Goal: Share content: Share content

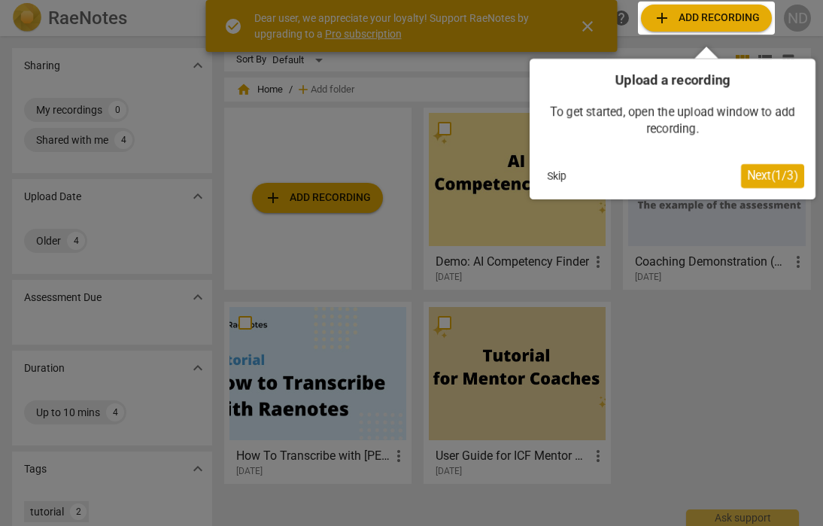
click at [780, 175] on span "Next ( 1 / 3 )" at bounding box center [772, 176] width 51 height 14
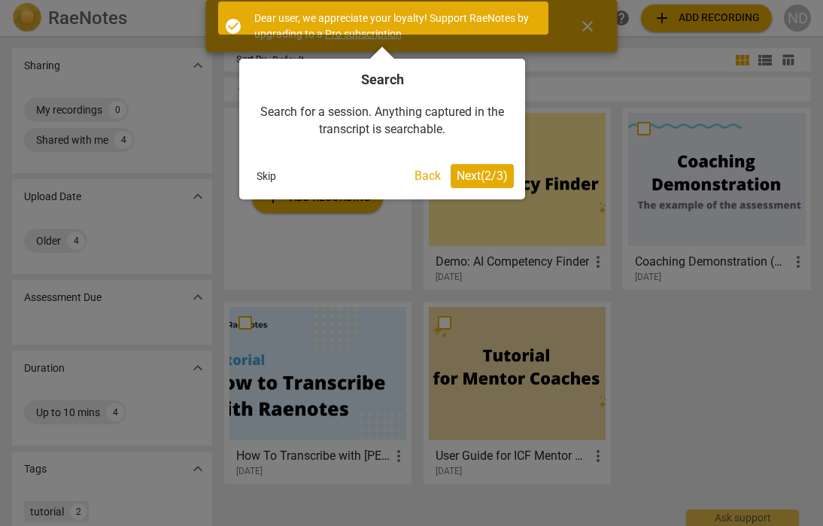
click at [491, 175] on span "Next ( 2 / 3 )" at bounding box center [482, 176] width 51 height 14
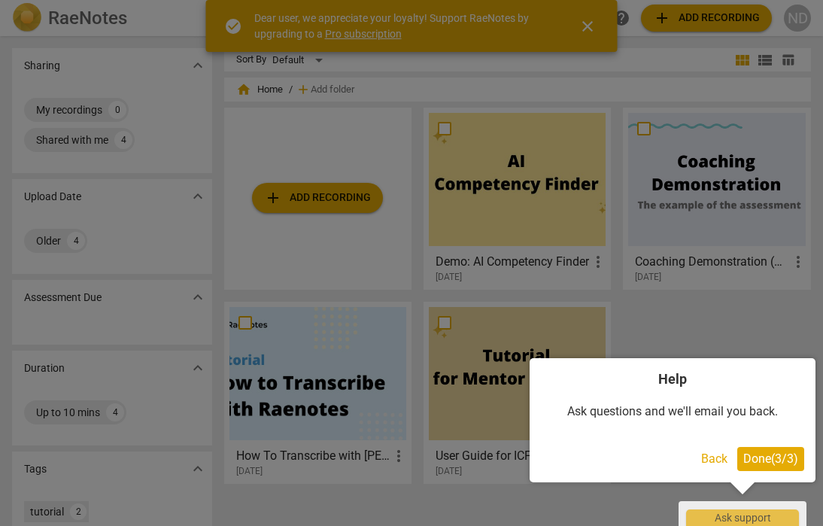
click at [772, 457] on span "Done ( 3 / 3 )" at bounding box center [771, 459] width 55 height 14
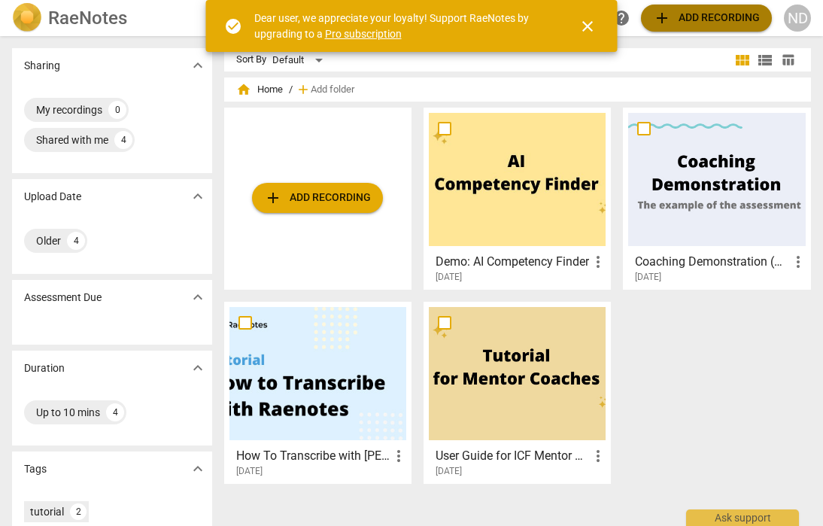
click at [707, 17] on span "add Add recording" at bounding box center [706, 18] width 107 height 18
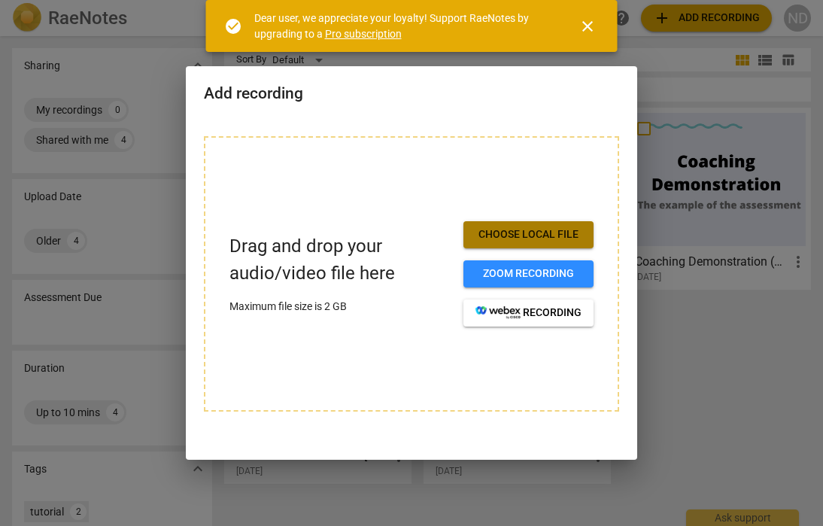
click at [540, 230] on span "Choose local file" at bounding box center [529, 234] width 106 height 15
click at [589, 24] on span "close" at bounding box center [588, 26] width 18 height 18
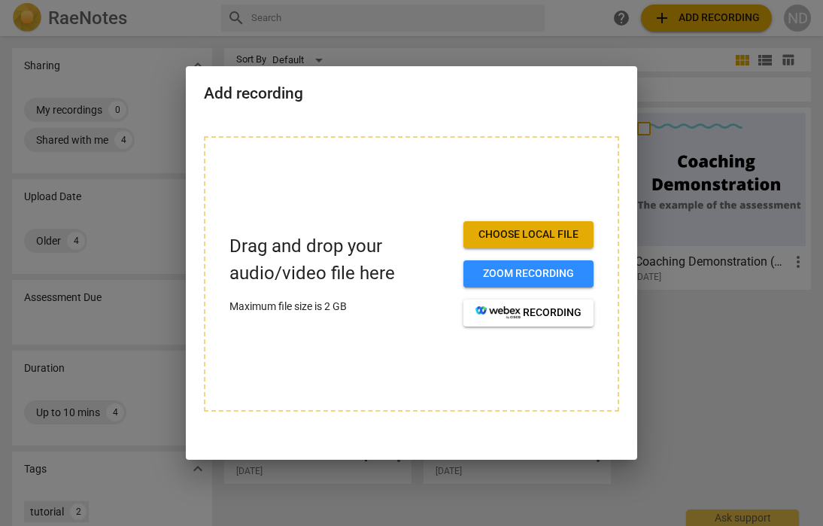
click at [677, 381] on div at bounding box center [411, 263] width 823 height 526
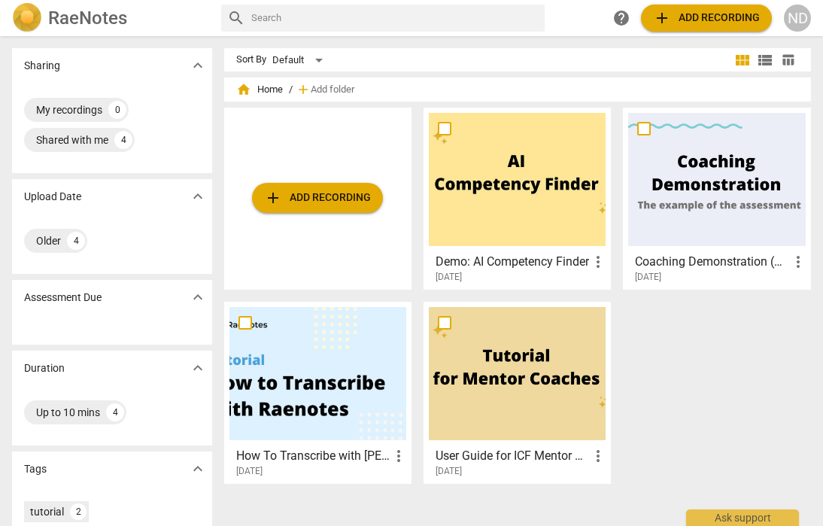
click at [798, 19] on div "ND" at bounding box center [797, 18] width 27 height 27
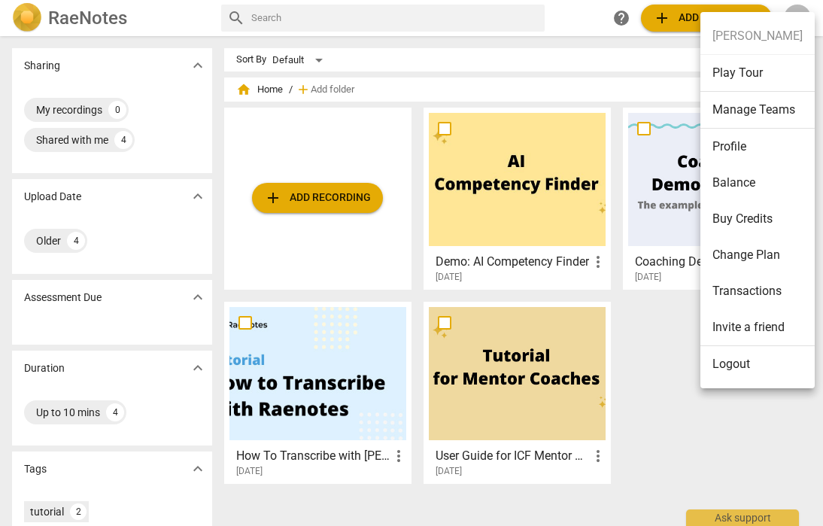
click at [627, 68] on div at bounding box center [411, 263] width 823 height 526
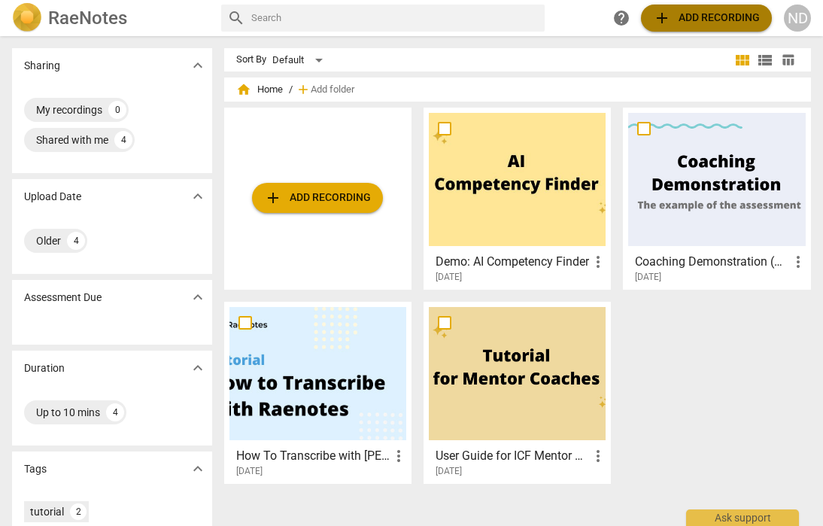
click at [693, 11] on span "add Add recording" at bounding box center [706, 18] width 107 height 18
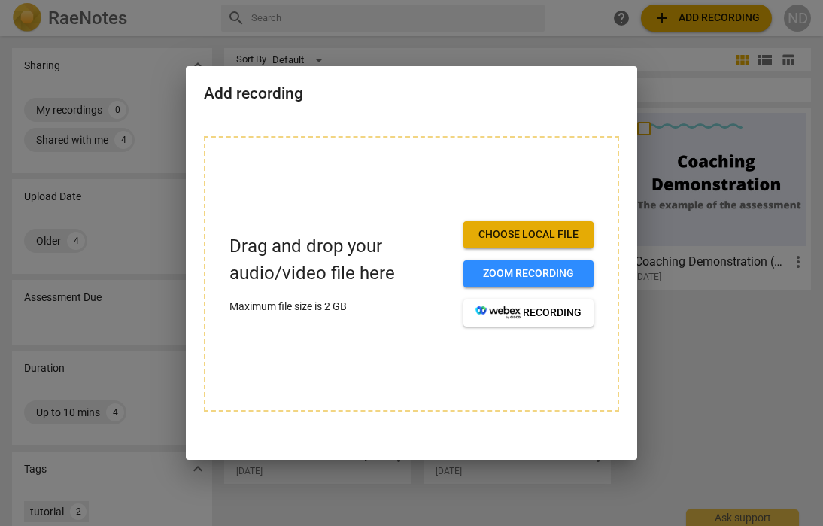
click at [523, 236] on span "Choose local file" at bounding box center [529, 234] width 106 height 15
click at [543, 232] on span "Choose local file" at bounding box center [529, 234] width 106 height 15
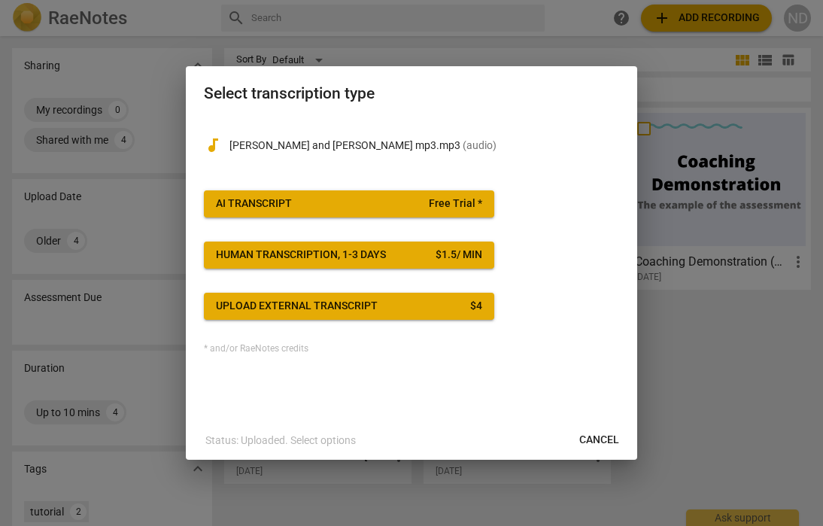
click at [360, 199] on span "AI Transcript Free Trial *" at bounding box center [349, 203] width 266 height 15
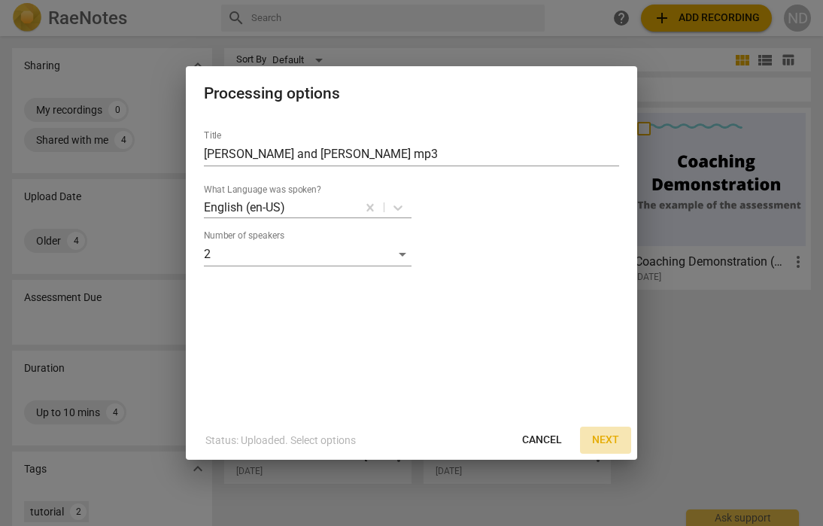
click at [610, 437] on span "Next" at bounding box center [605, 440] width 27 height 15
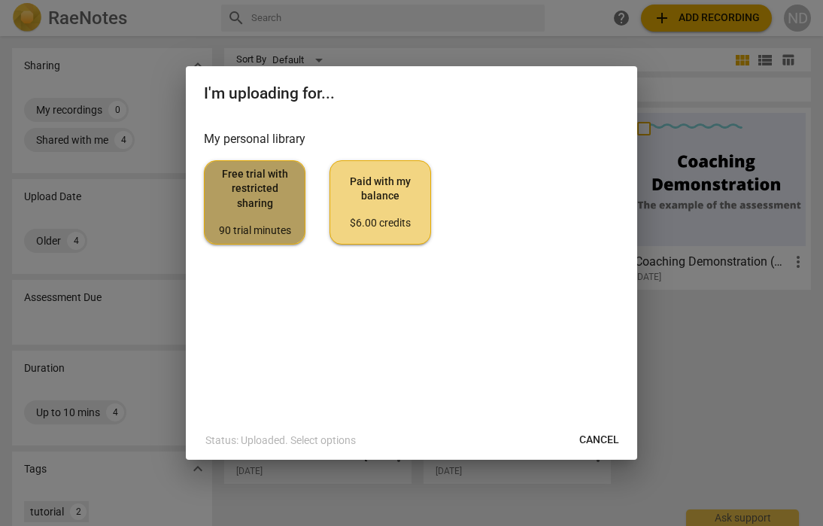
click at [268, 210] on span "Free trial with restricted sharing 90 trial minutes" at bounding box center [255, 202] width 76 height 71
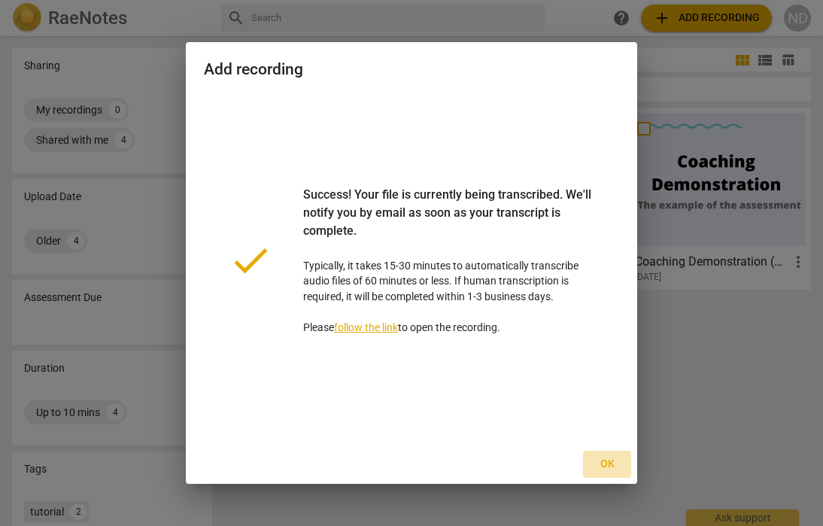
click at [610, 465] on span "Ok" at bounding box center [607, 464] width 24 height 15
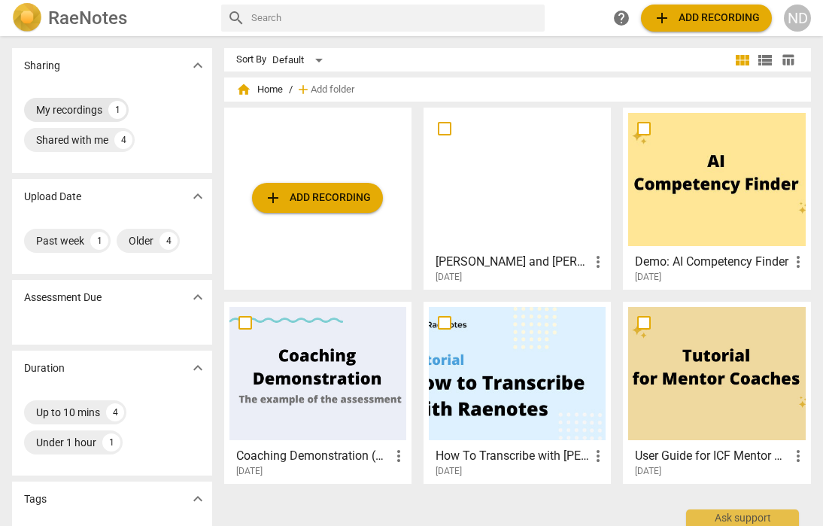
click at [72, 108] on div "My recordings" at bounding box center [69, 109] width 66 height 15
click at [703, 186] on div at bounding box center [716, 179] width 177 height 133
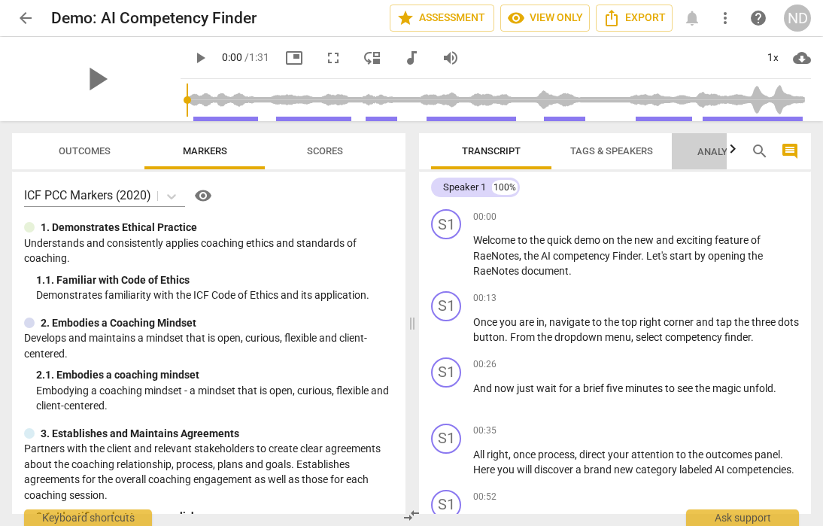
click at [713, 148] on span "Analytics New" at bounding box center [733, 151] width 70 height 11
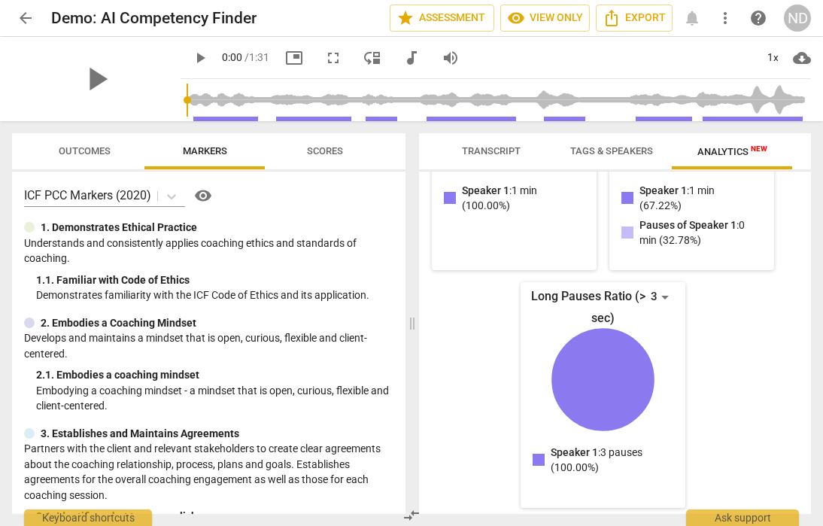
scroll to position [240, 0]
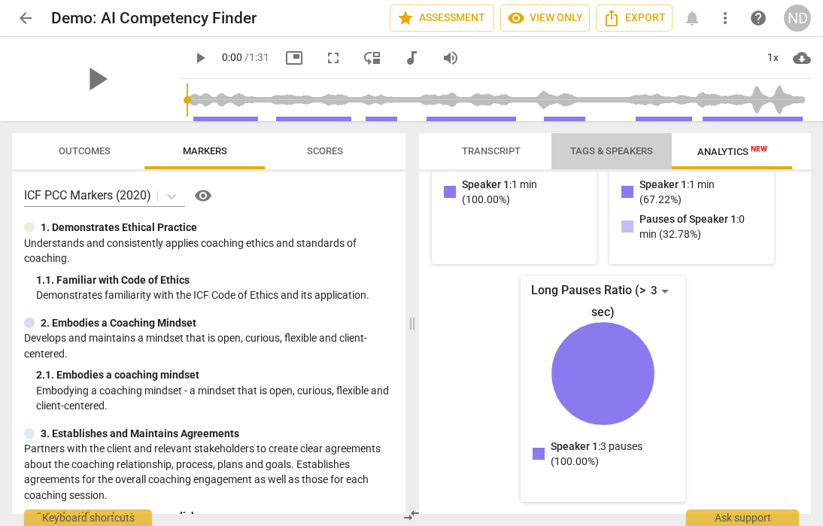
click at [618, 148] on span "Tags & Speakers" at bounding box center [611, 150] width 83 height 11
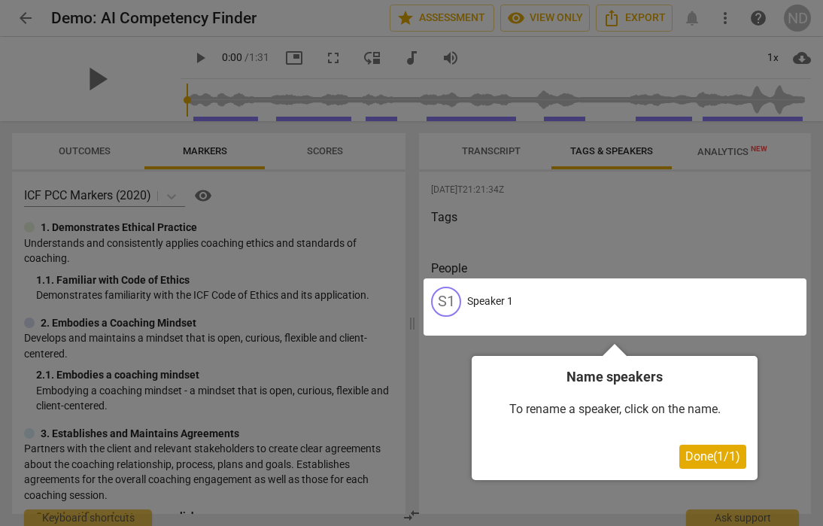
click at [499, 151] on div at bounding box center [411, 263] width 823 height 526
click at [485, 149] on div at bounding box center [411, 263] width 823 height 526
click at [704, 459] on span "Done ( 1 / 1 )" at bounding box center [713, 456] width 55 height 14
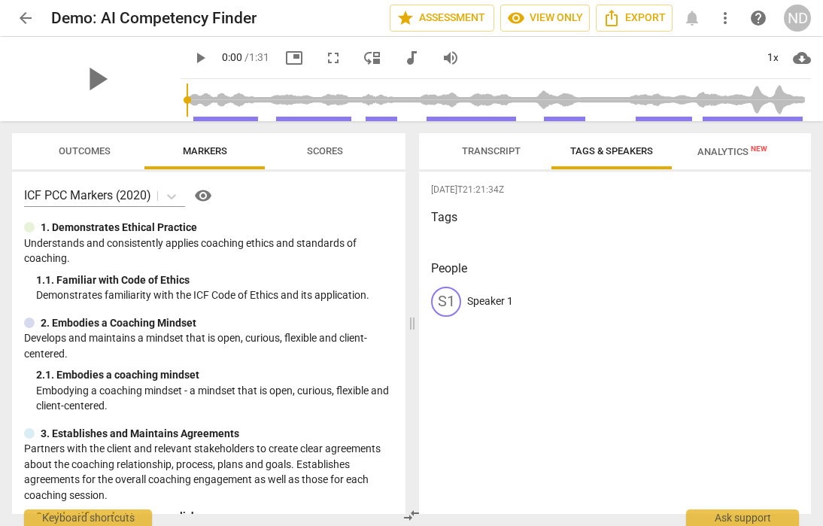
click at [487, 150] on span "Transcript" at bounding box center [491, 150] width 59 height 11
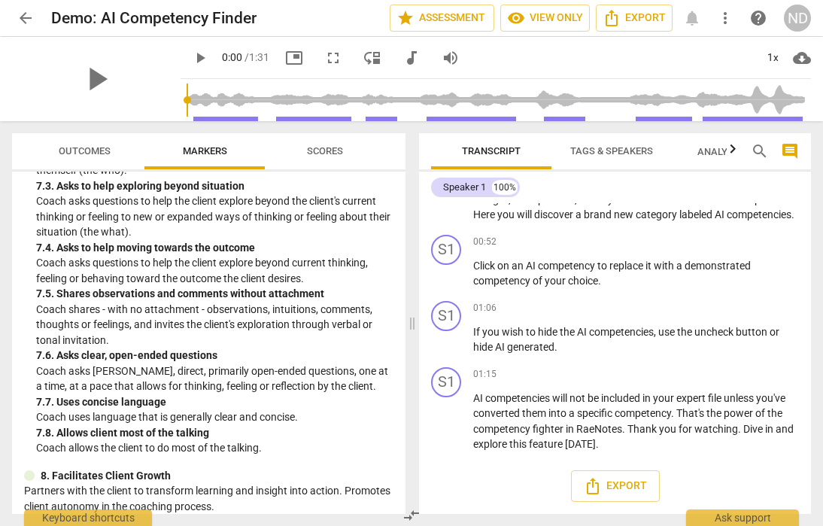
scroll to position [1948, 0]
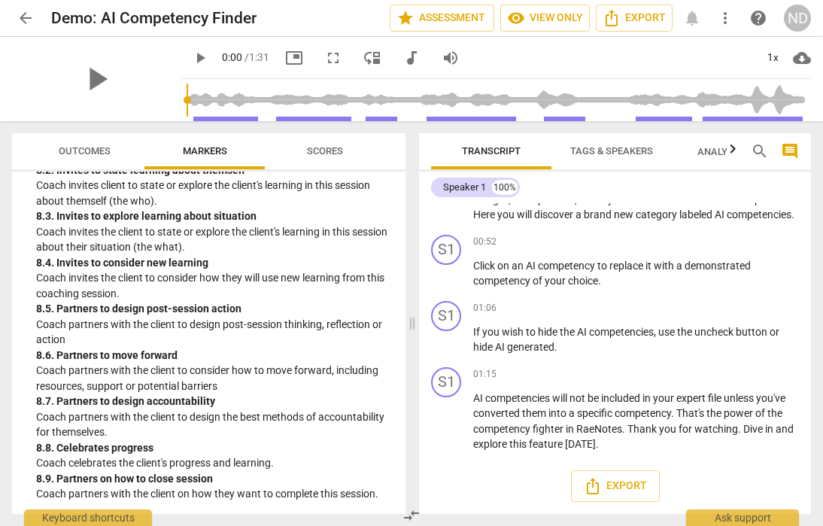
click at [88, 154] on span "Outcomes" at bounding box center [85, 150] width 52 height 11
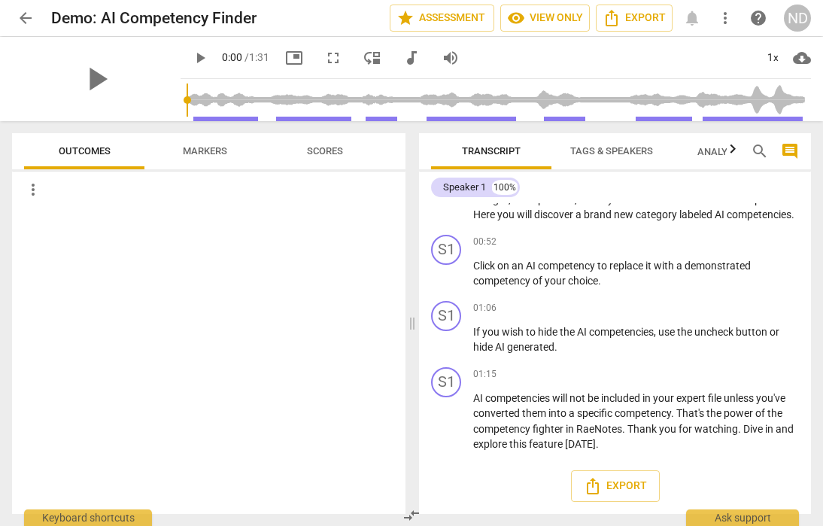
click at [326, 148] on span "Scores" at bounding box center [325, 150] width 36 height 11
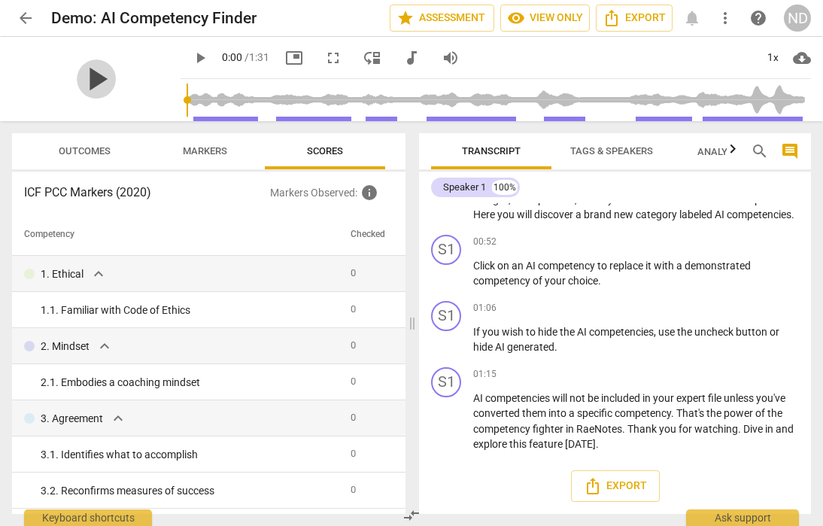
click at [93, 77] on span "play_arrow" at bounding box center [96, 78] width 39 height 39
click at [93, 77] on span "pause" at bounding box center [96, 78] width 39 height 39
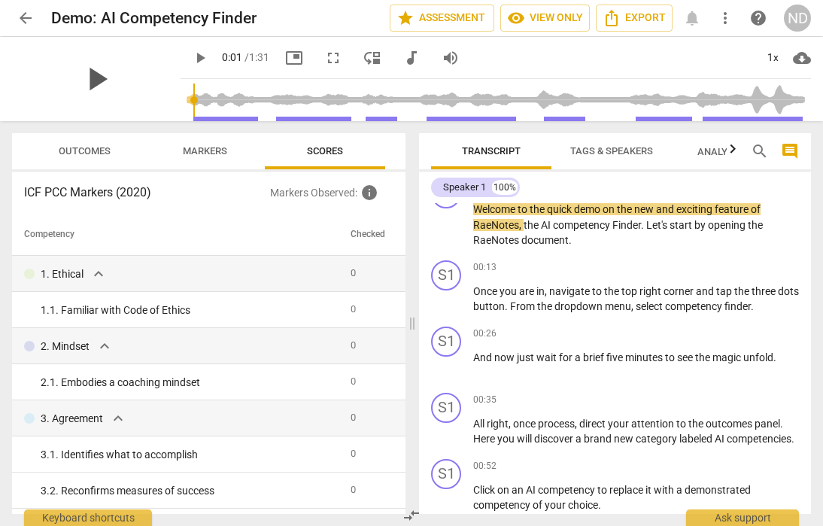
click at [93, 77] on span "play_arrow" at bounding box center [96, 78] width 39 height 39
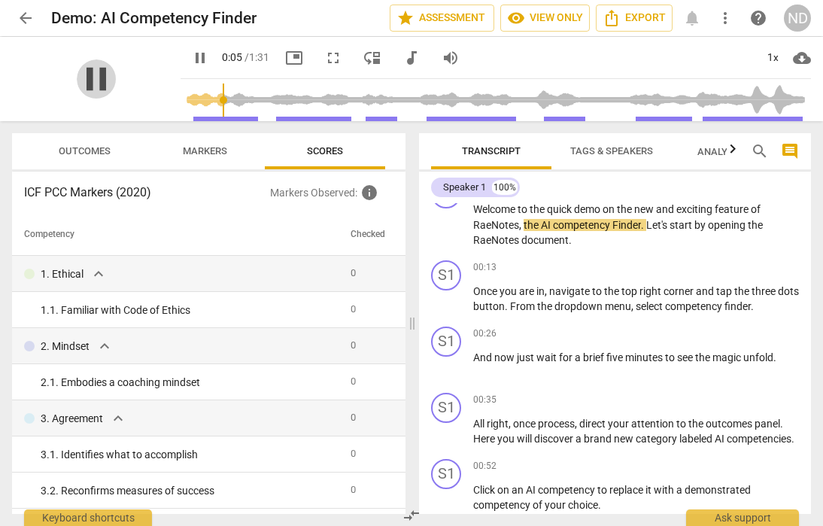
click at [93, 77] on span "pause" at bounding box center [96, 78] width 39 height 39
type input "5"
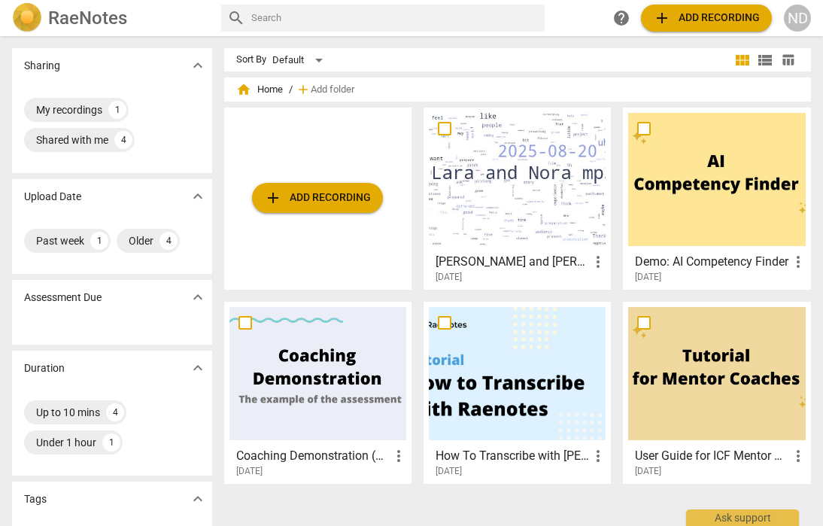
click at [492, 178] on div at bounding box center [517, 179] width 177 height 133
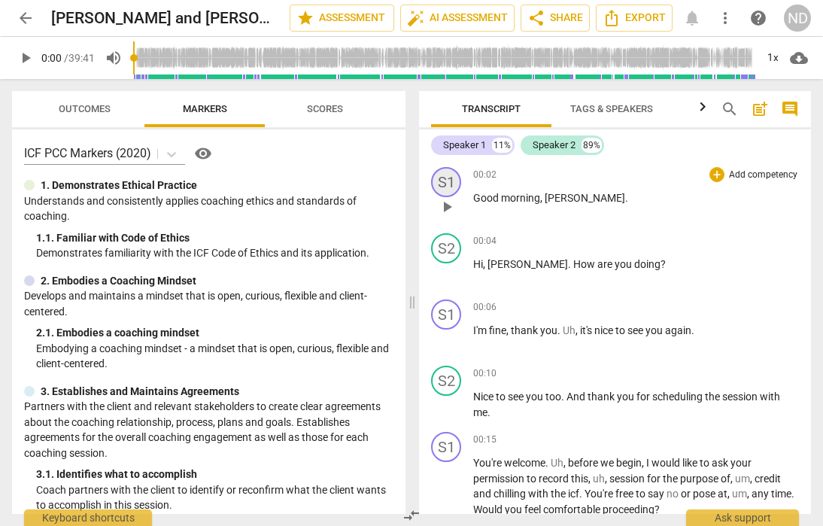
click at [450, 181] on div "S1" at bounding box center [446, 182] width 30 height 30
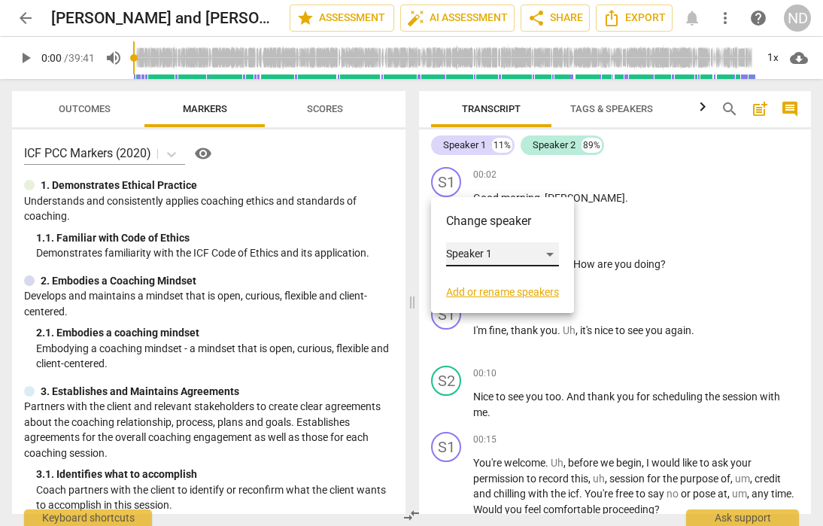
click at [549, 254] on div "Speaker 1" at bounding box center [502, 254] width 113 height 24
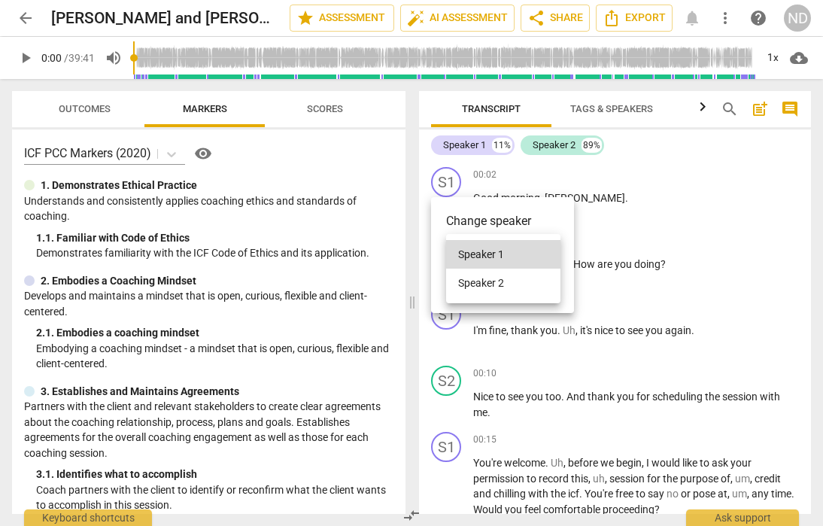
click at [558, 230] on div at bounding box center [411, 263] width 823 height 526
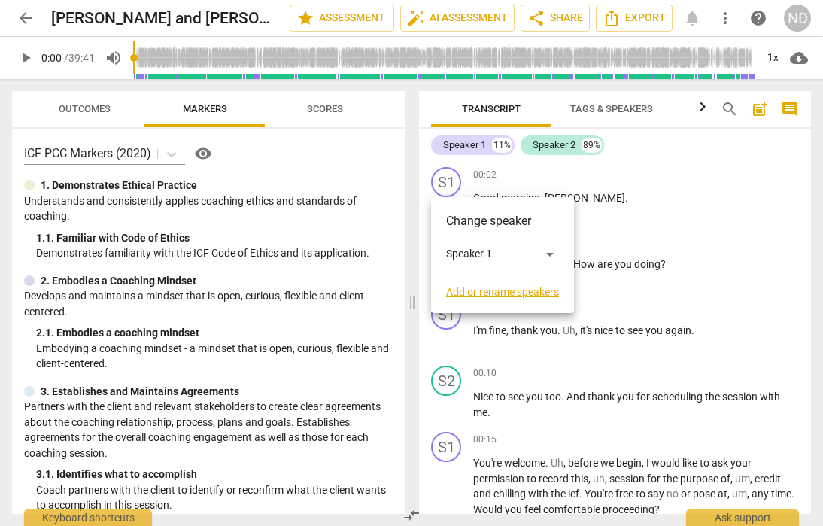
click at [500, 289] on link "Add or rename speakers" at bounding box center [502, 292] width 113 height 12
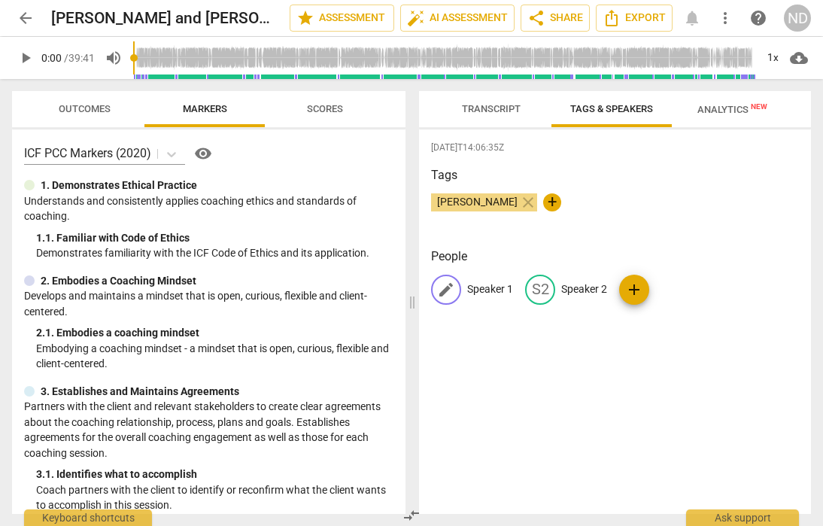
click at [485, 288] on p "Speaker 1" at bounding box center [490, 289] width 46 height 16
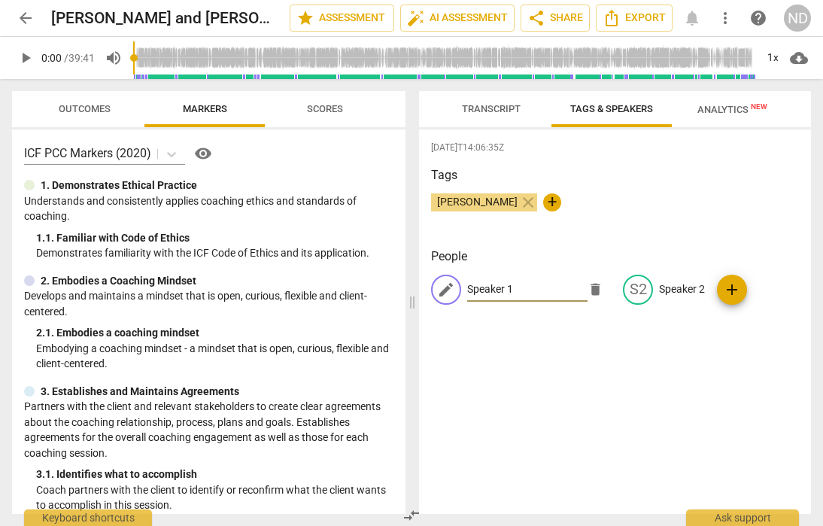
click at [531, 290] on input "Speaker 1" at bounding box center [527, 290] width 120 height 24
type input "S"
type input "[PERSON_NAME]"
click at [443, 318] on div "People edit [PERSON_NAME] delete S2 Speaker 2 add" at bounding box center [615, 288] width 368 height 81
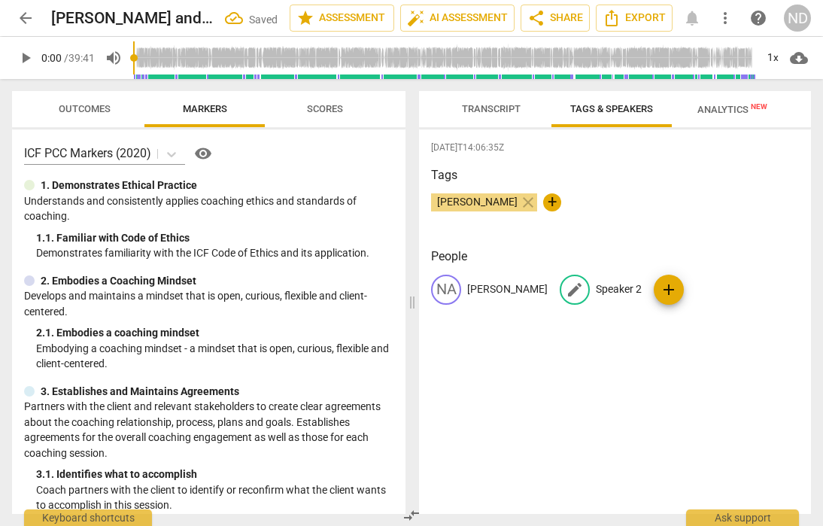
click at [642, 290] on p "Speaker 2" at bounding box center [619, 289] width 46 height 16
click at [663, 290] on input "Speaker 2" at bounding box center [656, 290] width 120 height 24
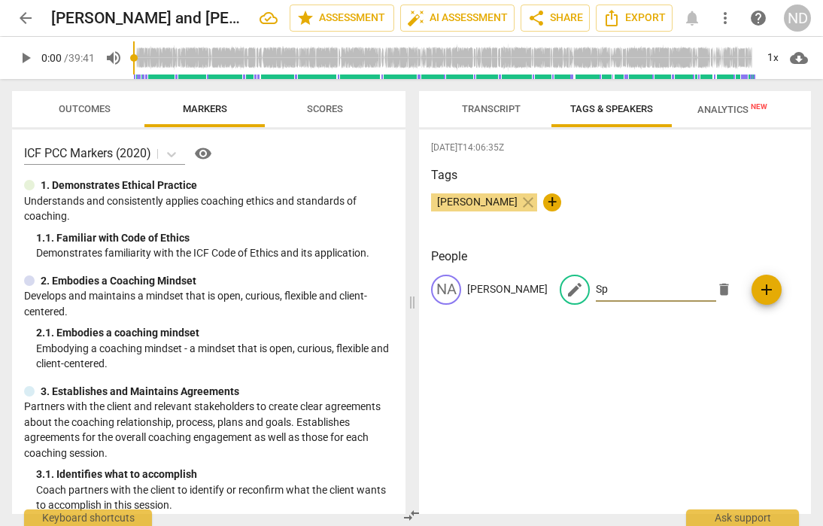
type input "S"
type input "[PERSON_NAME]"
click at [614, 349] on div "[DATE]T14:06:35Z Tags [PERSON_NAME] close + People NA [PERSON_NAME] edit [PERSO…" at bounding box center [615, 321] width 392 height 385
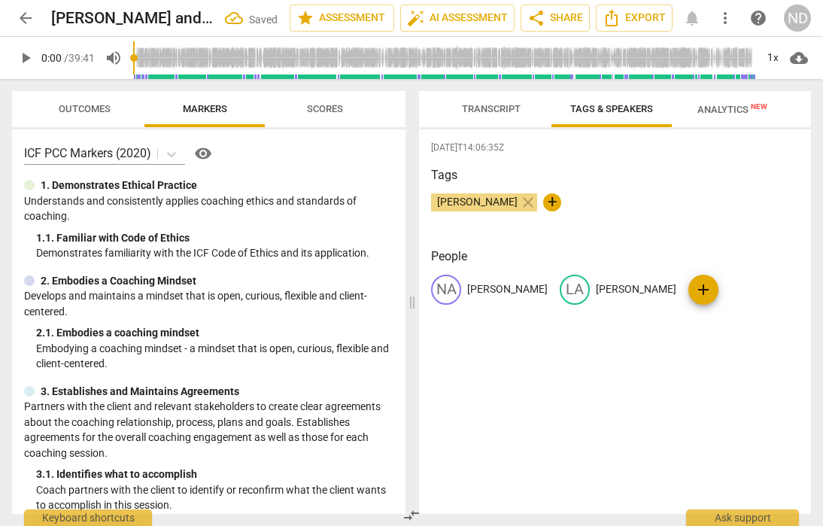
click at [490, 105] on span "Transcript" at bounding box center [491, 108] width 59 height 11
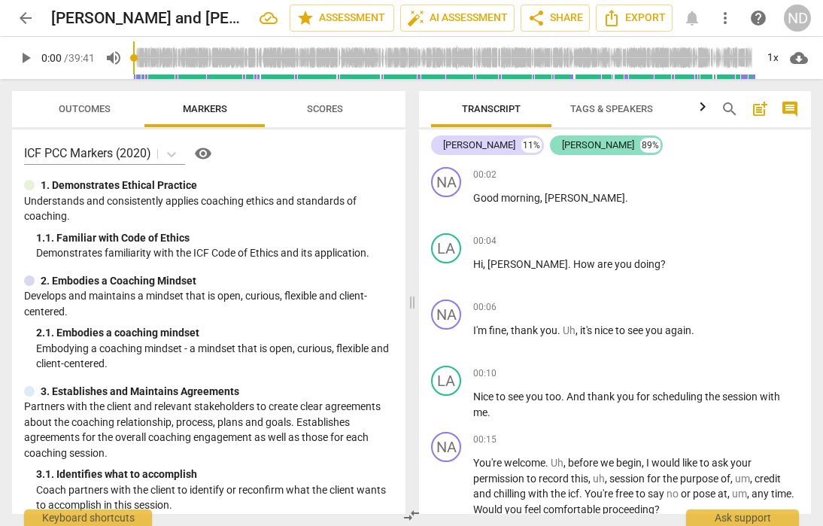
click at [582, 144] on div "[PERSON_NAME]" at bounding box center [598, 145] width 72 height 15
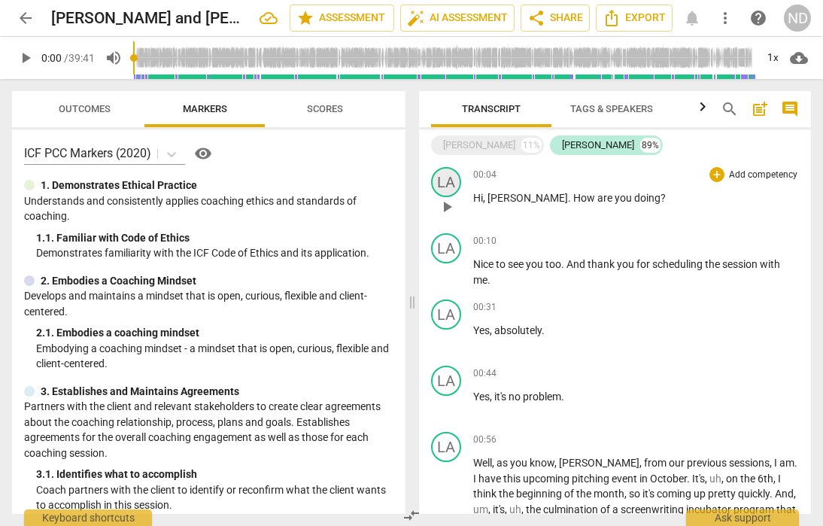
click at [449, 181] on div "LA" at bounding box center [446, 182] width 30 height 30
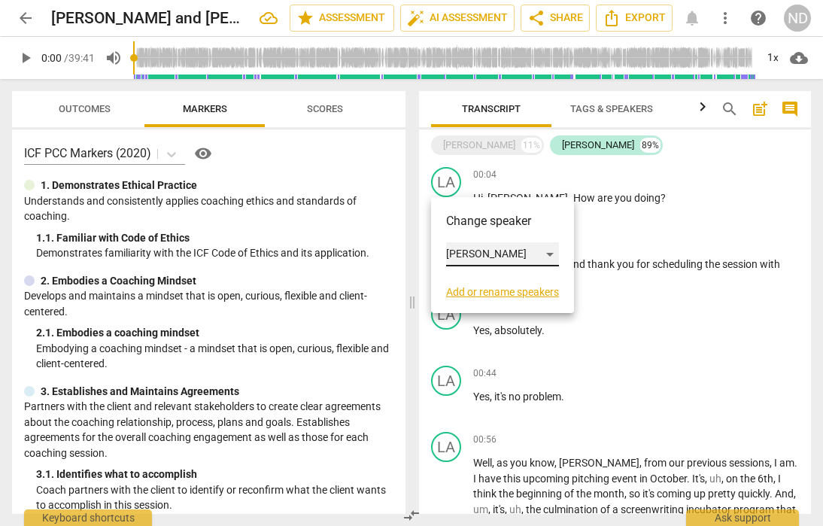
click at [473, 251] on div "[PERSON_NAME]" at bounding box center [502, 254] width 113 height 24
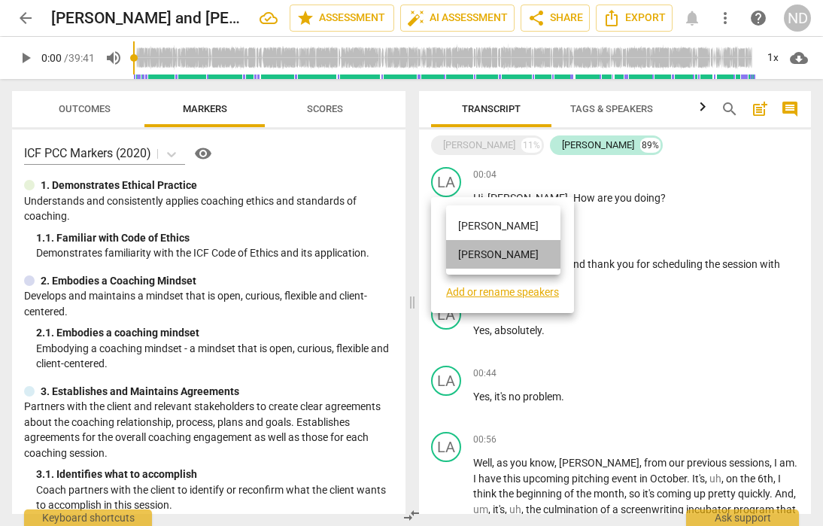
click at [490, 257] on li "[PERSON_NAME]" at bounding box center [503, 254] width 114 height 29
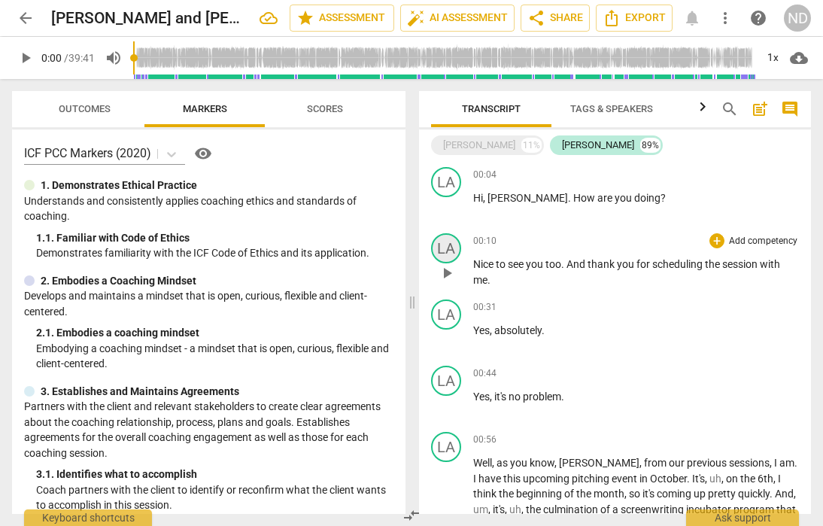
click at [448, 242] on div "LA" at bounding box center [446, 248] width 30 height 30
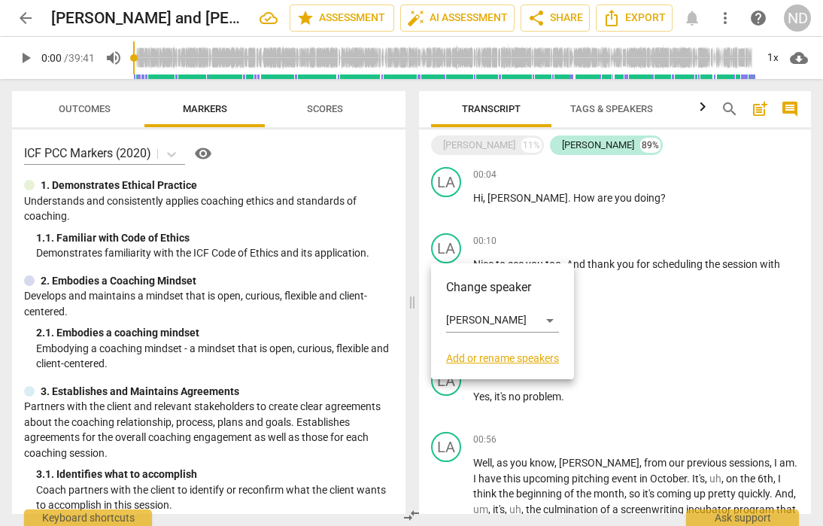
click at [469, 358] on link "Add or rename speakers" at bounding box center [502, 358] width 113 height 12
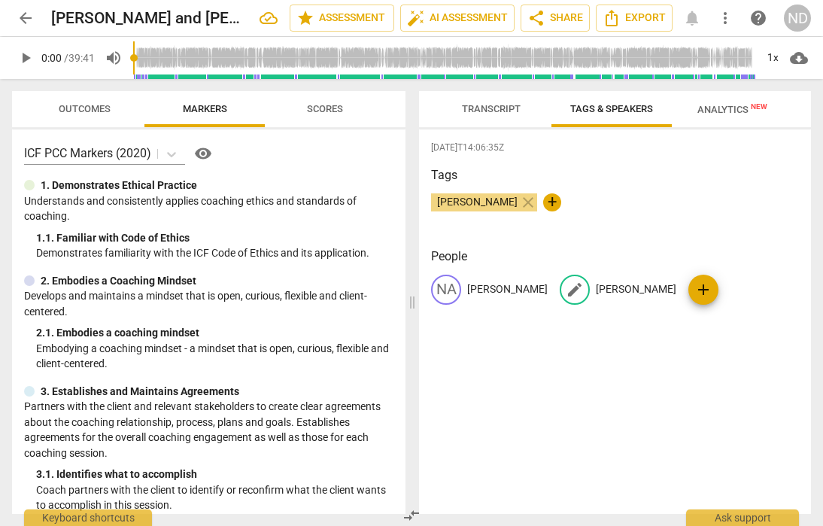
click at [590, 288] on div "edit" at bounding box center [575, 290] width 30 height 30
click at [635, 286] on input "[PERSON_NAME]" at bounding box center [656, 290] width 120 height 24
type input "[PERSON_NAME]"
click at [581, 294] on span "edit" at bounding box center [575, 290] width 18 height 18
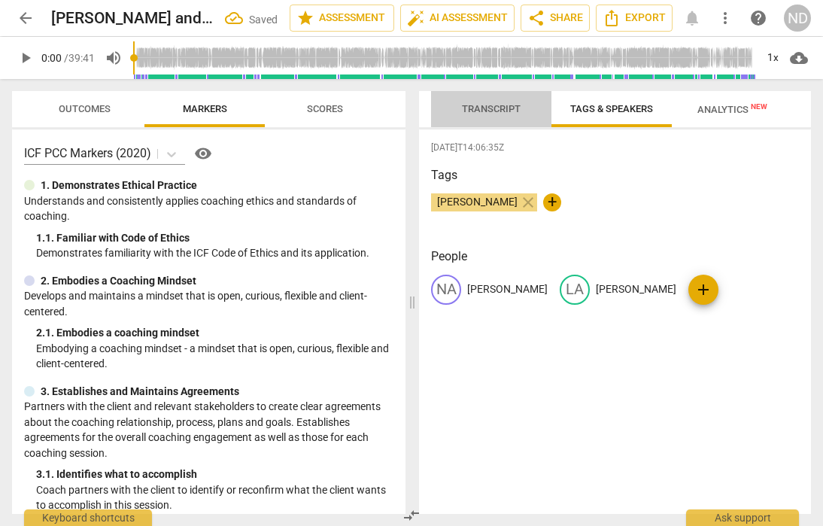
click at [496, 105] on span "Transcript" at bounding box center [491, 108] width 59 height 11
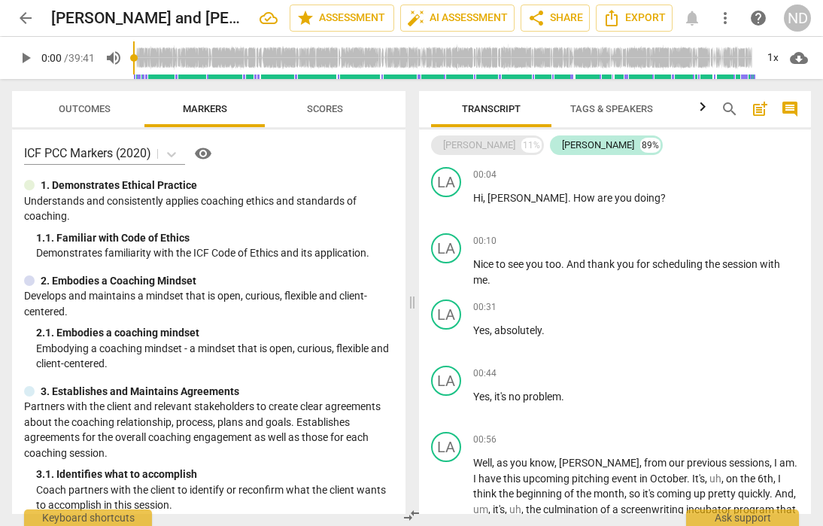
click at [493, 145] on div "[PERSON_NAME]" at bounding box center [479, 145] width 72 height 15
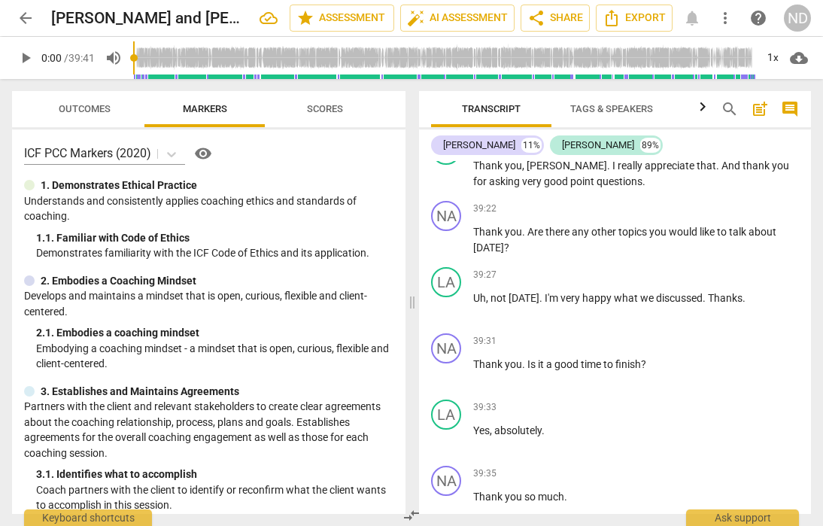
scroll to position [9139, 0]
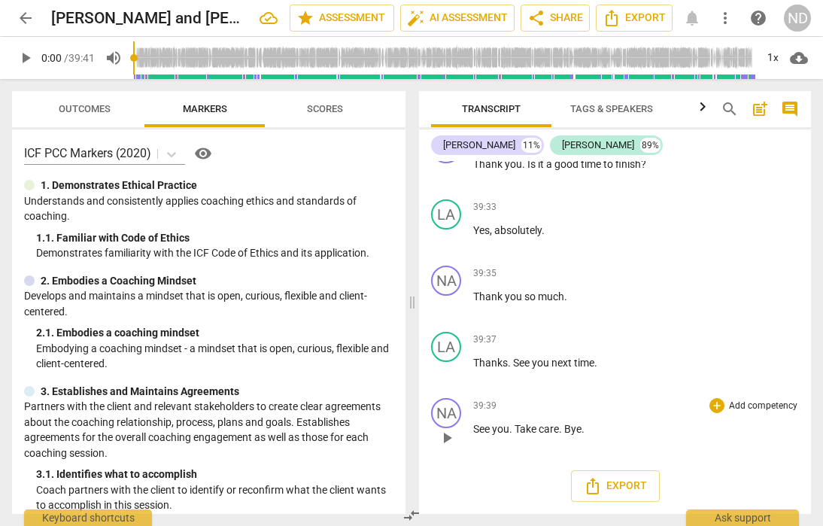
drag, startPoint x: 475, startPoint y: 200, endPoint x: 580, endPoint y: 440, distance: 261.2
click at [580, 440] on div "NA play_arrow pause 00:02 + Add competency keyboard_arrow_right Good morning , …" at bounding box center [615, 337] width 392 height 353
click at [610, 485] on span "Export" at bounding box center [615, 486] width 63 height 18
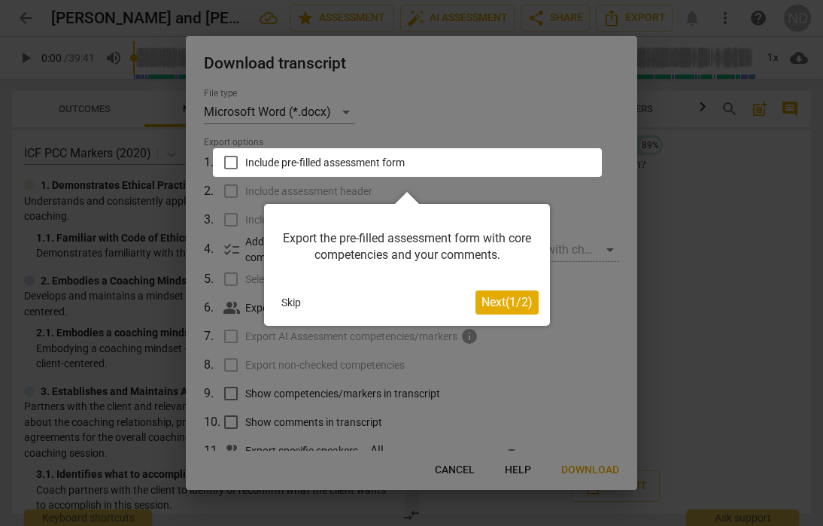
click at [504, 304] on span "Next ( 1 / 2 )" at bounding box center [507, 302] width 51 height 14
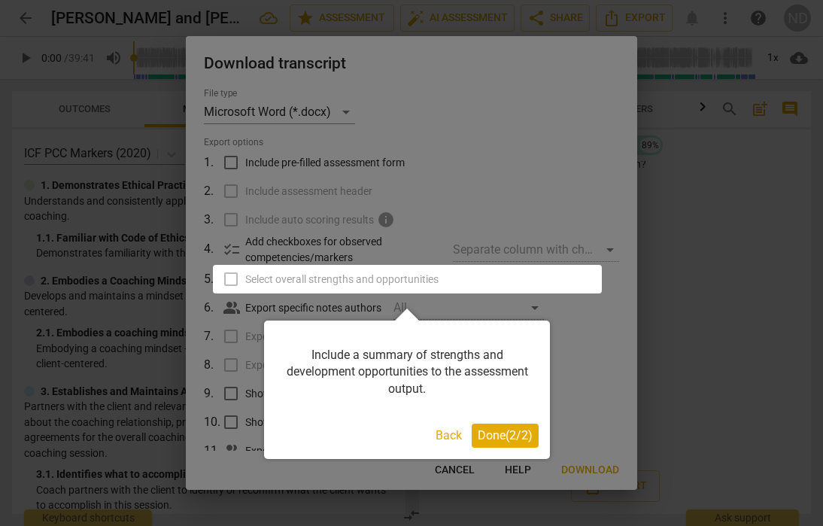
click at [507, 435] on span "Done ( 2 / 2 )" at bounding box center [505, 435] width 55 height 14
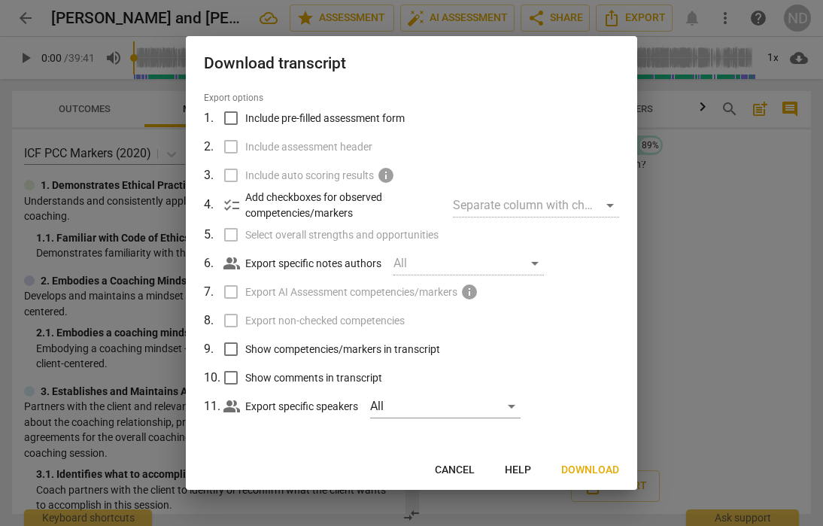
scroll to position [0, 0]
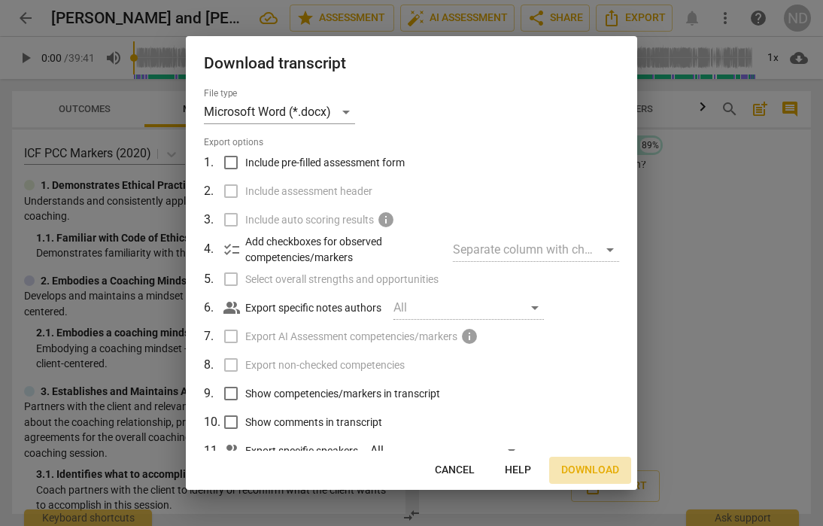
click at [585, 470] on span "Download" at bounding box center [590, 470] width 58 height 15
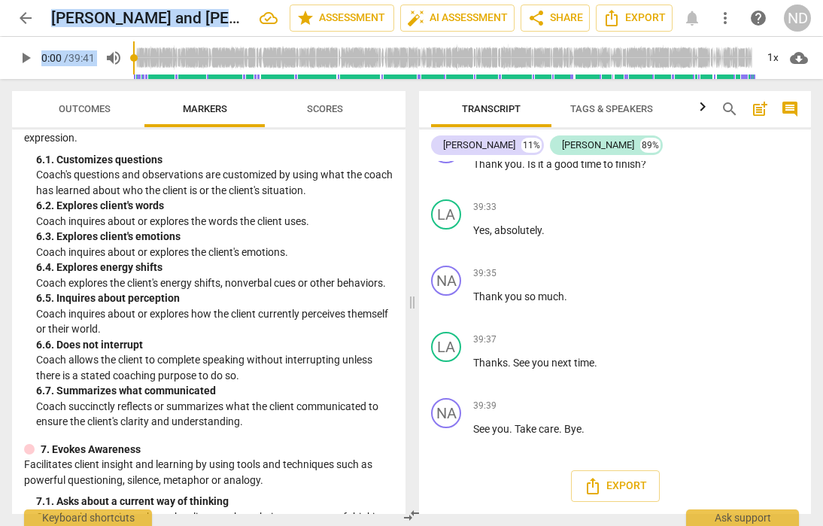
scroll to position [1906, 0]
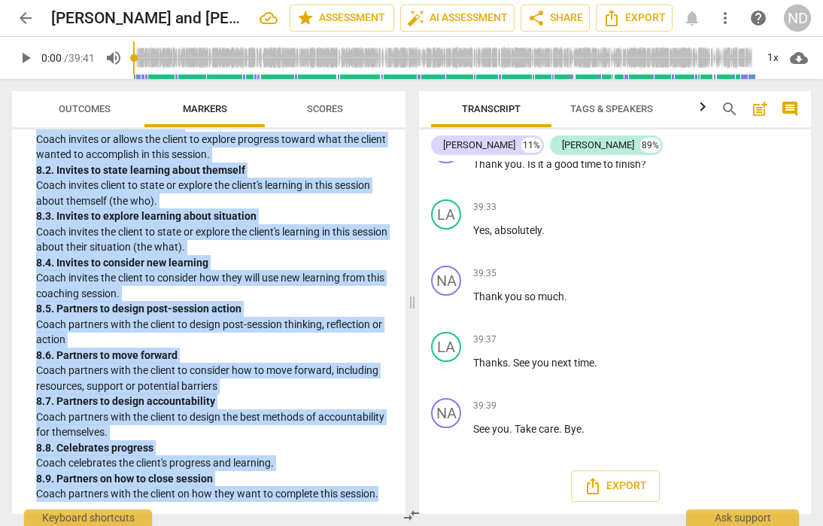
drag, startPoint x: 41, startPoint y: 182, endPoint x: 296, endPoint y: 524, distance: 426.0
click at [296, 524] on div "Outcomes Markers Scores ICF PCC Markers (2020) visibility 1. Demonstrates Ethic…" at bounding box center [206, 302] width 412 height 447
copy div "1. Demonstrates Ethical Practice Understands and consistently applies coaching …"
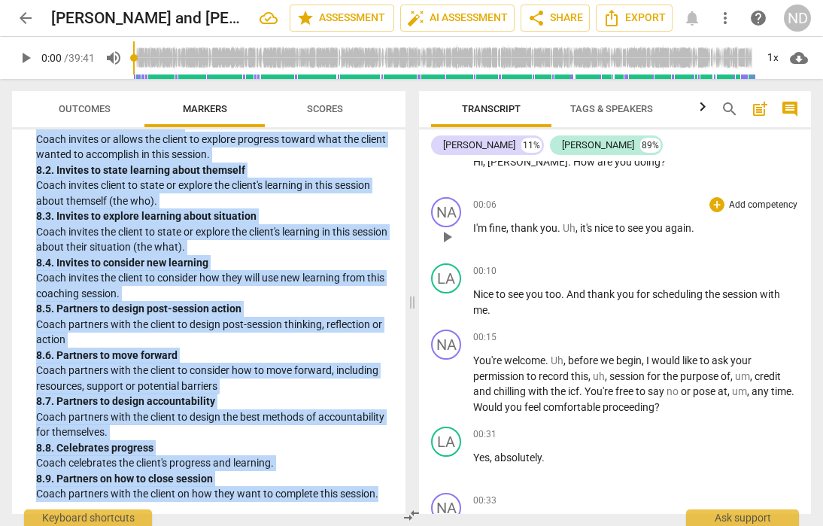
scroll to position [104, 0]
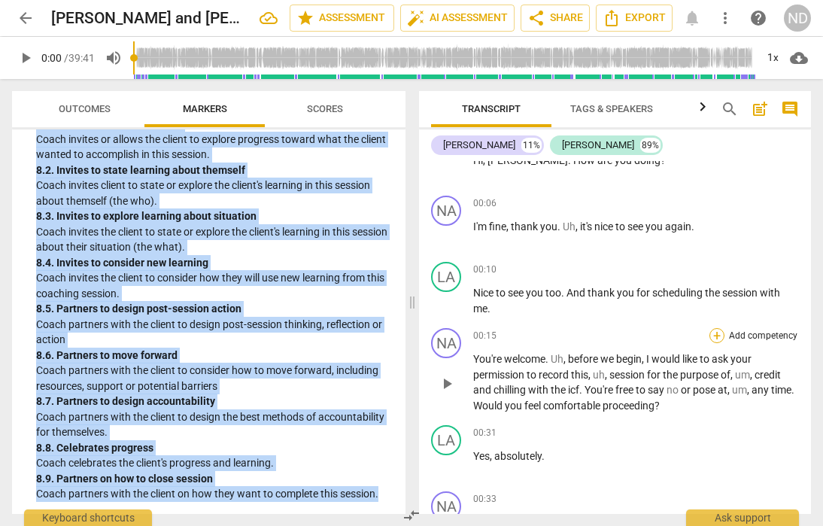
click at [716, 334] on div "+" at bounding box center [717, 335] width 15 height 15
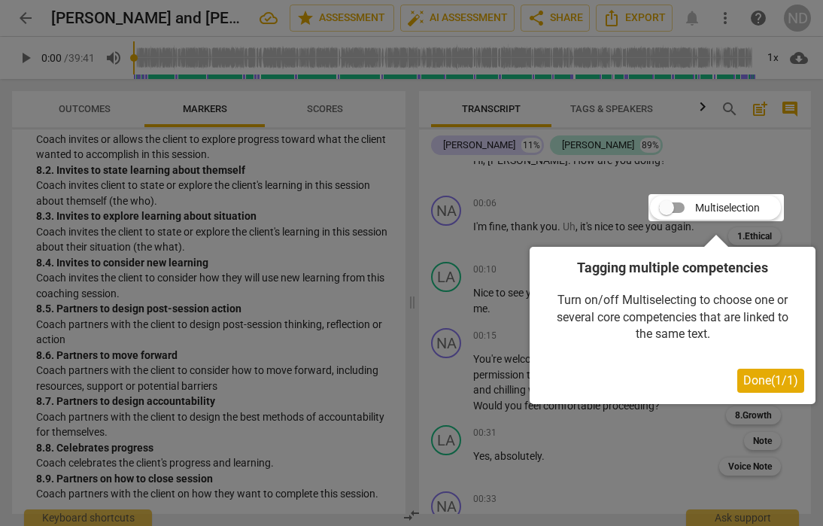
click at [801, 220] on div at bounding box center [411, 263] width 823 height 526
click at [759, 236] on div "Tagging multiple competencies Turn on/off Multiselecting to choose one or sever…" at bounding box center [673, 319] width 286 height 169
click at [785, 375] on span "Done ( 1 / 1 )" at bounding box center [771, 380] width 55 height 14
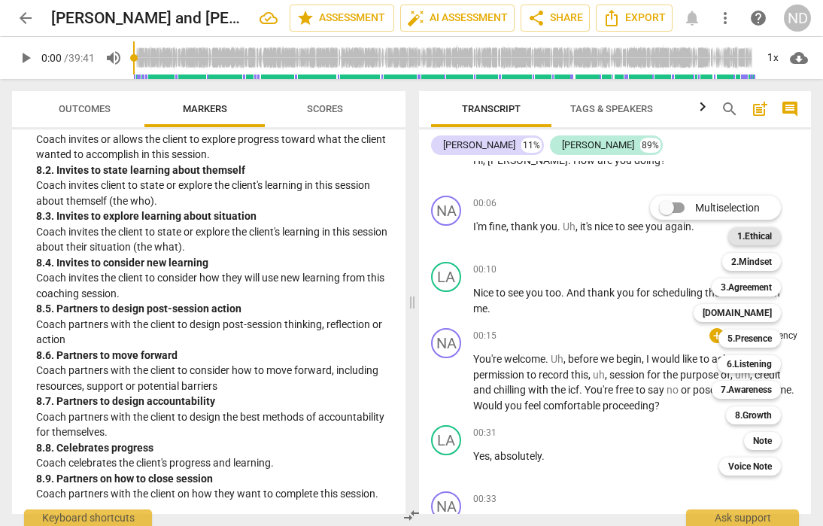
click at [772, 233] on b "1.Ethical" at bounding box center [755, 236] width 35 height 18
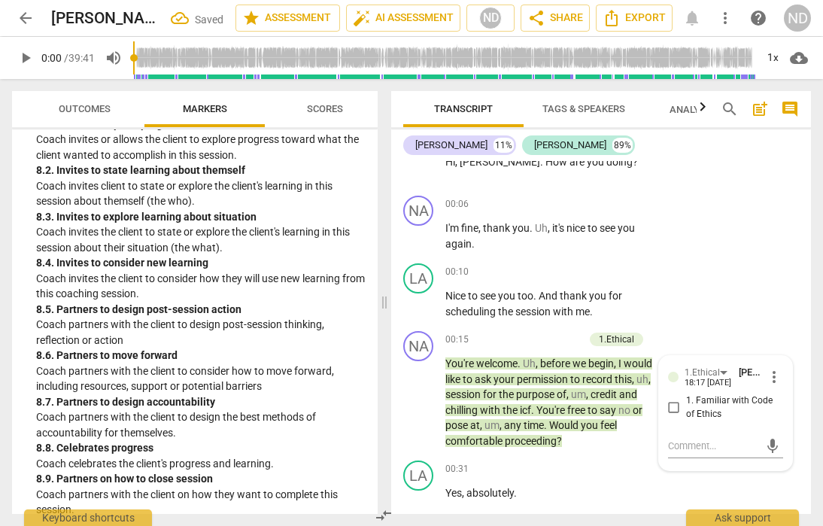
scroll to position [51, 0]
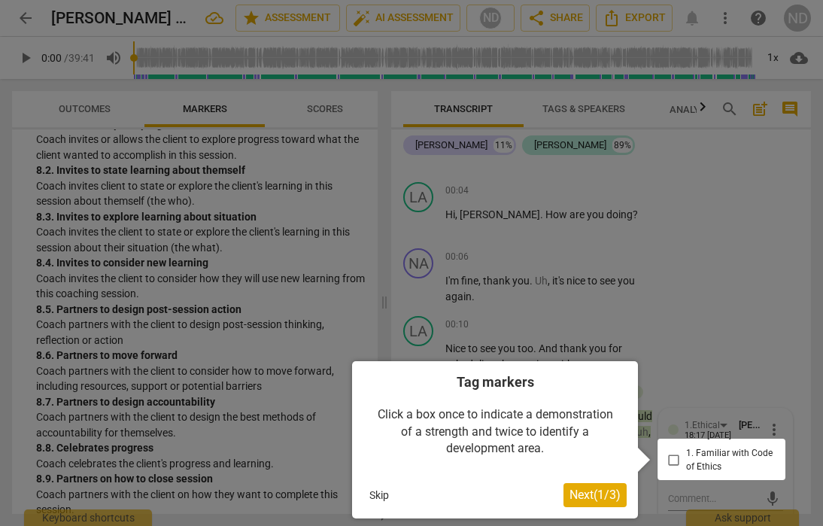
click at [592, 500] on span "Next ( 1 / 3 )" at bounding box center [595, 495] width 51 height 14
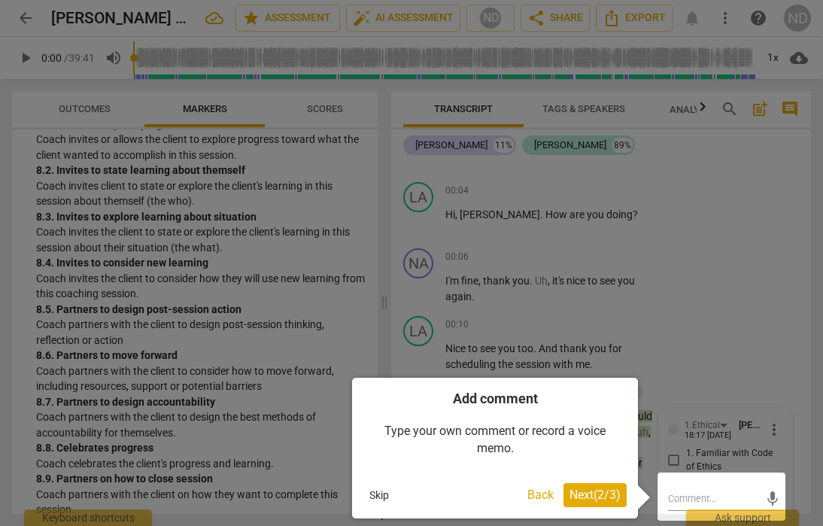
click at [592, 498] on span "Next ( 2 / 3 )" at bounding box center [595, 495] width 51 height 14
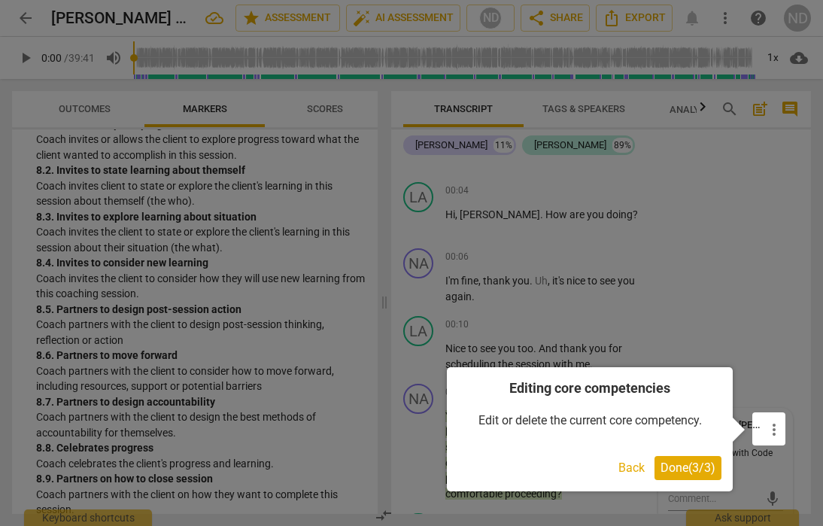
click at [669, 467] on span "Done ( 3 / 3 )" at bounding box center [688, 468] width 55 height 14
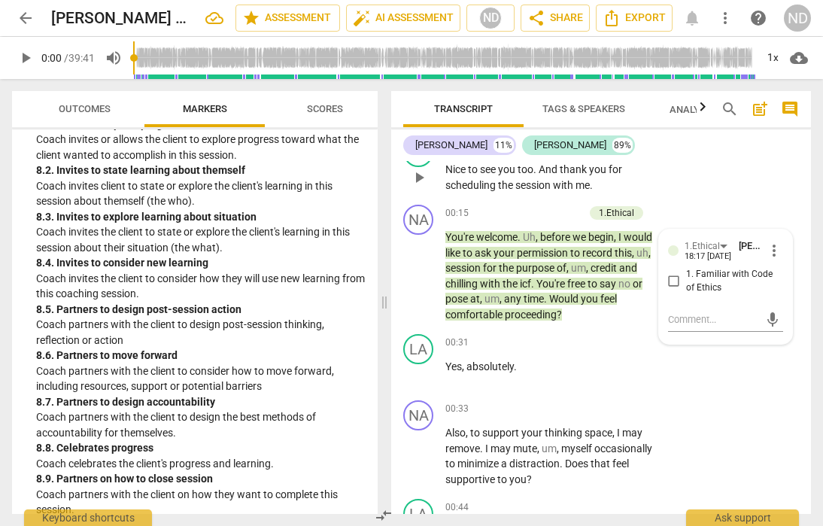
scroll to position [228, 0]
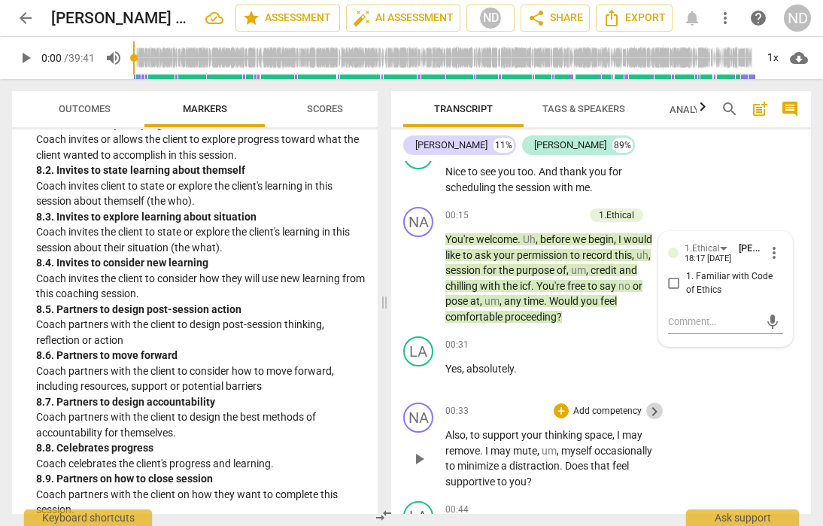
click at [649, 414] on span "keyboard_arrow_right" at bounding box center [655, 412] width 18 height 18
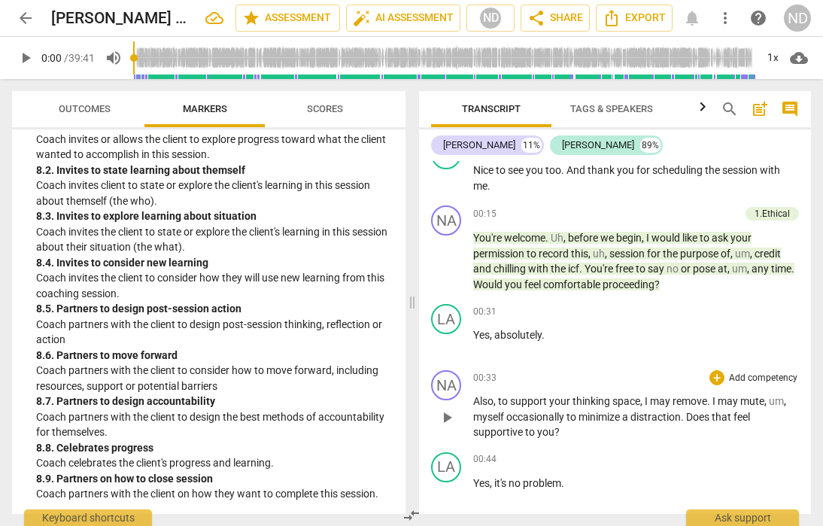
scroll to position [1906, 0]
click at [716, 378] on div "+" at bounding box center [717, 377] width 15 height 15
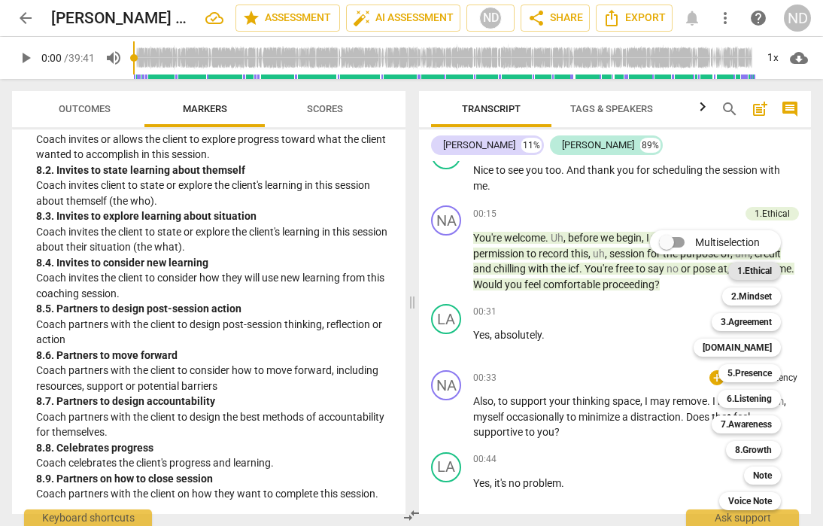
click at [762, 275] on b "1.Ethical" at bounding box center [755, 271] width 35 height 18
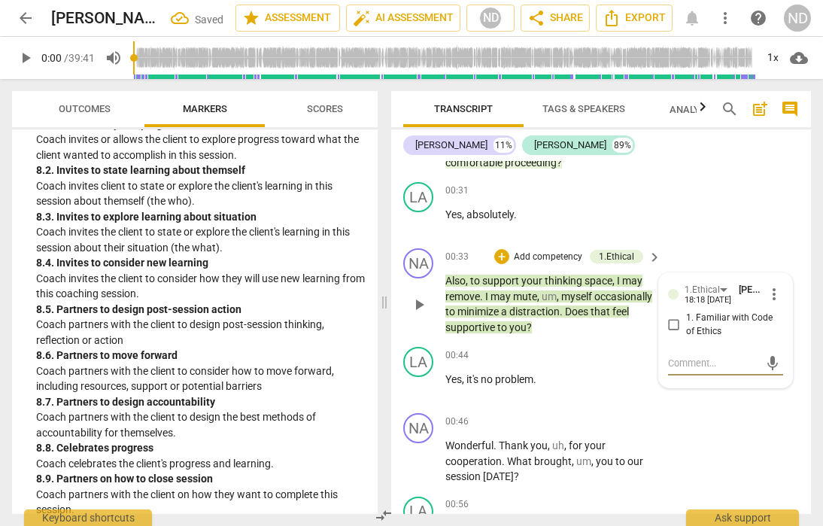
scroll to position [391, 0]
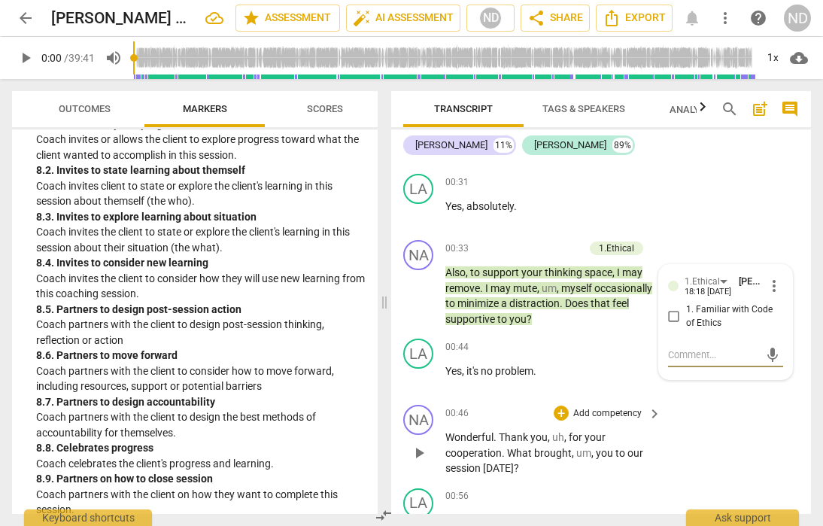
click at [653, 415] on span "keyboard_arrow_right" at bounding box center [655, 414] width 18 height 18
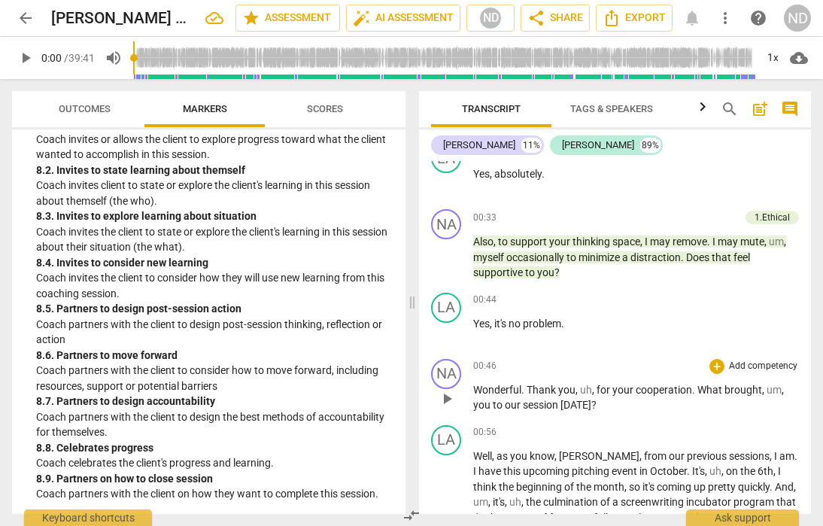
scroll to position [1906, 0]
click at [716, 367] on div "+" at bounding box center [717, 366] width 15 height 15
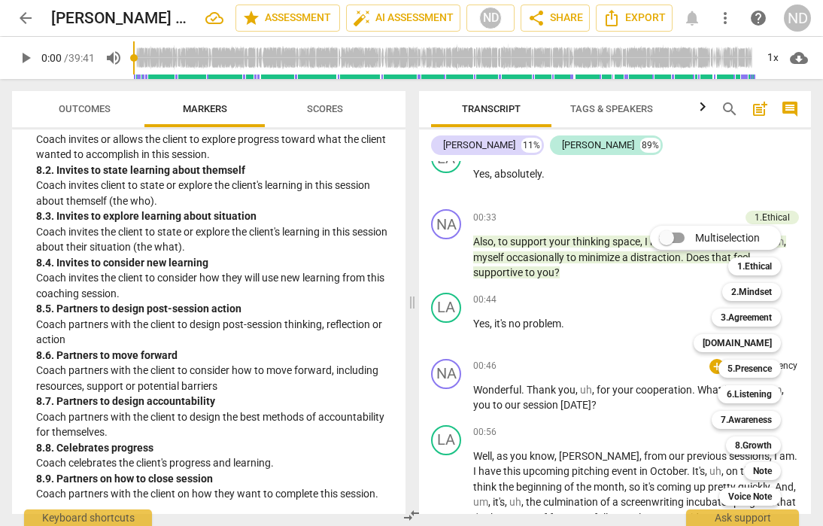
click at [634, 197] on div at bounding box center [411, 263] width 823 height 526
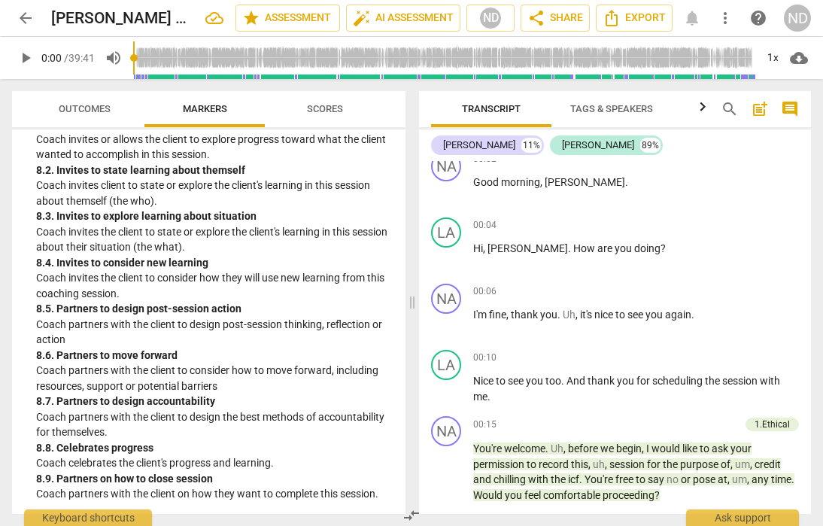
scroll to position [0, 0]
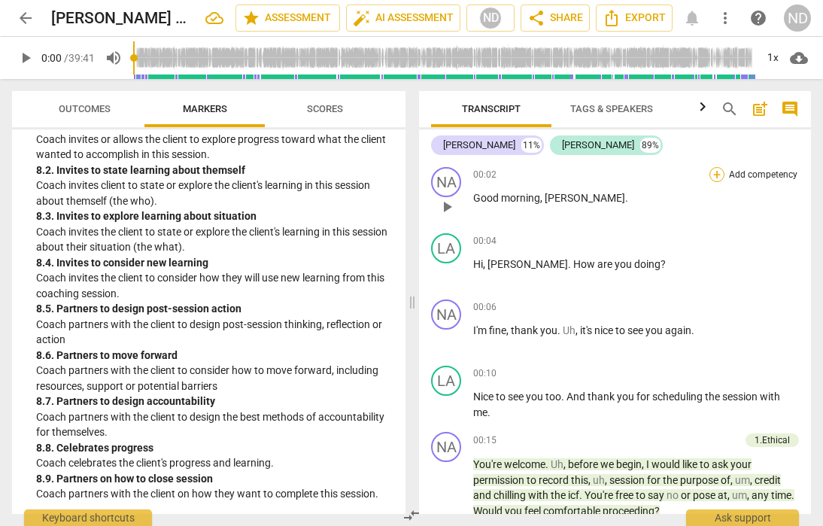
click at [713, 174] on div "+" at bounding box center [717, 174] width 15 height 15
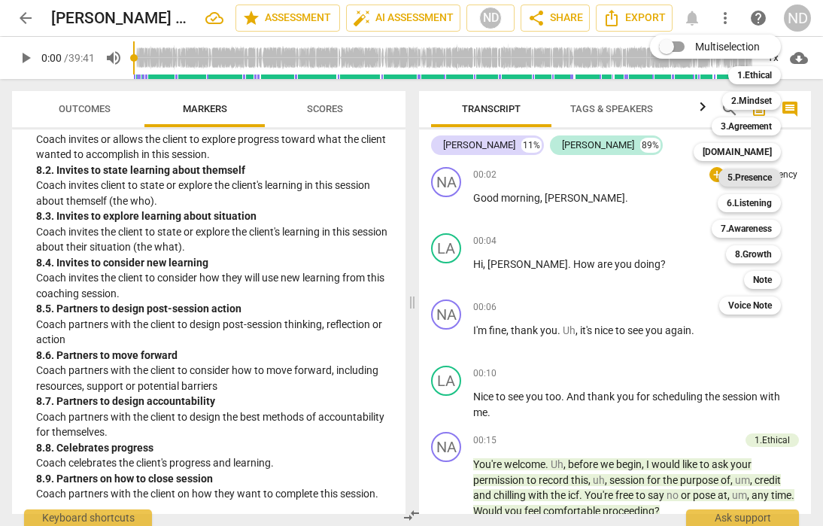
click at [738, 178] on b "5.Presence" at bounding box center [750, 178] width 44 height 18
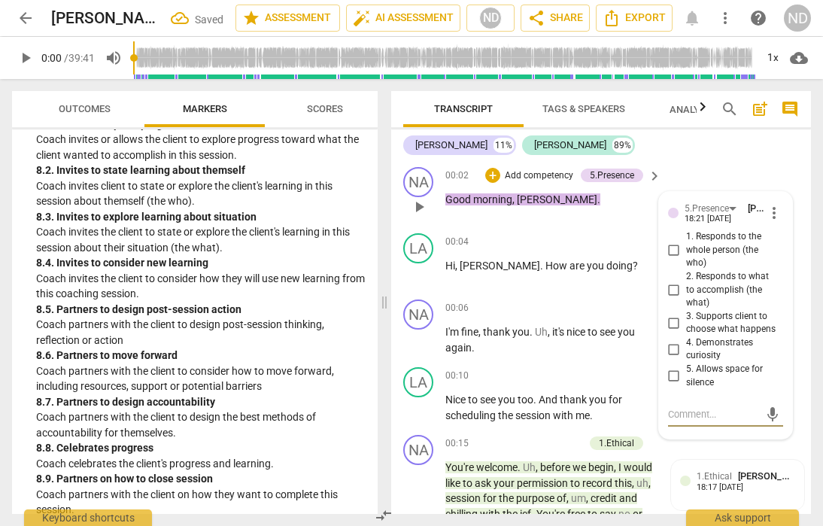
click at [651, 175] on span "keyboard_arrow_right" at bounding box center [655, 176] width 18 height 18
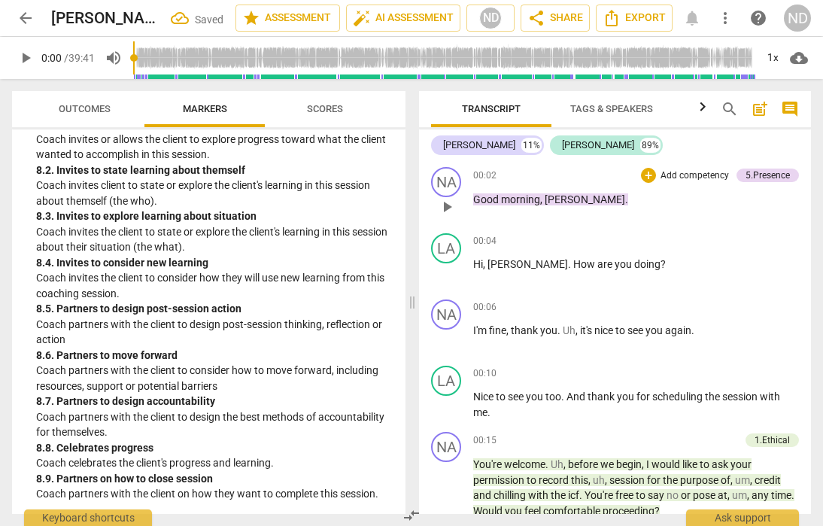
scroll to position [1906, 0]
click at [649, 174] on div "+" at bounding box center [648, 175] width 15 height 15
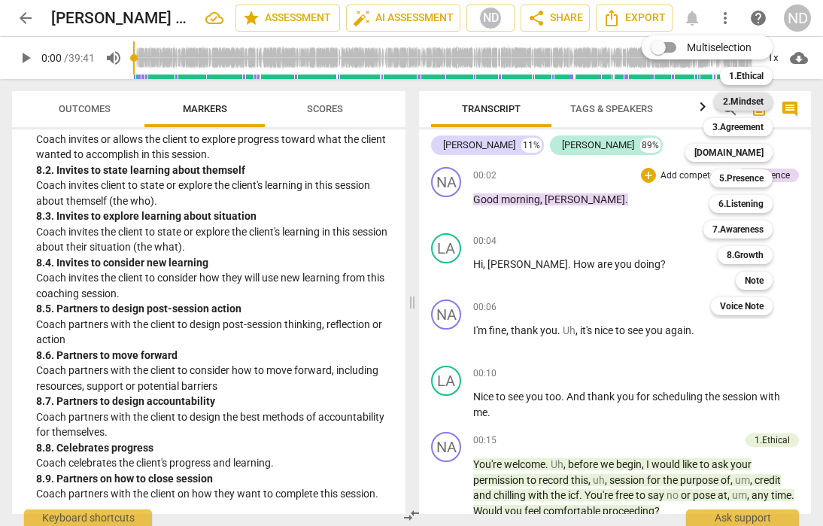
click at [754, 100] on b "2.Mindset" at bounding box center [743, 102] width 41 height 18
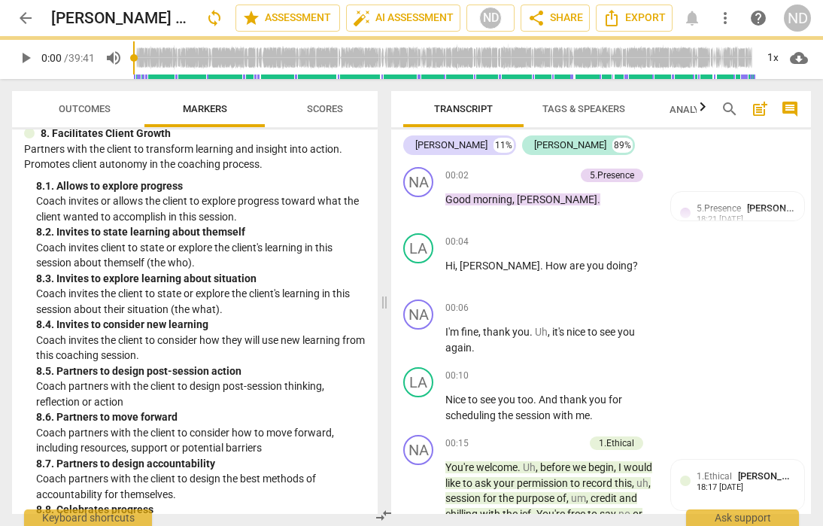
scroll to position [1968, 0]
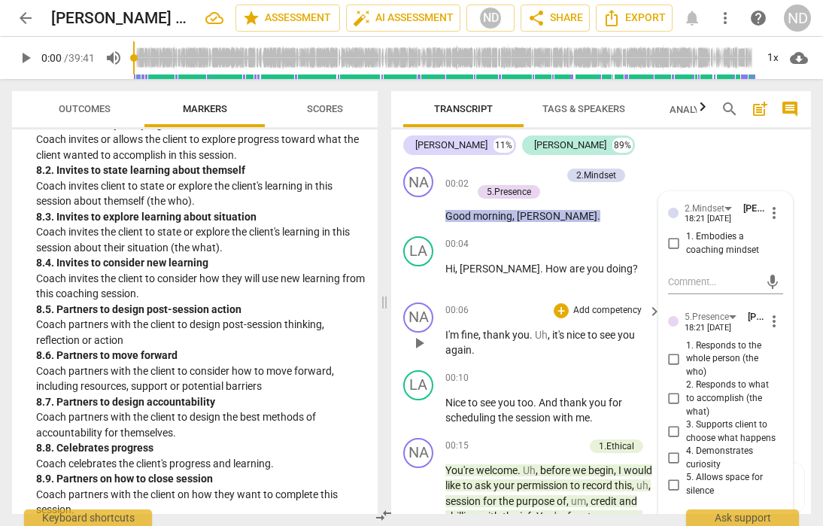
click at [539, 342] on p "I'm fine , thank you . Uh , it's nice to see you again ." at bounding box center [550, 342] width 208 height 31
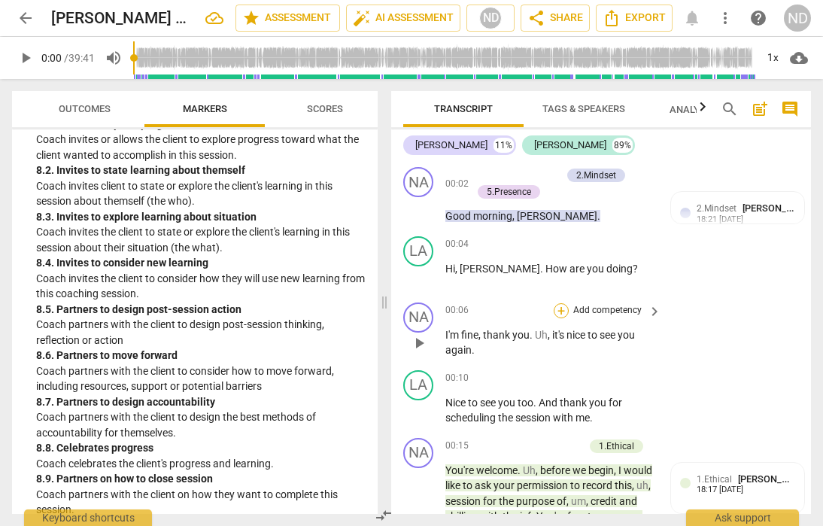
click at [563, 306] on div "+" at bounding box center [561, 310] width 15 height 15
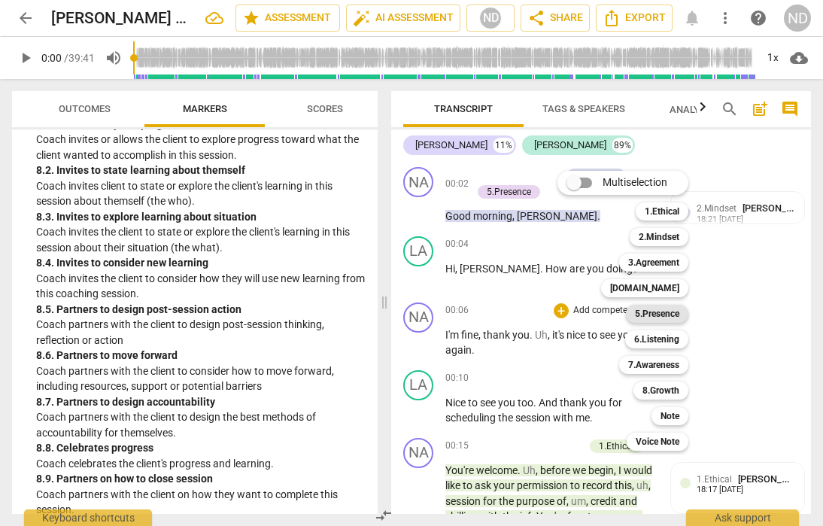
click at [660, 314] on b "5.Presence" at bounding box center [657, 314] width 44 height 18
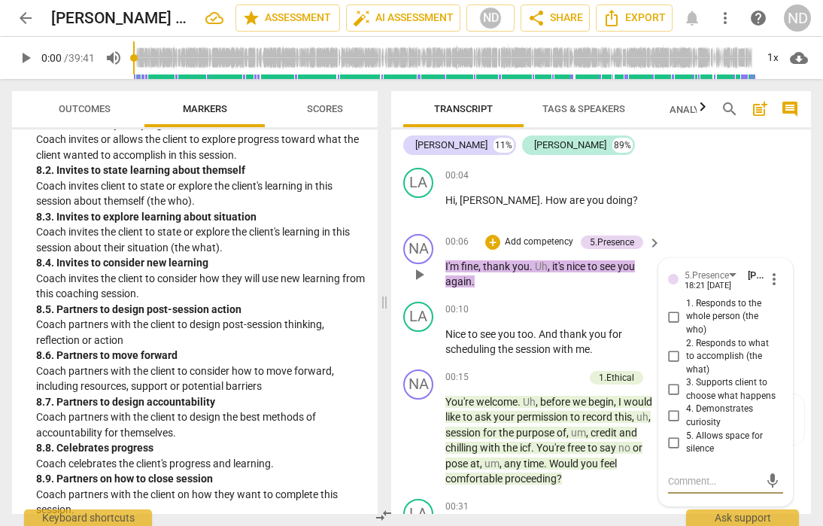
scroll to position [87, 0]
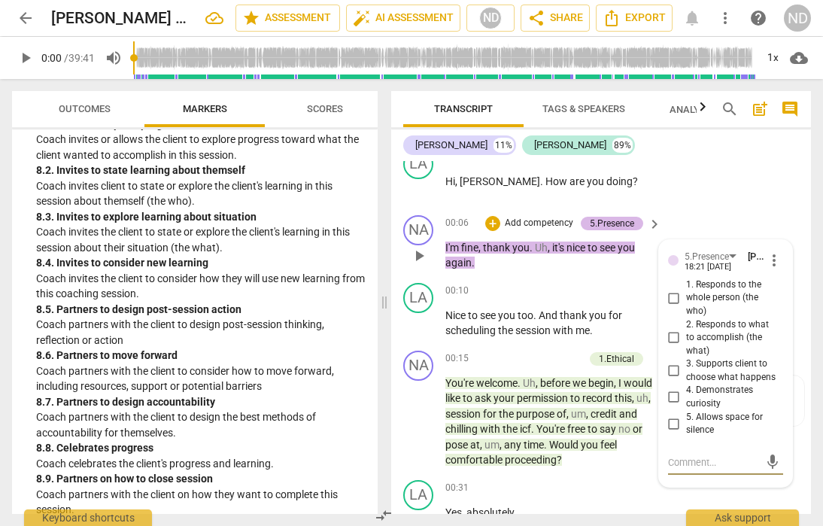
click at [627, 222] on div "5.Presence" at bounding box center [612, 224] width 44 height 14
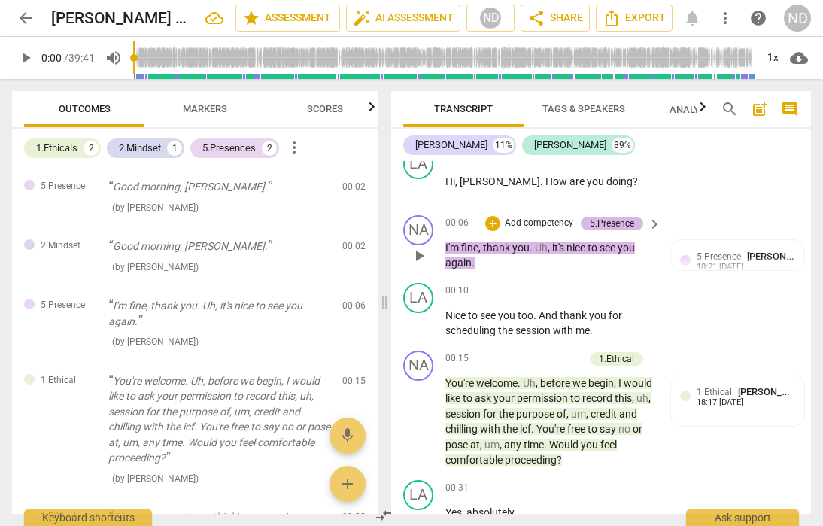
click at [627, 222] on div "5.Presence" at bounding box center [612, 224] width 44 height 14
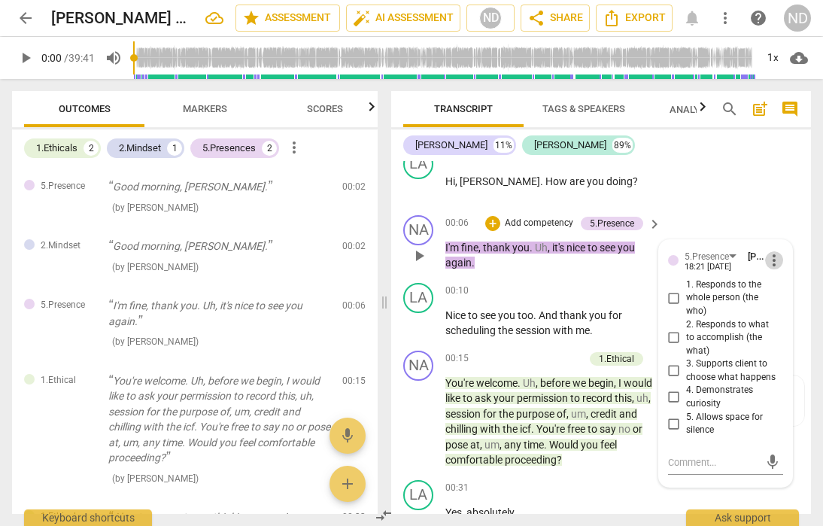
click at [772, 258] on span "more_vert" at bounding box center [774, 260] width 18 height 18
click at [783, 287] on li "Delete" at bounding box center [785, 289] width 52 height 29
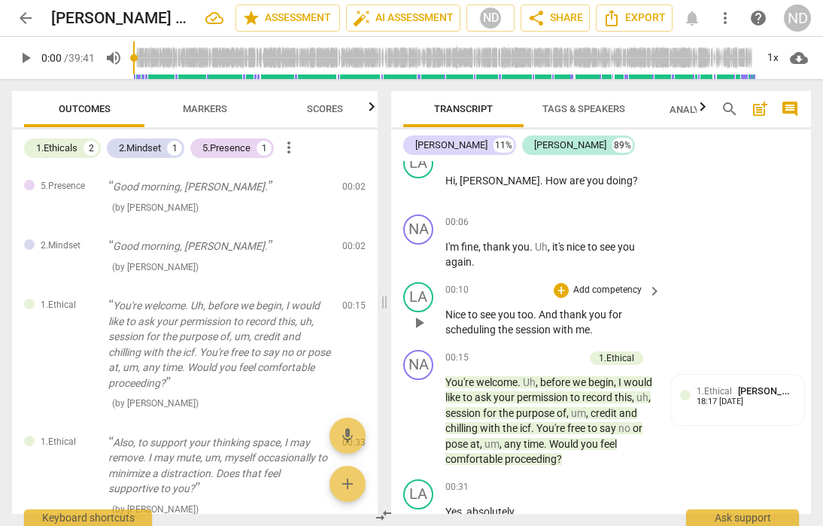
scroll to position [97, 0]
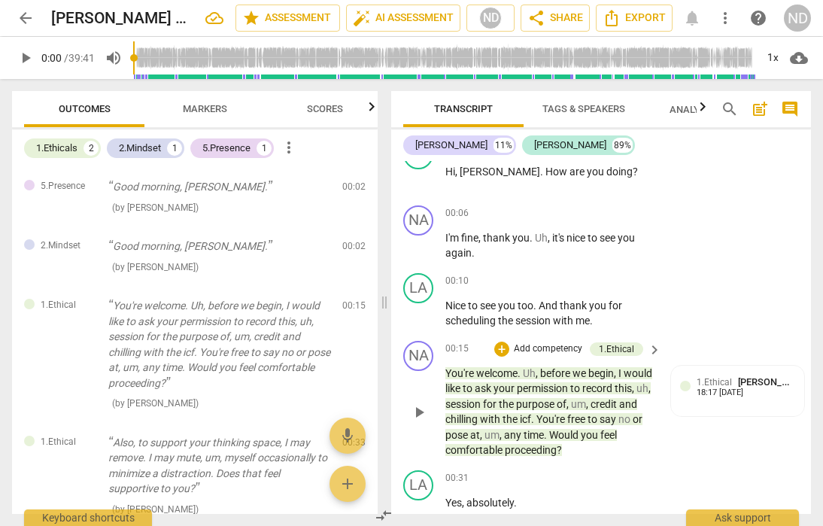
click at [507, 345] on div "+ Add competency" at bounding box center [539, 349] width 90 height 15
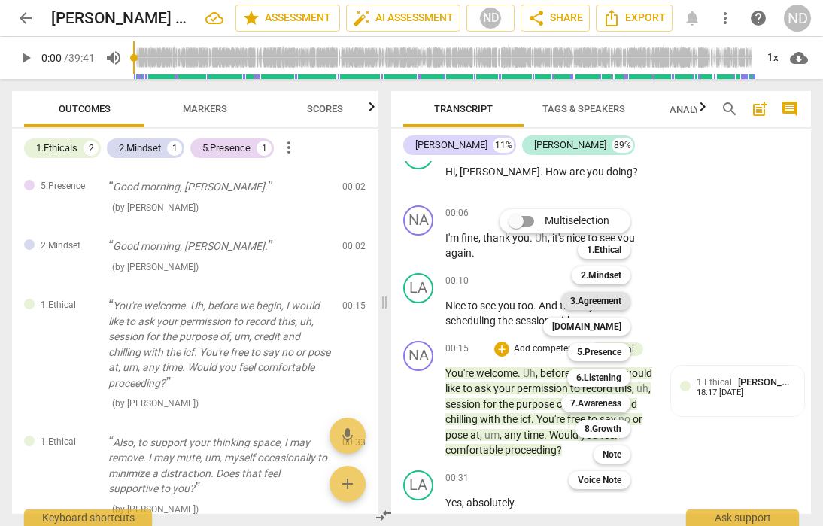
click at [603, 303] on b "3.Agreement" at bounding box center [595, 301] width 51 height 18
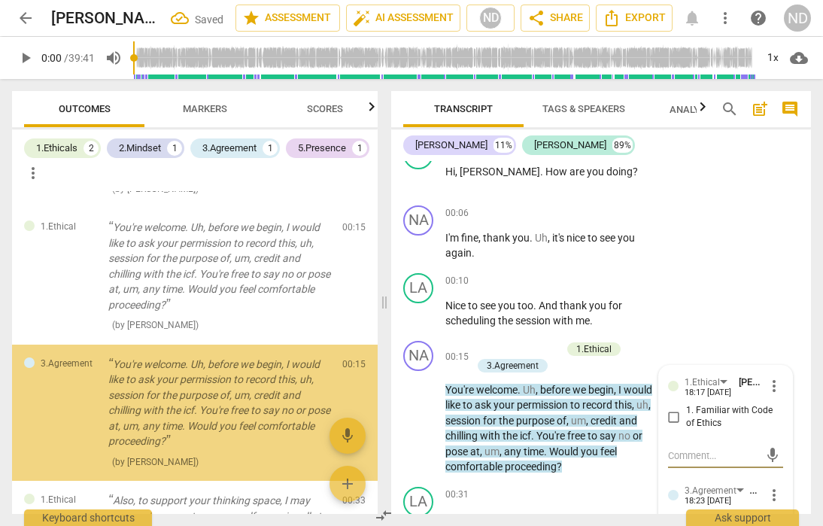
scroll to position [163, 0]
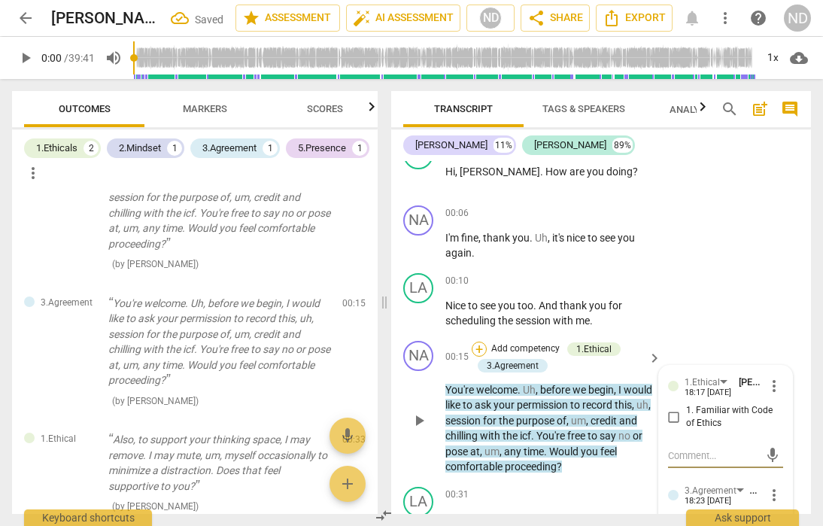
click at [484, 344] on div "+" at bounding box center [479, 349] width 15 height 15
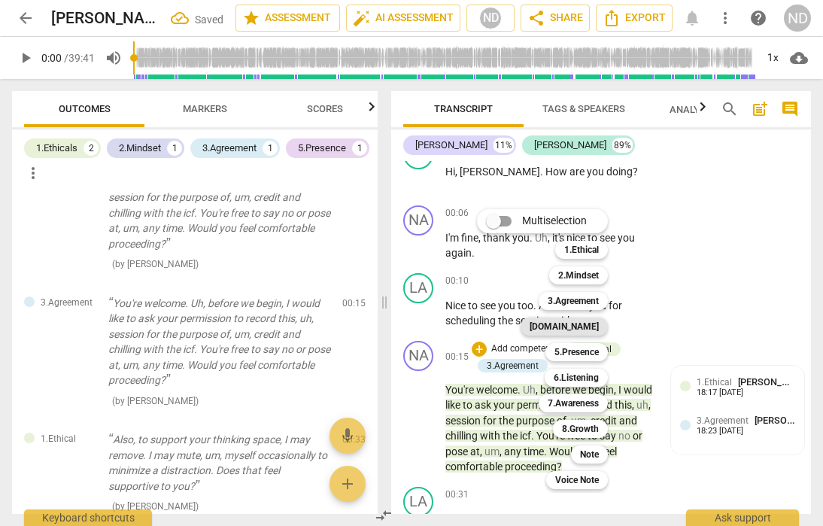
click at [580, 329] on b "[DOMAIN_NAME]" at bounding box center [564, 327] width 69 height 18
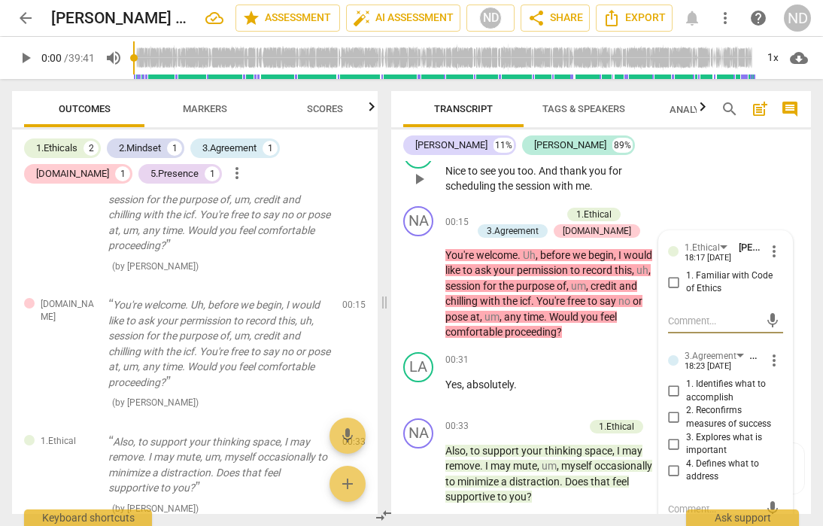
scroll to position [225, 0]
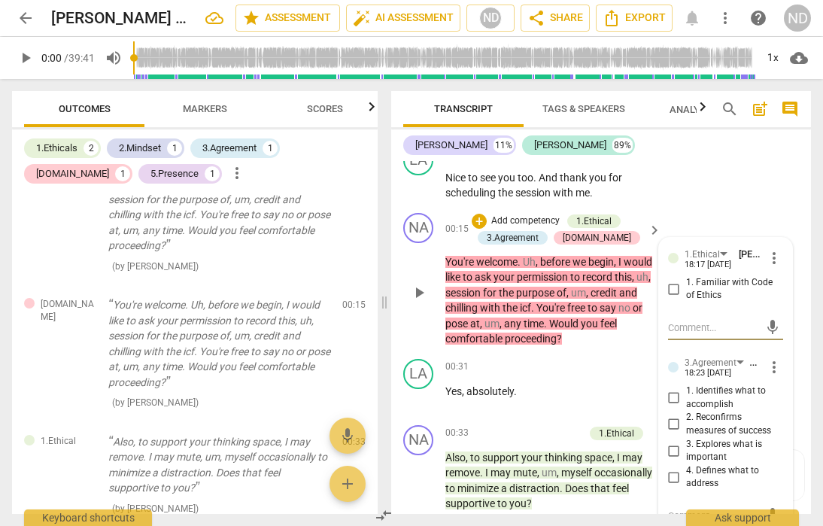
click at [673, 290] on input "1. Familiar with Code of Ethics" at bounding box center [674, 289] width 24 height 18
checkbox input "true"
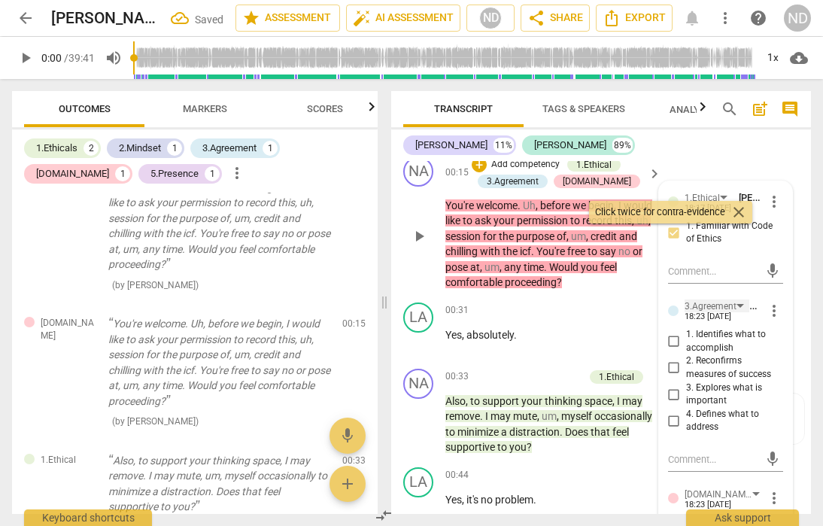
scroll to position [318, 0]
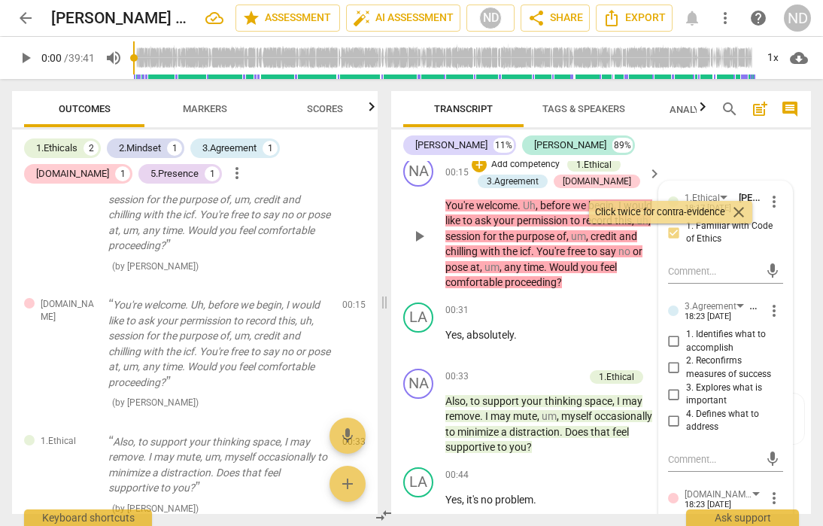
click at [399, 266] on div "NA play_arrow pause 00:15 + Add competency 1.Ethical 3.Agreement [DOMAIN_NAME] …" at bounding box center [601, 224] width 420 height 146
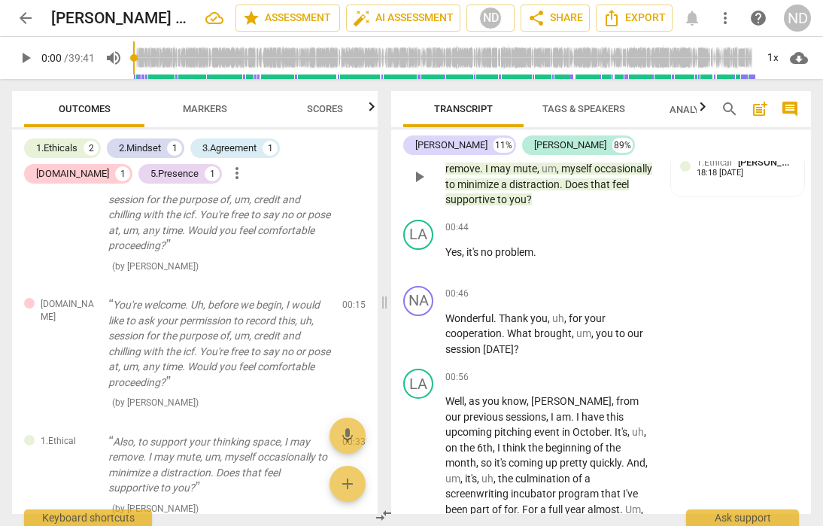
scroll to position [535, 0]
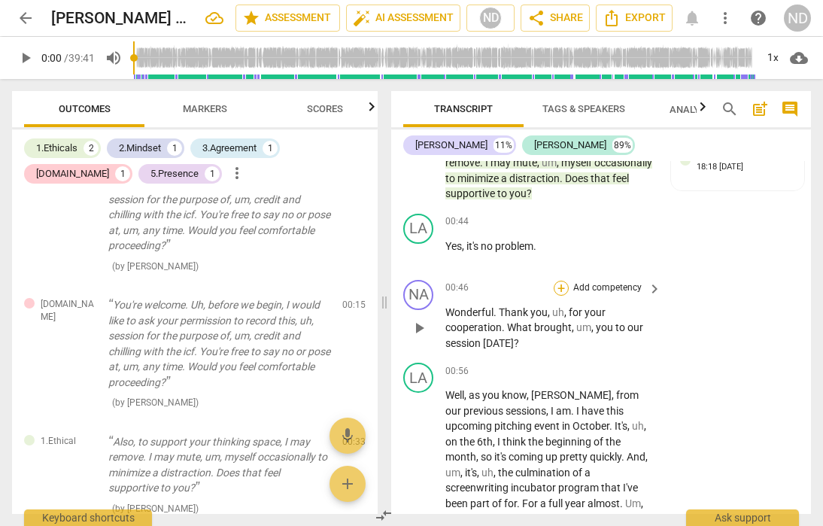
click at [561, 284] on div "+" at bounding box center [561, 288] width 15 height 15
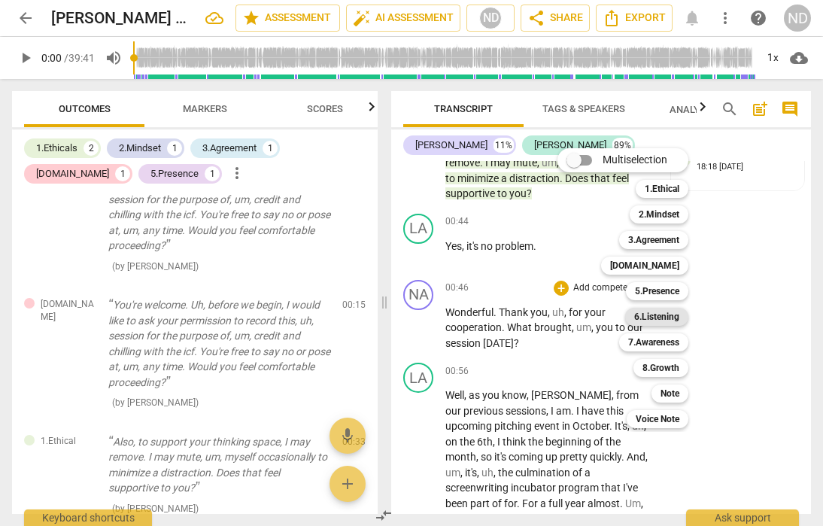
click at [663, 314] on b "6.Listening" at bounding box center [656, 317] width 45 height 18
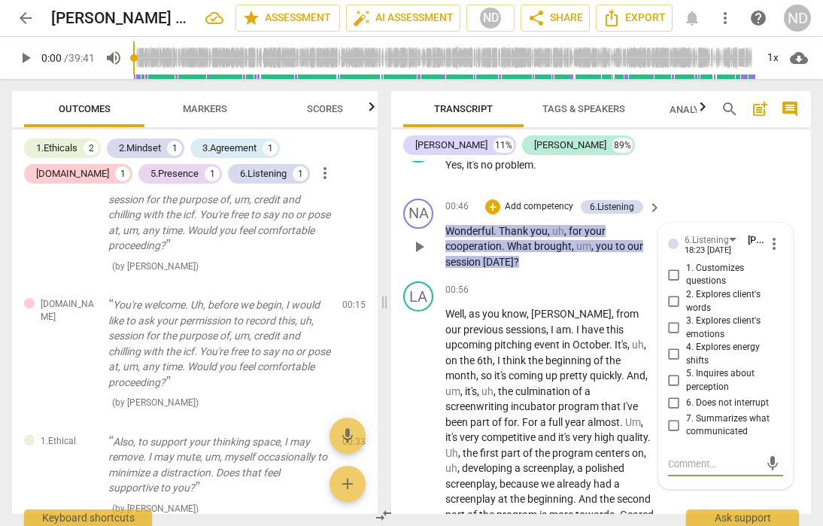
scroll to position [612, 0]
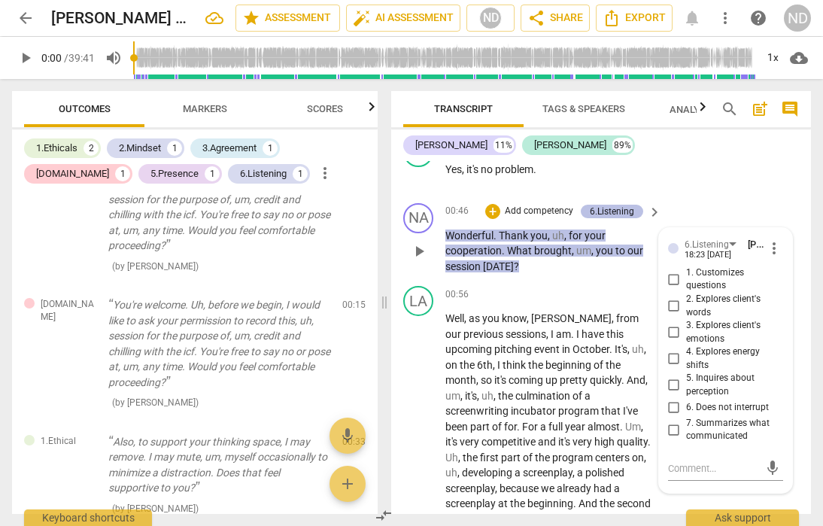
click at [629, 208] on div "6.Listening" at bounding box center [612, 212] width 44 height 14
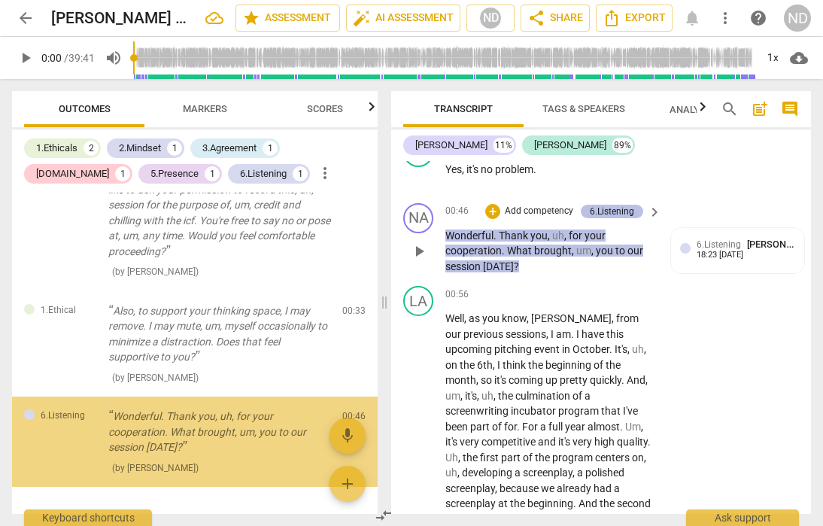
scroll to position [497, 0]
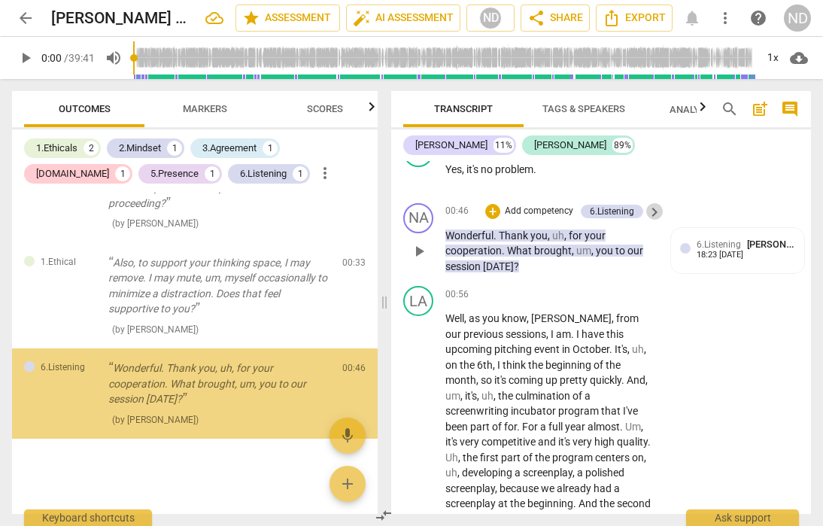
click at [649, 208] on span "keyboard_arrow_right" at bounding box center [655, 212] width 18 height 18
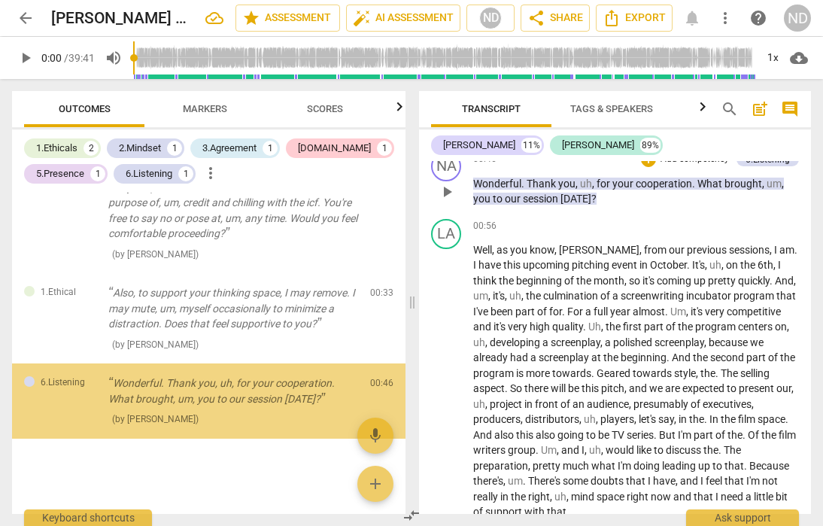
scroll to position [420, 0]
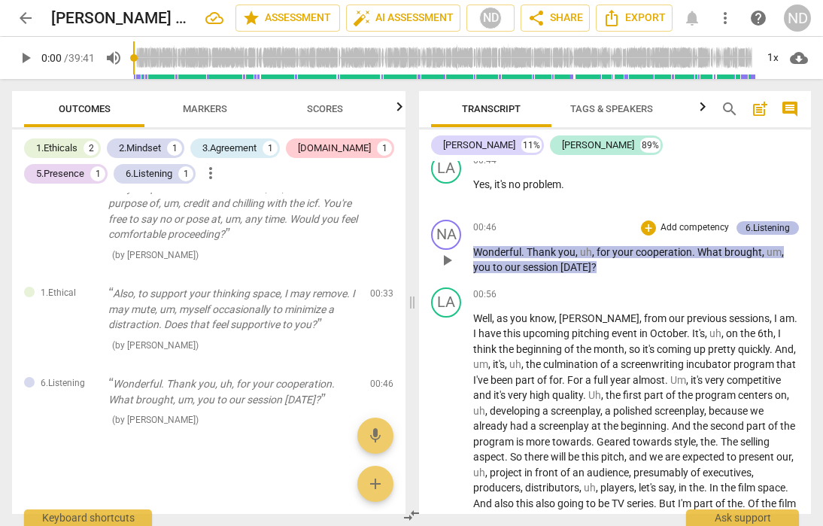
click at [753, 221] on div "6.Listening" at bounding box center [768, 228] width 44 height 14
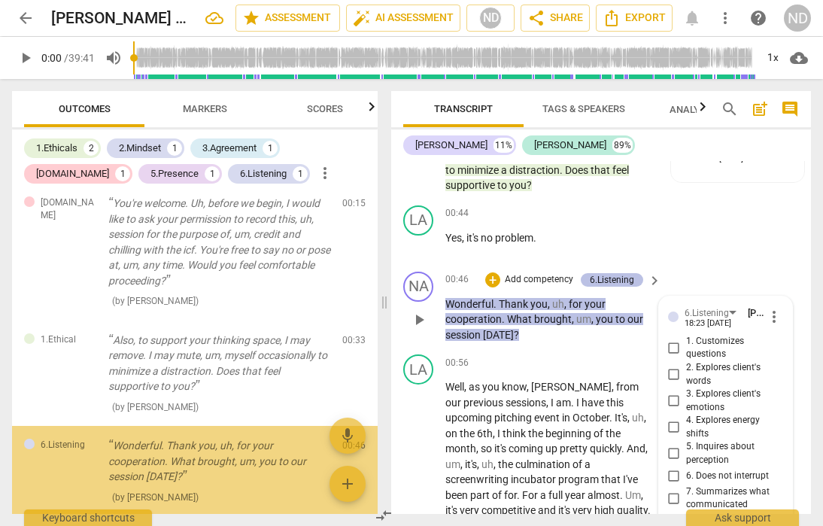
scroll to position [497, 0]
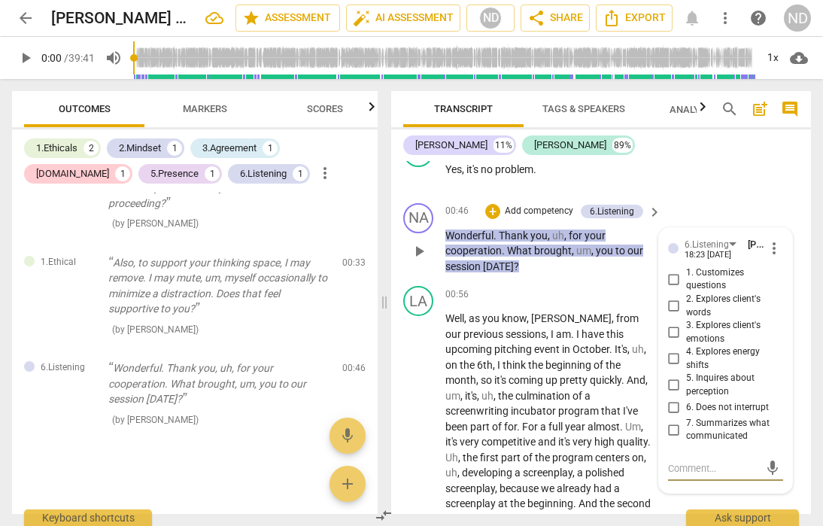
click at [768, 247] on span "more_vert" at bounding box center [774, 248] width 18 height 18
click at [781, 272] on li "Delete" at bounding box center [785, 277] width 52 height 29
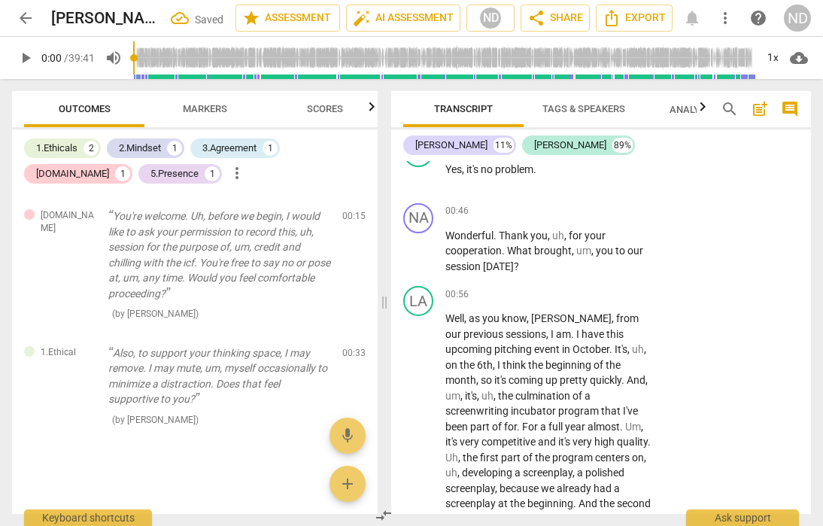
scroll to position [407, 0]
click at [562, 208] on div "+" at bounding box center [561, 211] width 15 height 15
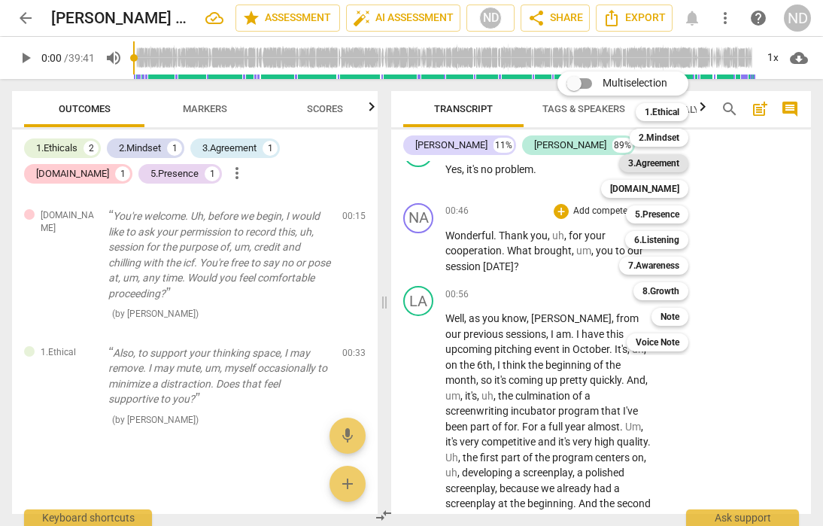
click at [662, 166] on b "3.Agreement" at bounding box center [653, 163] width 51 height 18
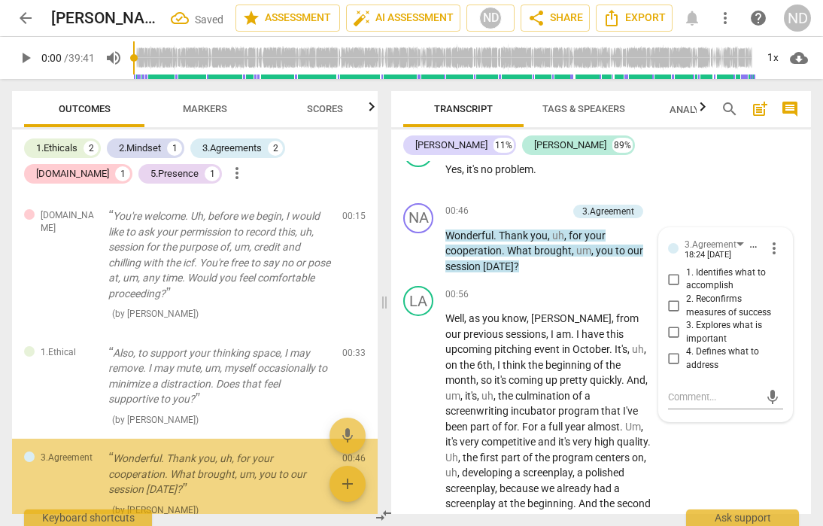
scroll to position [497, 0]
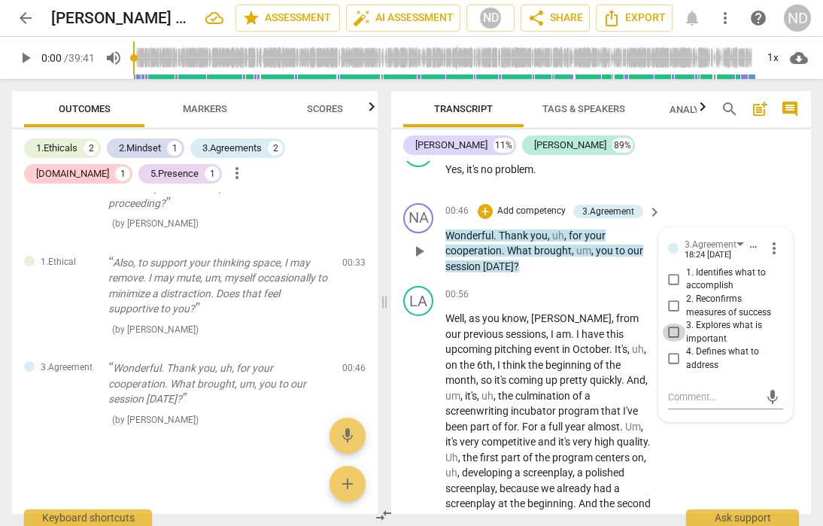
click at [672, 333] on input "3. Explores what is important" at bounding box center [674, 333] width 24 height 18
checkbox input "true"
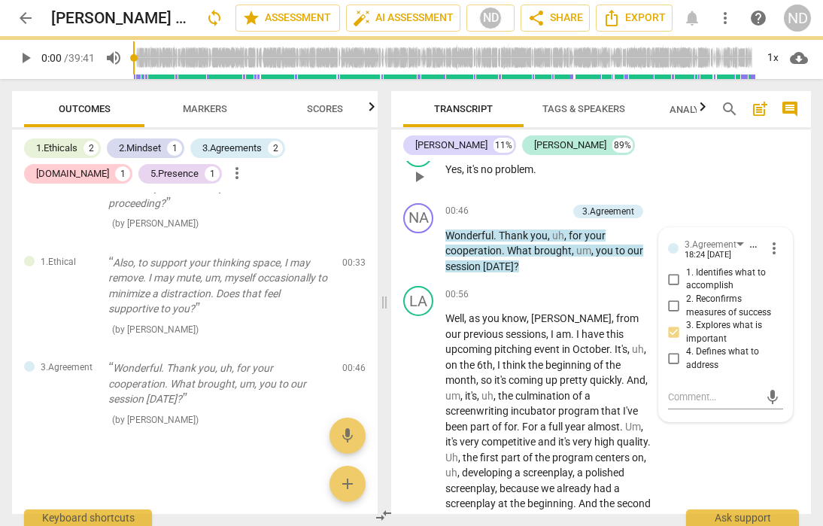
click at [732, 186] on div "LA play_arrow pause 00:44 + Add competency keyboard_arrow_right Yes , it's no p…" at bounding box center [601, 164] width 420 height 66
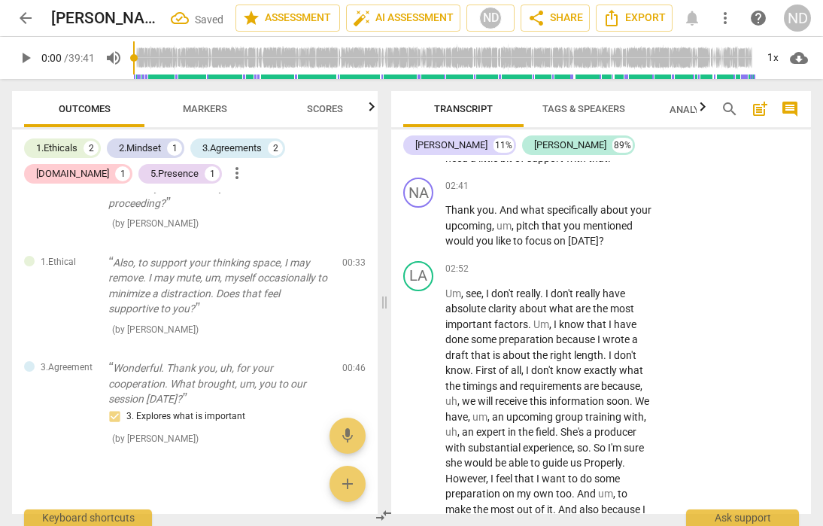
scroll to position [1191, 0]
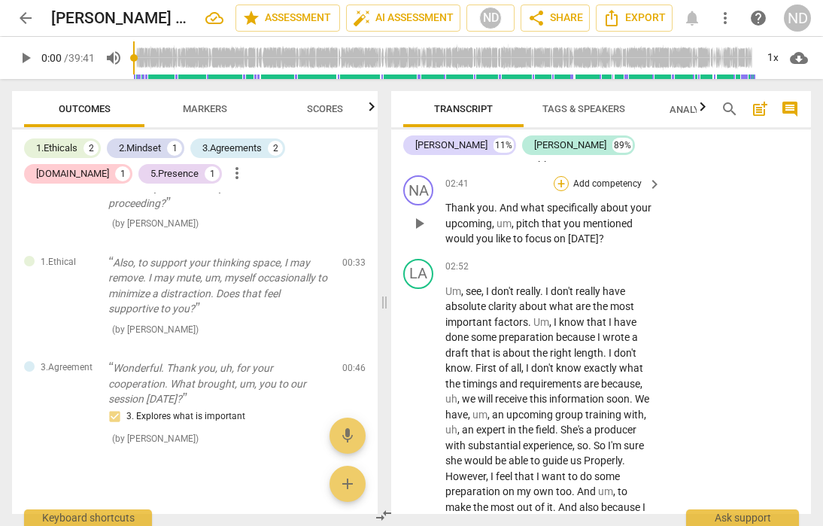
click at [563, 191] on div "+" at bounding box center [561, 183] width 15 height 15
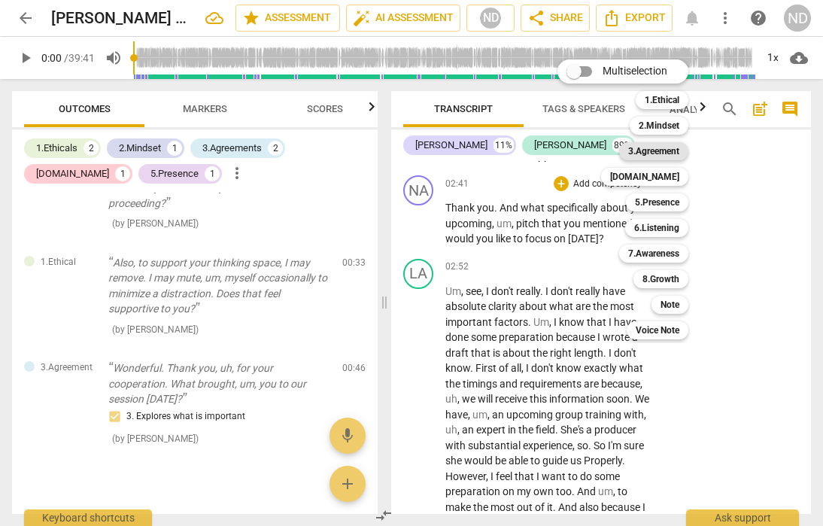
click at [662, 150] on b "3.Agreement" at bounding box center [653, 151] width 51 height 18
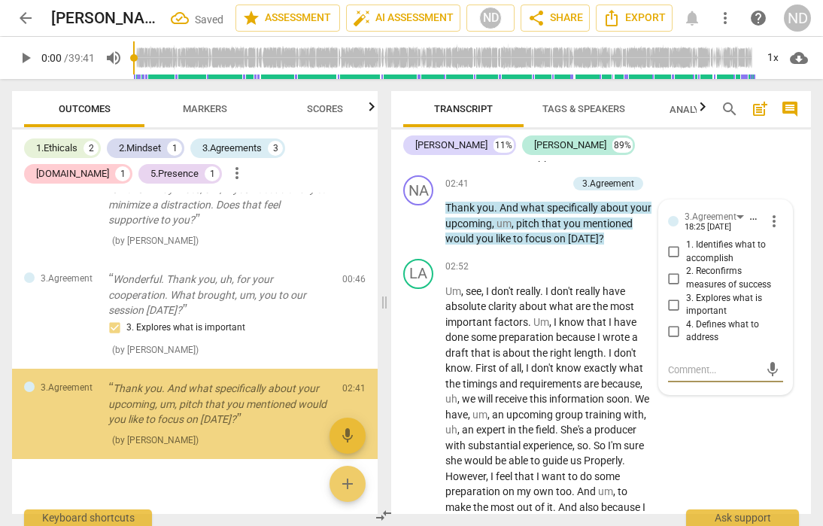
scroll to position [607, 0]
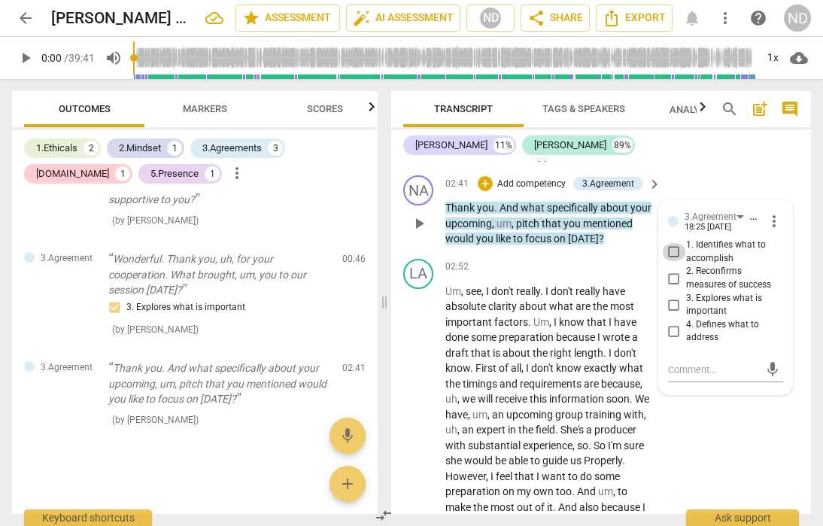
click at [674, 261] on input "1. Identifies what to accomplish" at bounding box center [674, 252] width 24 height 18
checkbox input "true"
click at [672, 287] on input "2. Reconfirms measures of success" at bounding box center [674, 278] width 24 height 18
checkbox input "true"
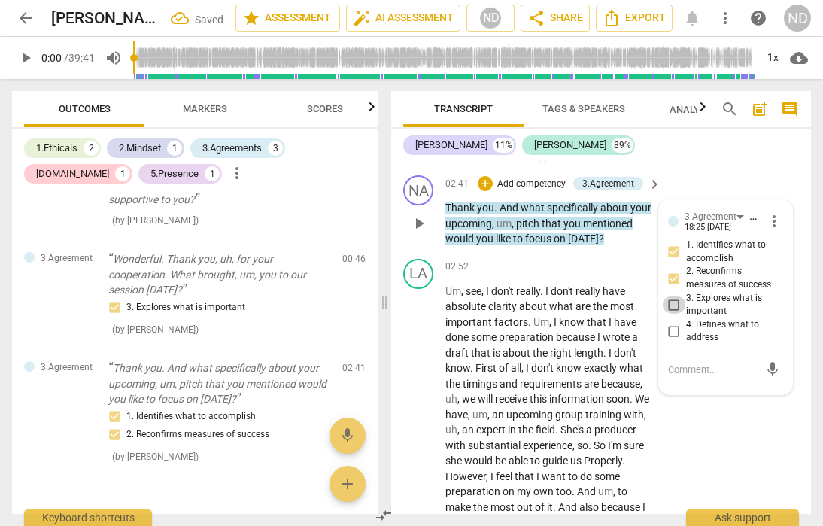
click at [671, 314] on input "3. Explores what is important" at bounding box center [674, 305] width 24 height 18
checkbox input "true"
click at [674, 340] on input "4. Defines what to address" at bounding box center [674, 331] width 24 height 18
checkbox input "true"
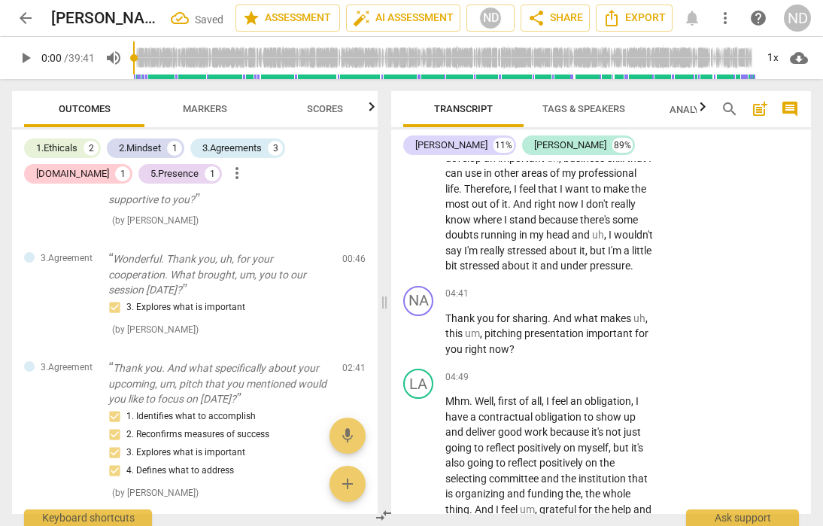
scroll to position [1778, 0]
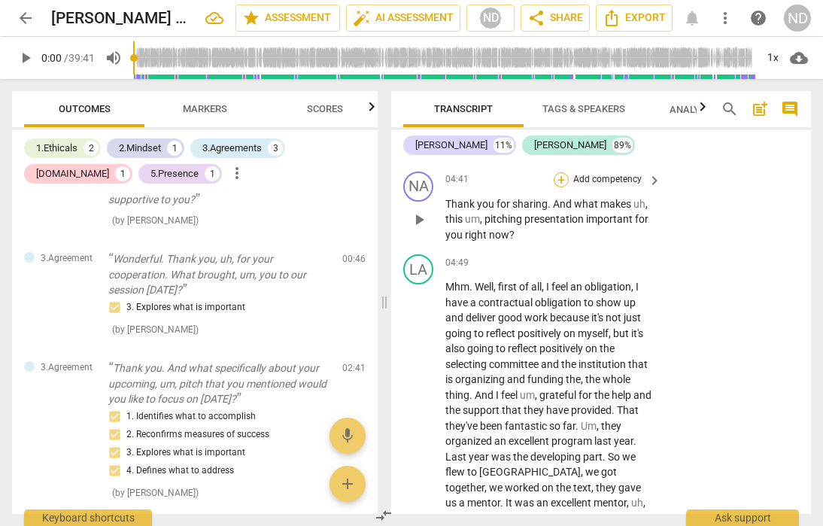
click at [563, 187] on div "+" at bounding box center [561, 179] width 15 height 15
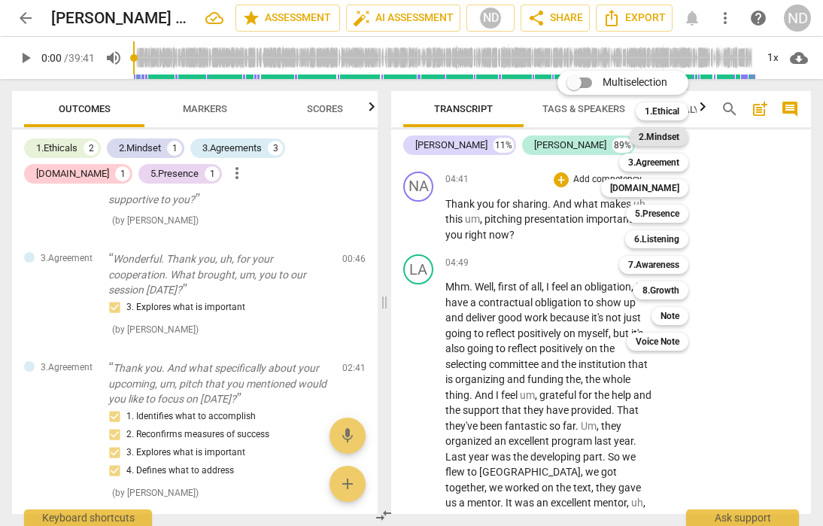
click at [673, 135] on b "2.Mindset" at bounding box center [659, 137] width 41 height 18
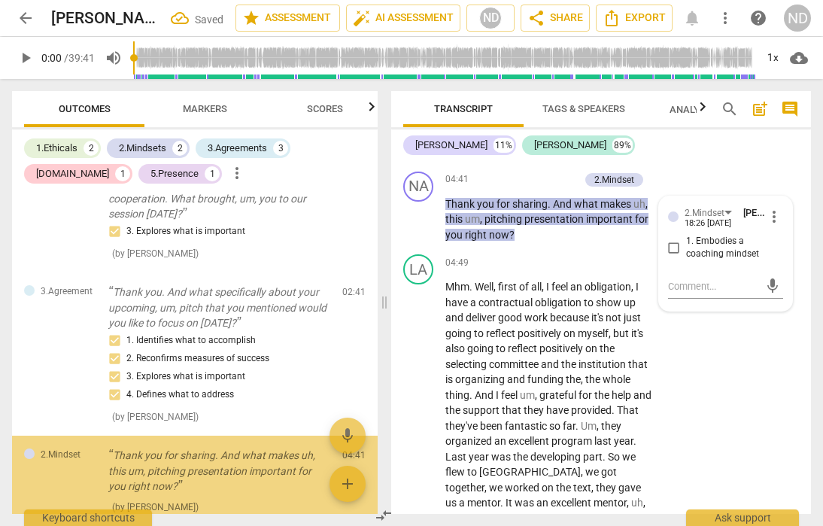
scroll to position [770, 0]
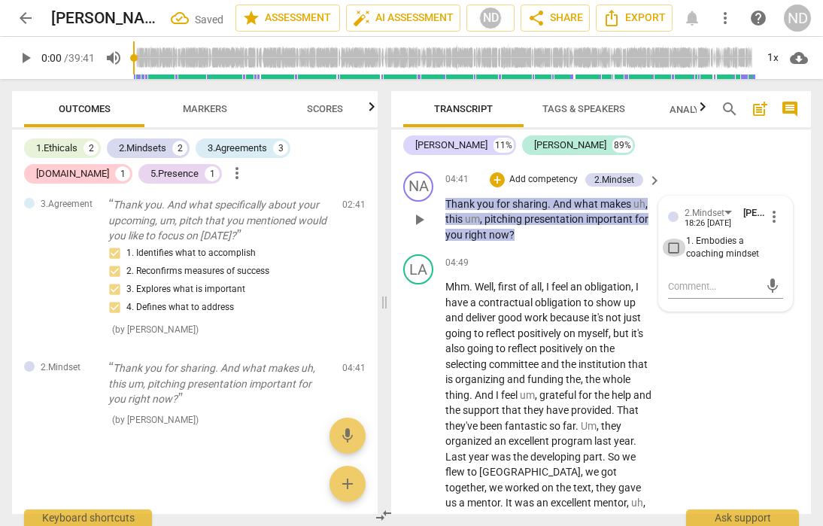
click at [671, 257] on input "1. Embodies a coaching mindset" at bounding box center [674, 248] width 24 height 18
checkbox input "true"
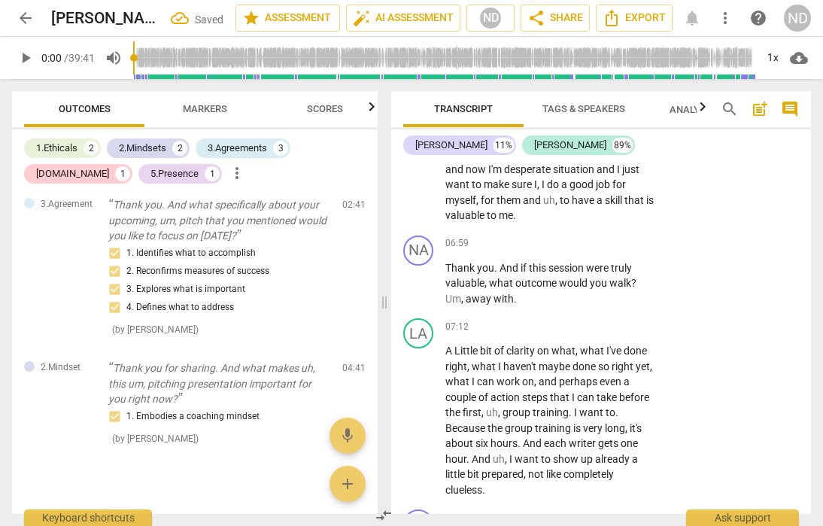
scroll to position [2411, 0]
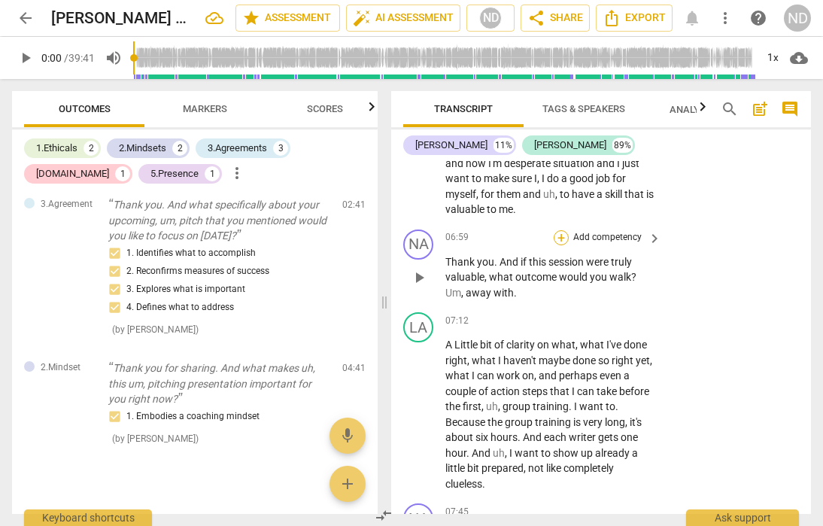
click at [564, 245] on div "+" at bounding box center [561, 237] width 15 height 15
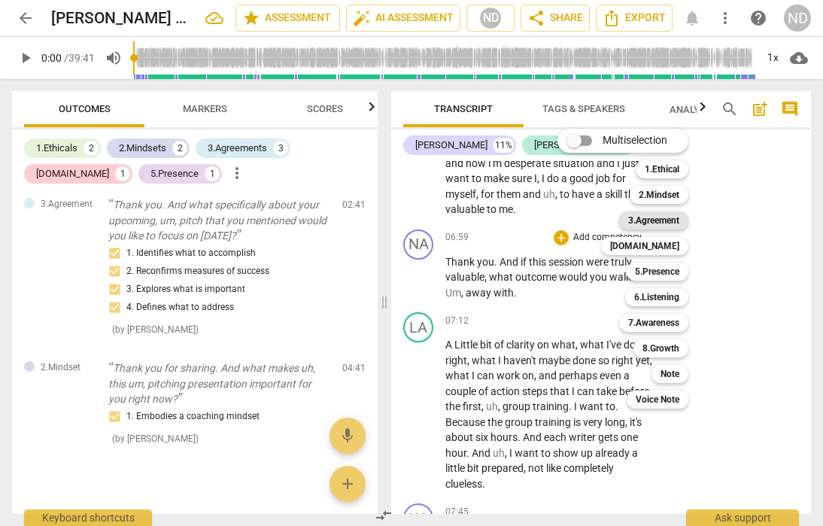
click at [671, 218] on b "3.Agreement" at bounding box center [653, 220] width 51 height 18
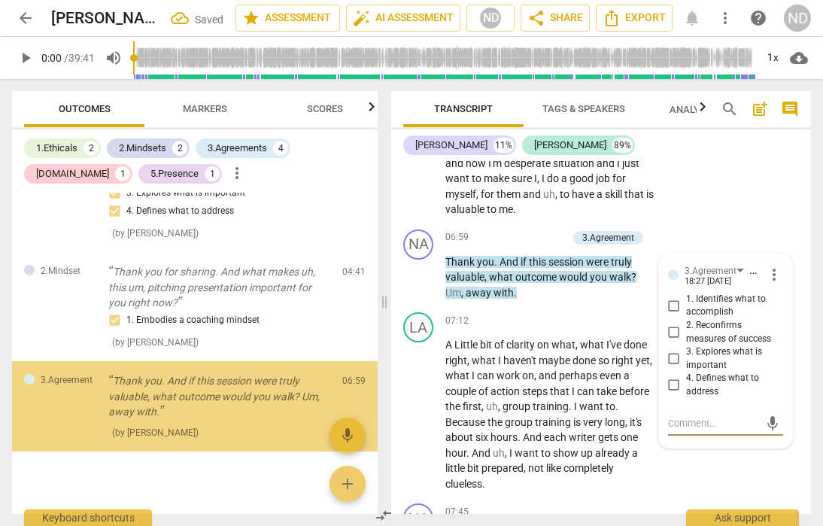
scroll to position [879, 0]
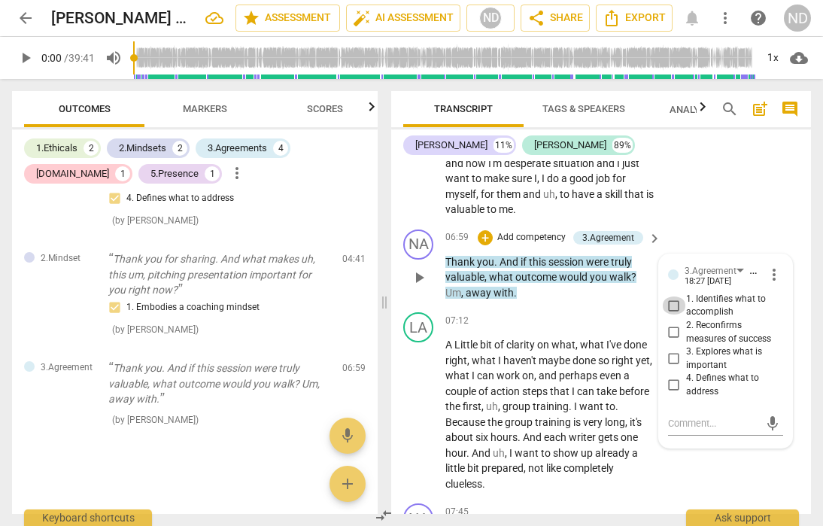
click at [671, 315] on input "1. Identifies what to accomplish" at bounding box center [674, 306] width 24 height 18
checkbox input "true"
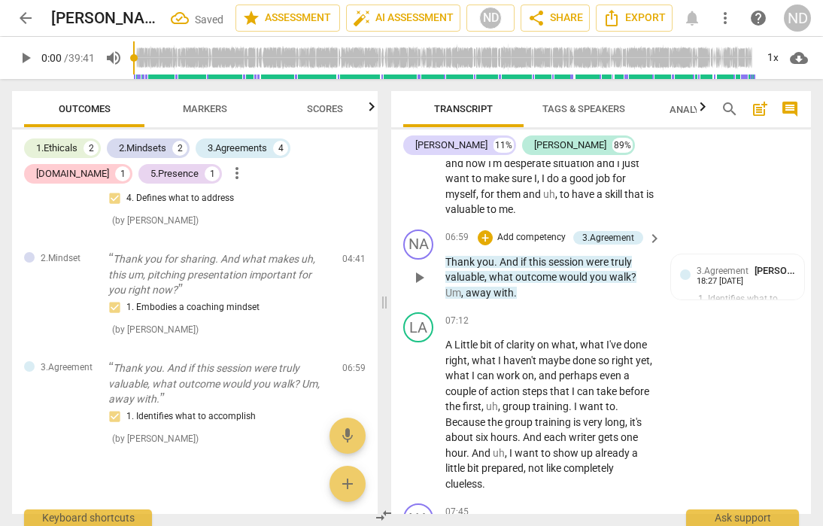
click at [496, 245] on p "Add competency" at bounding box center [531, 238] width 71 height 14
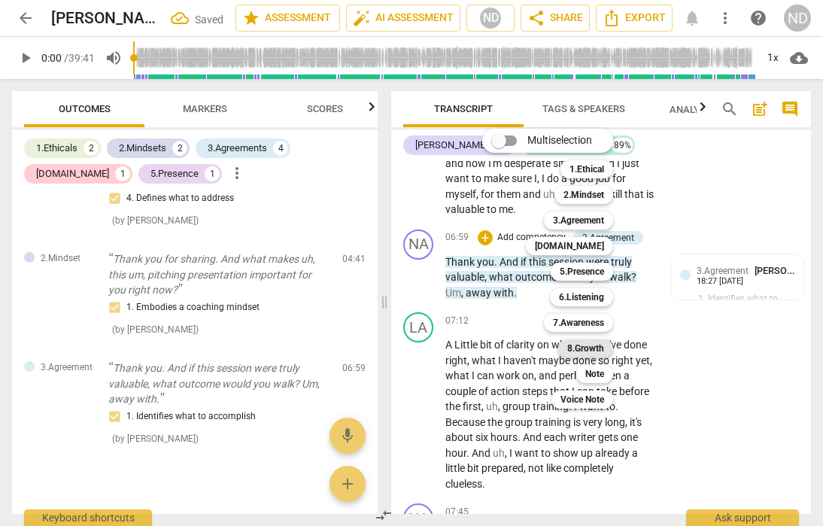
click at [597, 351] on b "8.Growth" at bounding box center [585, 348] width 37 height 18
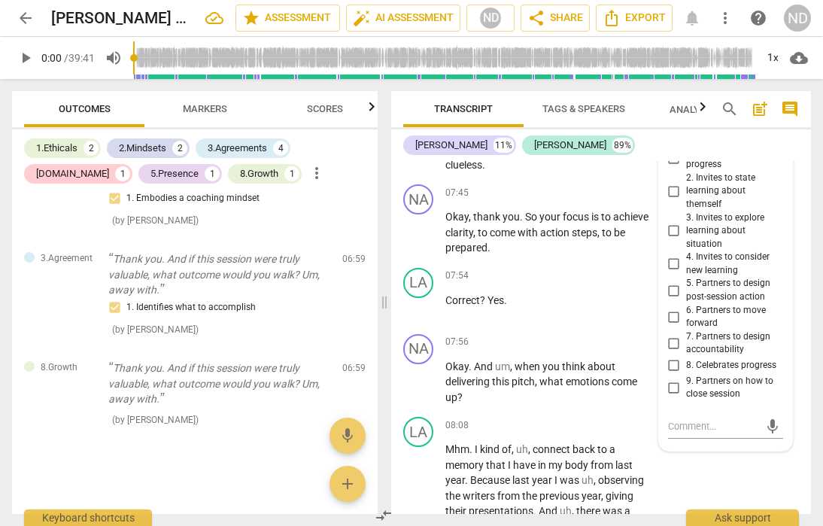
scroll to position [2743, 0]
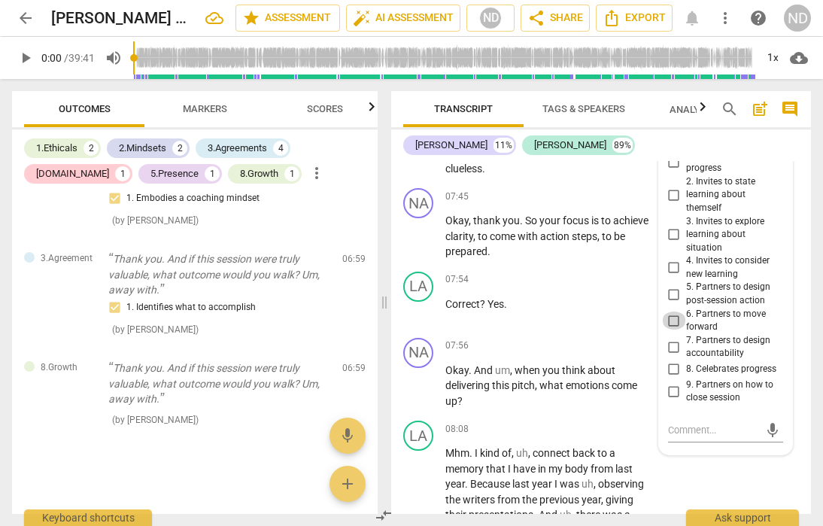
click at [674, 330] on input "6. Partners to move forward" at bounding box center [674, 321] width 24 height 18
checkbox input "true"
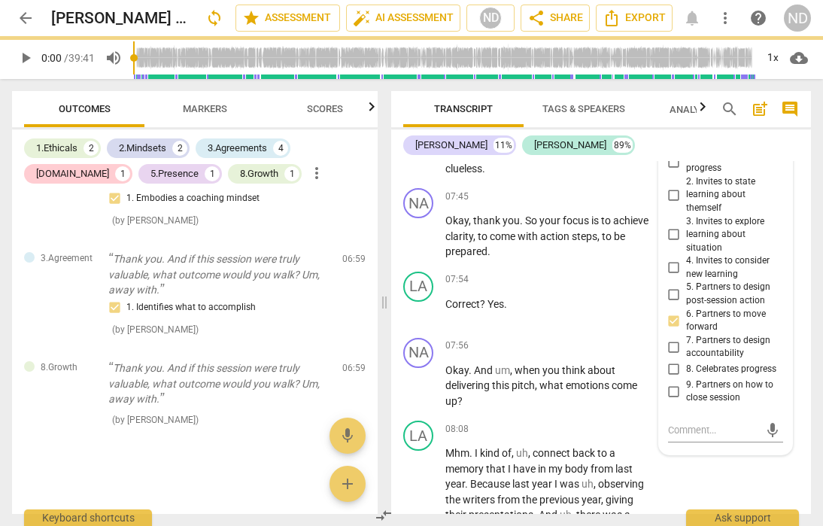
click at [631, 151] on div "[PERSON_NAME] 11% [PERSON_NAME] 89%" at bounding box center [601, 145] width 396 height 26
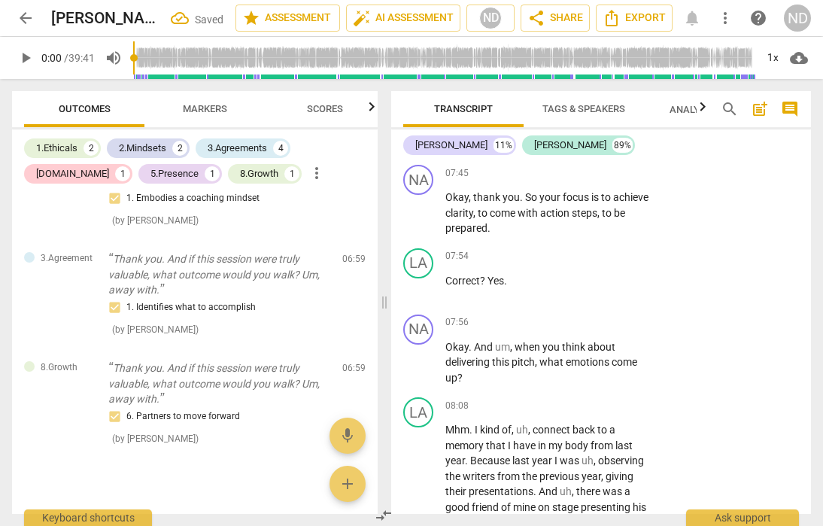
scroll to position [2780, 0]
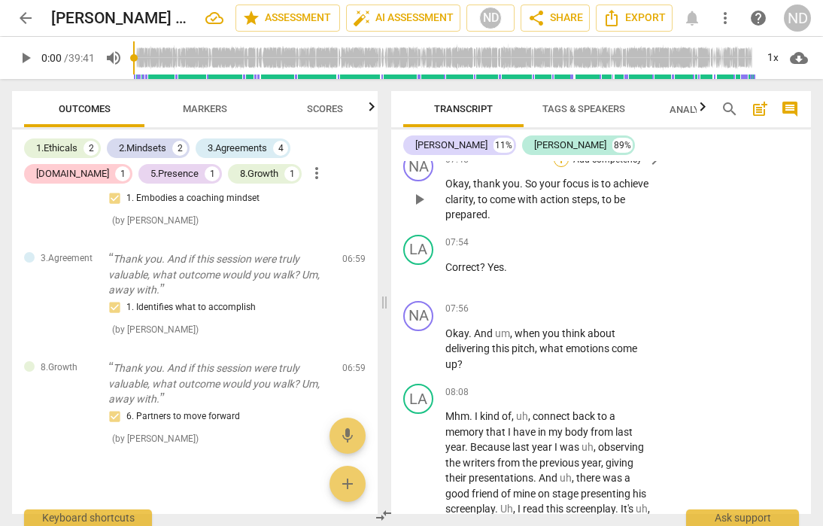
click at [558, 167] on div "+" at bounding box center [561, 159] width 15 height 15
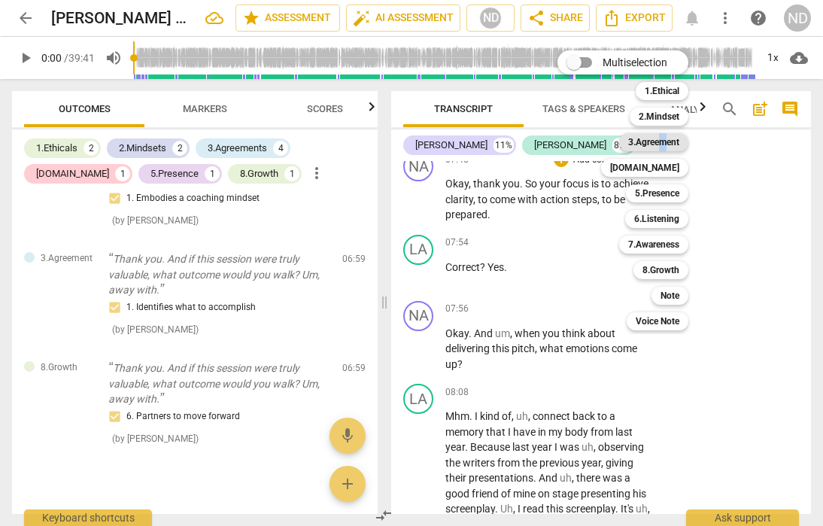
click at [665, 138] on b "3.Agreement" at bounding box center [653, 142] width 51 height 18
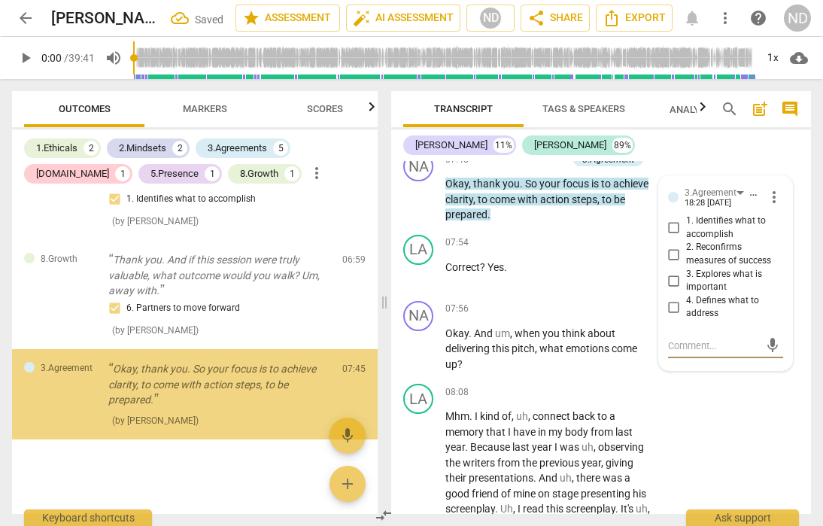
scroll to position [1097, 0]
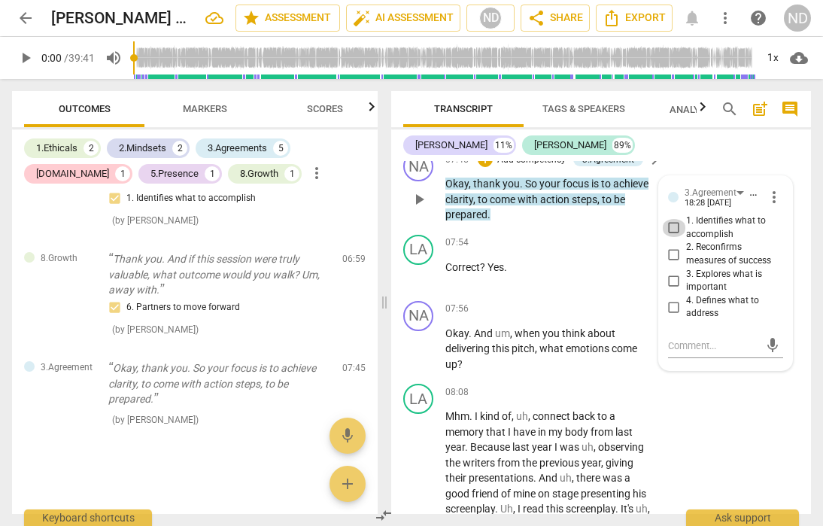
click at [673, 237] on input "1. Identifies what to accomplish" at bounding box center [674, 228] width 24 height 18
checkbox input "true"
click at [686, 176] on div "NA play_arrow pause 07:45 + Add competency 3.Agreement keyboard_arrow_right Oka…" at bounding box center [601, 187] width 420 height 84
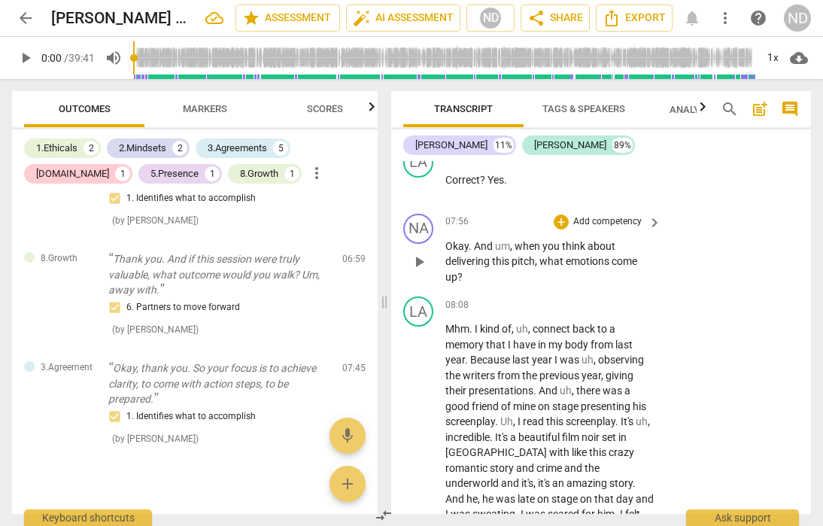
scroll to position [2873, 0]
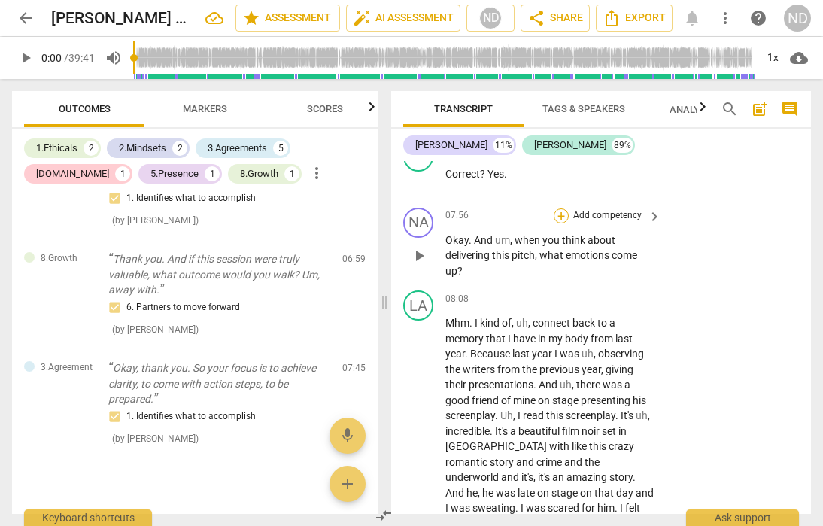
click at [562, 224] on div "+" at bounding box center [561, 215] width 15 height 15
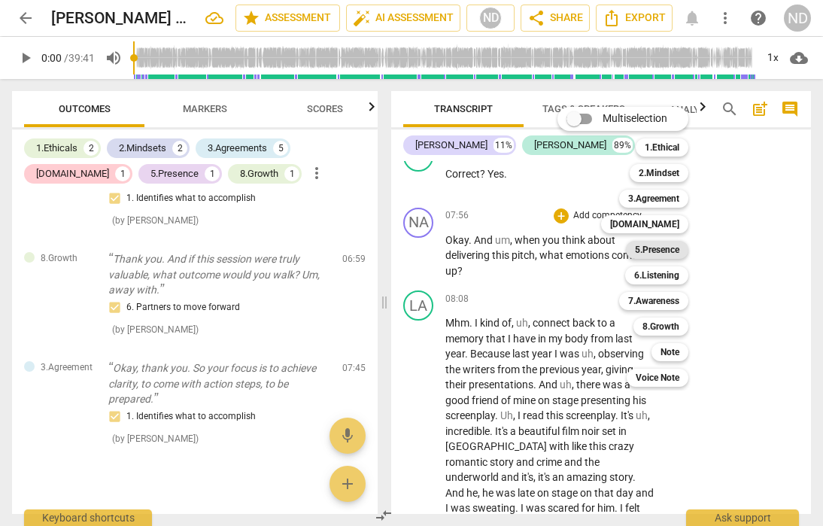
click at [656, 245] on b "5.Presence" at bounding box center [657, 250] width 44 height 18
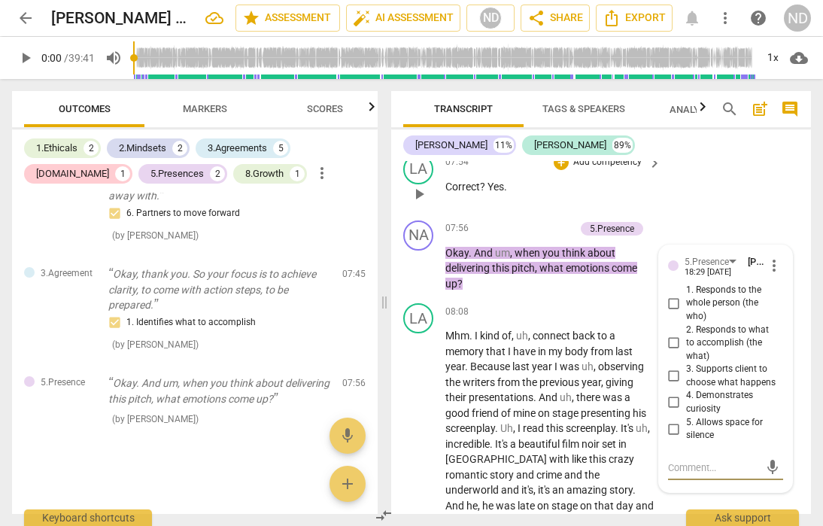
scroll to position [2862, 0]
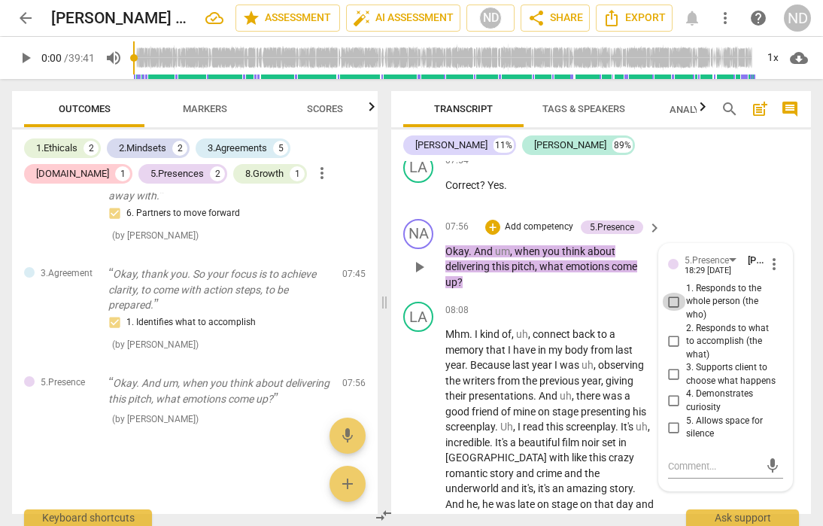
click at [669, 311] on input "1. Responds to the whole person (the who)" at bounding box center [674, 302] width 24 height 18
checkbox input "true"
click at [705, 199] on div "LA play_arrow pause 07:54 + Add competency keyboard_arrow_right Correct ? Yes ." at bounding box center [601, 180] width 420 height 66
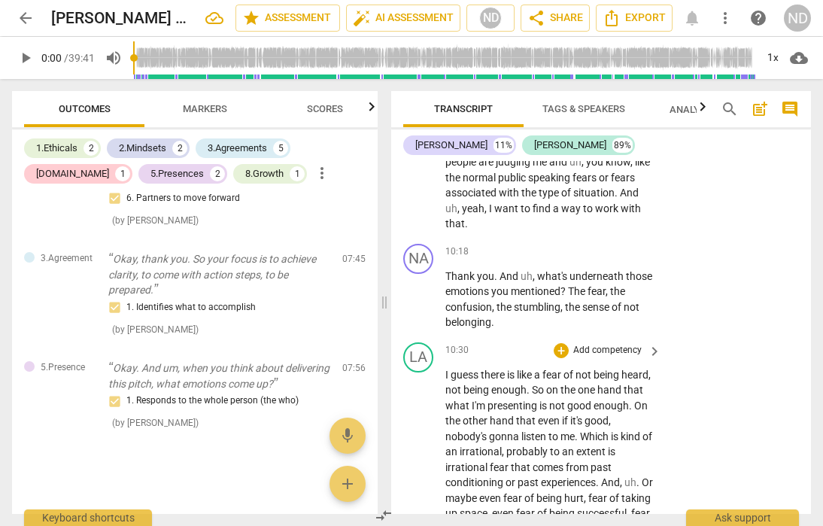
scroll to position [3526, 0]
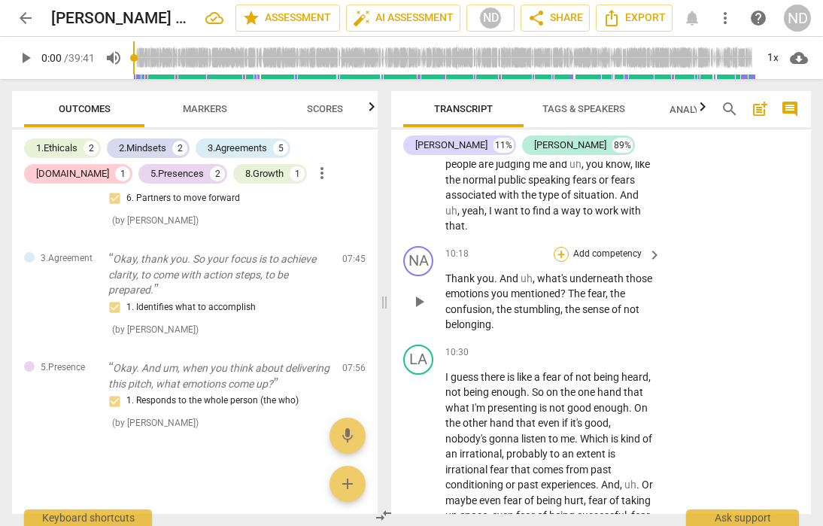
click at [560, 262] on div "+" at bounding box center [561, 254] width 15 height 15
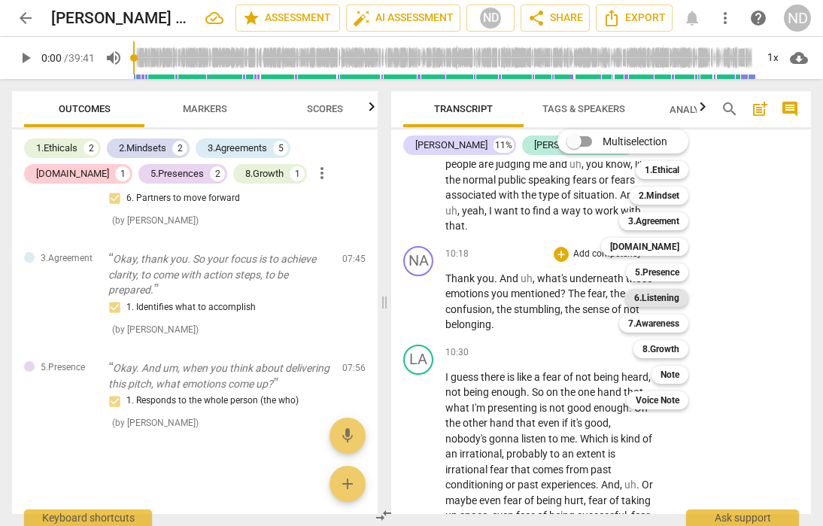
click at [665, 297] on b "6.Listening" at bounding box center [656, 298] width 45 height 18
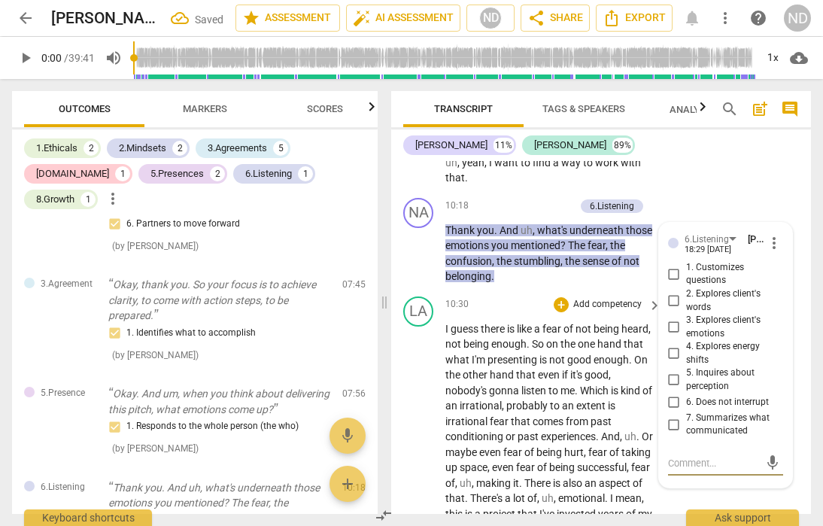
scroll to position [3570, 0]
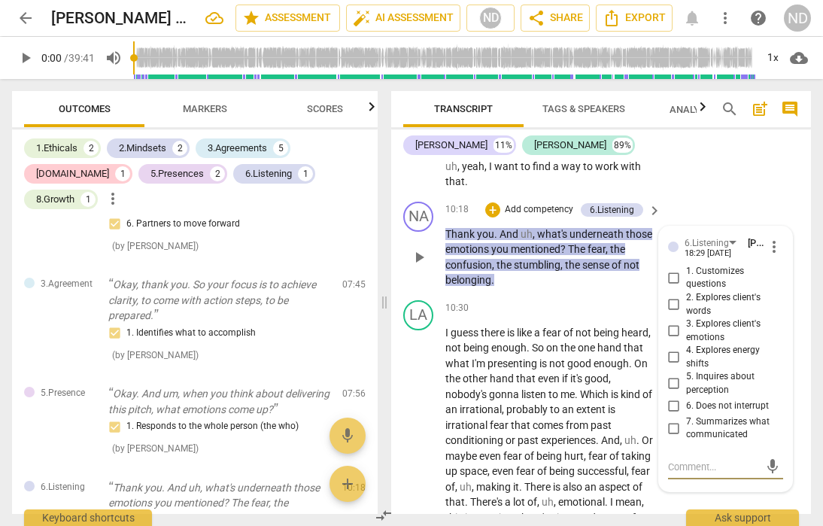
click at [674, 287] on input "1. Customizes questions" at bounding box center [674, 278] width 24 height 18
checkbox input "true"
click at [674, 314] on input "2. Explores client's words" at bounding box center [674, 305] width 24 height 18
checkbox input "true"
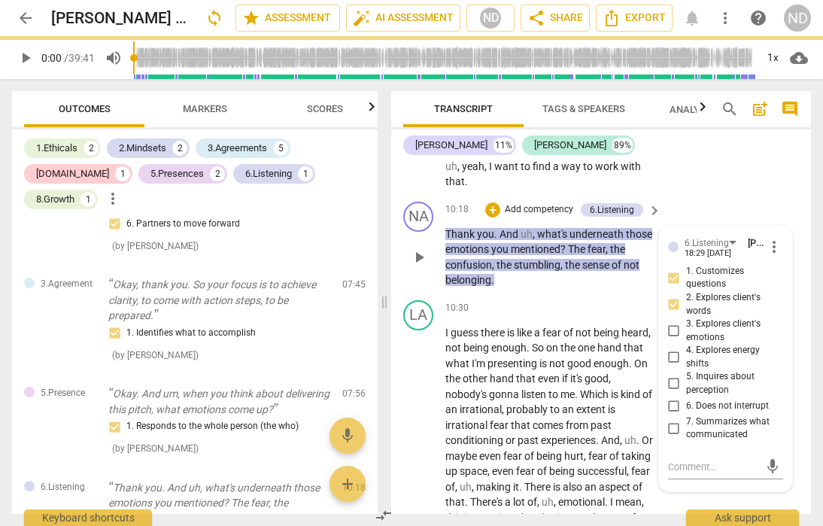
click at [671, 340] on input "3. Explores client's emotions" at bounding box center [674, 331] width 24 height 18
checkbox input "true"
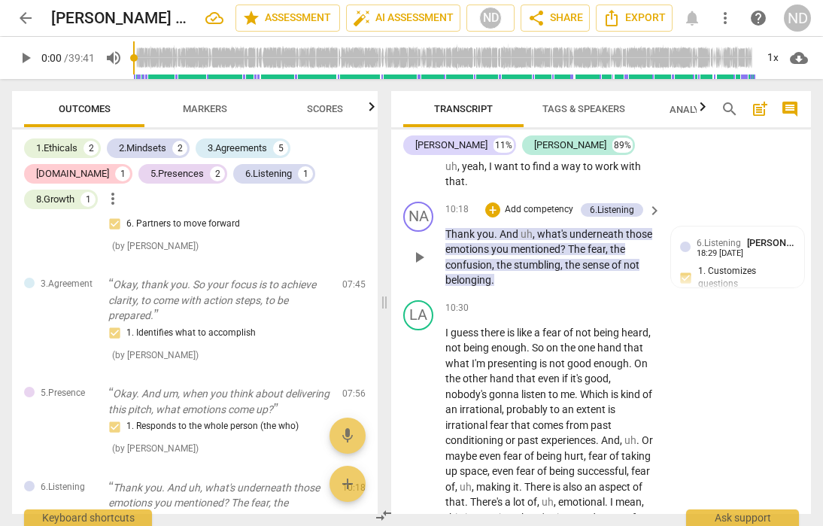
click at [519, 217] on p "Add competency" at bounding box center [538, 210] width 71 height 14
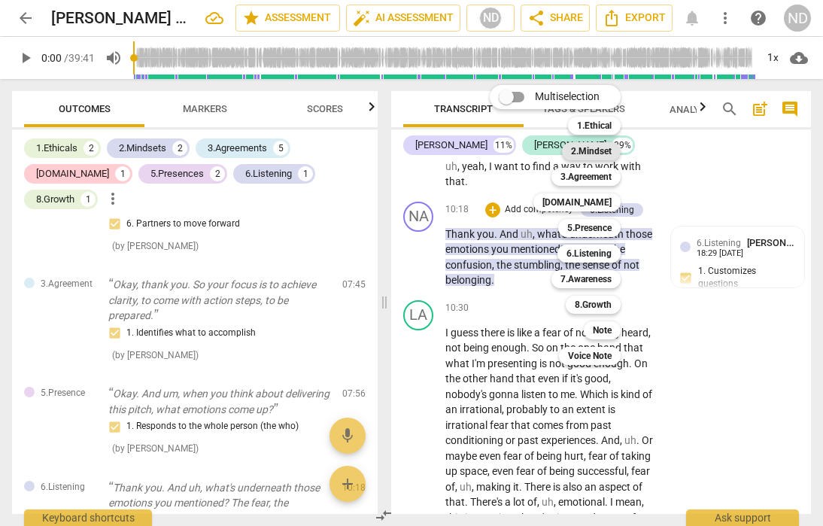
click at [604, 149] on b "2.Mindset" at bounding box center [591, 151] width 41 height 18
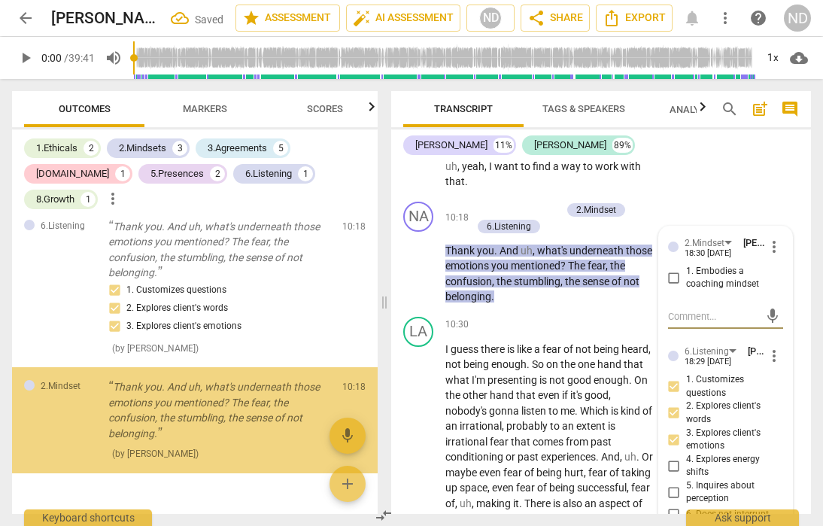
scroll to position [1492, 0]
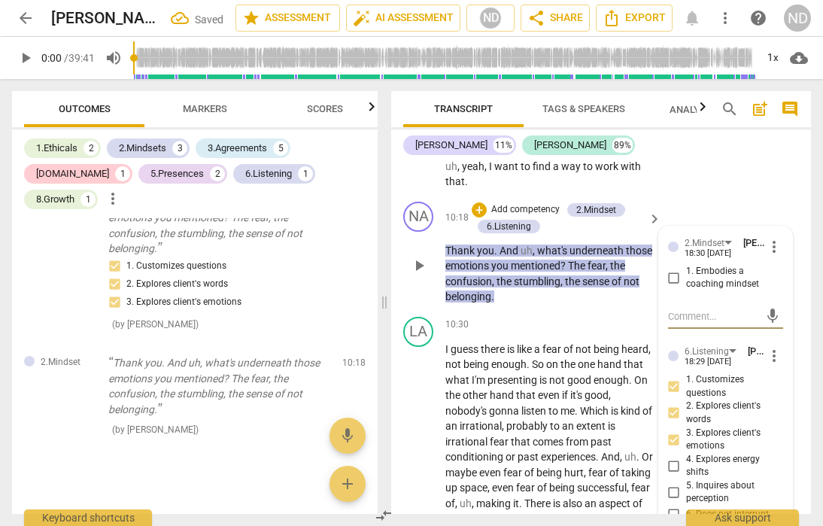
click at [672, 287] on input "1. Embodies a coaching mindset" at bounding box center [674, 278] width 24 height 18
checkbox input "true"
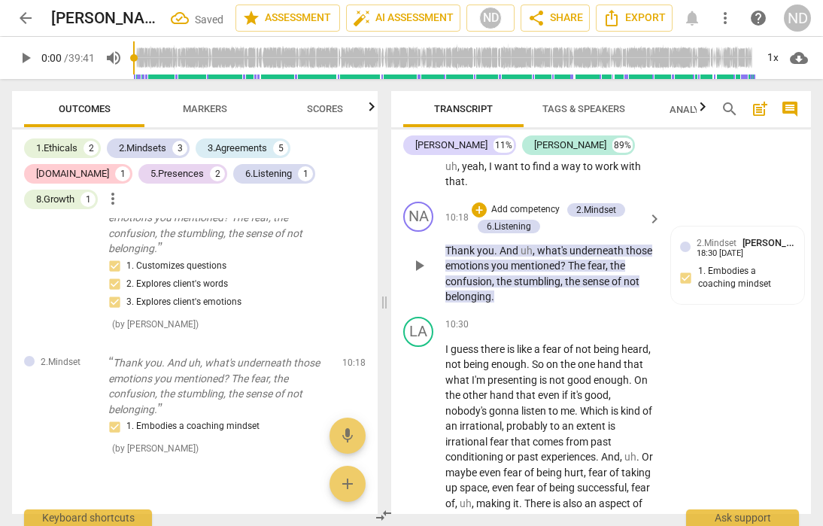
click at [512, 217] on p "Add competency" at bounding box center [525, 210] width 71 height 14
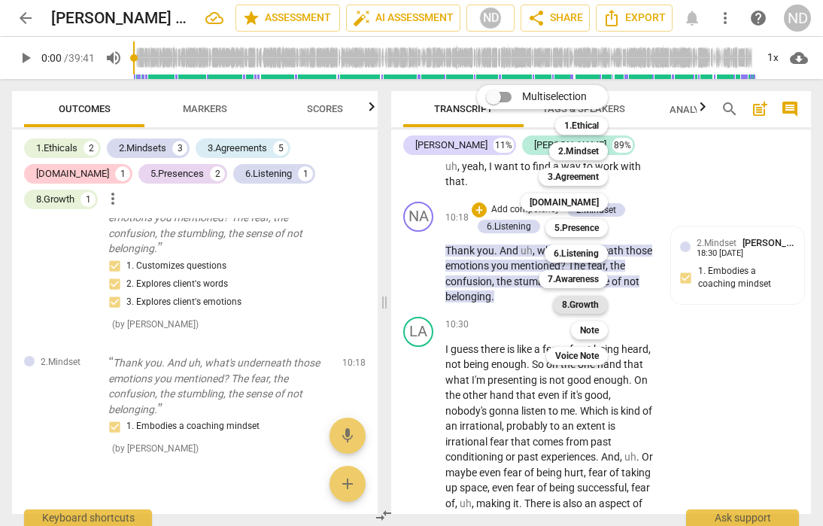
click at [589, 303] on b "8.Growth" at bounding box center [580, 305] width 37 height 18
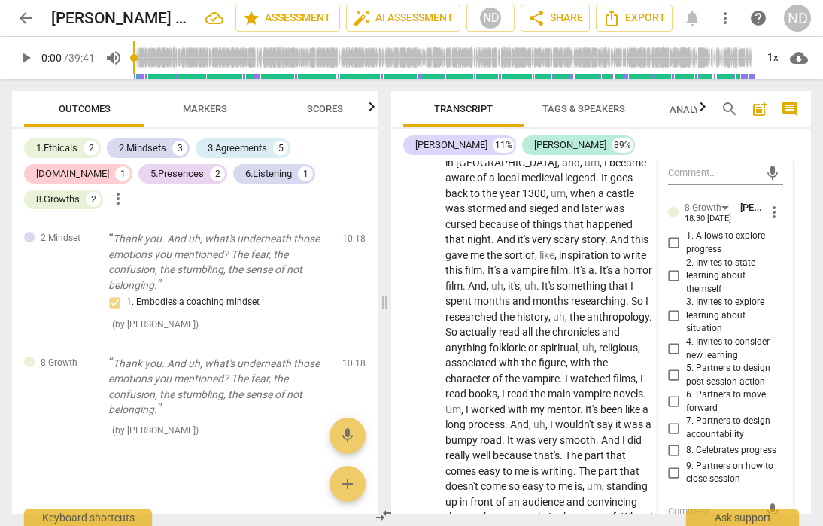
scroll to position [3953, 0]
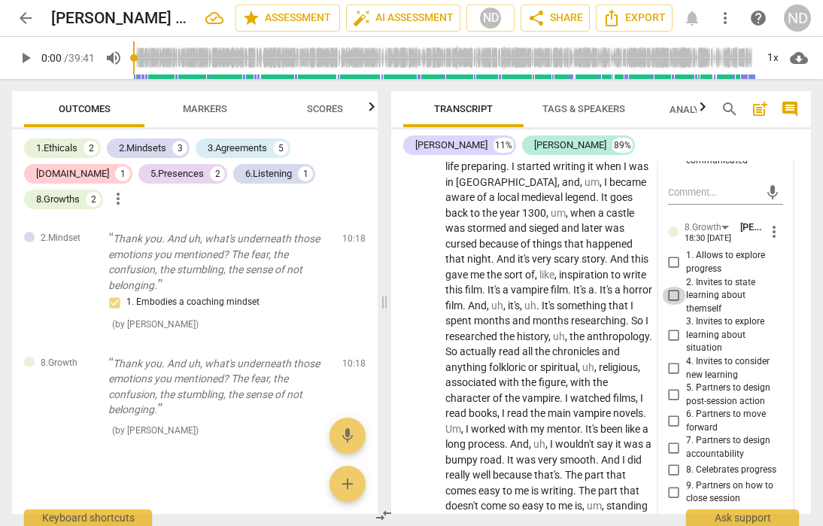
click at [673, 305] on input "2. Invites to state learning about themself" at bounding box center [674, 296] width 24 height 18
checkbox input "true"
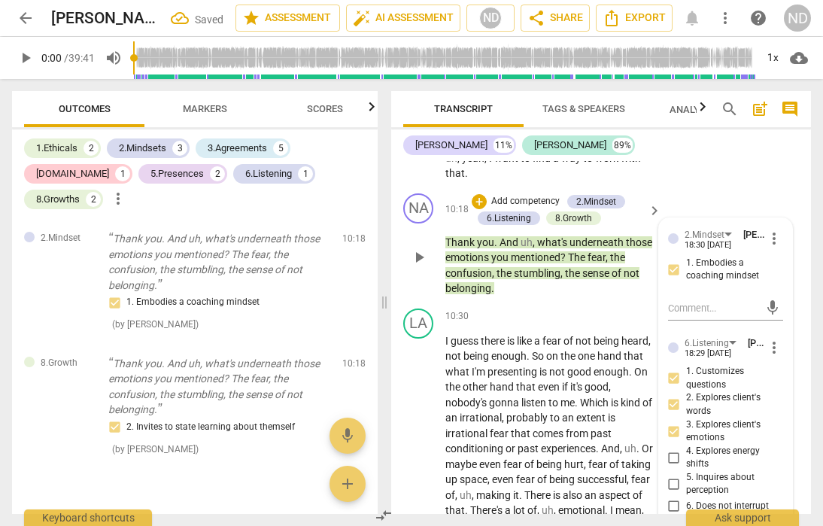
scroll to position [3555, 0]
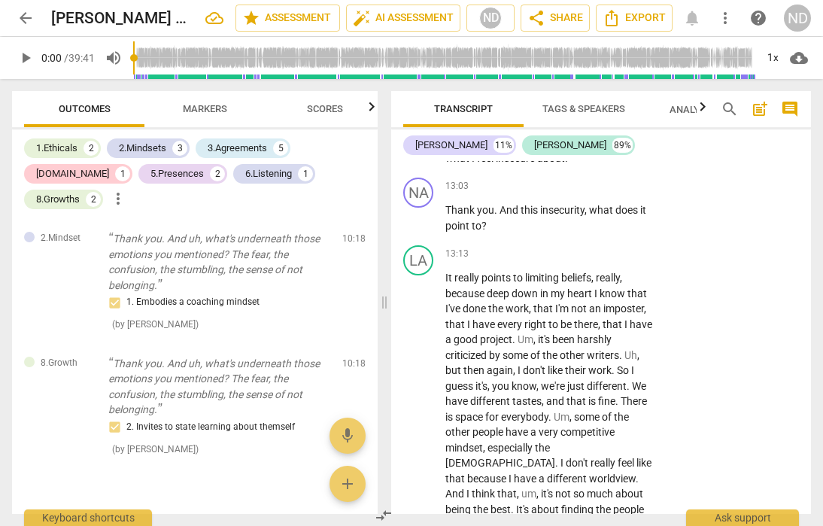
scroll to position [4385, 0]
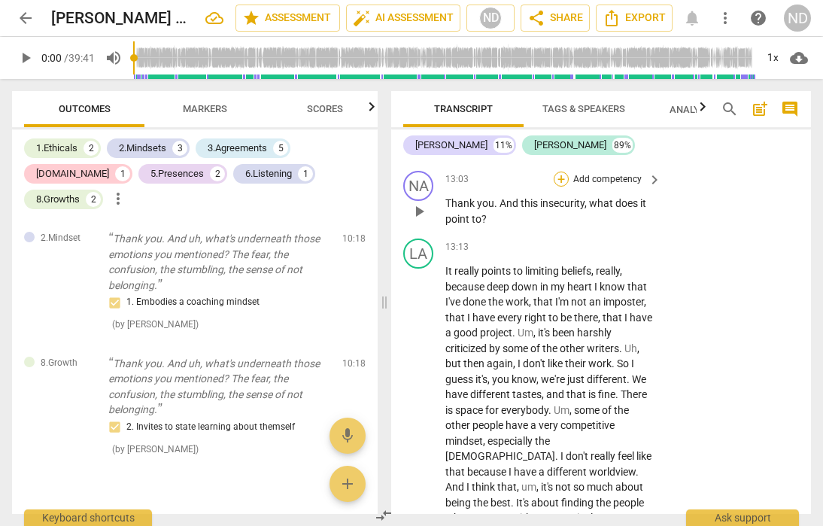
click at [562, 187] on div "+" at bounding box center [561, 179] width 15 height 15
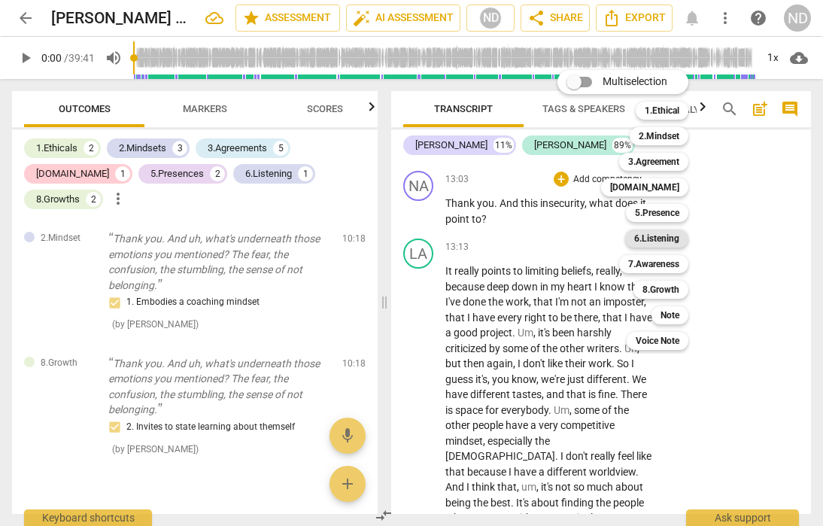
click at [668, 237] on b "6.Listening" at bounding box center [656, 239] width 45 height 18
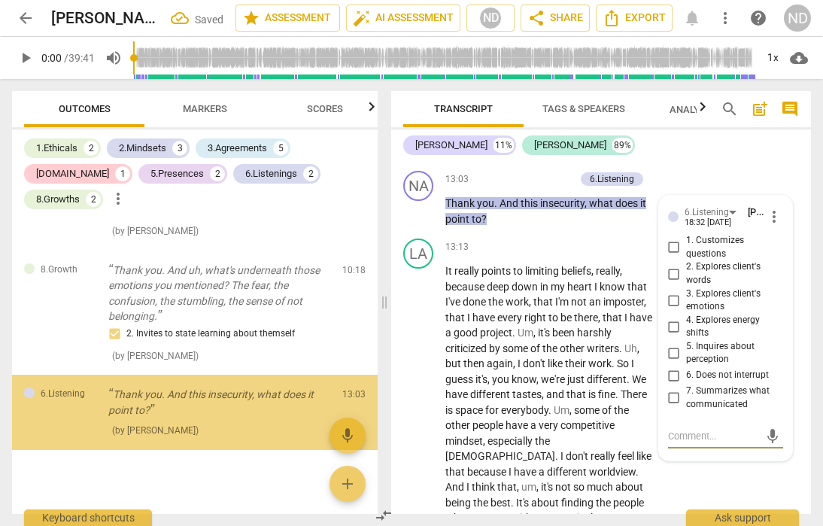
scroll to position [1710, 0]
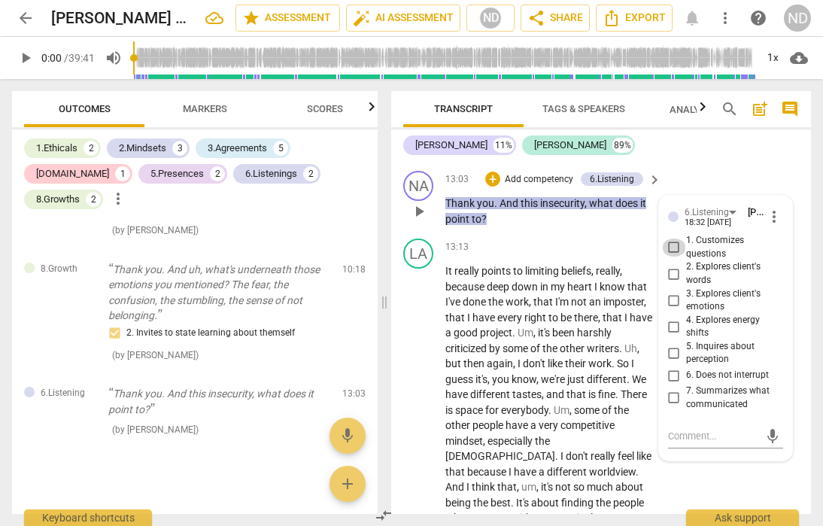
click at [673, 257] on input "1. Customizes questions" at bounding box center [674, 248] width 24 height 18
checkbox input "true"
click at [674, 283] on input "2. Explores client's words" at bounding box center [674, 274] width 24 height 18
checkbox input "true"
click at [671, 309] on input "3. Explores client's emotions" at bounding box center [674, 300] width 24 height 18
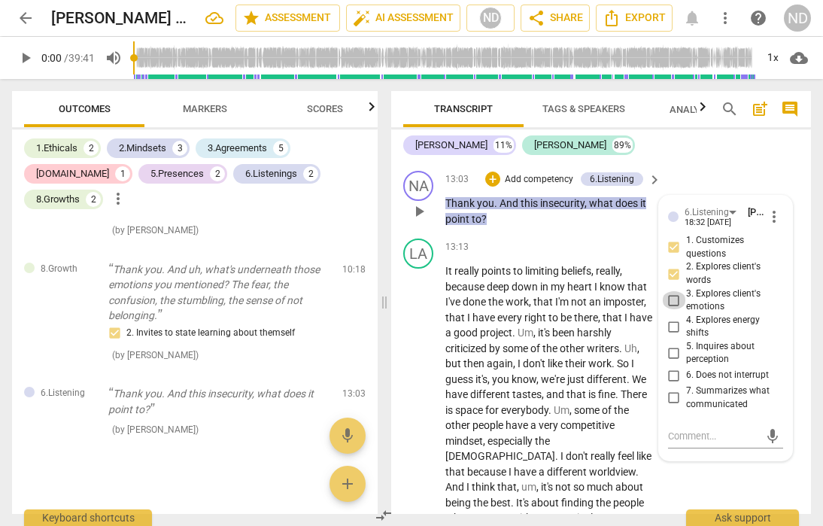
checkbox input "true"
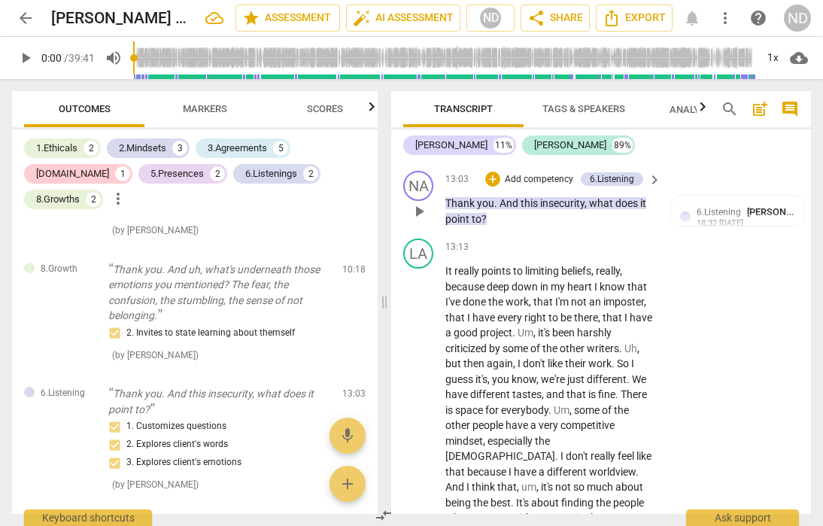
click at [512, 187] on p "Add competency" at bounding box center [538, 180] width 71 height 14
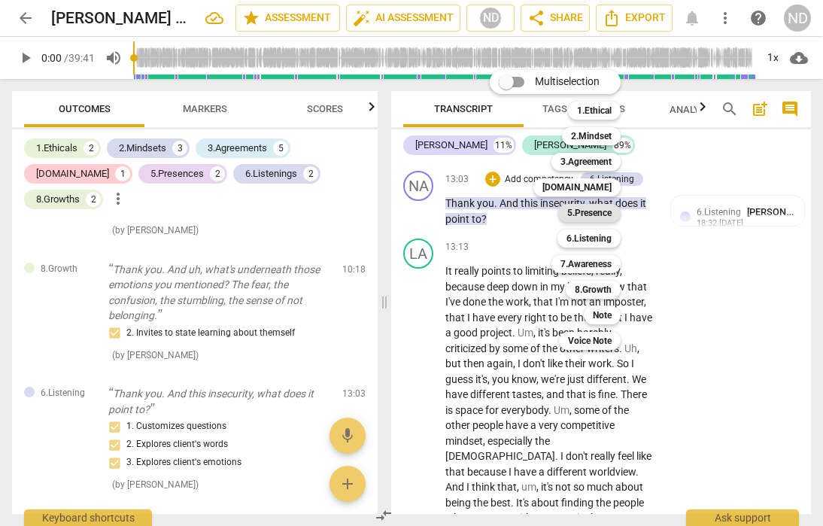
click at [609, 208] on b "5.Presence" at bounding box center [589, 213] width 44 height 18
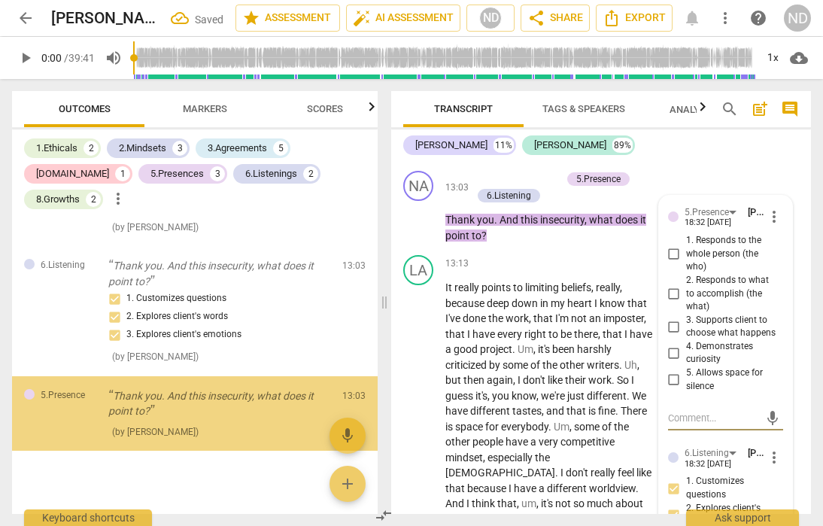
scroll to position [1839, 0]
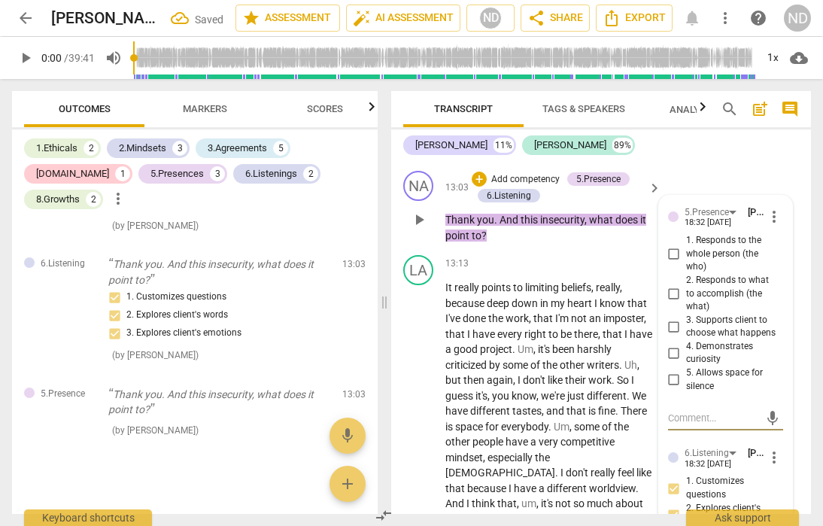
click at [672, 263] on input "1. Responds to the whole person (the who)" at bounding box center [674, 254] width 24 height 18
checkbox input "true"
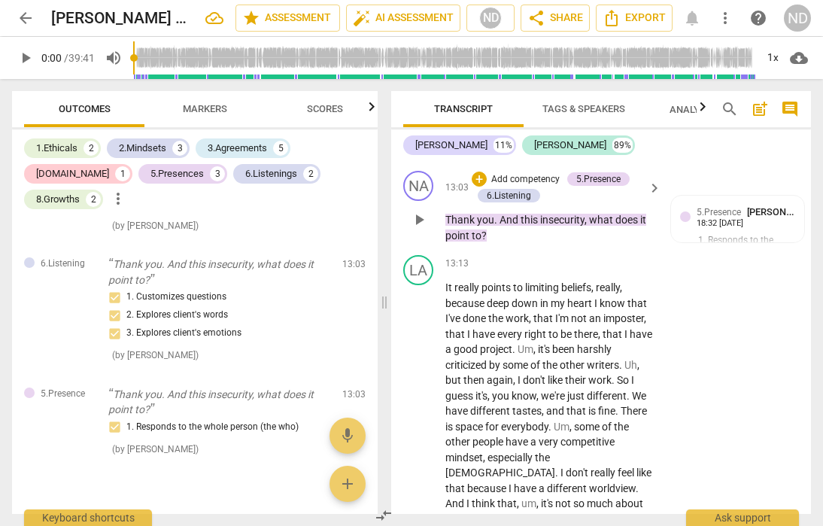
click at [484, 187] on div "+ Add competency" at bounding box center [517, 179] width 90 height 15
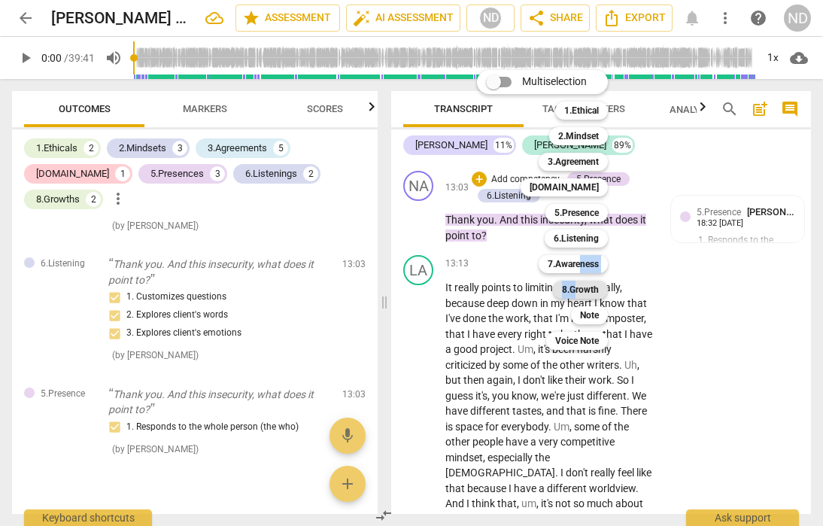
drag, startPoint x: 579, startPoint y: 263, endPoint x: 577, endPoint y: 292, distance: 29.4
click at [577, 292] on div "Multiselection m 1.Ethical 1 2.Mindset 2 3.Agreement 3 [DOMAIN_NAME] 4 5.Presen…" at bounding box center [554, 209] width 166 height 287
click at [567, 287] on b "8.Growth" at bounding box center [580, 290] width 37 height 18
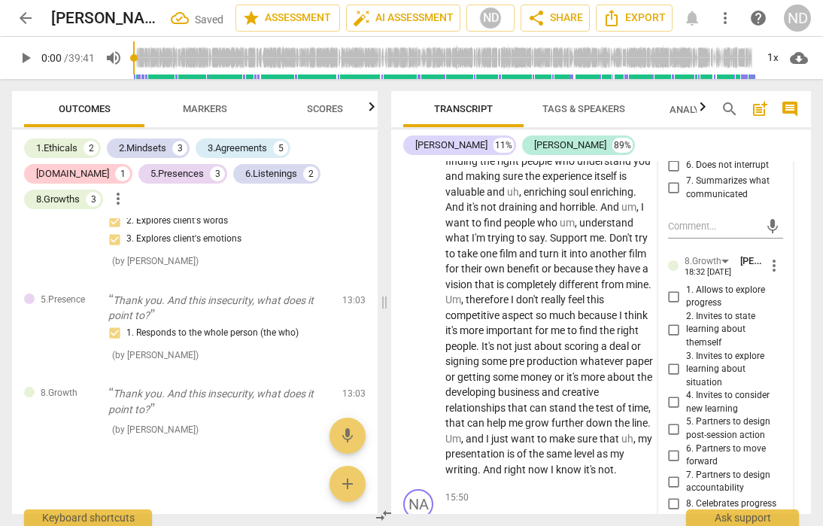
scroll to position [4841, 0]
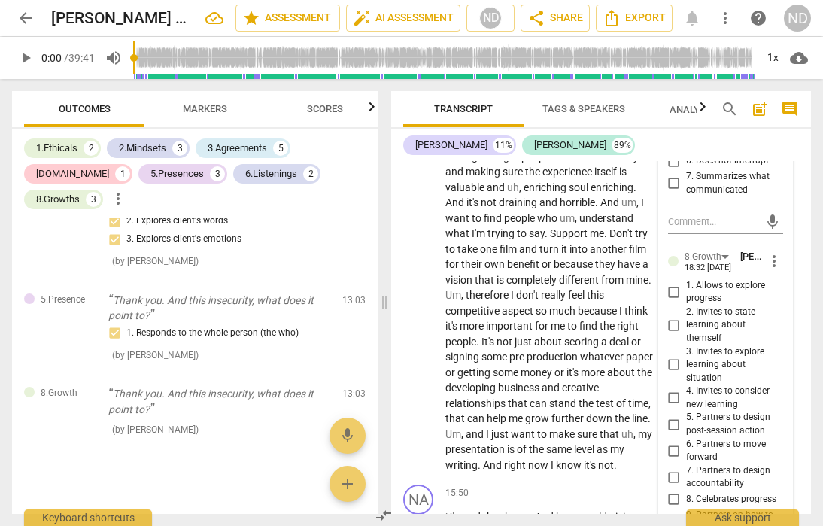
click at [674, 301] on input "1. Allows to explore progress" at bounding box center [674, 292] width 24 height 18
checkbox input "true"
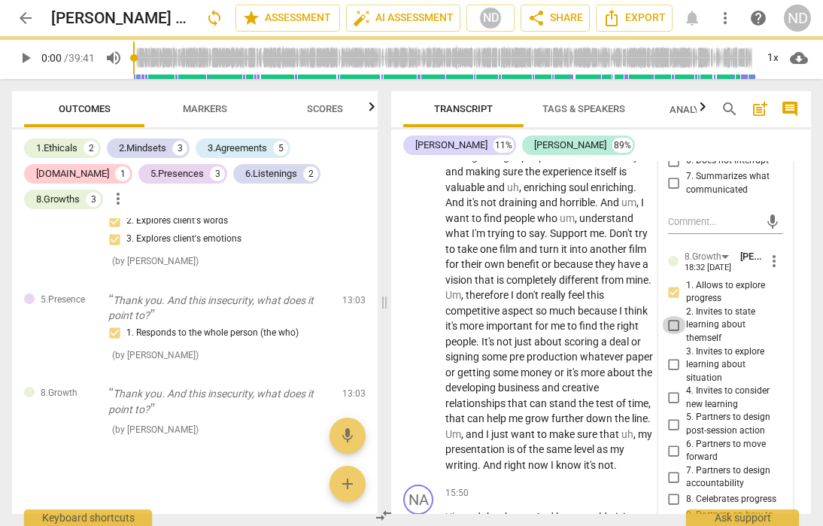
click at [677, 334] on input "2. Invites to state learning about themself" at bounding box center [674, 325] width 24 height 18
checkbox input "true"
click at [672, 301] on input "1. Allows to explore progress" at bounding box center [674, 292] width 24 height 18
checkbox input "true"
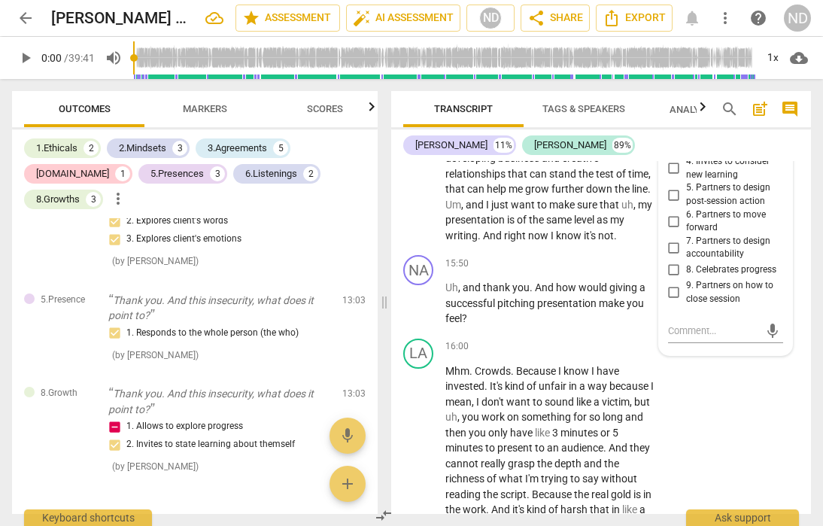
scroll to position [5082, 0]
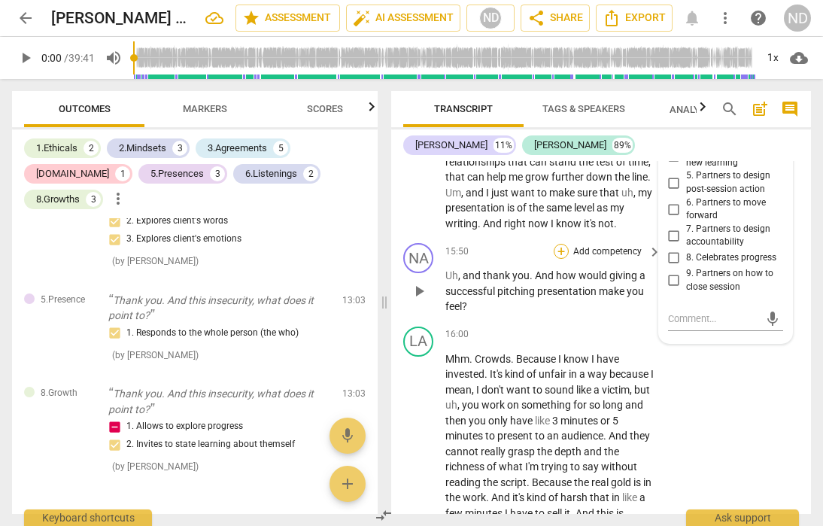
click at [562, 259] on div "+" at bounding box center [561, 251] width 15 height 15
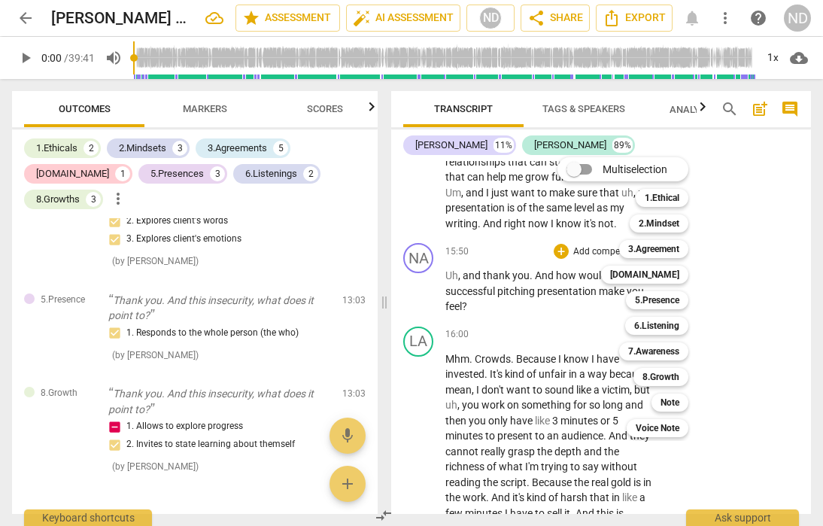
click at [559, 294] on div "Multiselection m 1.Ethical 1 2.Mindset 2 3.Agreement 3 [DOMAIN_NAME] 4 5.Presen…" at bounding box center [635, 297] width 166 height 287
click at [660, 320] on b "6.Listening" at bounding box center [656, 326] width 45 height 18
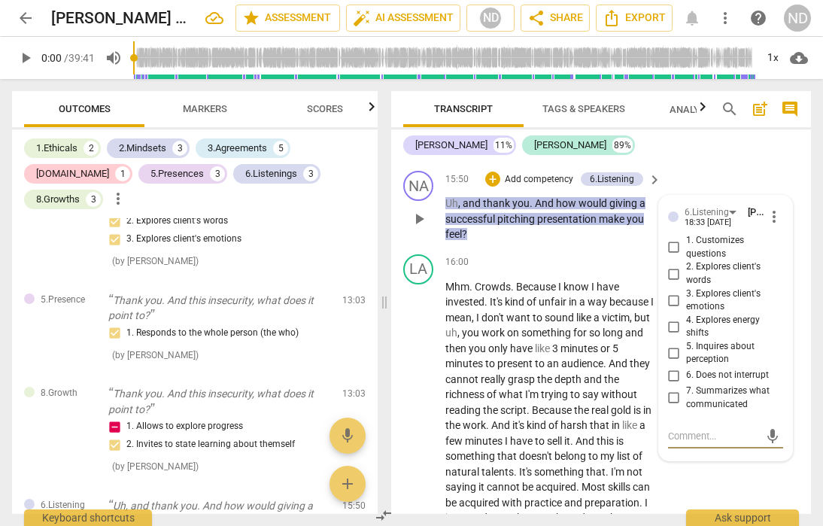
scroll to position [5160, 0]
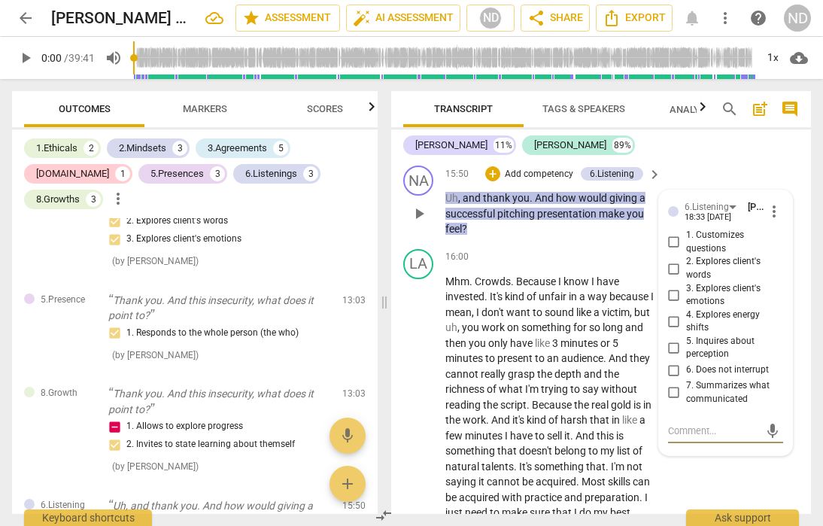
click at [676, 251] on input "1. Customizes questions" at bounding box center [674, 242] width 24 height 18
checkbox input "true"
click at [672, 278] on input "2. Explores client's words" at bounding box center [674, 269] width 24 height 18
checkbox input "true"
click at [672, 304] on input "3. Explores client's emotions" at bounding box center [674, 295] width 24 height 18
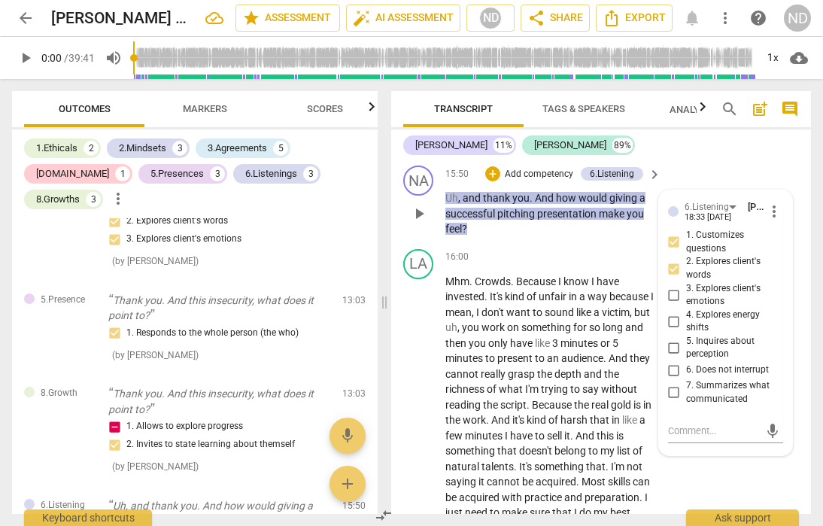
checkbox input "true"
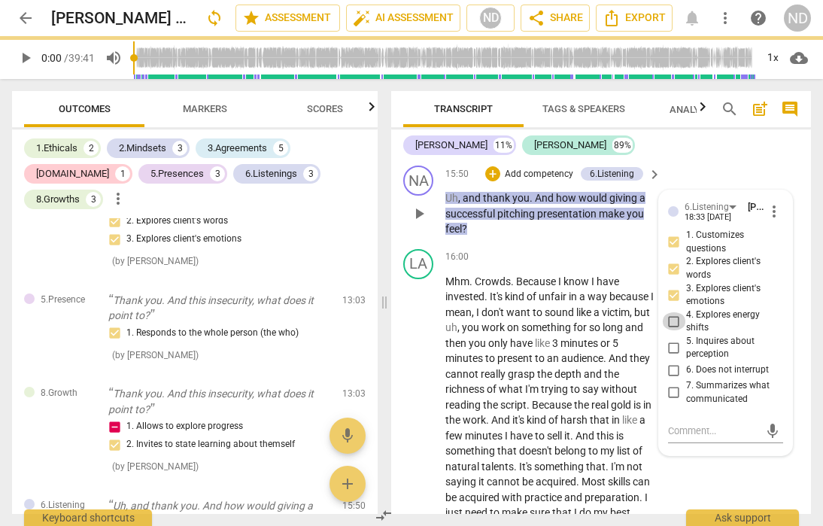
click at [674, 330] on input "4. Explores energy shifts" at bounding box center [674, 321] width 24 height 18
checkbox input "true"
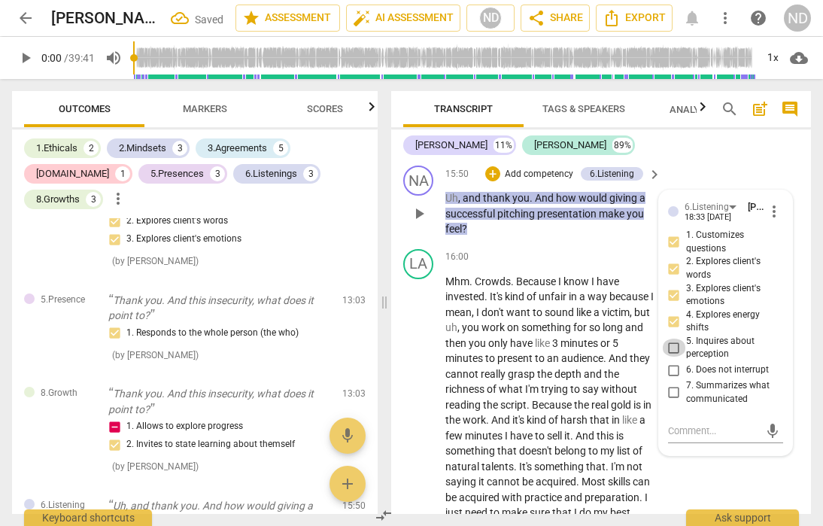
click at [674, 357] on input "5. Inquires about perception" at bounding box center [674, 348] width 24 height 18
checkbox input "true"
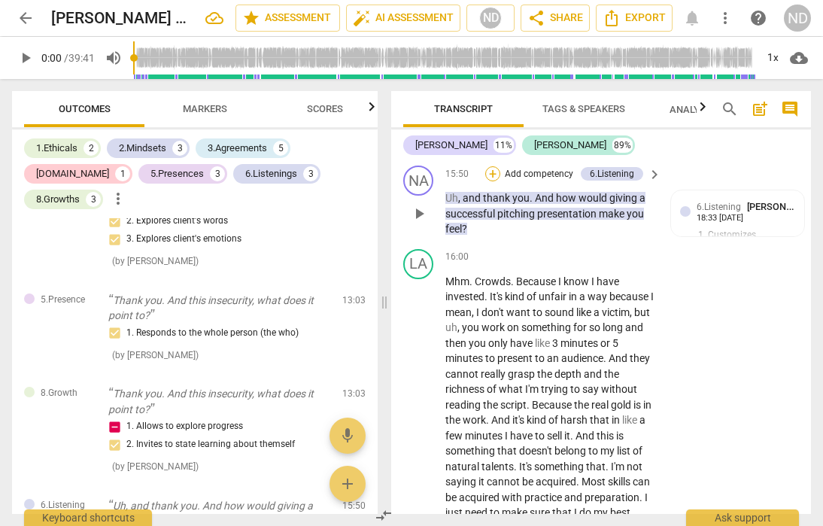
click at [494, 181] on div "+" at bounding box center [492, 173] width 15 height 15
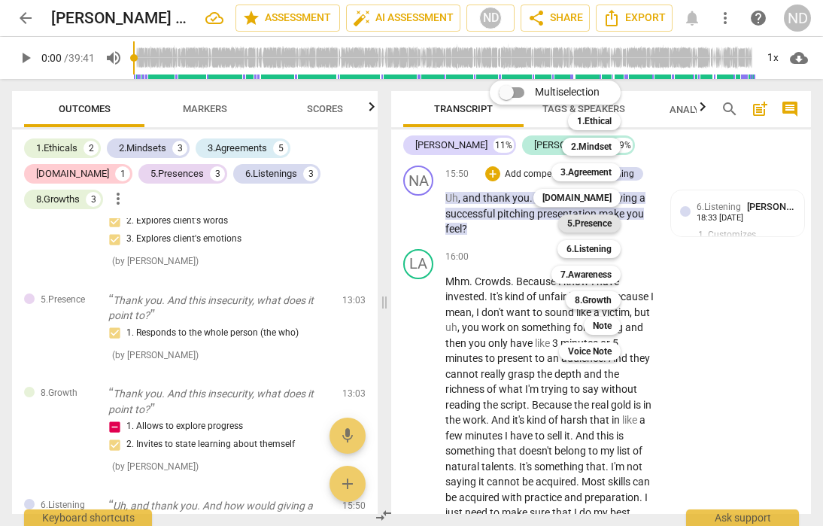
click at [599, 224] on b "5.Presence" at bounding box center [589, 223] width 44 height 18
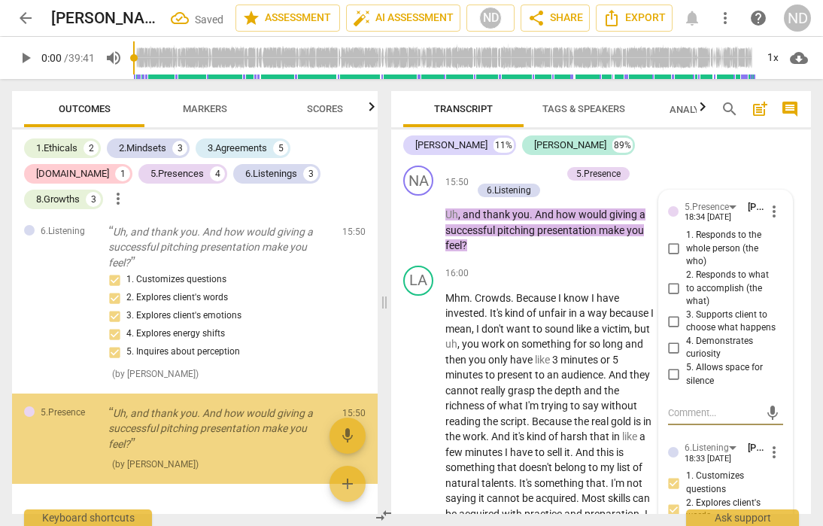
scroll to position [2242, 0]
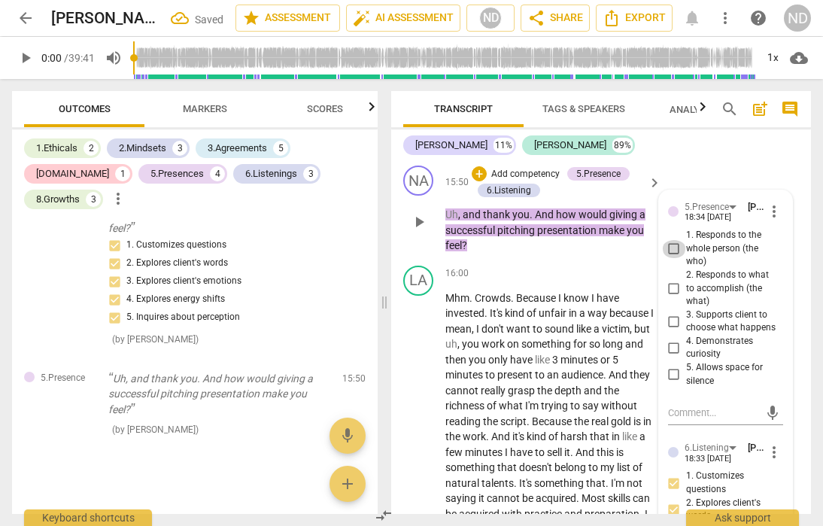
click at [675, 258] on input "1. Responds to the whole person (the who)" at bounding box center [674, 249] width 24 height 18
checkbox input "true"
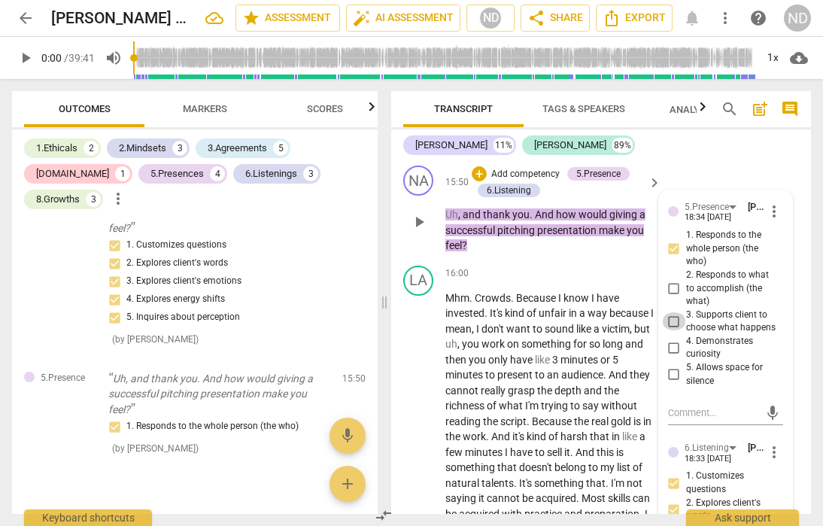
click at [673, 330] on input "3. Supports client to choose what happens" at bounding box center [674, 321] width 24 height 18
checkbox input "true"
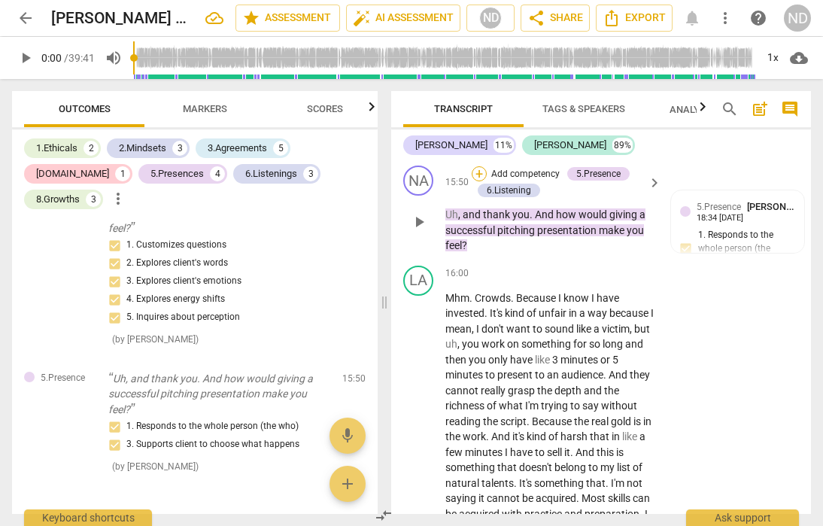
click at [483, 181] on div "+" at bounding box center [479, 173] width 15 height 15
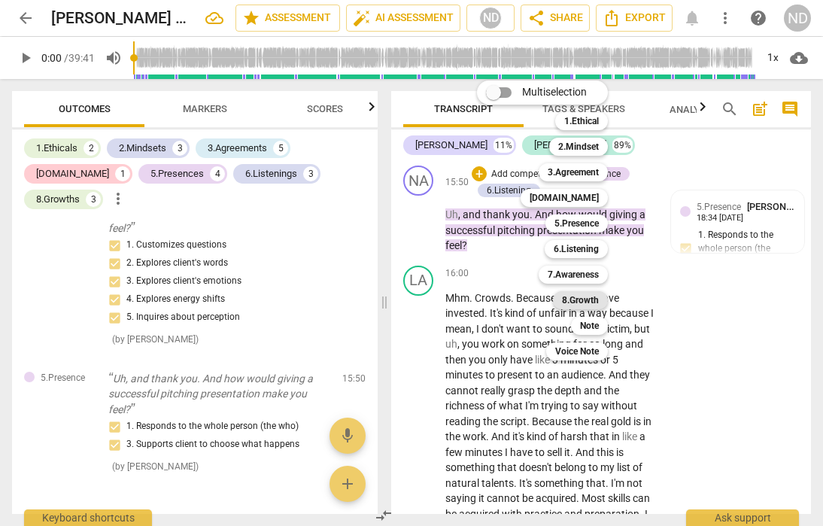
click at [580, 299] on b "8.Growth" at bounding box center [580, 300] width 37 height 18
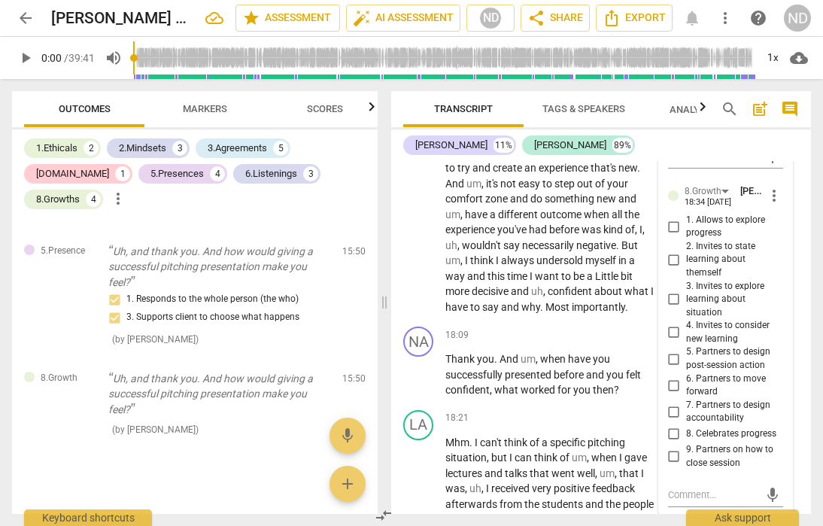
scroll to position [5675, 0]
click at [670, 236] on input "1. Allows to explore progress" at bounding box center [674, 227] width 24 height 18
checkbox input "true"
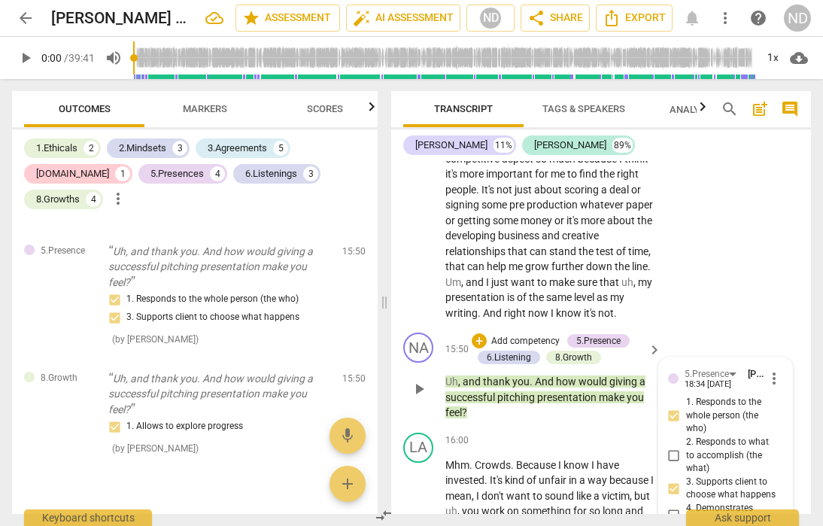
scroll to position [5030, 0]
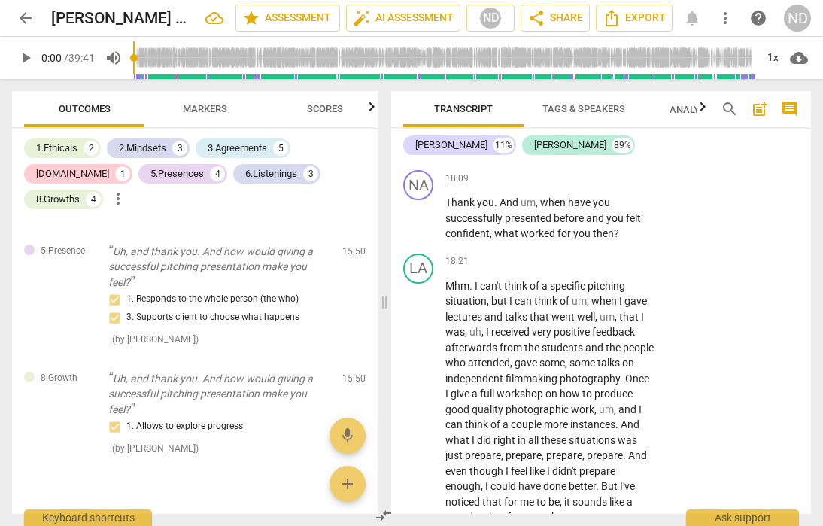
scroll to position [5848, 0]
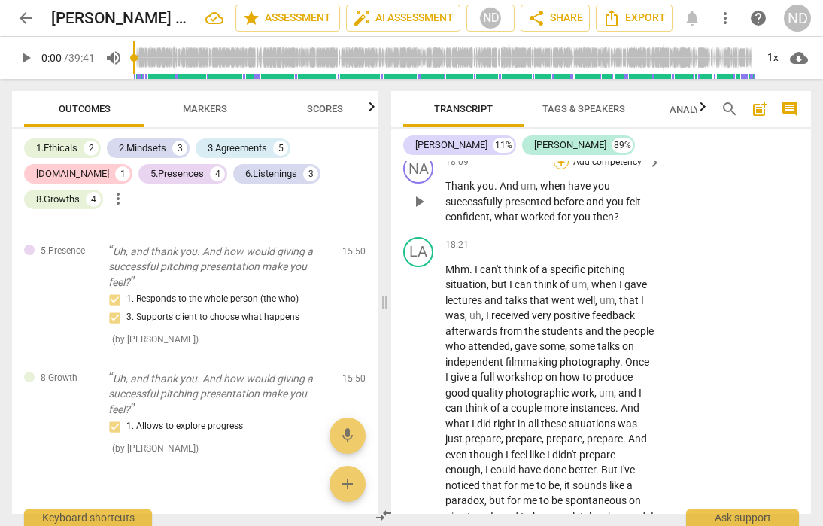
click at [561, 169] on div "+" at bounding box center [561, 161] width 15 height 15
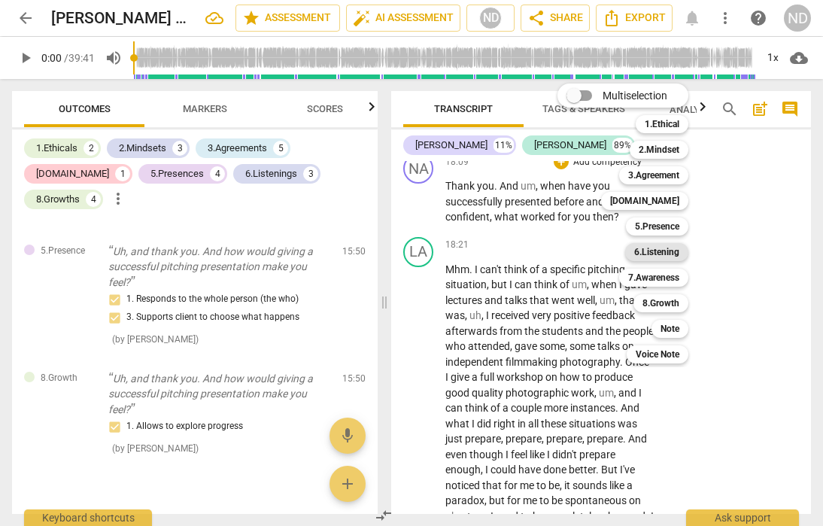
click at [674, 251] on b "6.Listening" at bounding box center [656, 252] width 45 height 18
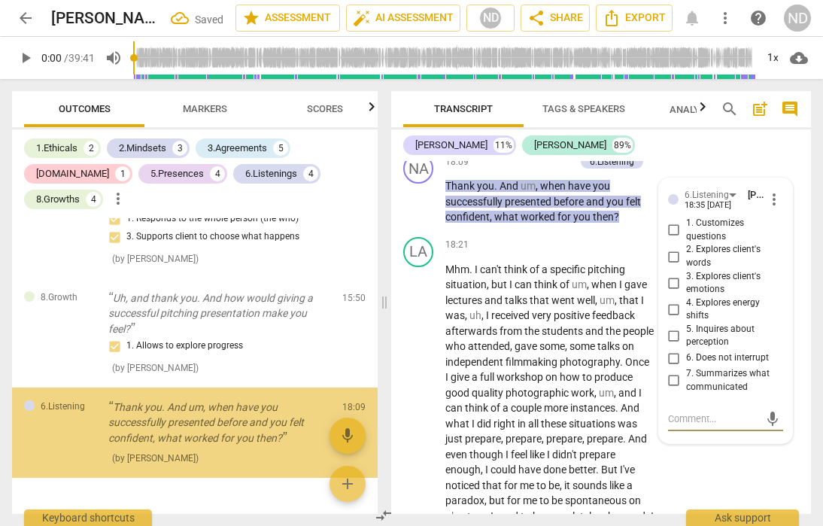
scroll to position [2478, 0]
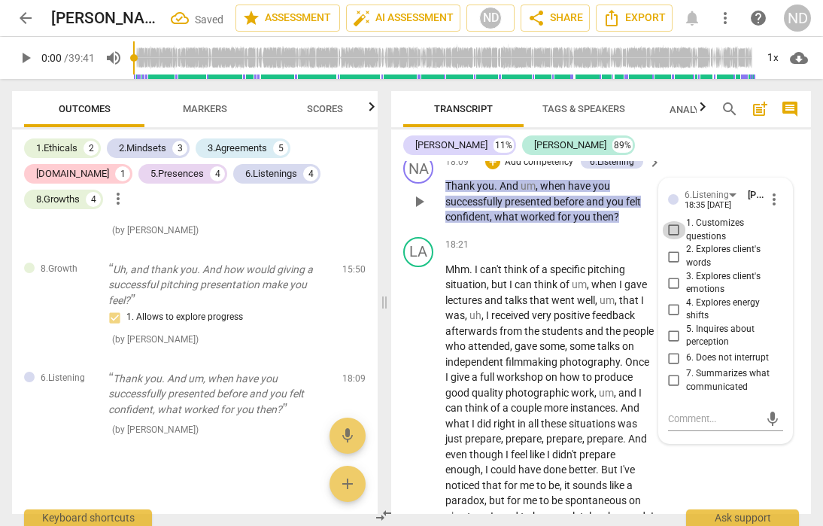
click at [674, 239] on input "1. Customizes questions" at bounding box center [674, 230] width 24 height 18
checkbox input "true"
click at [673, 345] on input "5. Inquires about perception" at bounding box center [674, 336] width 24 height 18
checkbox input "true"
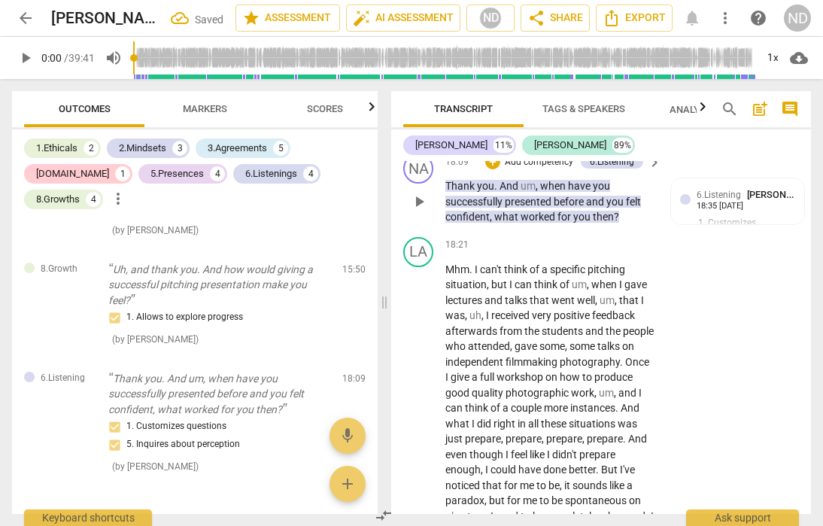
click at [500, 169] on div "+ Add competency" at bounding box center [530, 161] width 90 height 15
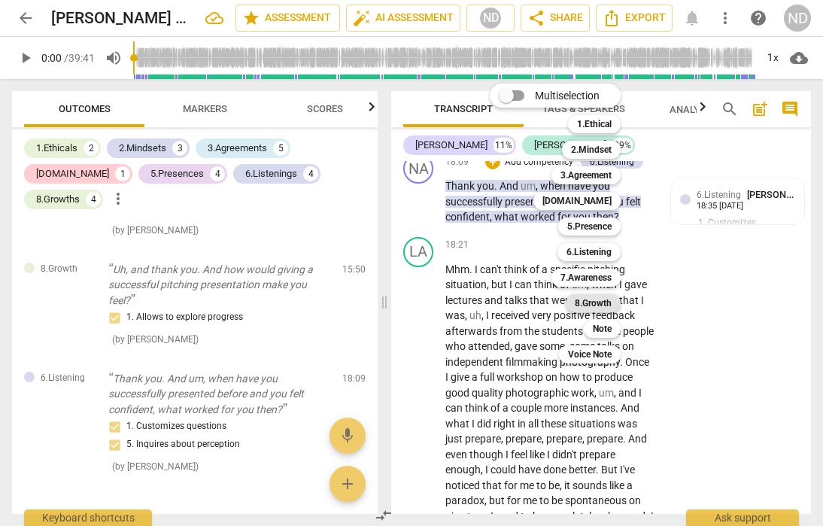
click at [600, 299] on b "8.Growth" at bounding box center [593, 303] width 37 height 18
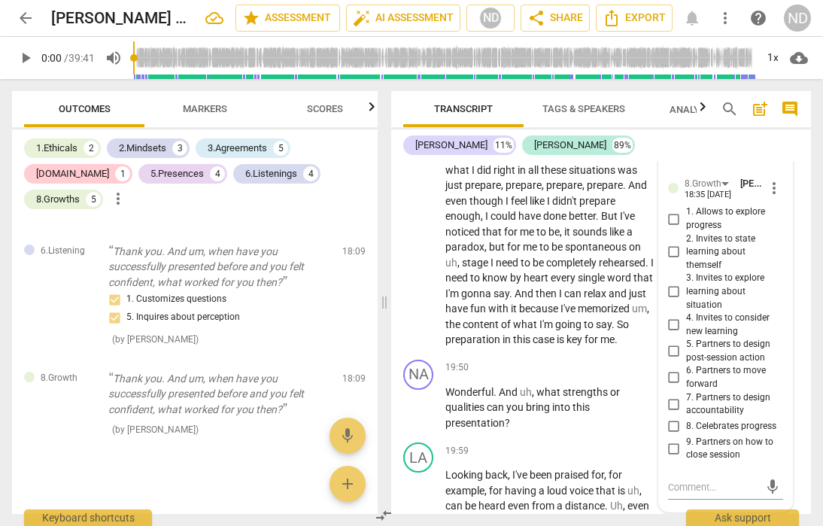
scroll to position [6120, 0]
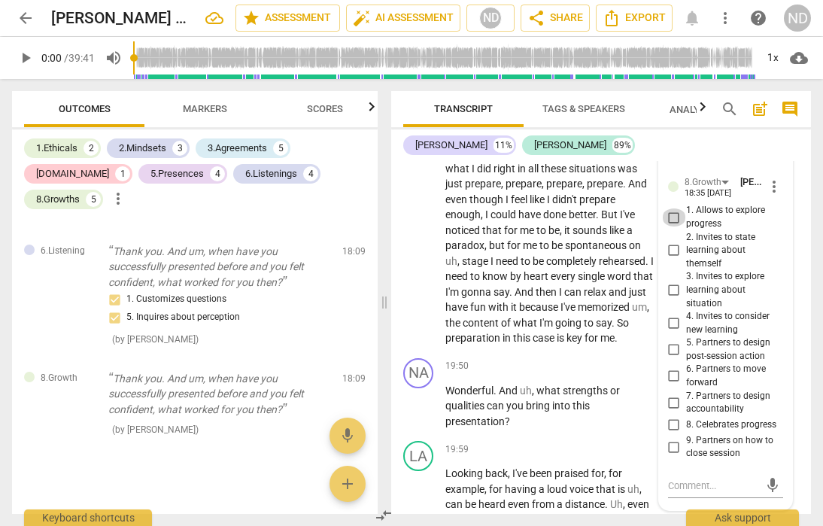
click at [674, 227] on input "1. Allows to explore progress" at bounding box center [674, 217] width 24 height 18
checkbox input "true"
click at [673, 300] on input "3. Invites to explore learning about situation" at bounding box center [674, 290] width 24 height 18
checkbox input "true"
click at [671, 333] on input "4. Invites to consider new learning" at bounding box center [674, 324] width 24 height 18
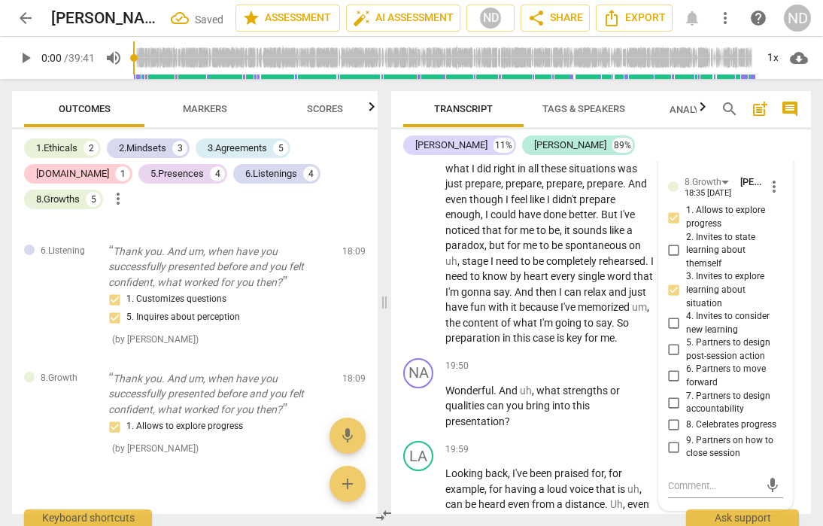
checkbox input "true"
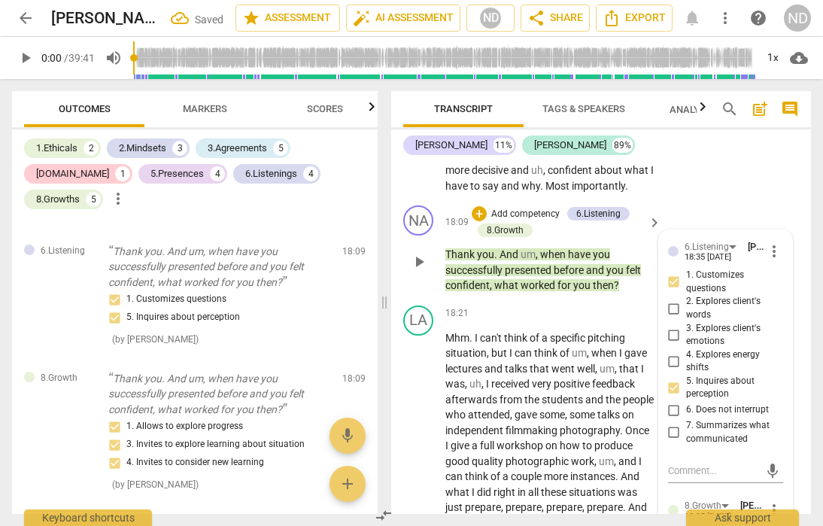
scroll to position [5794, 0]
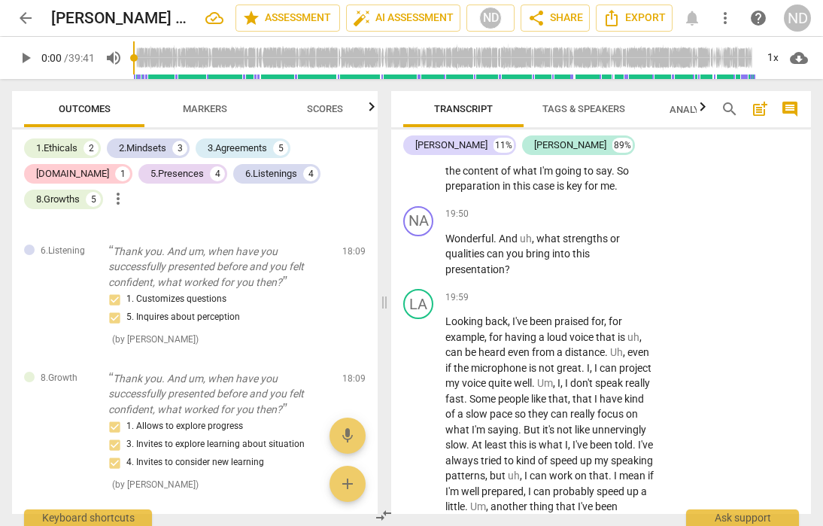
scroll to position [6269, 0]
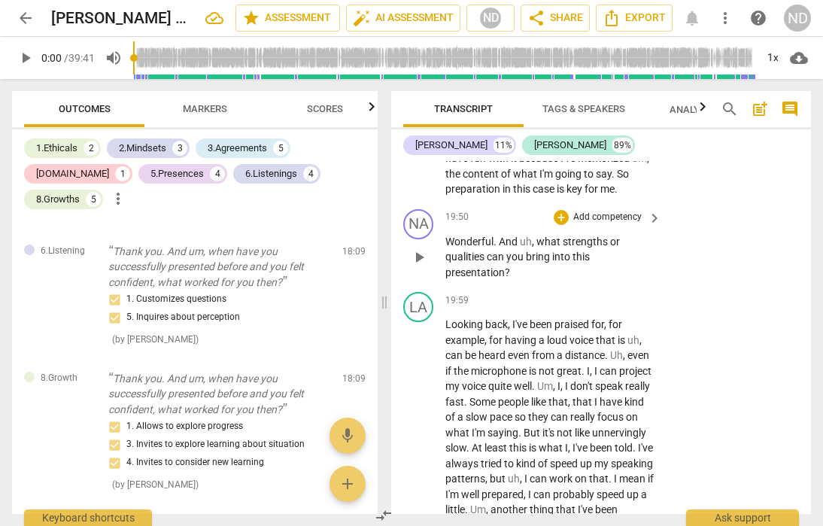
click at [564, 225] on div "+ Add competency" at bounding box center [599, 217] width 90 height 15
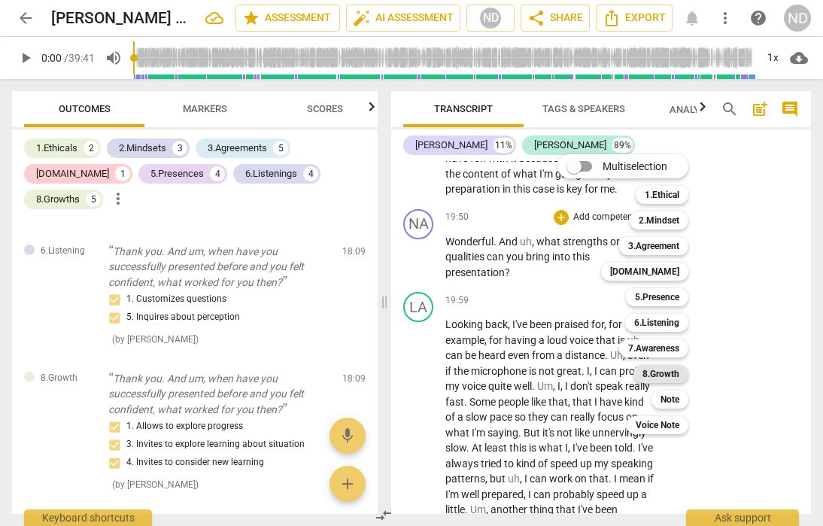
click at [666, 374] on b "8.Growth" at bounding box center [661, 374] width 37 height 18
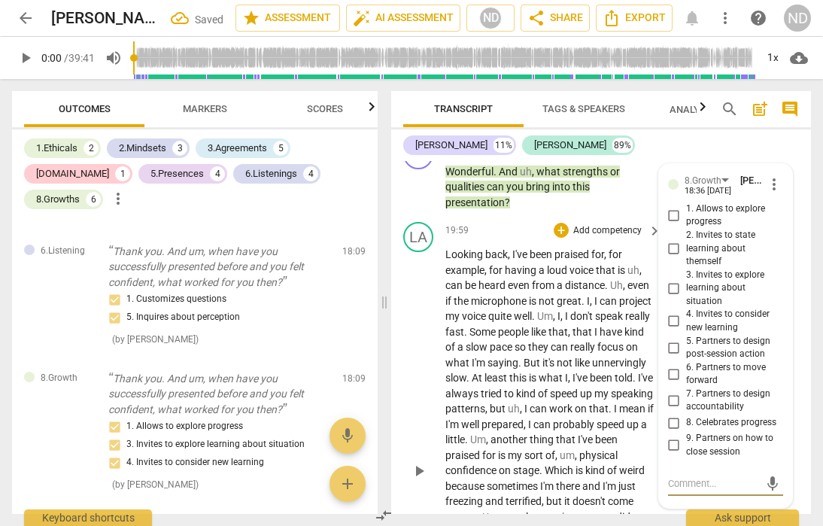
scroll to position [6330, 0]
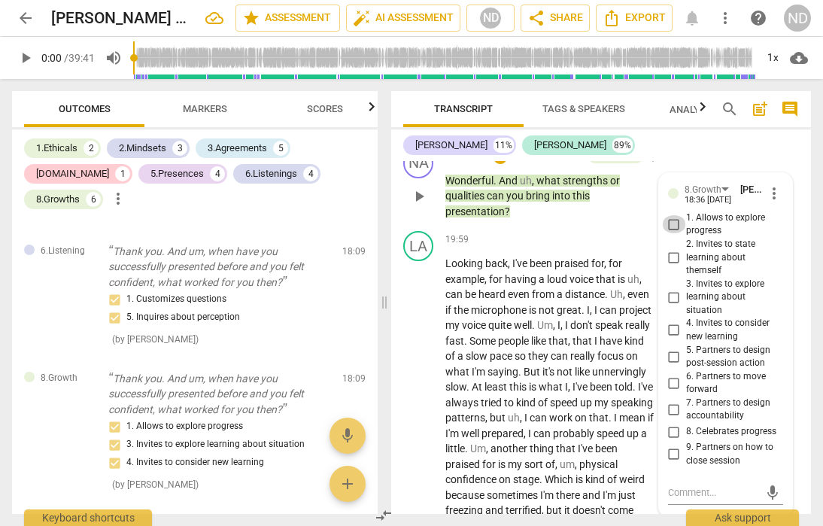
click at [672, 233] on input "1. Allows to explore progress" at bounding box center [674, 224] width 24 height 18
checkbox input "true"
click at [674, 266] on input "2. Invites to state learning about themself" at bounding box center [674, 257] width 24 height 18
checkbox input "true"
click at [671, 306] on input "3. Invites to explore learning about situation" at bounding box center [674, 297] width 24 height 18
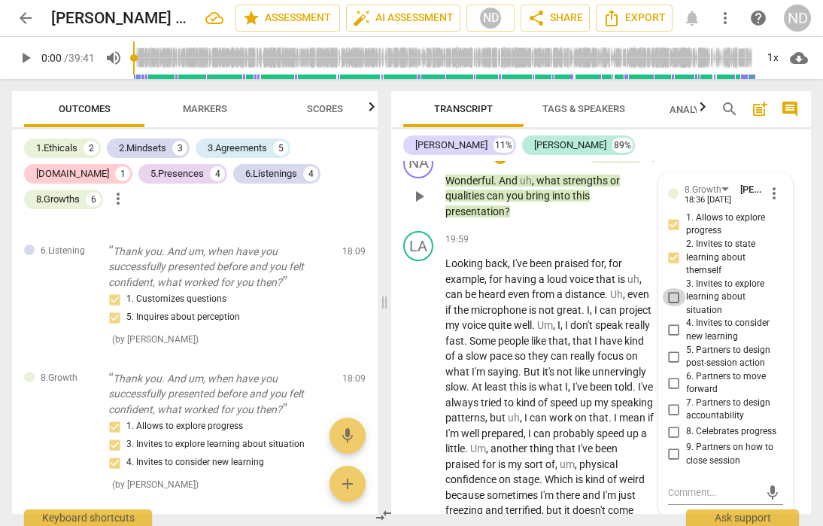
checkbox input "true"
click at [674, 339] on input "4. Invites to consider new learning" at bounding box center [674, 330] width 24 height 18
checkbox input "true"
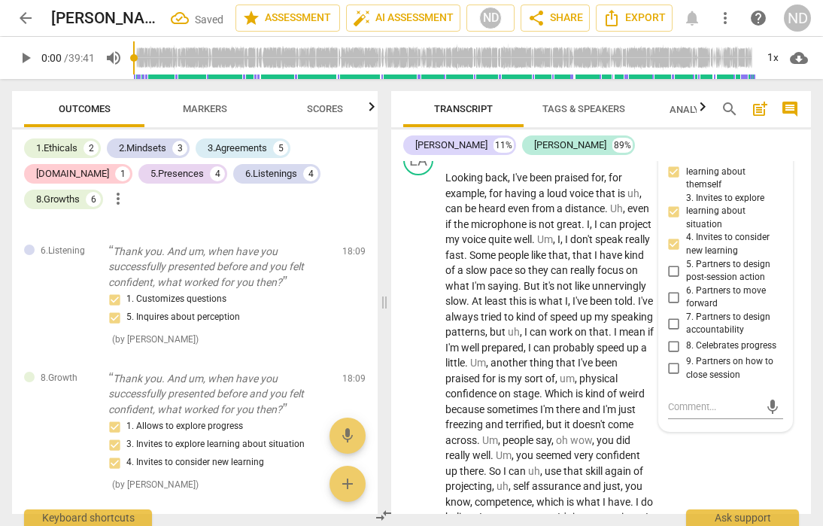
scroll to position [6425, 0]
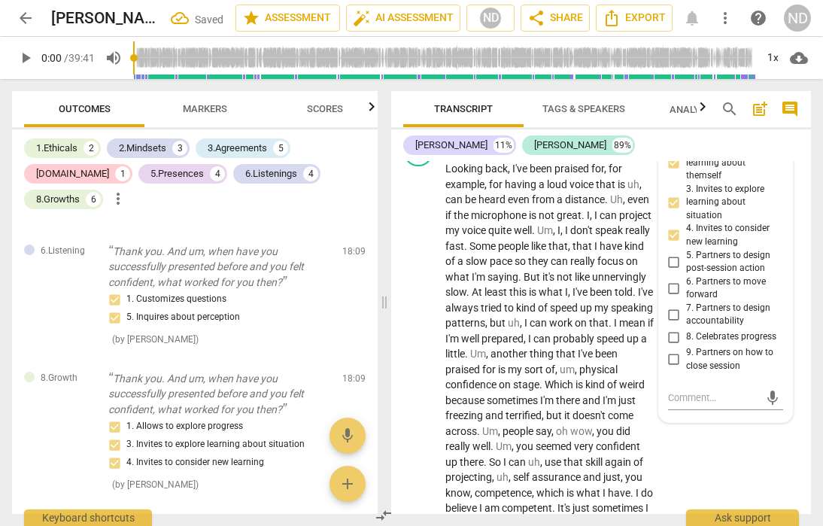
click at [633, 125] on p "Wonderful . And uh , what strengths or qualities can you bring into this presen…" at bounding box center [550, 101] width 208 height 47
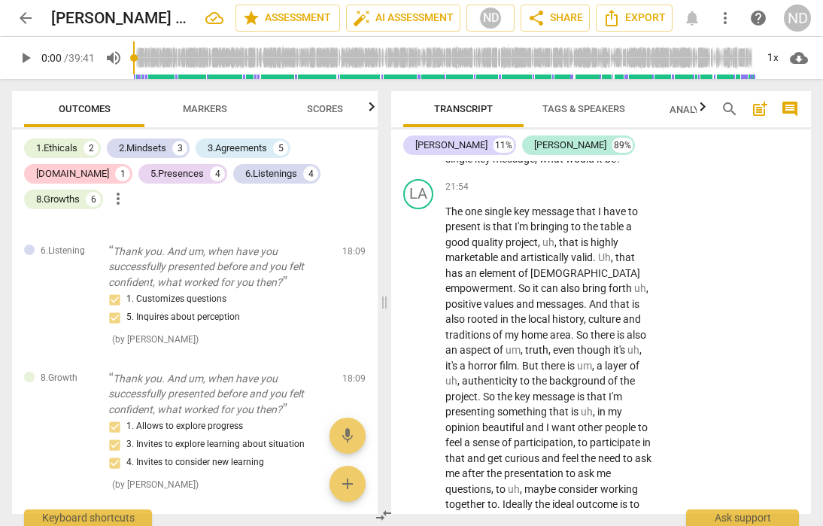
scroll to position [6935, 0]
click at [559, 126] on div "+" at bounding box center [561, 118] width 15 height 15
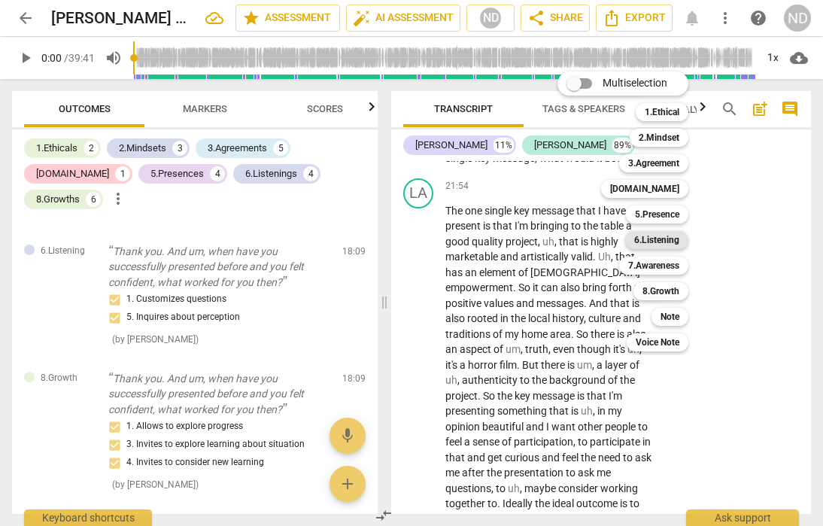
click at [665, 239] on b "6.Listening" at bounding box center [656, 240] width 45 height 18
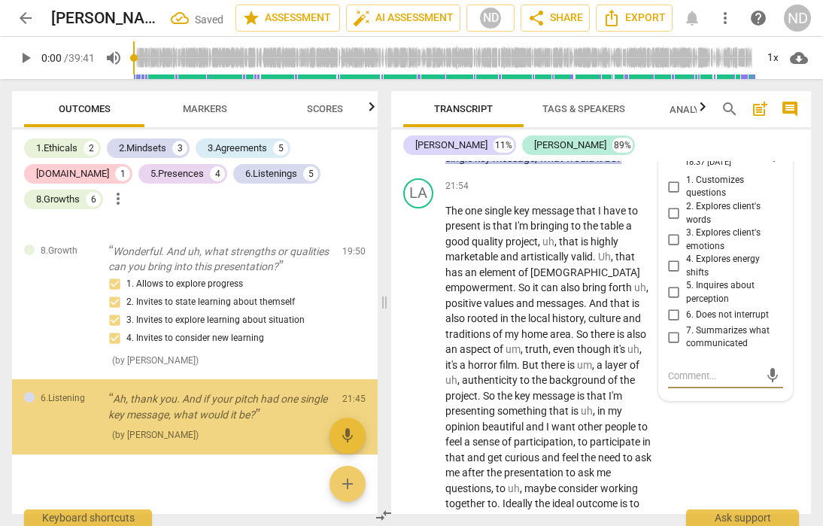
scroll to position [2883, 0]
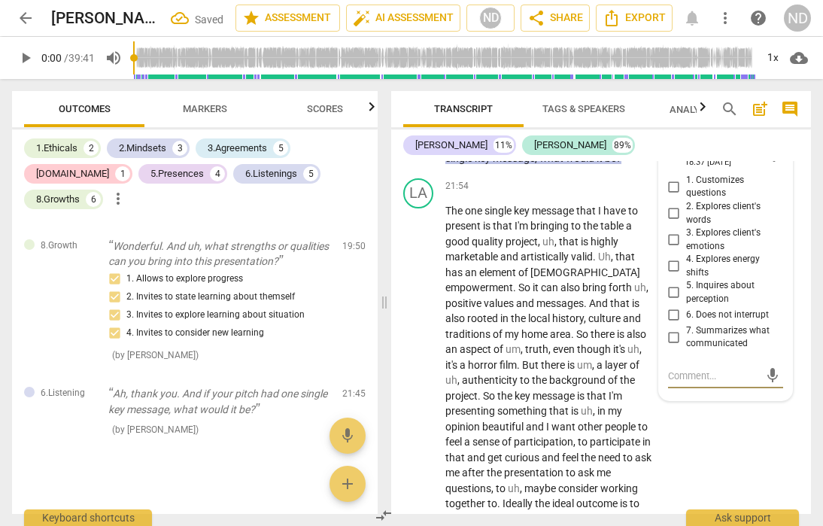
click at [671, 196] on input "1. Customizes questions" at bounding box center [674, 187] width 24 height 18
checkbox input "true"
click at [670, 249] on input "3. Explores client's emotions" at bounding box center [674, 240] width 24 height 18
checkbox input "true"
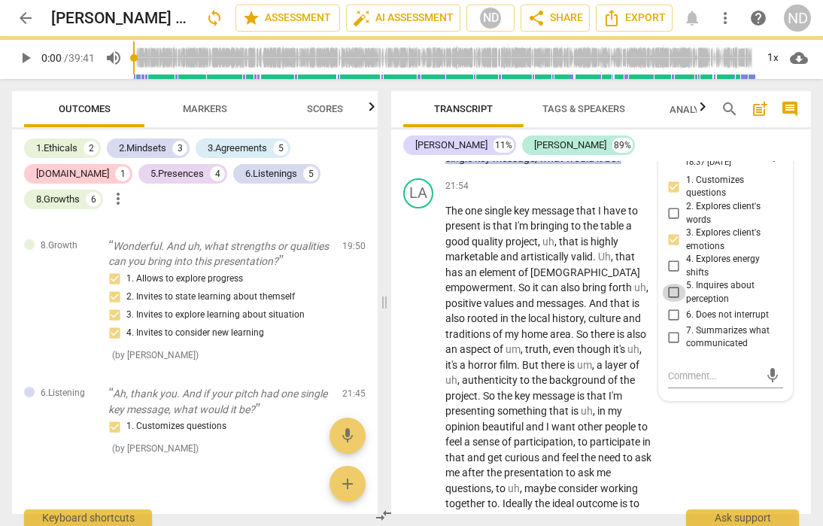
click at [672, 302] on input "5. Inquires about perception" at bounding box center [674, 293] width 24 height 18
checkbox input "true"
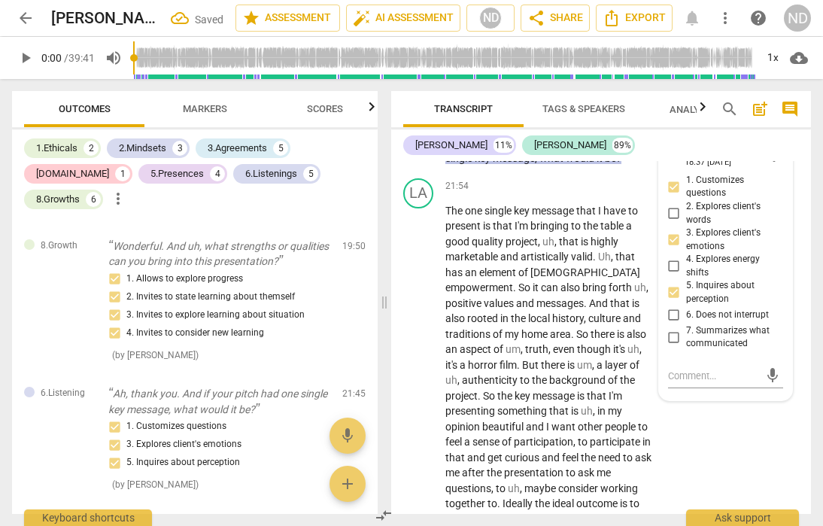
click at [726, 172] on div "NA play_arrow pause 21:45 + Add competency 6.Listening keyboard_arrow_right Ah …" at bounding box center [601, 139] width 420 height 68
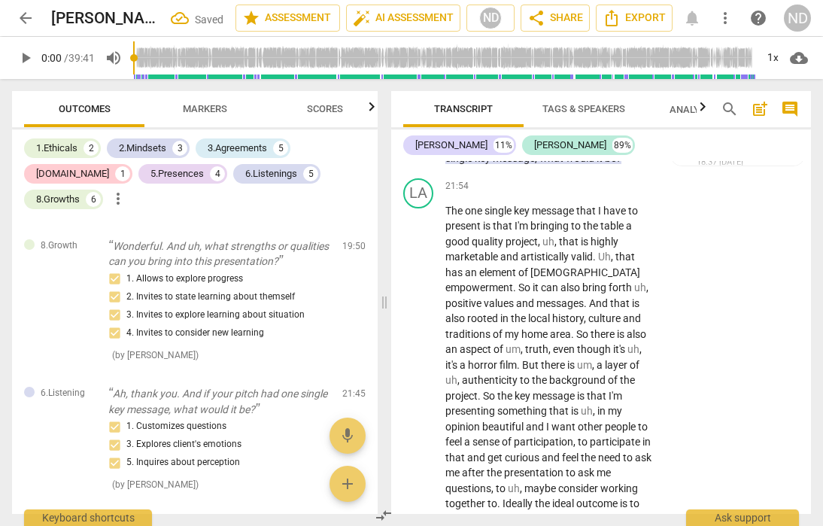
click at [530, 126] on p "Add competency" at bounding box center [538, 119] width 71 height 14
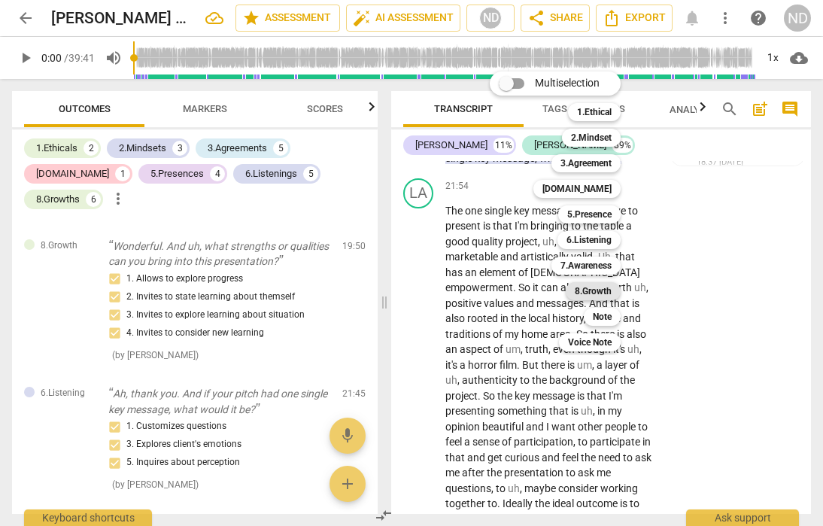
click at [592, 286] on b "8.Growth" at bounding box center [593, 291] width 37 height 18
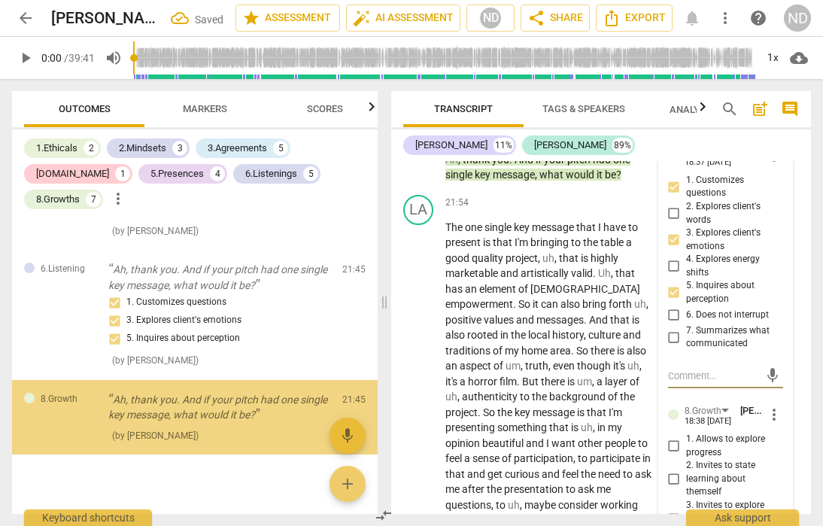
scroll to position [3013, 0]
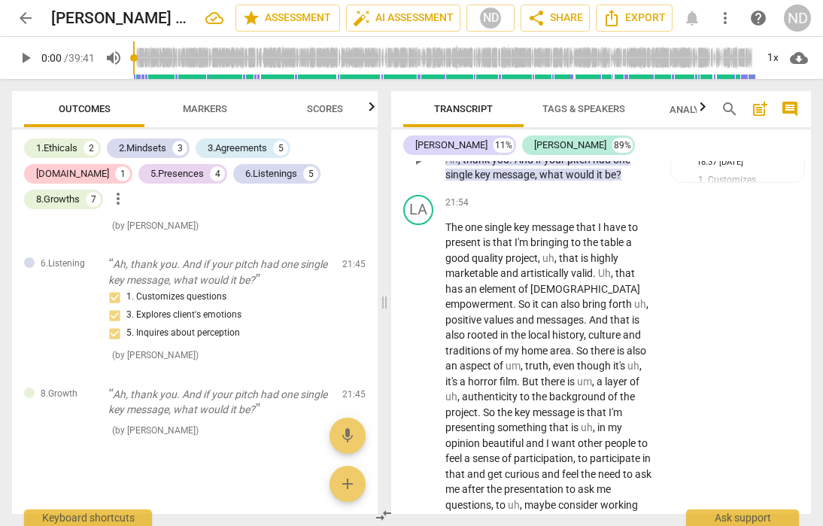
click at [513, 126] on p "Add competency" at bounding box center [525, 119] width 71 height 14
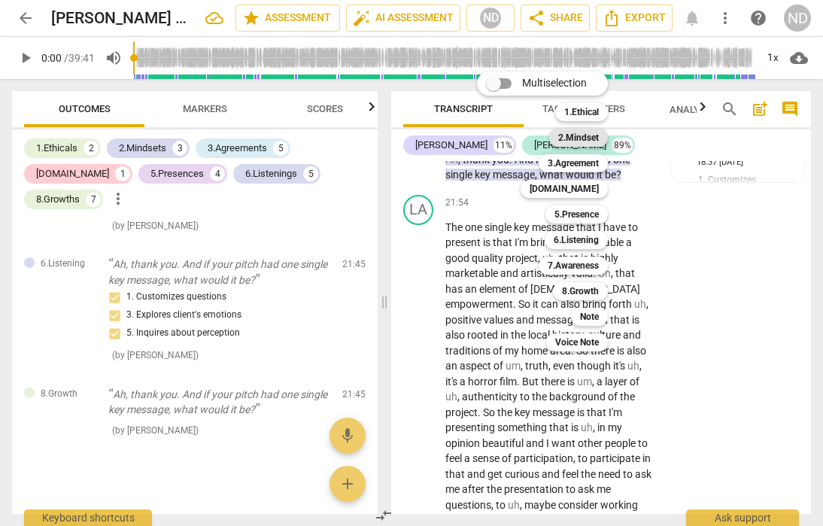
click at [594, 134] on b "2.Mindset" at bounding box center [578, 138] width 41 height 18
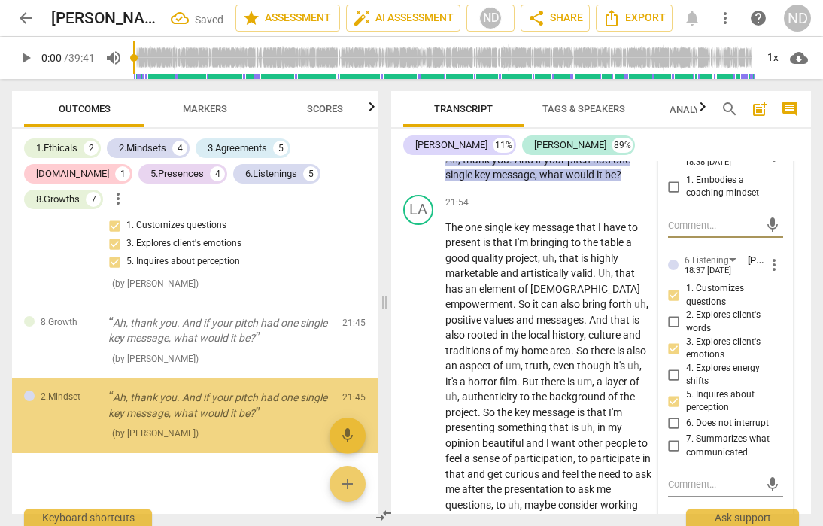
scroll to position [3088, 0]
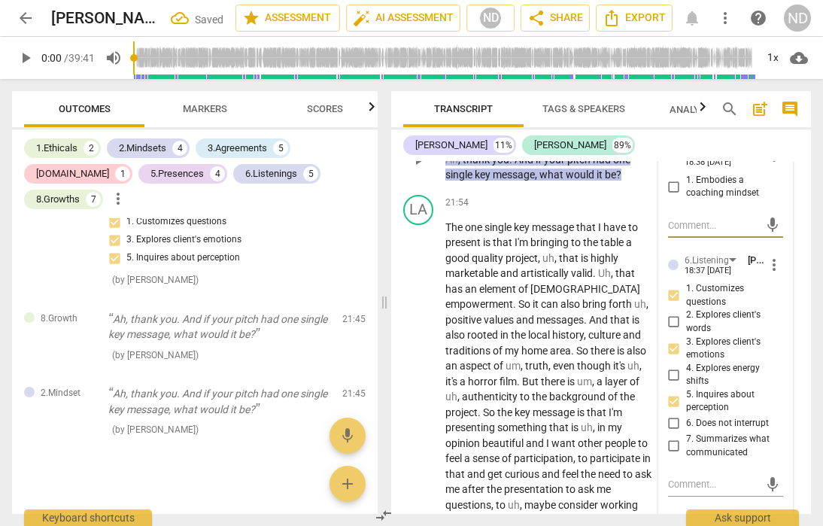
click at [673, 196] on input "1. Embodies a coaching mindset" at bounding box center [674, 187] width 24 height 18
checkbox input "true"
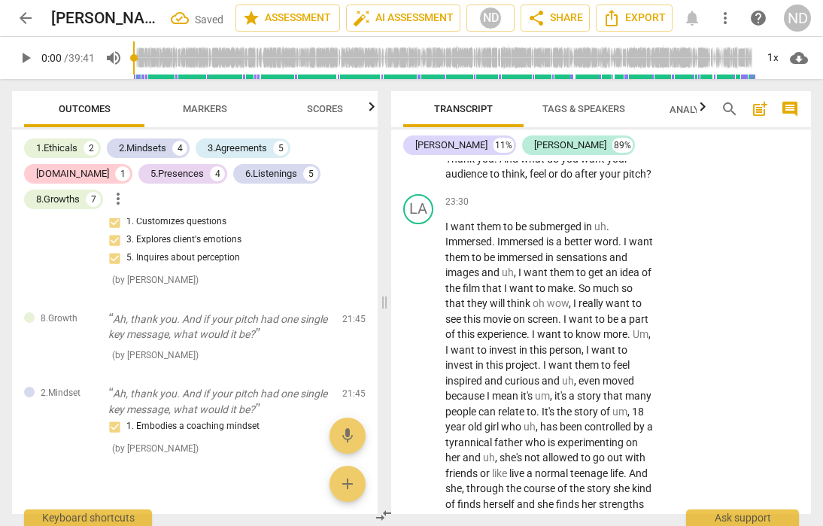
scroll to position [7393, 0]
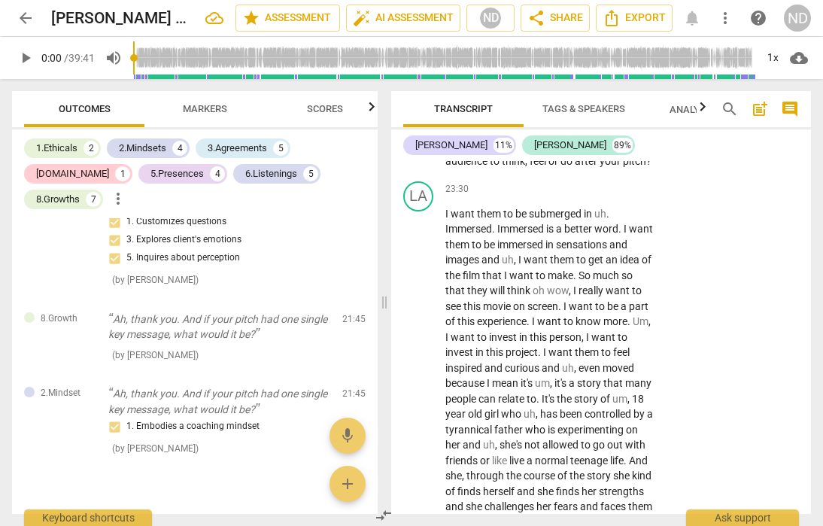
click at [566, 129] on div "+" at bounding box center [561, 121] width 15 height 15
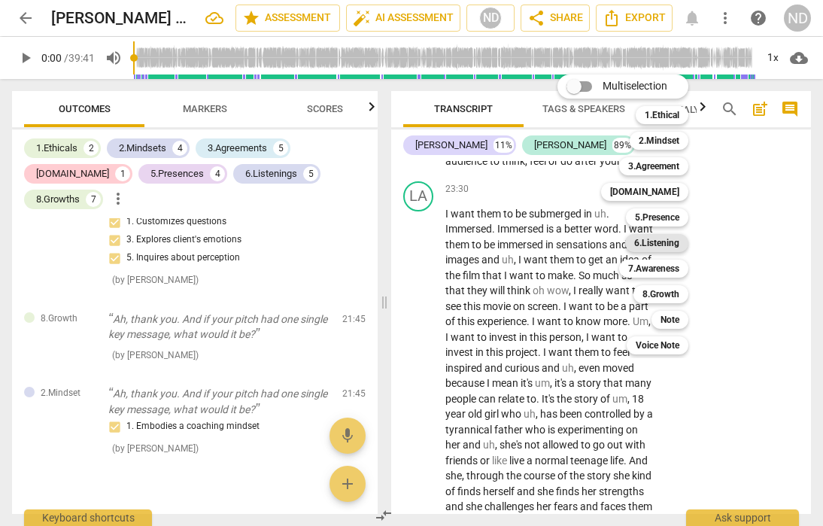
click at [669, 239] on b "6.Listening" at bounding box center [656, 243] width 45 height 18
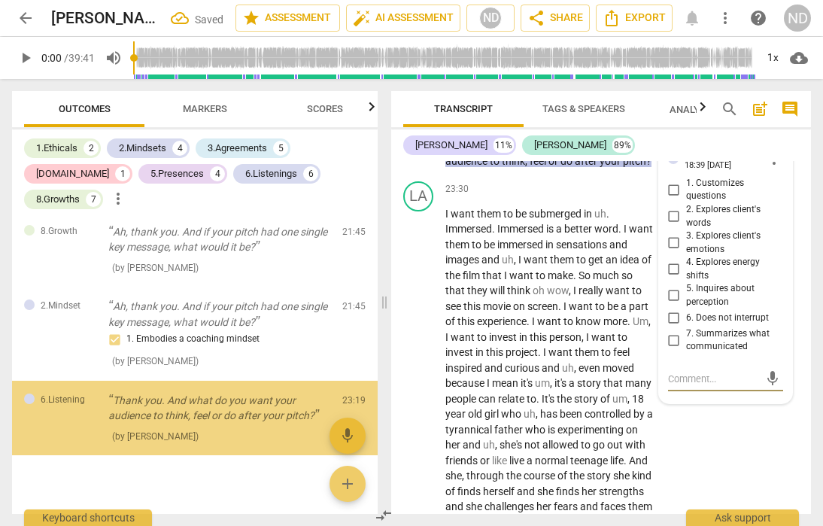
scroll to position [3181, 0]
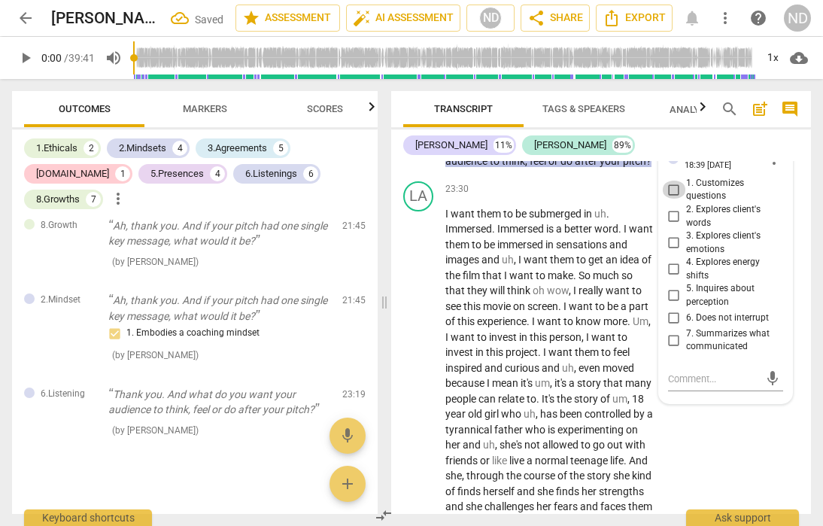
click at [669, 199] on input "1. Customizes questions" at bounding box center [674, 190] width 24 height 18
checkbox input "true"
click at [672, 252] on input "3. Explores client's emotions" at bounding box center [674, 243] width 24 height 18
checkbox input "true"
click at [671, 278] on input "4. Explores energy shifts" at bounding box center [674, 269] width 24 height 18
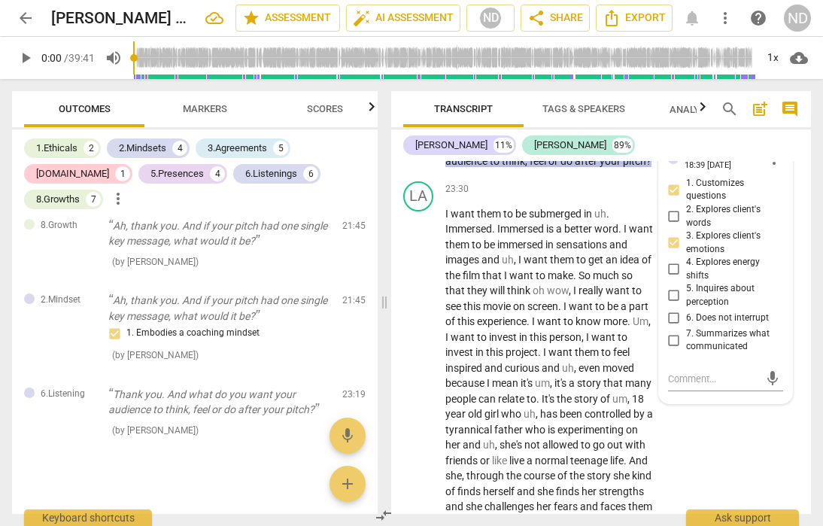
checkbox input "true"
click at [672, 305] on input "5. Inquires about perception" at bounding box center [674, 296] width 24 height 18
checkbox input "true"
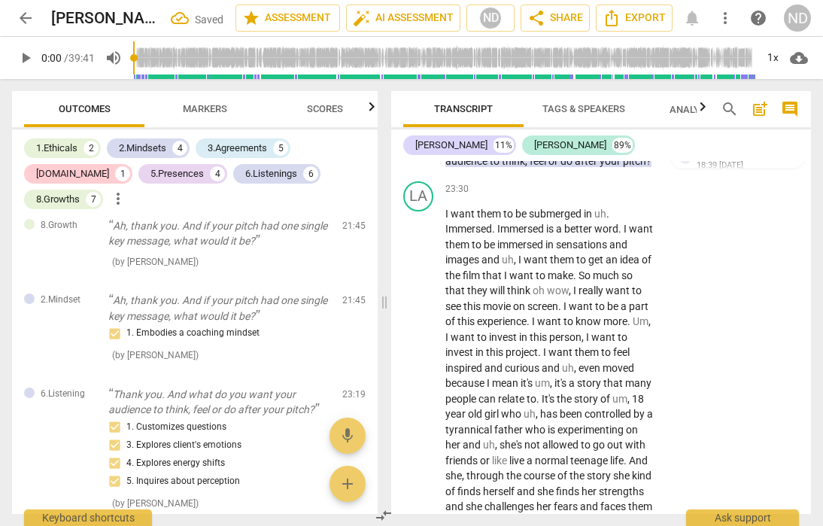
click at [522, 129] on p "Add competency" at bounding box center [538, 122] width 71 height 14
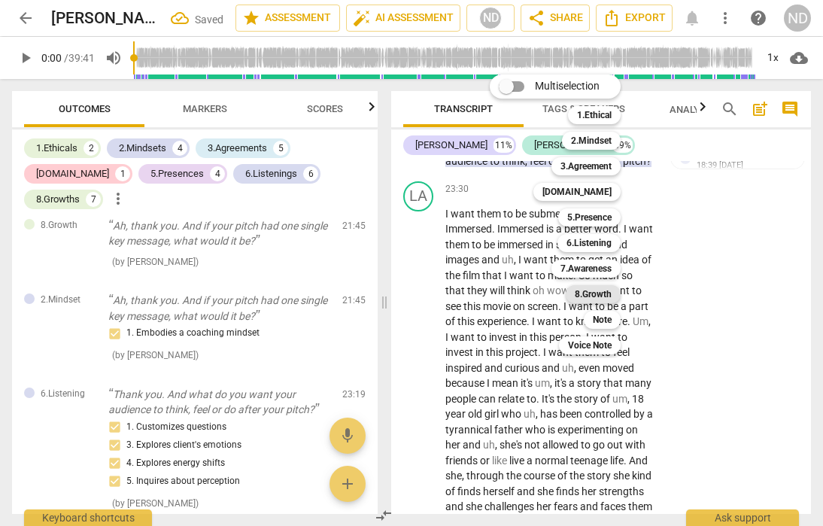
click at [594, 291] on b "8.Growth" at bounding box center [593, 294] width 37 height 18
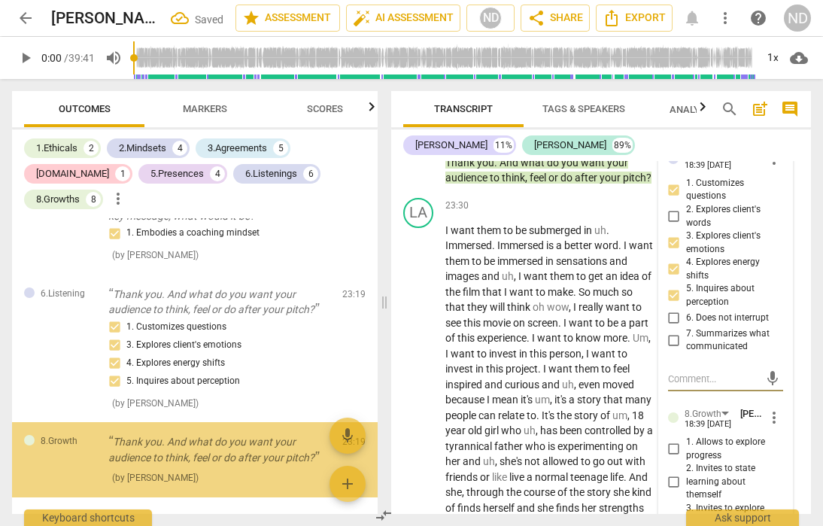
scroll to position [3330, 0]
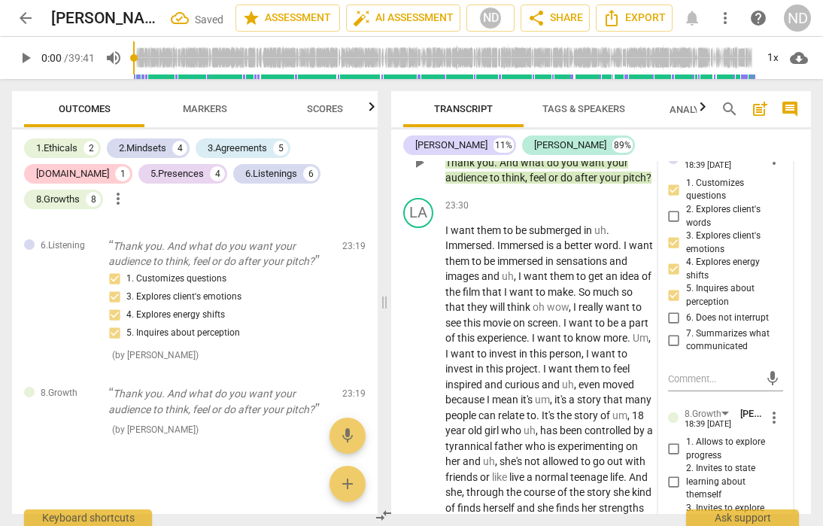
click at [482, 129] on div "+" at bounding box center [479, 121] width 15 height 15
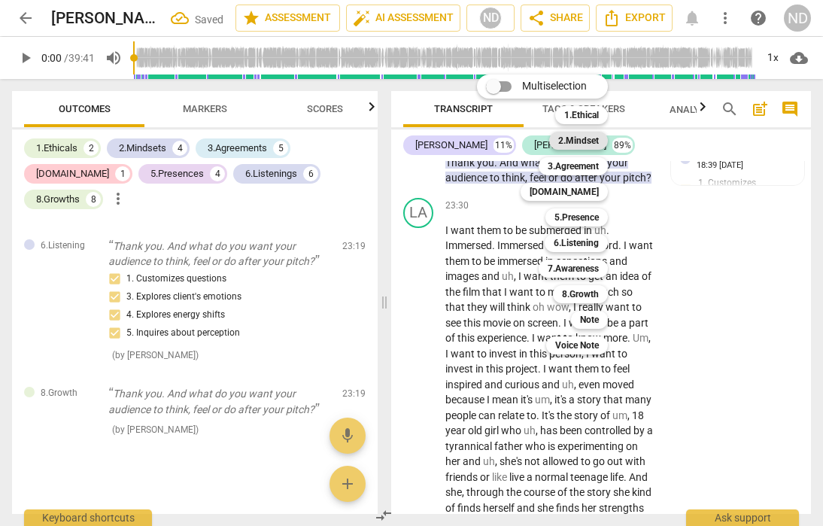
click at [588, 135] on b "2.Mindset" at bounding box center [578, 141] width 41 height 18
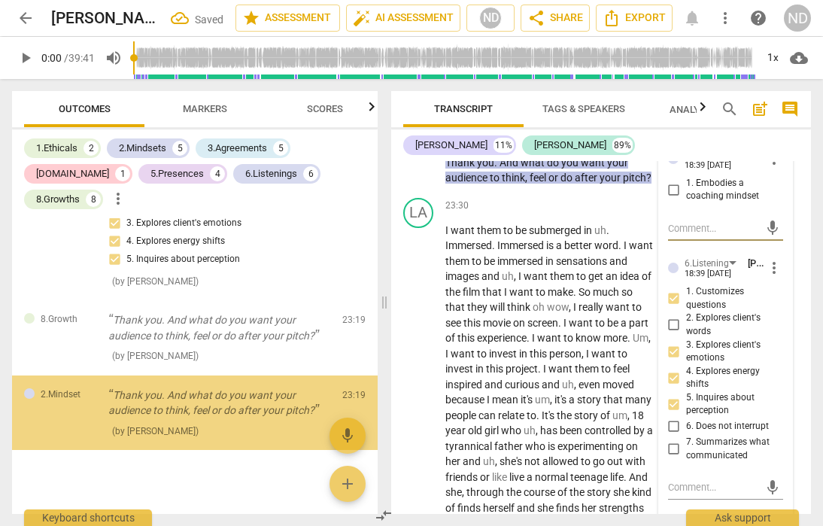
scroll to position [3404, 0]
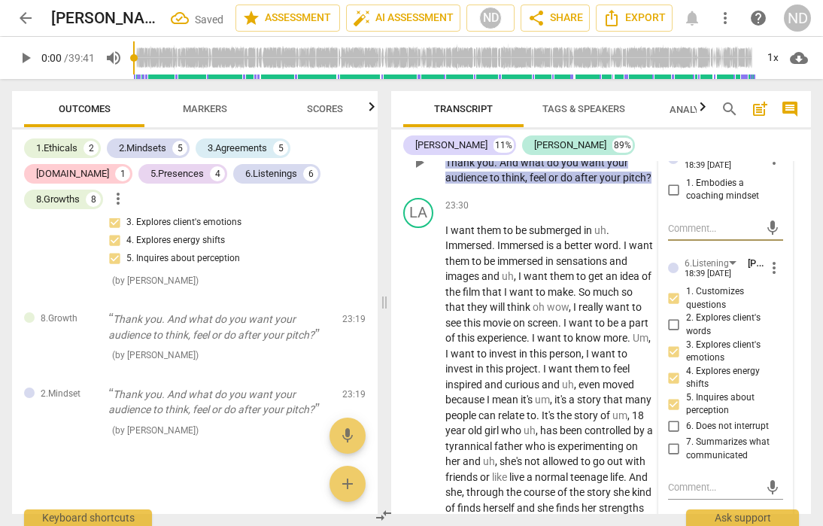
click at [670, 199] on input "1. Embodies a coaching mindset" at bounding box center [674, 190] width 24 height 18
checkbox input "true"
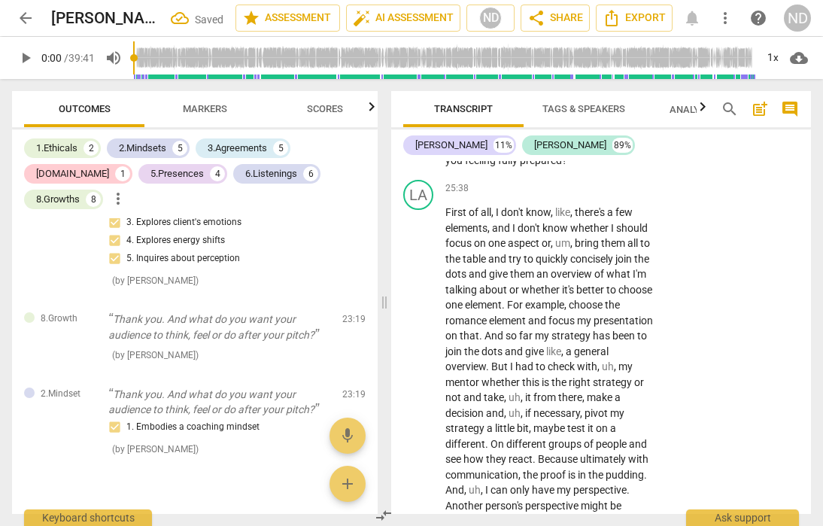
scroll to position [8030, 0]
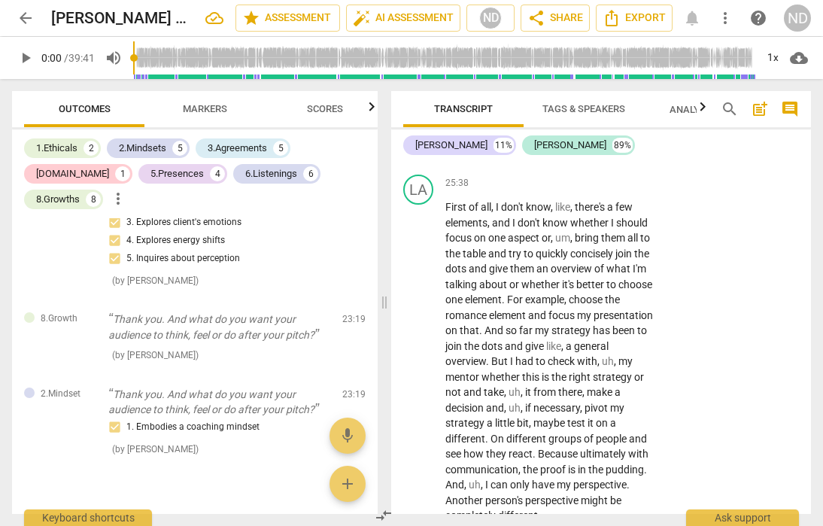
click at [562, 123] on div "+" at bounding box center [561, 115] width 15 height 15
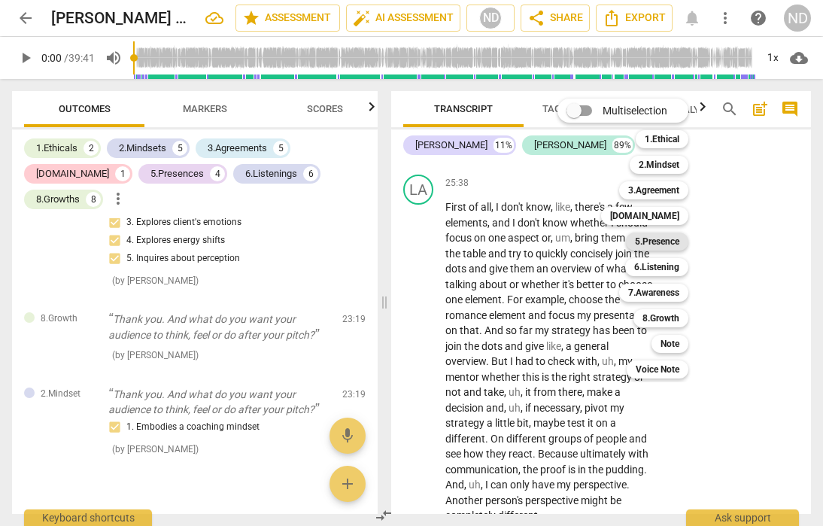
click at [659, 243] on b "5.Presence" at bounding box center [657, 242] width 44 height 18
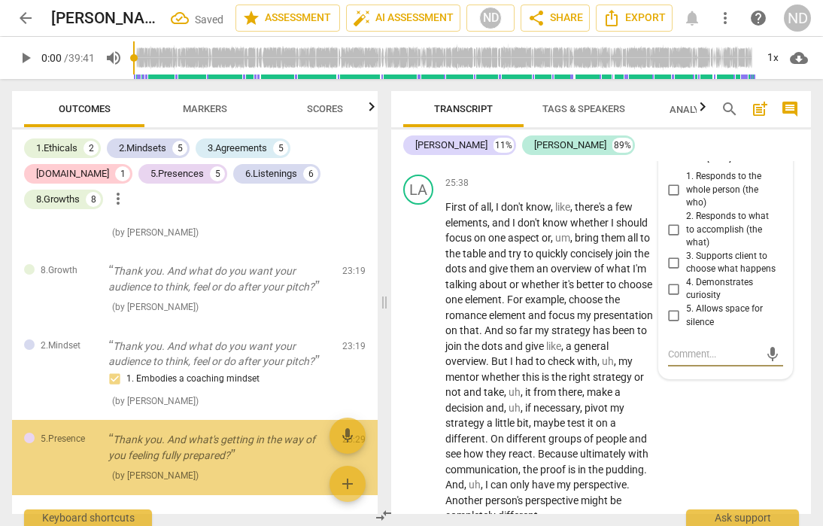
scroll to position [3498, 0]
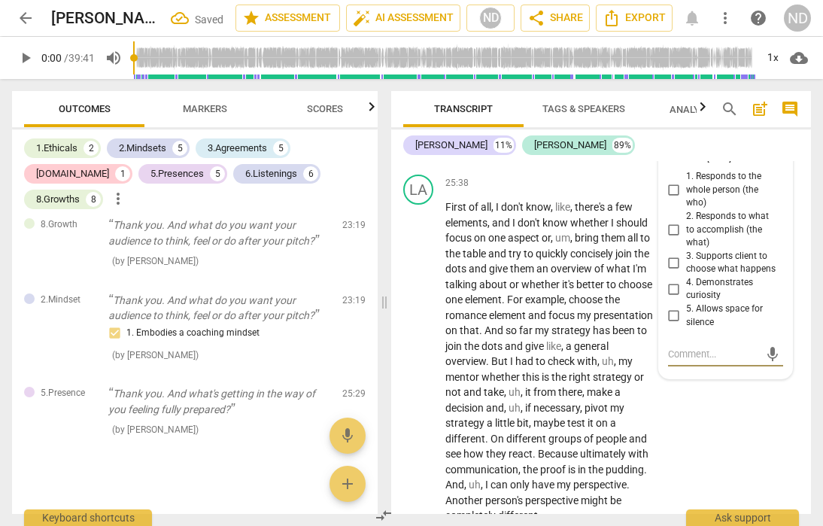
click at [677, 199] on input "1. Responds to the whole person (the who)" at bounding box center [674, 190] width 24 height 18
checkbox input "true"
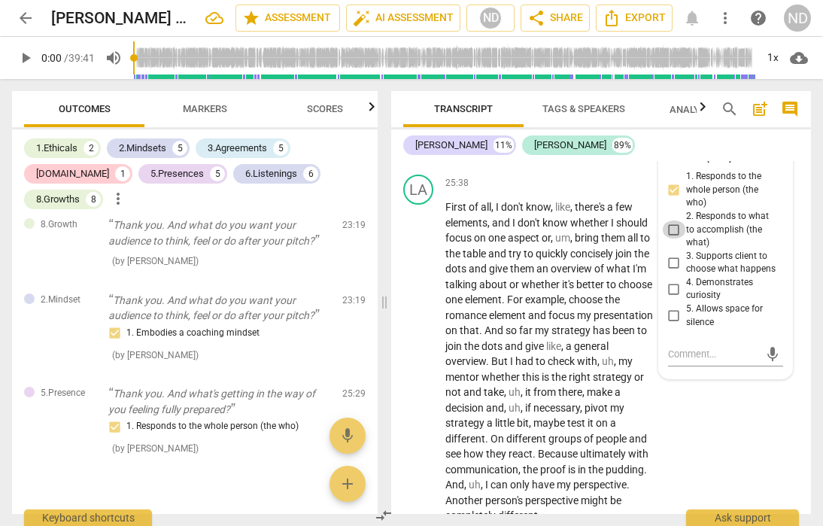
click at [674, 239] on input "2. Responds to what to accomplish (the what)" at bounding box center [674, 230] width 24 height 18
checkbox input "true"
click at [673, 272] on input "3. Supports client to choose what happens" at bounding box center [674, 263] width 24 height 18
checkbox input "true"
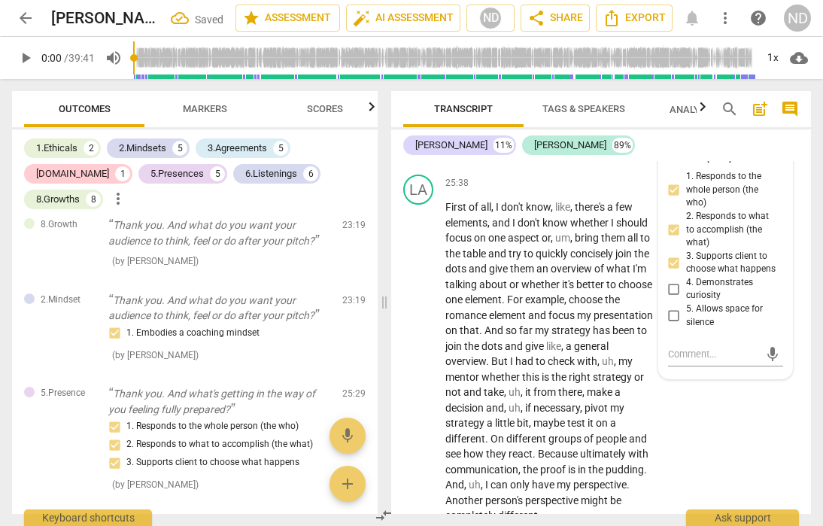
click at [677, 298] on input "4. Demonstrates curiosity" at bounding box center [674, 289] width 24 height 18
checkbox input "true"
click at [692, 169] on div "NA play_arrow pause 25:29 + Add competency 5.Presence keyboard_arrow_right Than…" at bounding box center [601, 135] width 420 height 68
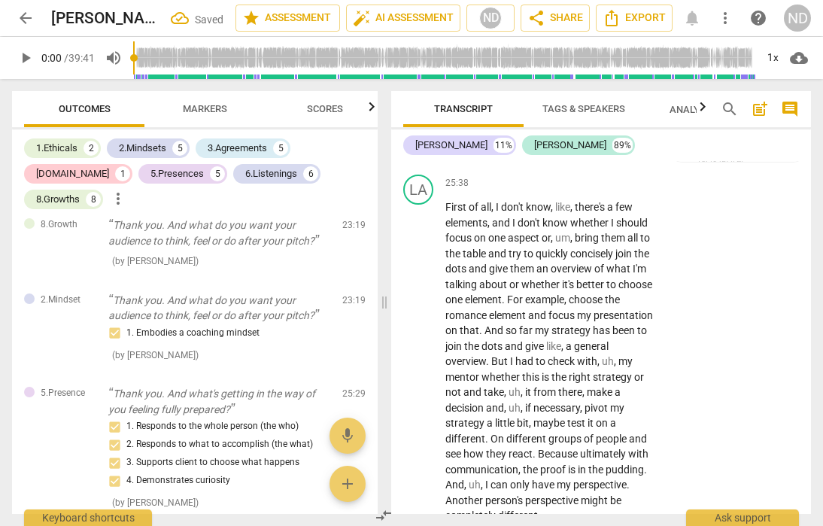
click at [521, 123] on p "Add competency" at bounding box center [538, 116] width 71 height 14
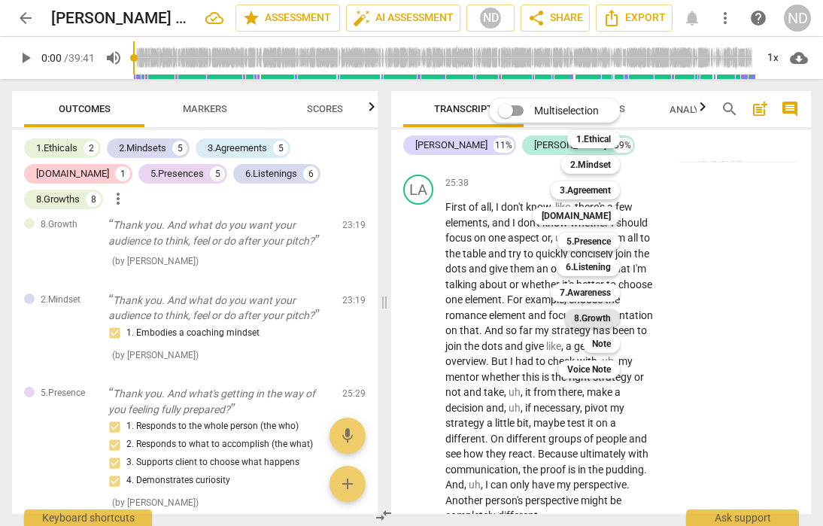
click at [592, 313] on b "8.Growth" at bounding box center [592, 318] width 37 height 18
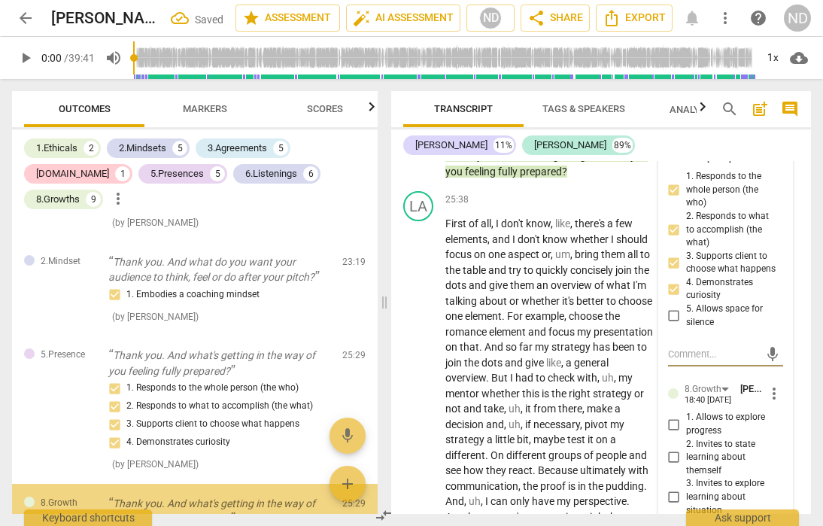
scroll to position [3646, 0]
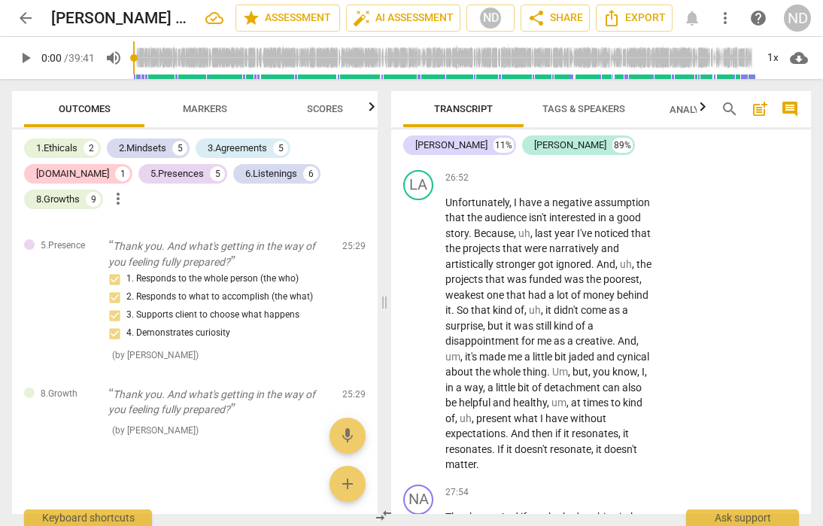
scroll to position [8480, 0]
click at [564, 117] on div "+" at bounding box center [561, 109] width 15 height 15
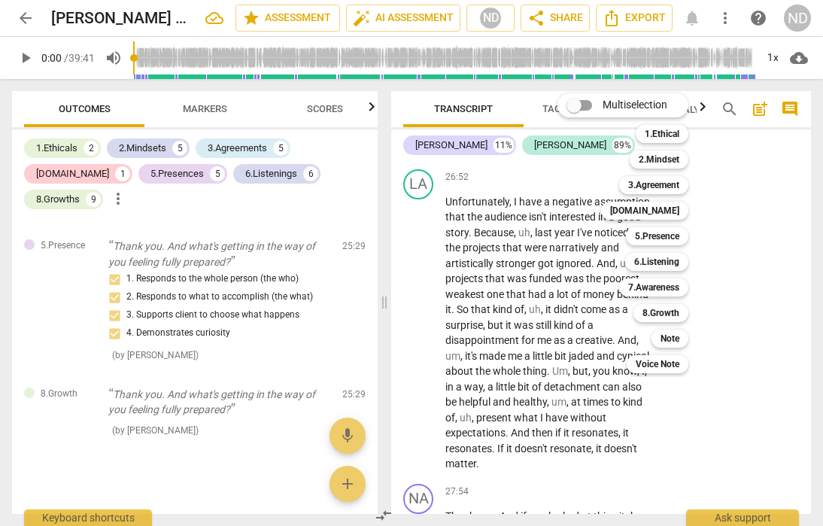
click at [770, 358] on div at bounding box center [411, 263] width 823 height 526
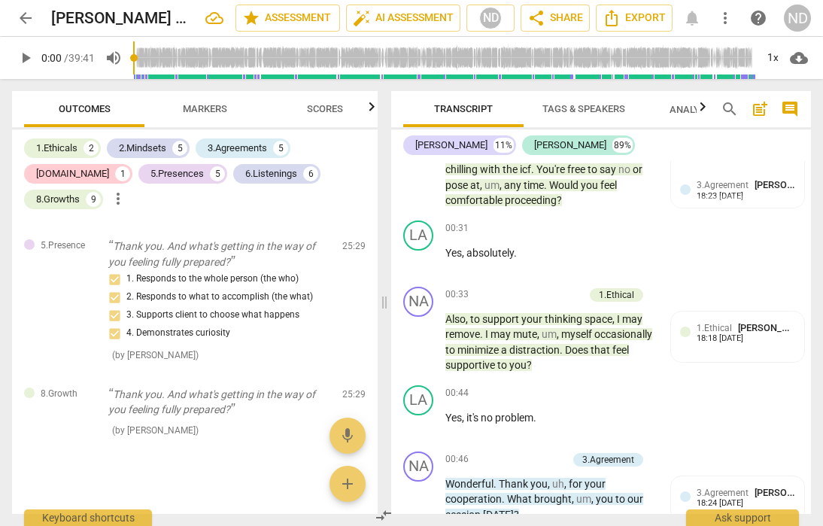
scroll to position [380, 0]
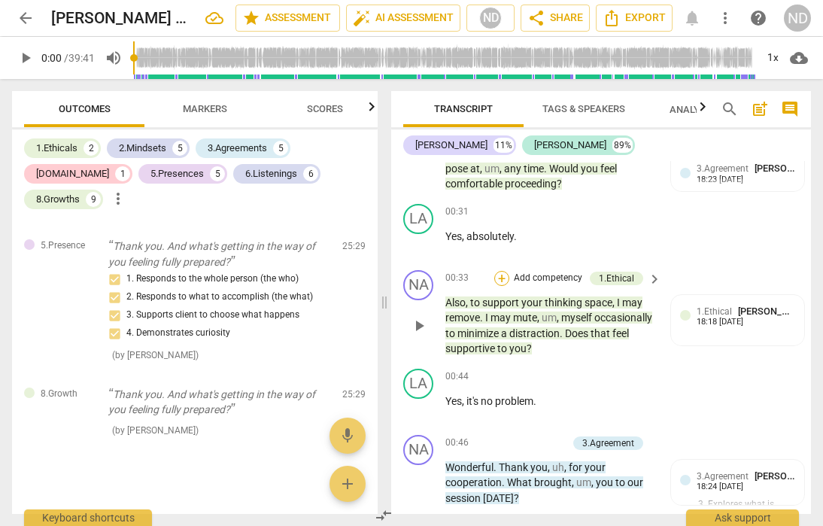
click at [505, 276] on div "+" at bounding box center [501, 278] width 15 height 15
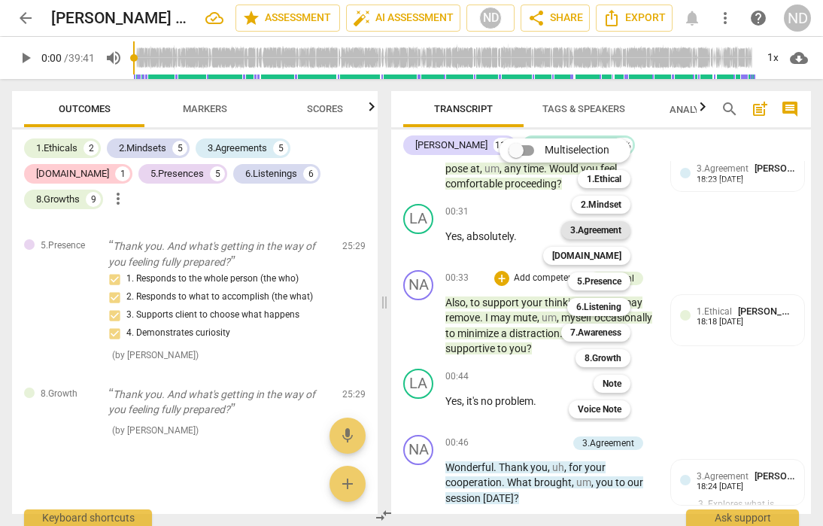
click at [602, 230] on b "3.Agreement" at bounding box center [595, 230] width 51 height 18
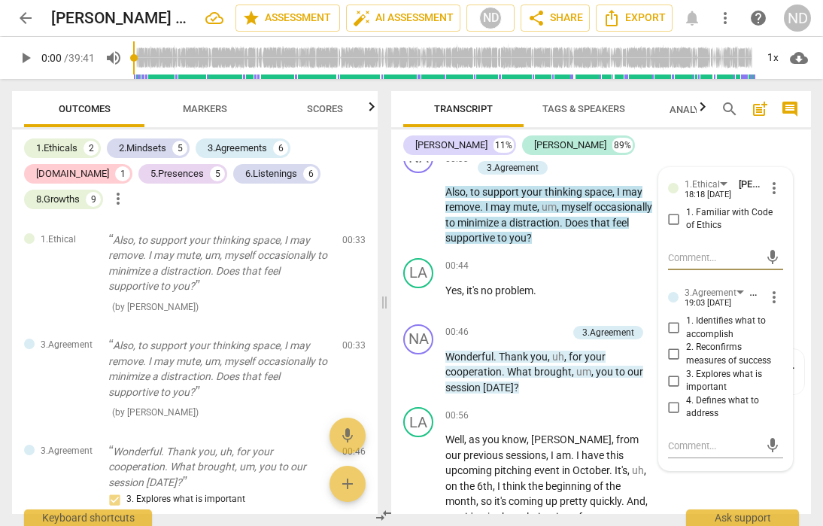
scroll to position [499, 0]
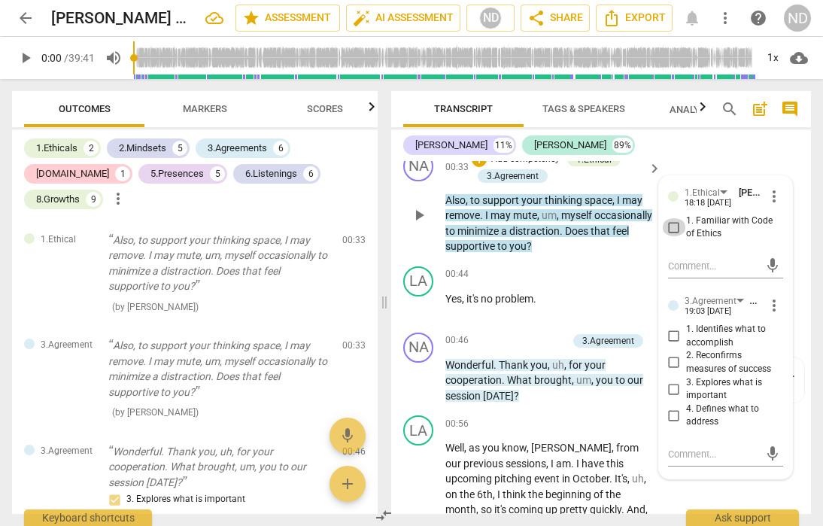
click at [669, 227] on input "1. Familiar with Code of Ethics" at bounding box center [674, 227] width 24 height 18
checkbox input "true"
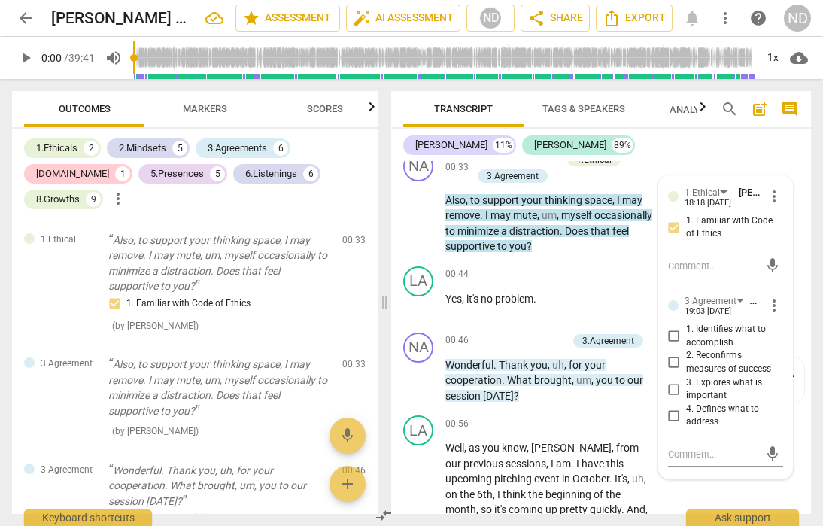
click at [753, 149] on div "[PERSON_NAME] 11% [PERSON_NAME] 89%" at bounding box center [601, 145] width 396 height 26
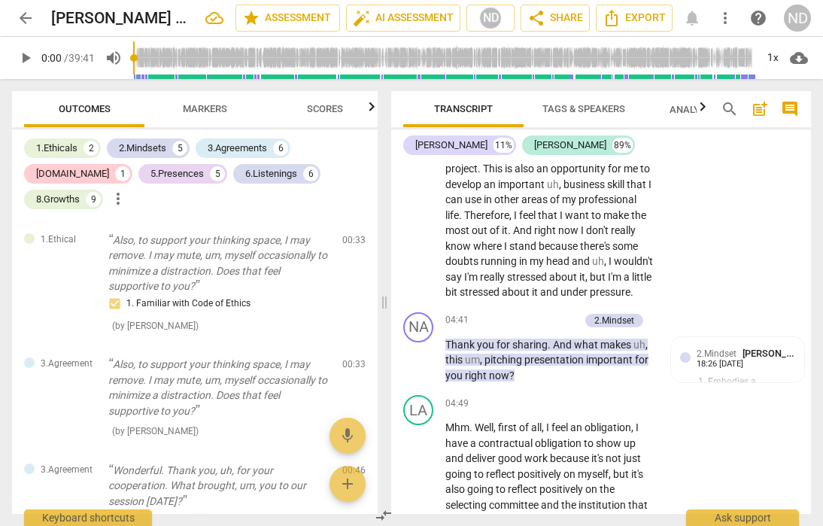
scroll to position [1656, 0]
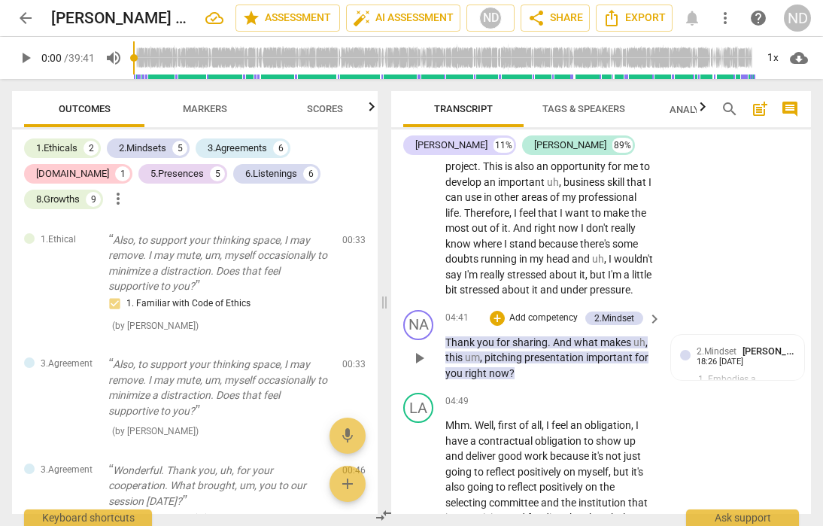
click at [503, 326] on div "+ Add competency" at bounding box center [535, 318] width 90 height 15
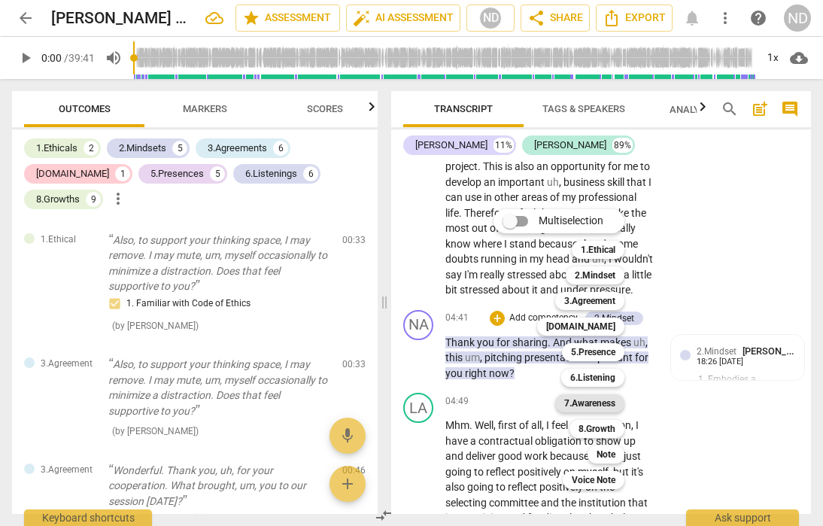
click at [607, 398] on b "7.Awareness" at bounding box center [589, 403] width 51 height 18
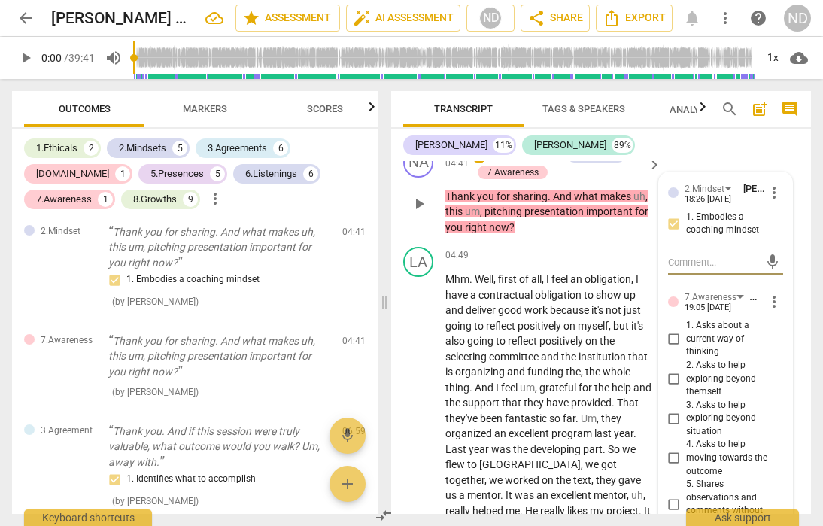
scroll to position [1820, 0]
click at [681, 348] on input "1. Asks about a current way of thinking" at bounding box center [674, 339] width 24 height 18
checkbox input "true"
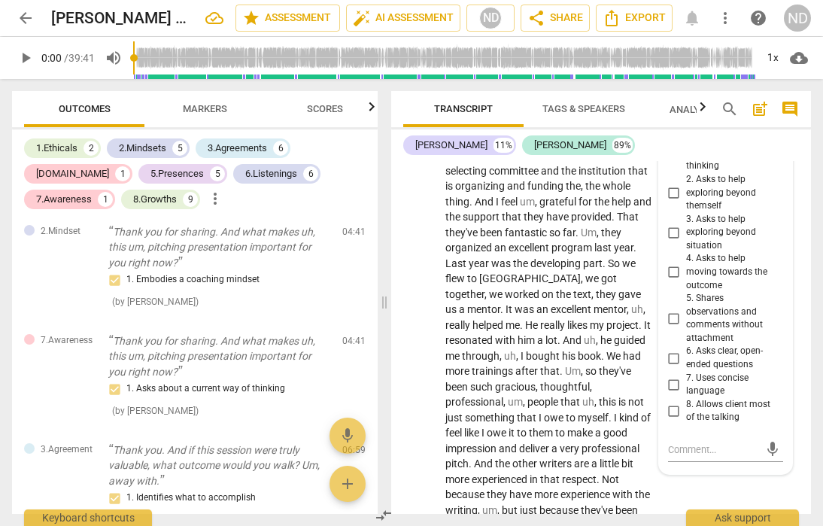
scroll to position [2006, 0]
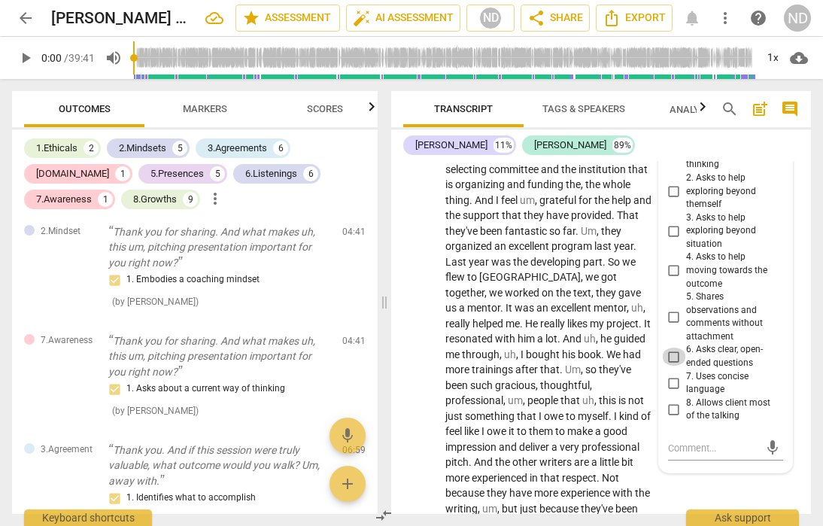
click at [671, 366] on input "6. Asks clear, open-ended questions" at bounding box center [674, 357] width 24 height 18
checkbox input "true"
click at [673, 392] on input "7. Uses concise language" at bounding box center [674, 383] width 24 height 18
checkbox input "true"
click at [672, 418] on input "8. Allows client most of the talking" at bounding box center [674, 409] width 24 height 18
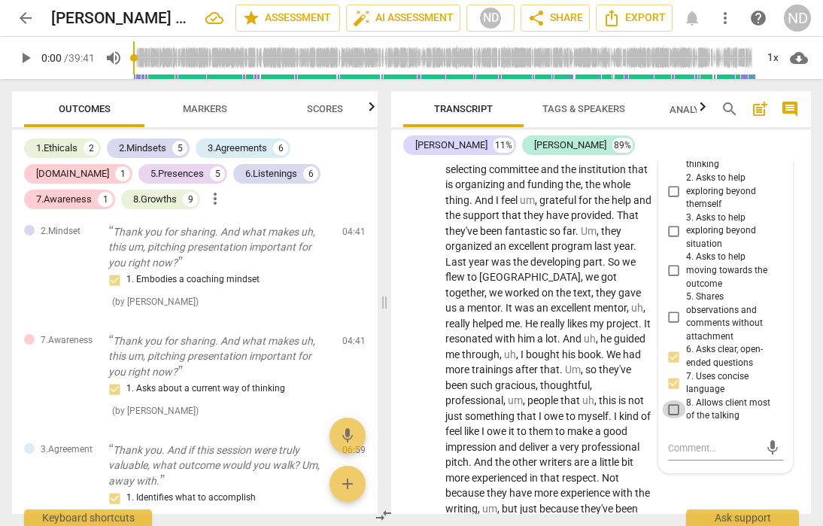
checkbox input "true"
click at [793, 169] on div "LA play_arrow pause 04:49 + Add competency keyboard_arrow_right Mhm . Well , fi…" at bounding box center [601, 357] width 420 height 608
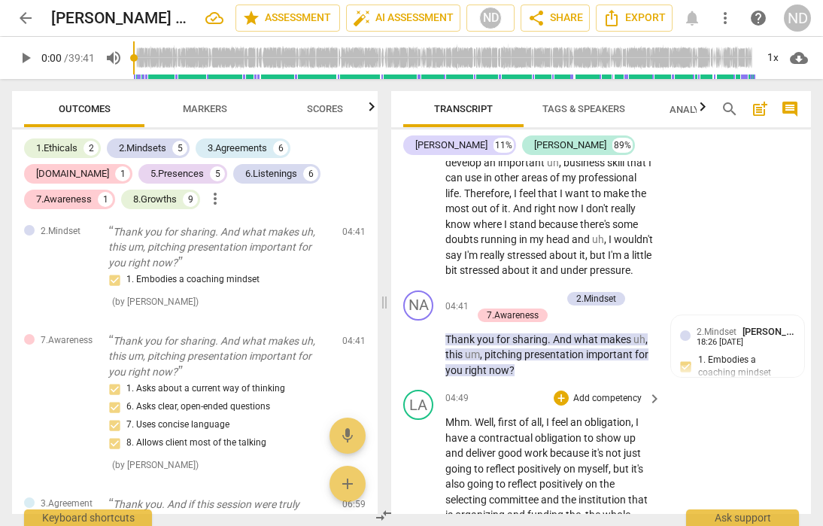
scroll to position [1670, 0]
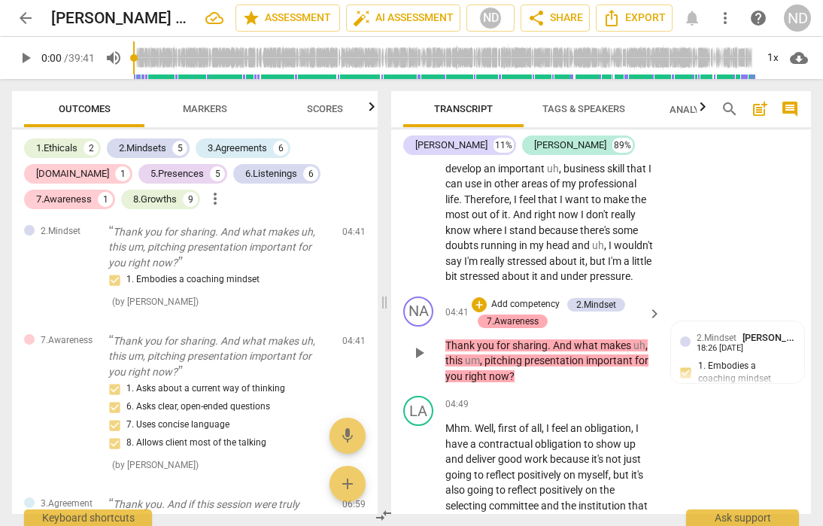
click at [535, 328] on div "7.Awareness" at bounding box center [513, 322] width 52 height 14
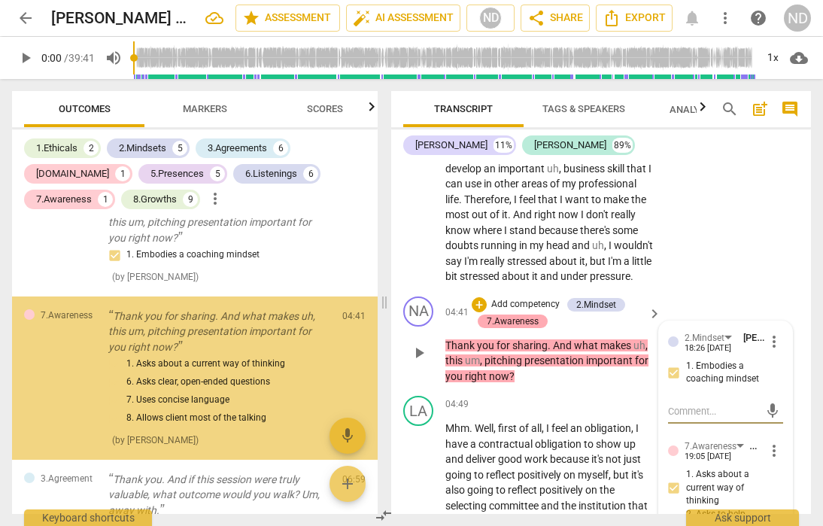
scroll to position [1093, 0]
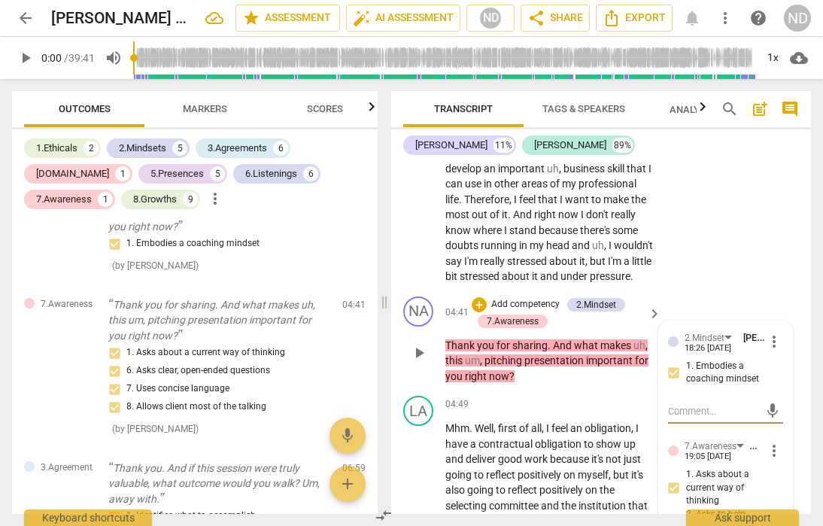
click at [766, 460] on span "more_vert" at bounding box center [774, 451] width 18 height 18
click at [783, 494] on li "Delete" at bounding box center [785, 494] width 52 height 29
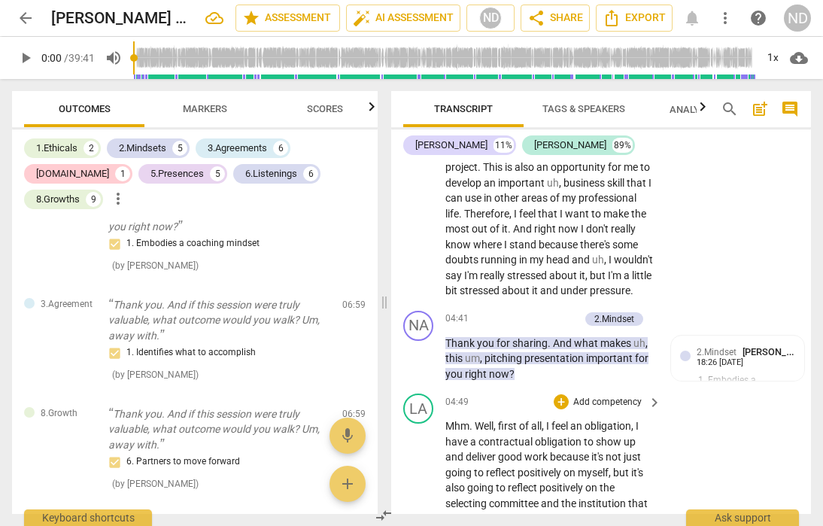
scroll to position [1659, 0]
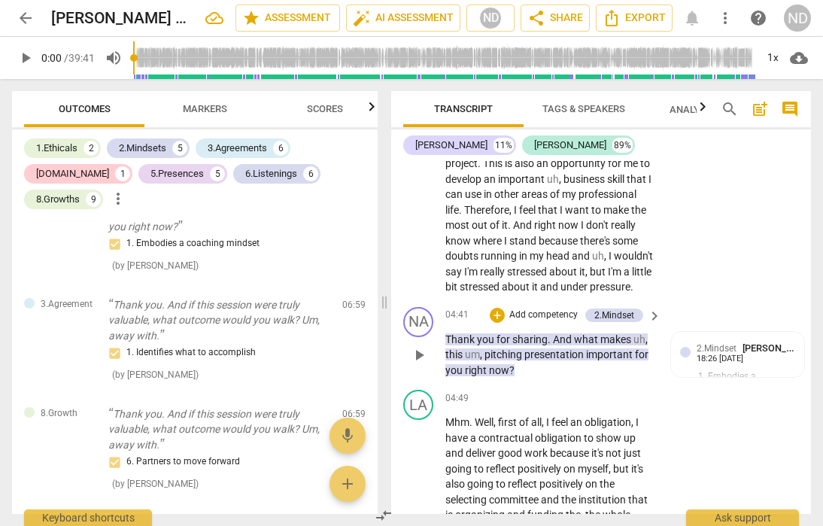
click at [503, 323] on div "+ Add competency" at bounding box center [535, 315] width 90 height 15
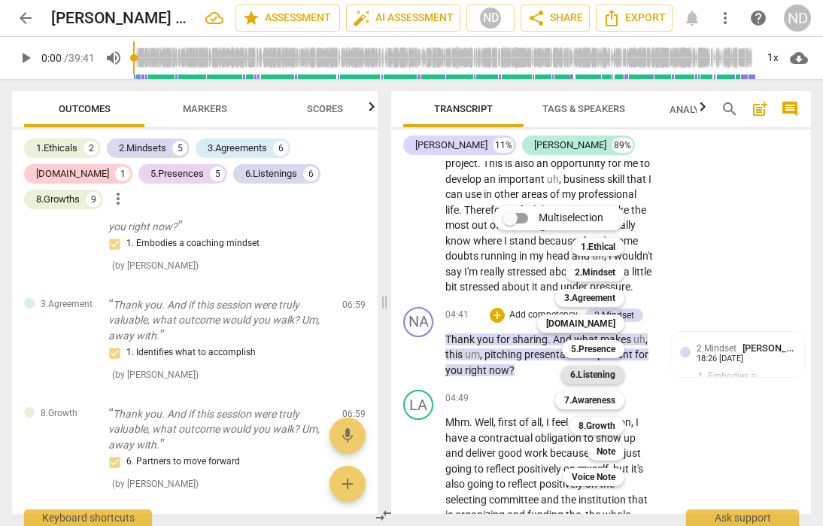
click at [603, 373] on b "6.Listening" at bounding box center [592, 375] width 45 height 18
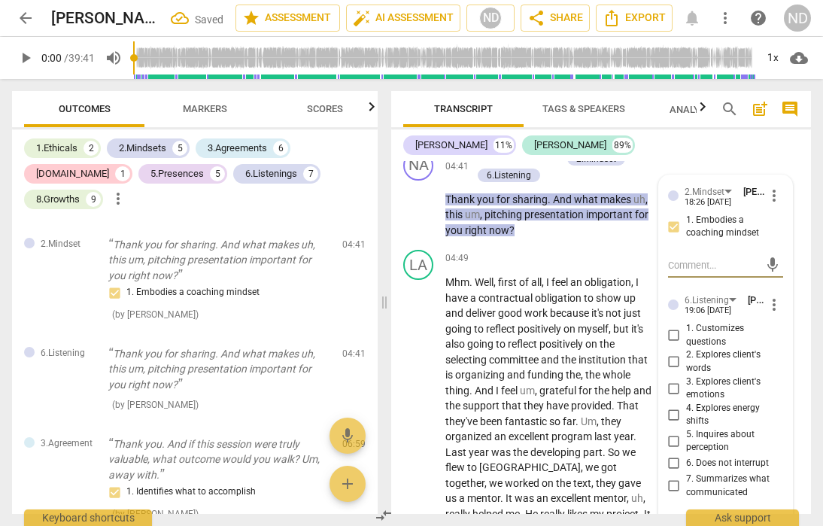
scroll to position [1834, 0]
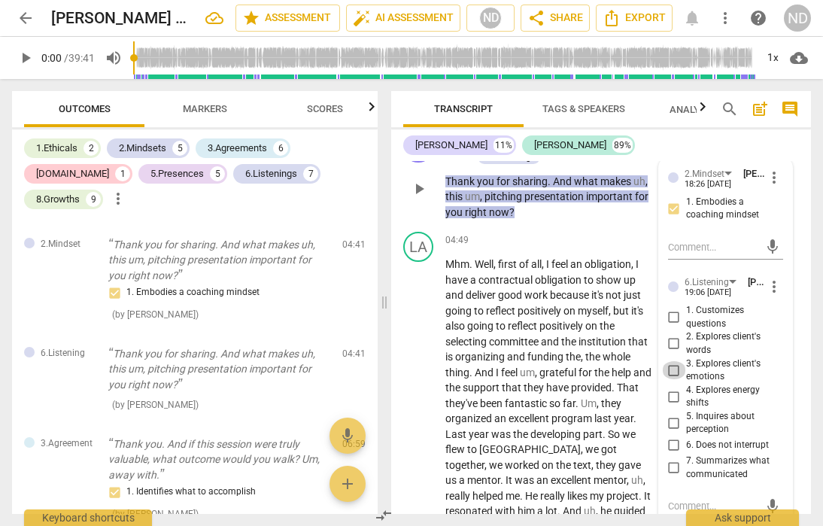
click at [674, 379] on input "3. Explores client's emotions" at bounding box center [674, 370] width 24 height 18
checkbox input "true"
click at [746, 155] on div "[PERSON_NAME] 11% [PERSON_NAME] 89%" at bounding box center [601, 145] width 396 height 26
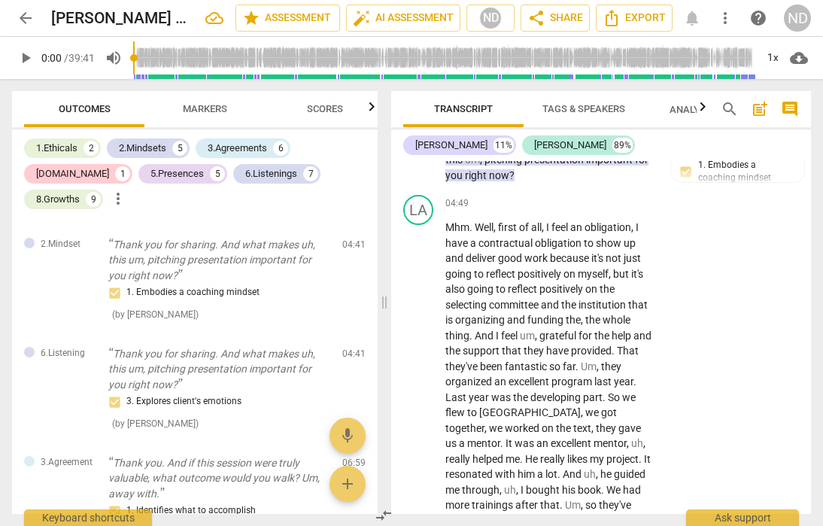
scroll to position [1805, 0]
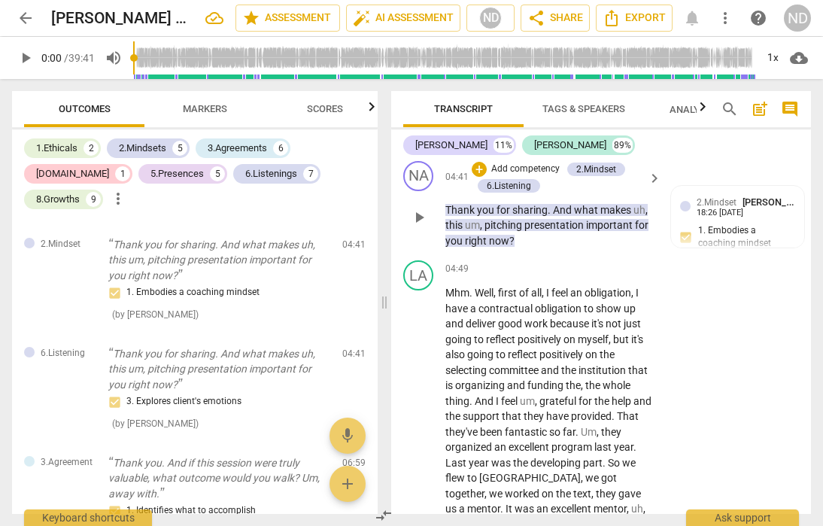
click at [507, 176] on p "Add competency" at bounding box center [525, 170] width 71 height 14
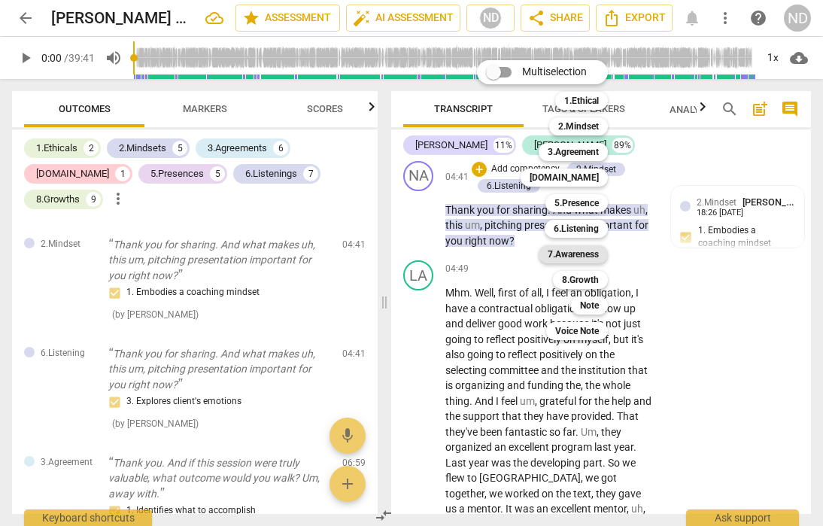
click at [580, 252] on b "7.Awareness" at bounding box center [573, 254] width 51 height 18
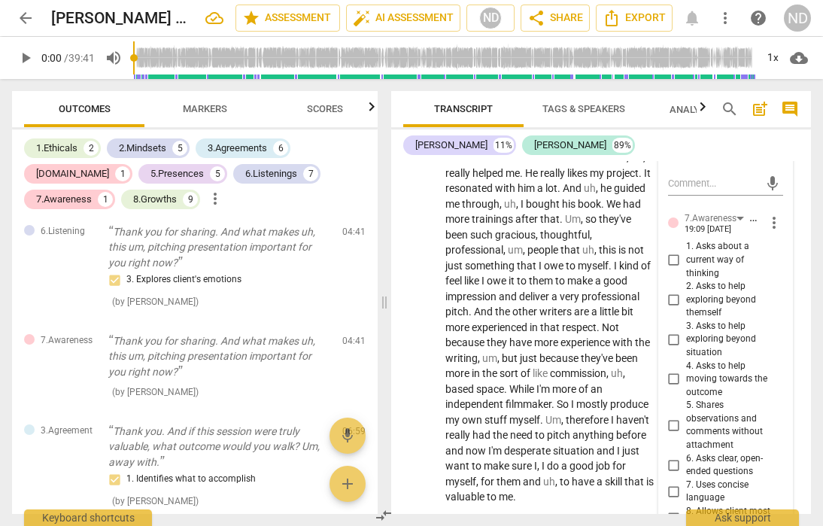
scroll to position [2156, 0]
click at [677, 270] on input "1. Asks about a current way of thinking" at bounding box center [674, 261] width 24 height 18
checkbox input "true"
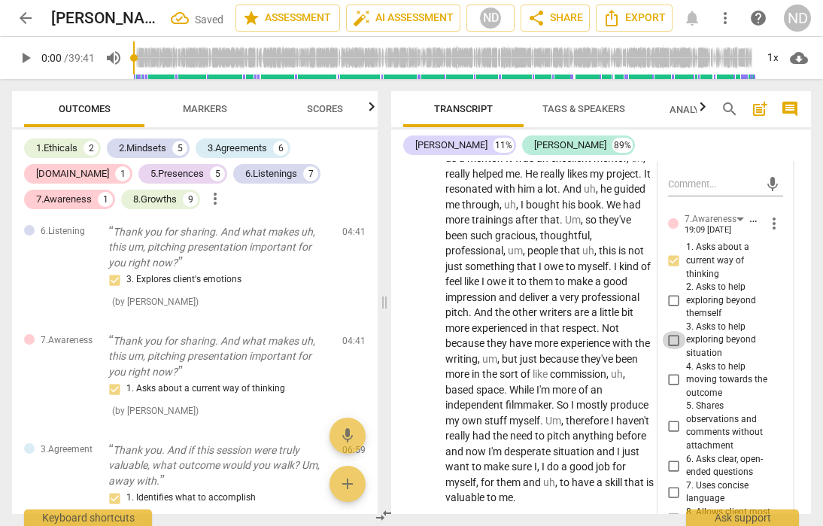
click at [674, 349] on input "3. Asks to help exploring beyond situation" at bounding box center [674, 340] width 24 height 18
checkbox input "true"
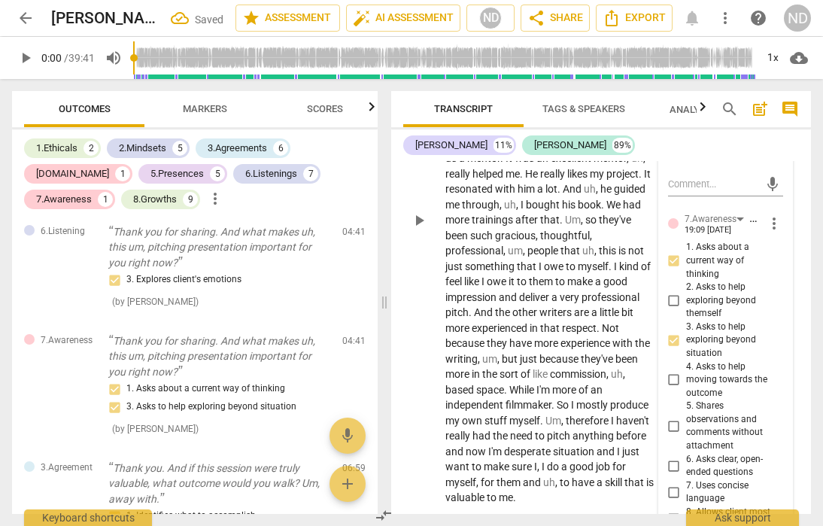
click at [797, 164] on div "LA play_arrow pause 04:49 + Add competency keyboard_arrow_right Mhm . Well , fi…" at bounding box center [601, 208] width 420 height 608
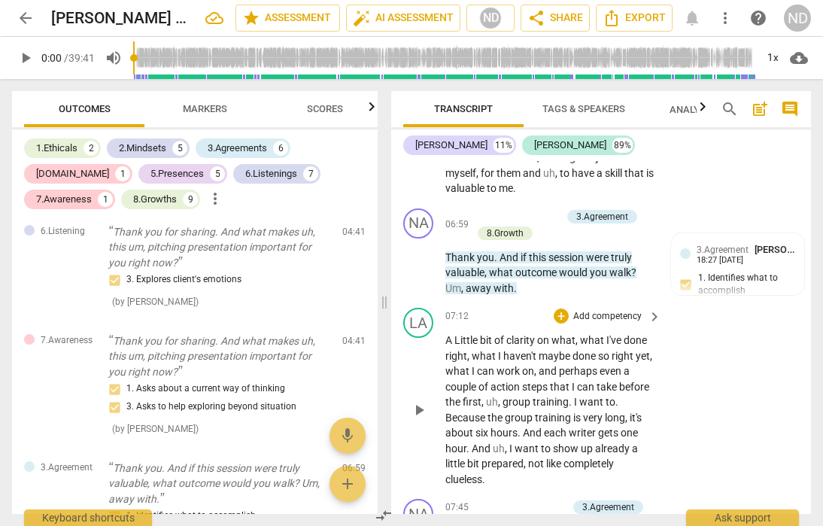
scroll to position [2465, 0]
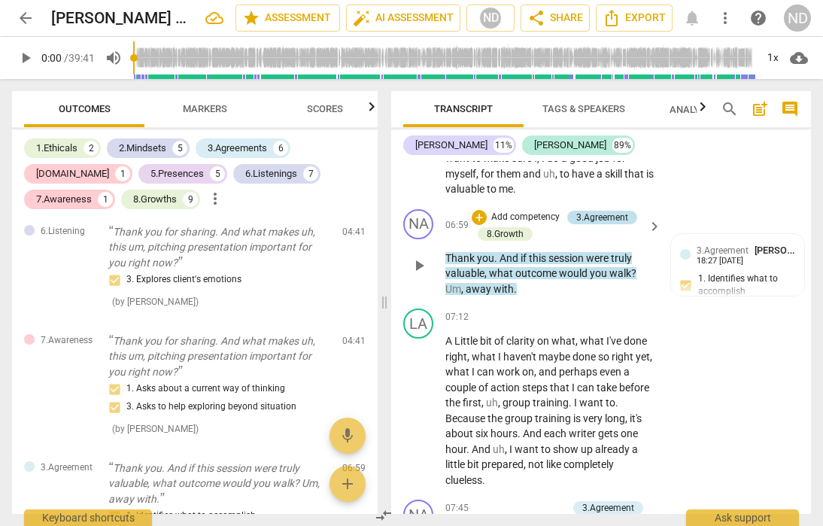
click at [597, 224] on div "3.Agreement" at bounding box center [602, 218] width 52 height 14
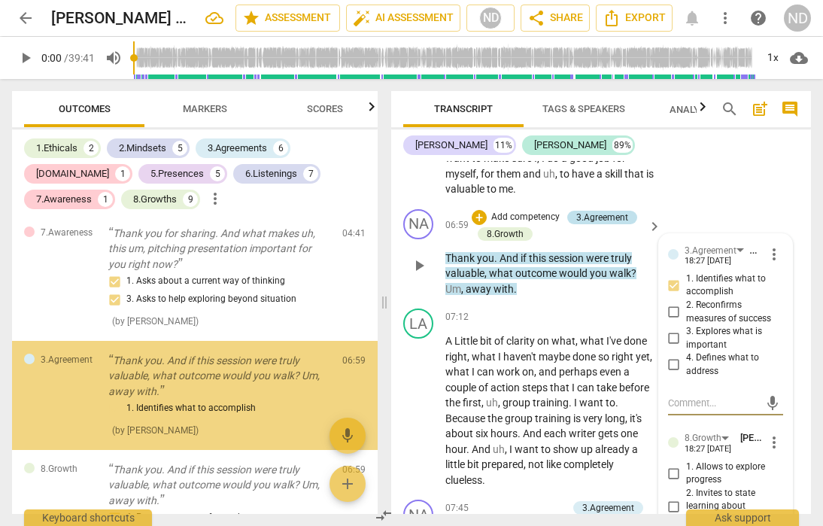
scroll to position [1302, 0]
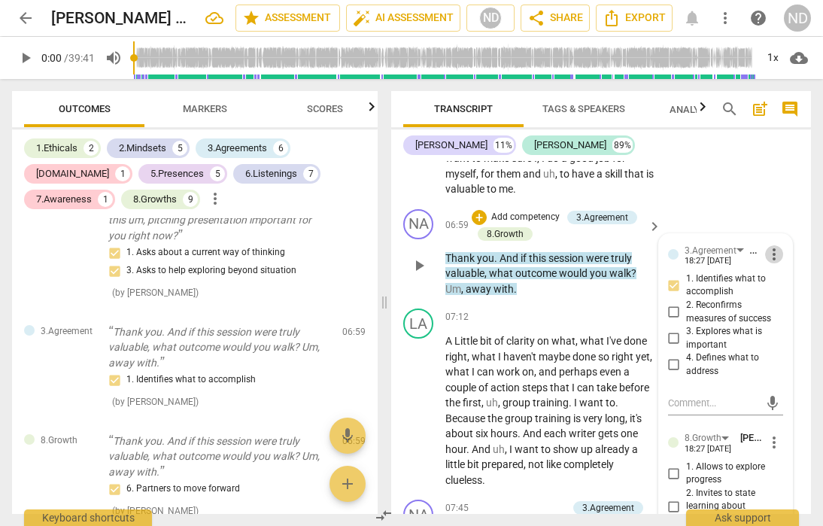
click at [772, 263] on span "more_vert" at bounding box center [774, 254] width 18 height 18
click at [783, 317] on li "Delete" at bounding box center [785, 314] width 52 height 29
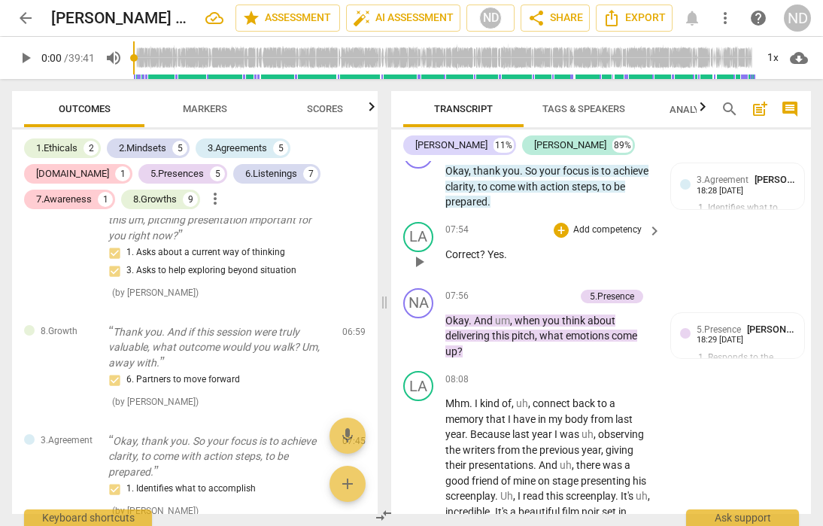
scroll to position [2820, 0]
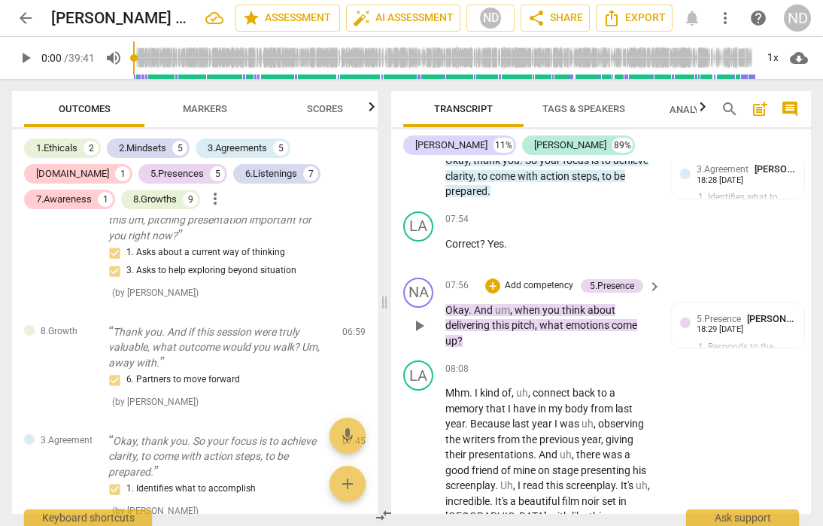
click at [523, 293] on p "Add competency" at bounding box center [538, 286] width 71 height 14
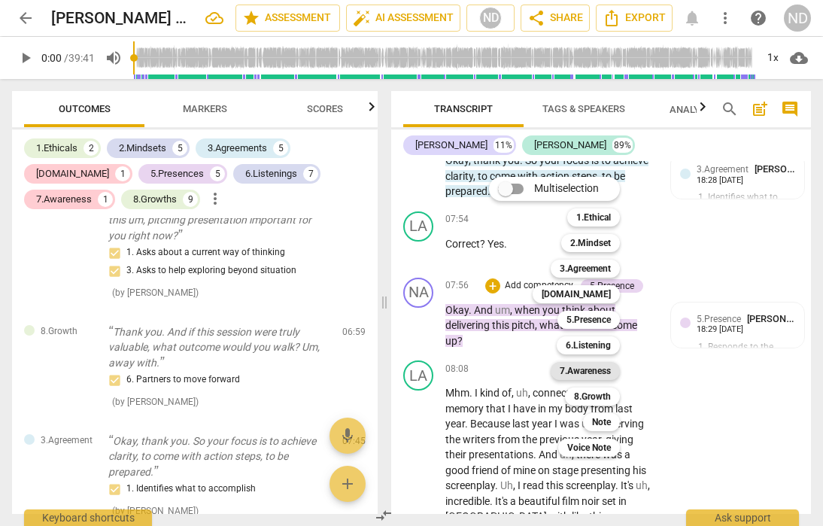
click at [596, 370] on b "7.Awareness" at bounding box center [585, 371] width 51 height 18
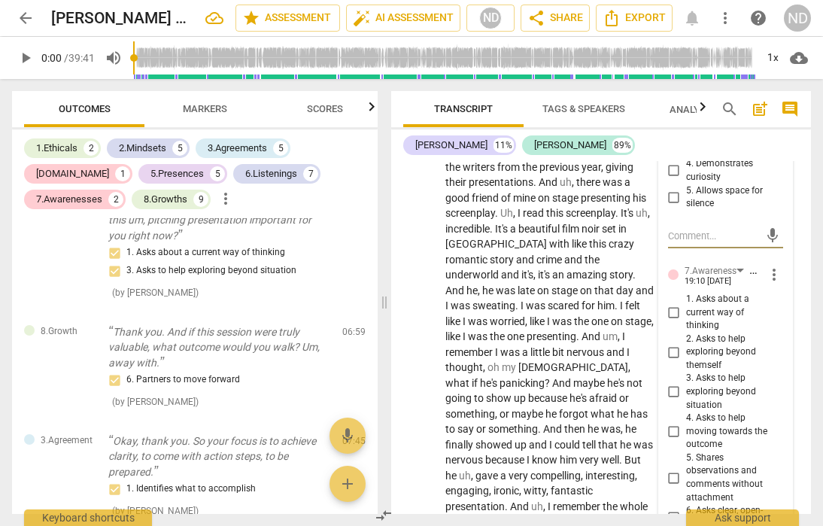
scroll to position [3116, 0]
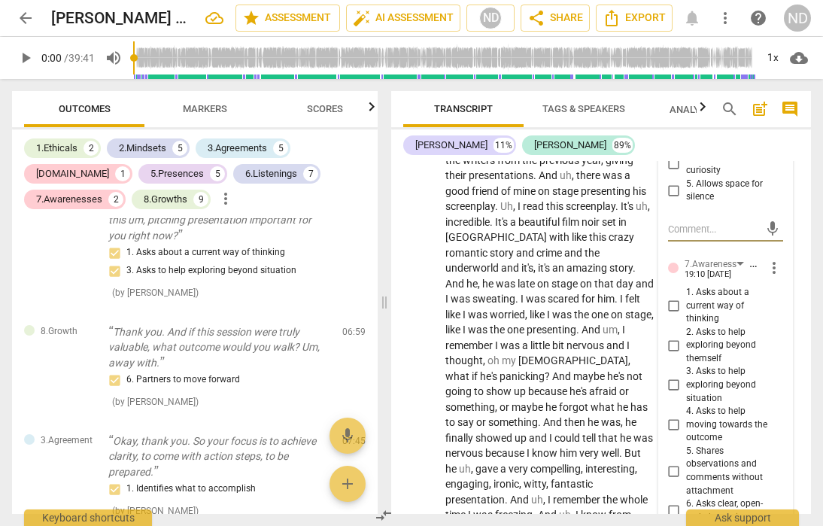
click at [673, 394] on input "3. Asks to help exploring beyond situation" at bounding box center [674, 385] width 24 height 18
checkbox input "true"
click at [798, 266] on div "LA play_arrow pause 08:08 + Add competency keyboard_arrow_right Mhm . I kind of…" at bounding box center [601, 379] width 420 height 608
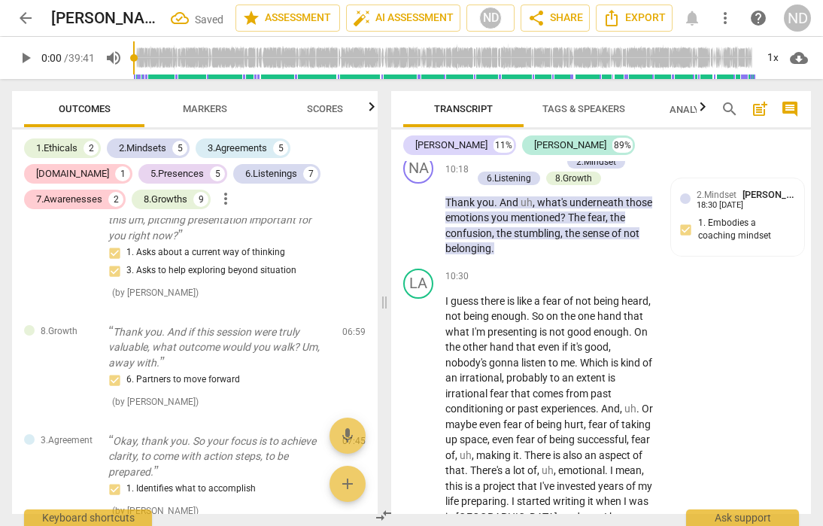
scroll to position [3658, 0]
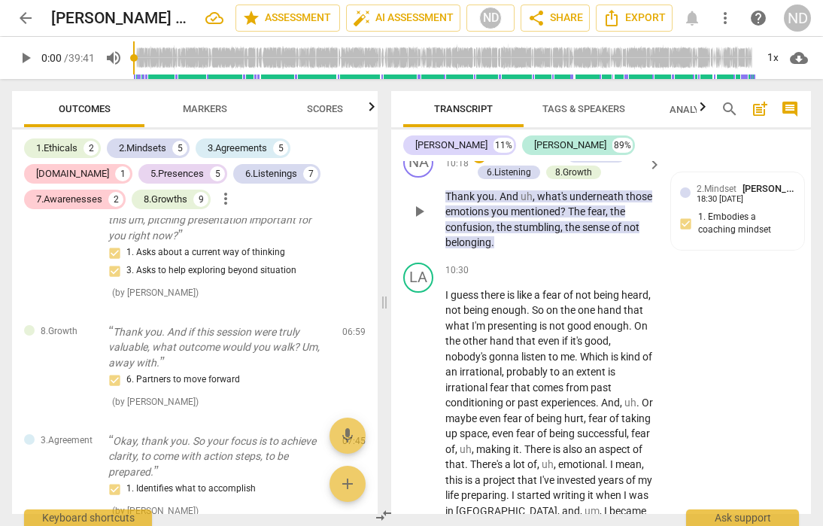
click at [521, 163] on p "Add competency" at bounding box center [525, 156] width 71 height 14
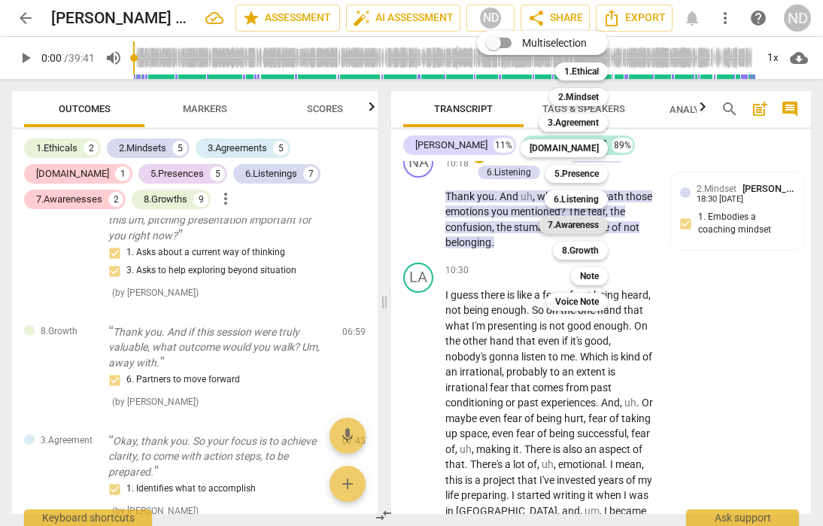
click at [585, 225] on b "7.Awareness" at bounding box center [573, 225] width 51 height 18
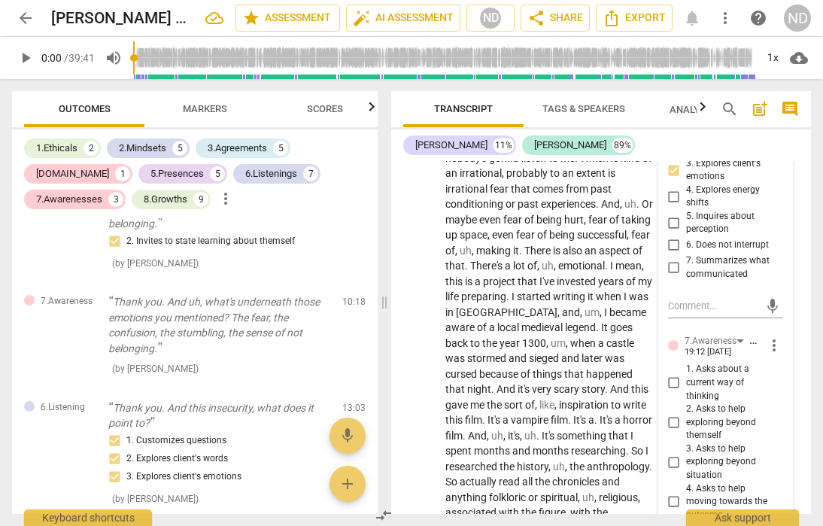
scroll to position [3871, 0]
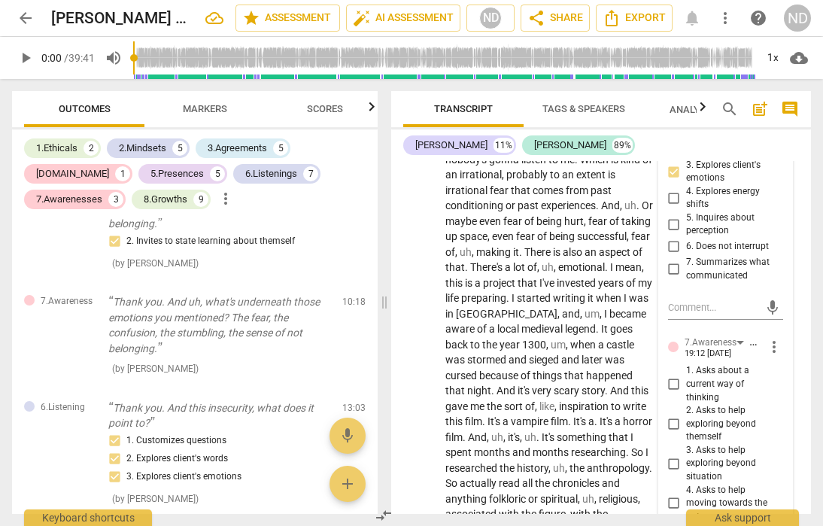
click at [674, 473] on input "3. Asks to help exploring beyond situation" at bounding box center [674, 464] width 24 height 18
checkbox input "true"
click at [803, 230] on div "LA play_arrow pause 10:30 + Add competency keyboard_arrow_right I guess there i…" at bounding box center [601, 394] width 420 height 670
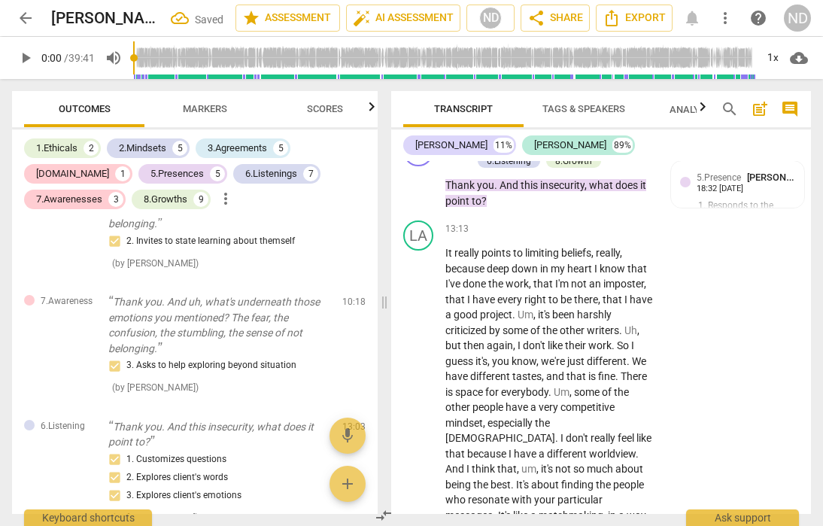
scroll to position [4468, 0]
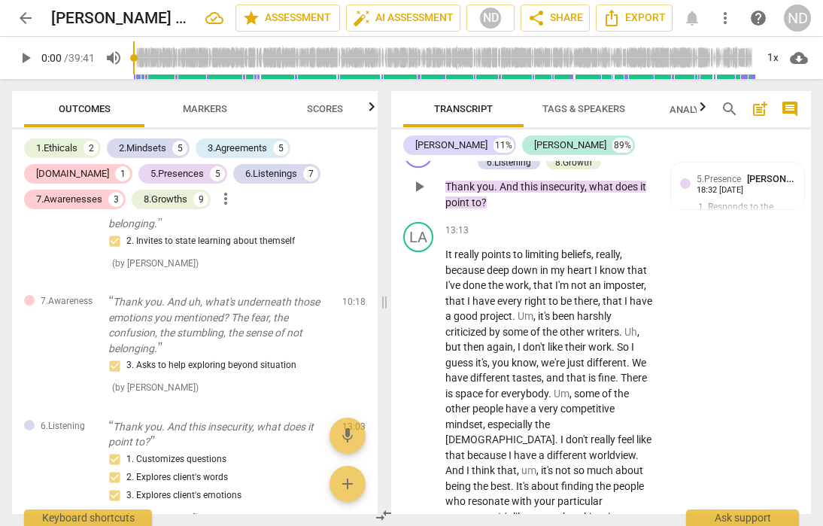
click at [516, 154] on p "Add competency" at bounding box center [525, 147] width 71 height 14
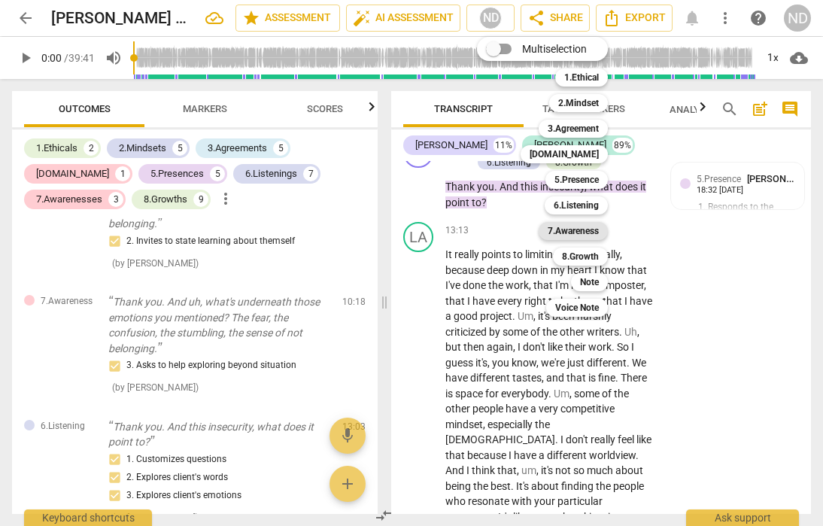
click at [568, 232] on b "7.Awareness" at bounding box center [573, 231] width 51 height 18
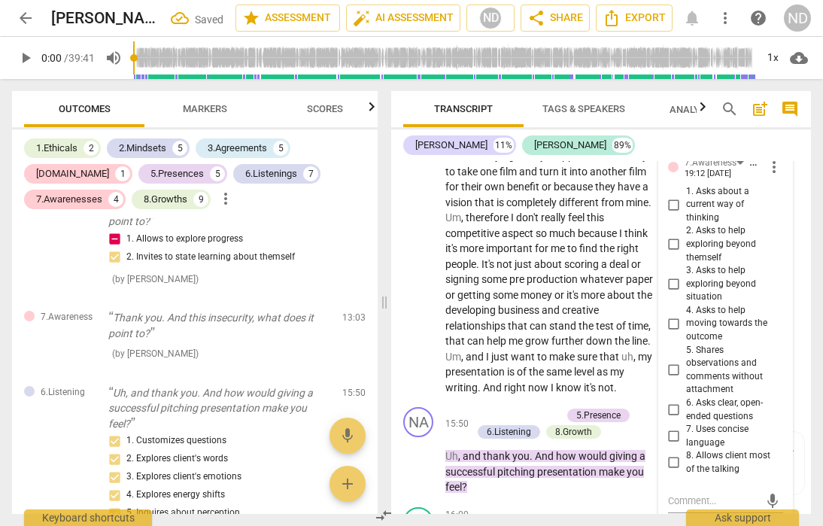
scroll to position [4985, 0]
click at [671, 253] on input "2. Asks to help exploring beyond themself" at bounding box center [674, 244] width 24 height 18
checkbox input "true"
click at [673, 293] on input "3. Asks to help exploring beyond situation" at bounding box center [674, 284] width 24 height 18
checkbox input "true"
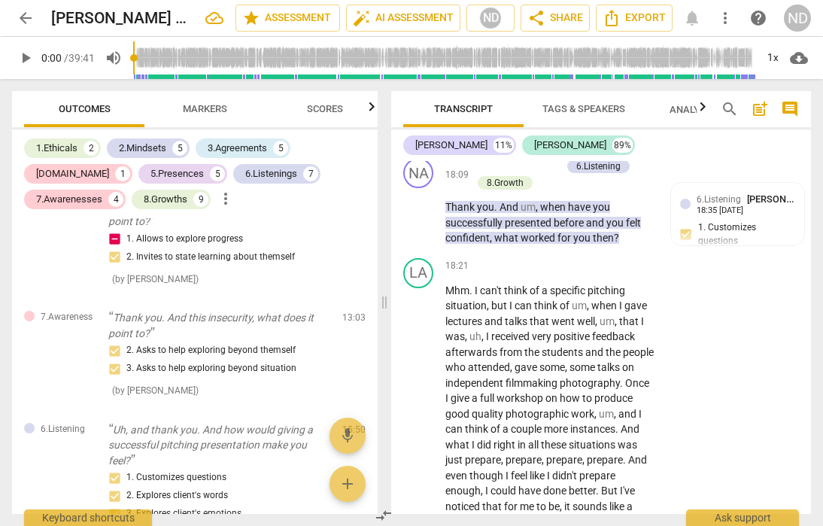
scroll to position [5906, 0]
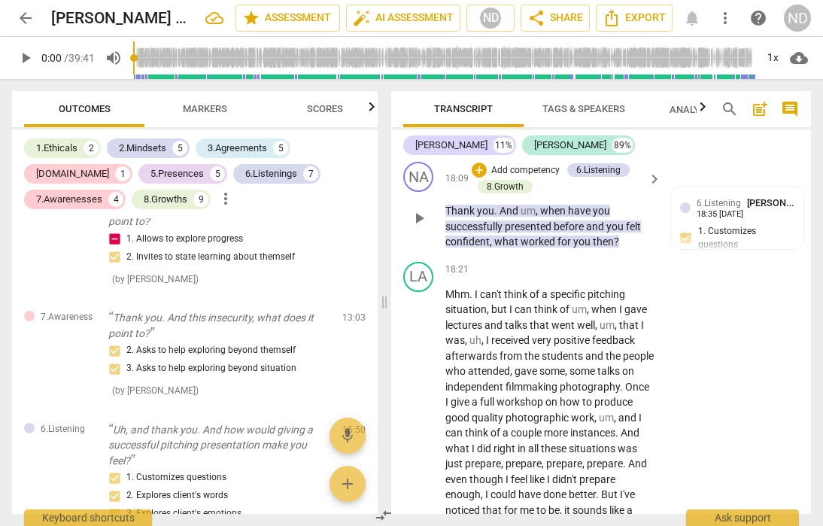
click at [522, 178] on p "Add competency" at bounding box center [525, 171] width 71 height 14
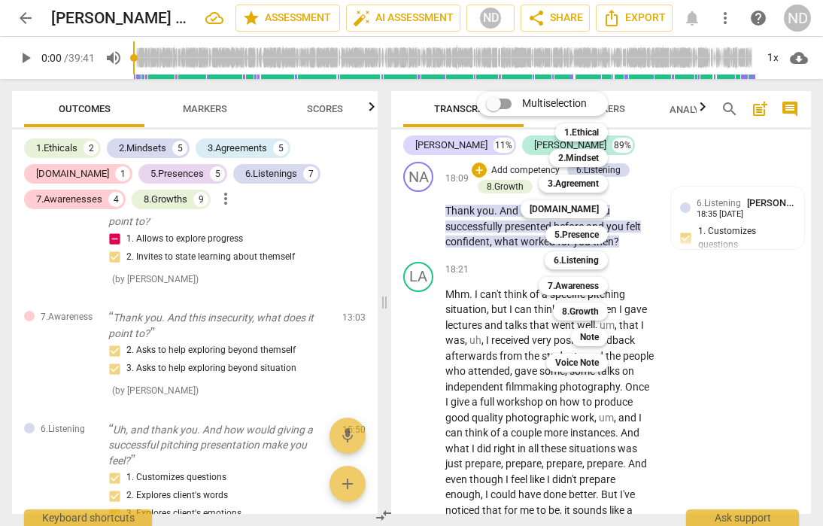
click at [655, 321] on div at bounding box center [411, 263] width 823 height 526
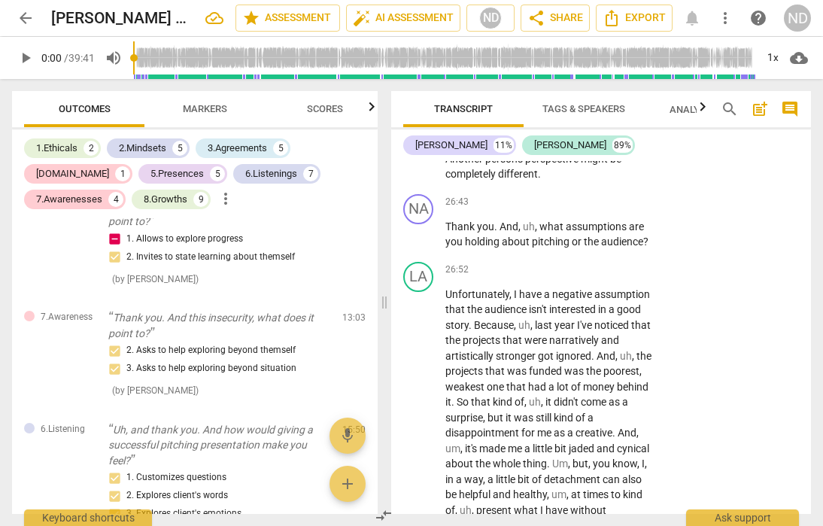
scroll to position [8455, 0]
click at [562, 209] on div "+" at bounding box center [561, 201] width 15 height 15
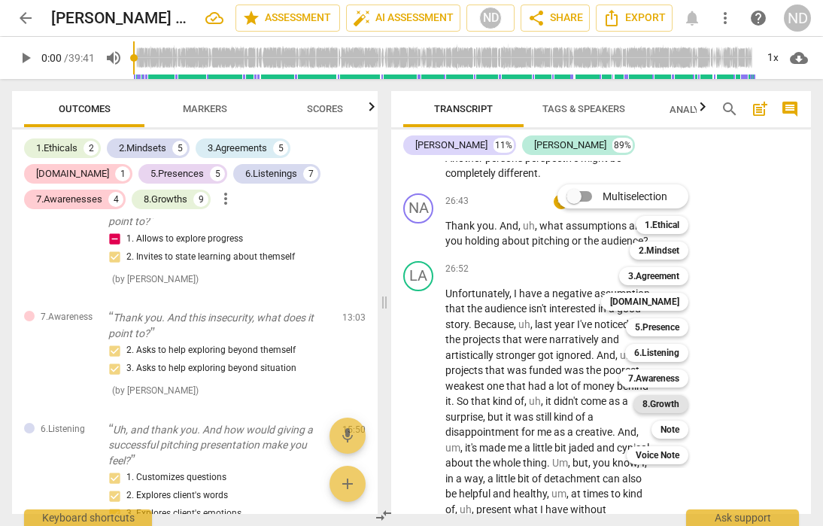
click at [663, 399] on b "8.Growth" at bounding box center [661, 404] width 37 height 18
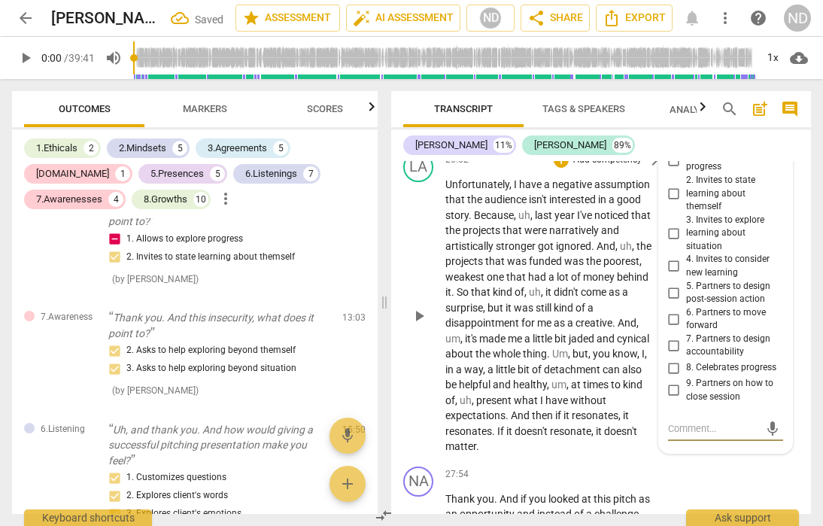
scroll to position [8565, 0]
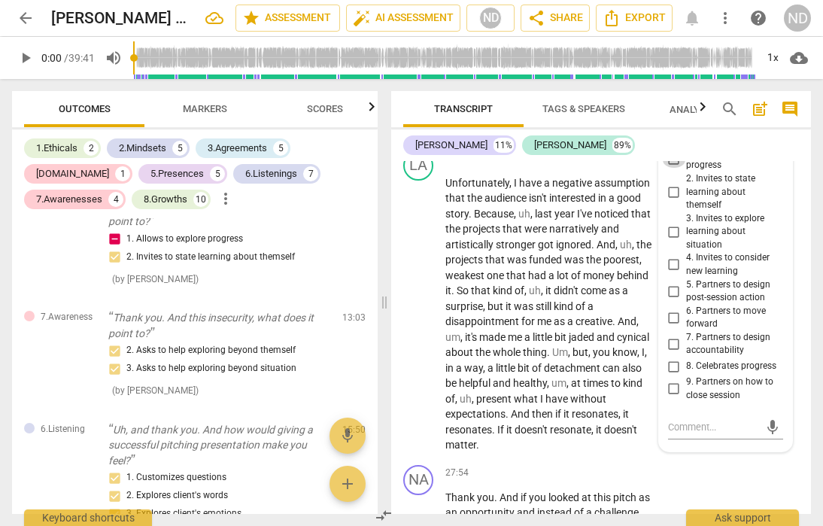
click at [674, 168] on input "1. Allows to explore progress" at bounding box center [674, 159] width 24 height 18
checkbox input "true"
click at [677, 241] on input "3. Invites to explore learning about situation" at bounding box center [674, 232] width 24 height 18
checkbox input "true"
click at [673, 274] on input "4. Invites to consider new learning" at bounding box center [674, 265] width 24 height 18
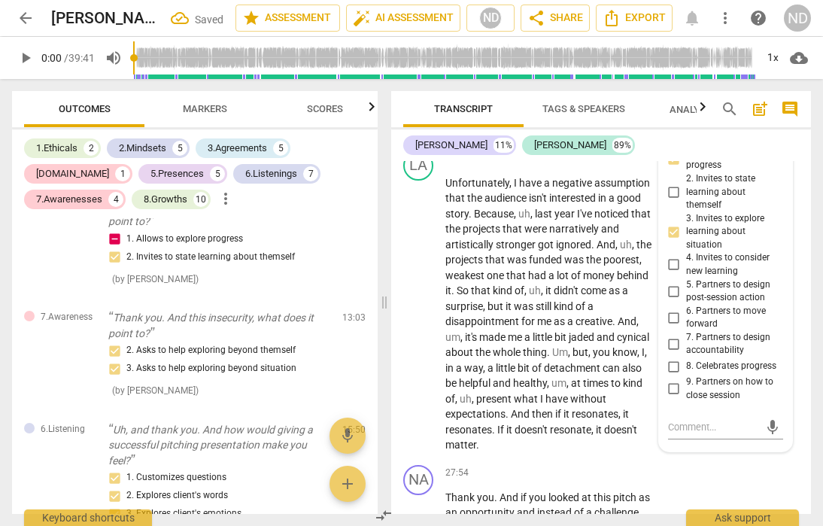
checkbox input "true"
click at [750, 144] on div "NA play_arrow pause 26:43 + Add competency 8.Growth keyboard_arrow_right Thank …" at bounding box center [601, 111] width 420 height 68
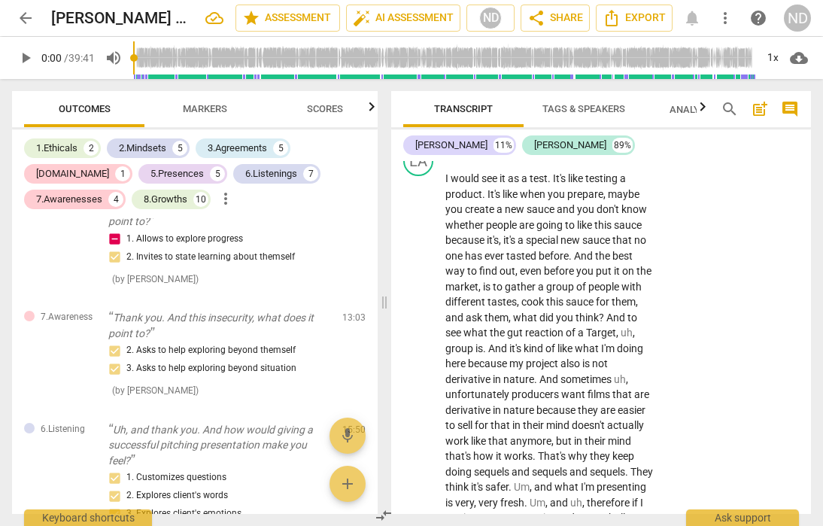
scroll to position [8955, 0]
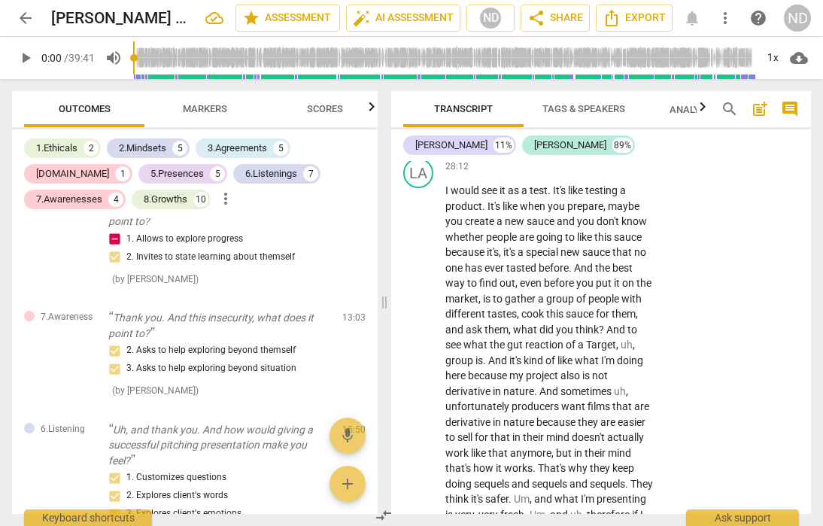
click at [561, 91] on div "+" at bounding box center [561, 83] width 15 height 15
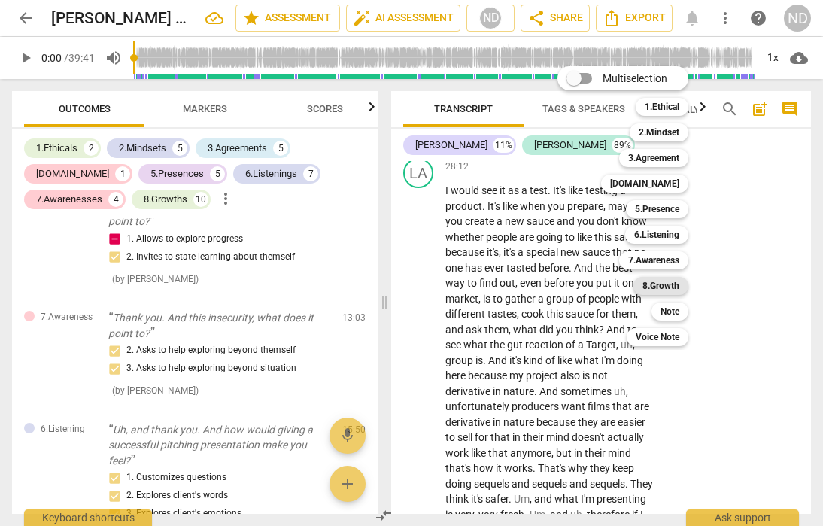
click at [659, 290] on b "8.Growth" at bounding box center [661, 286] width 37 height 18
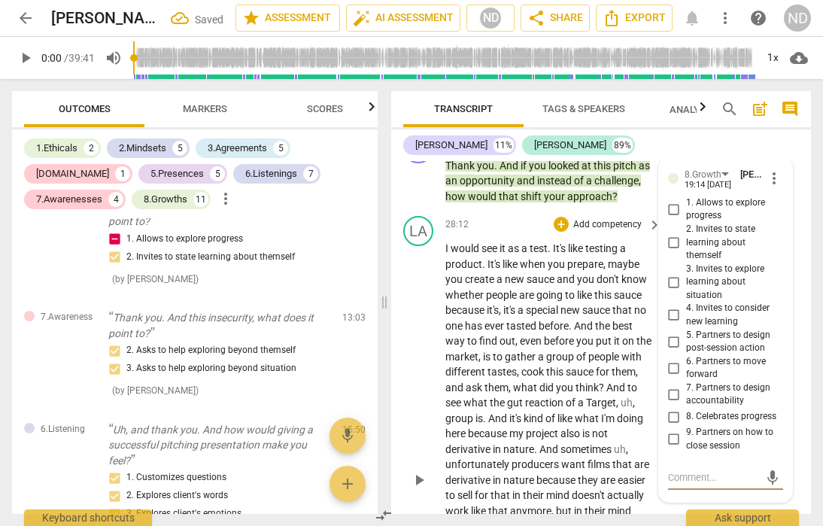
scroll to position [8897, 0]
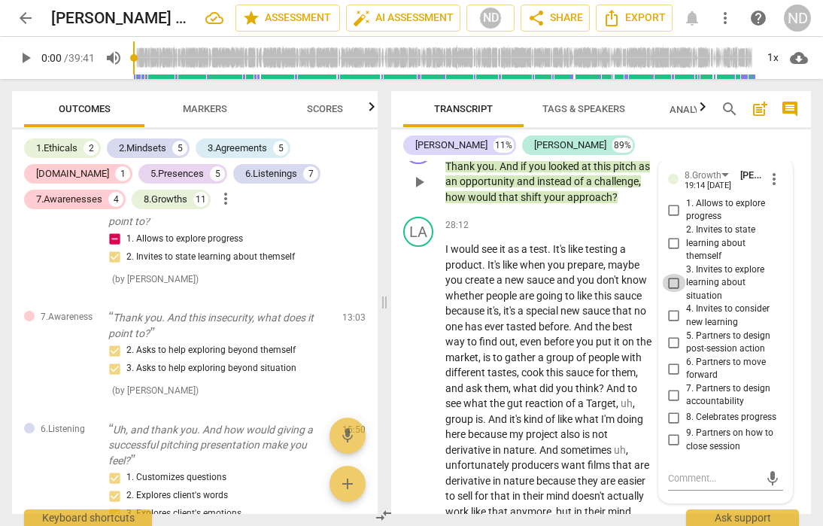
click at [674, 292] on input "3. Invites to explore learning about situation" at bounding box center [674, 283] width 24 height 18
checkbox input "true"
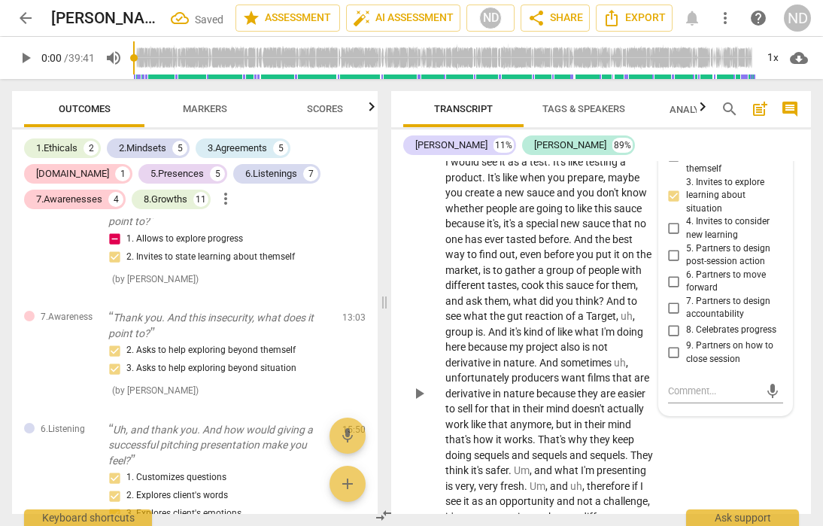
scroll to position [8985, 0]
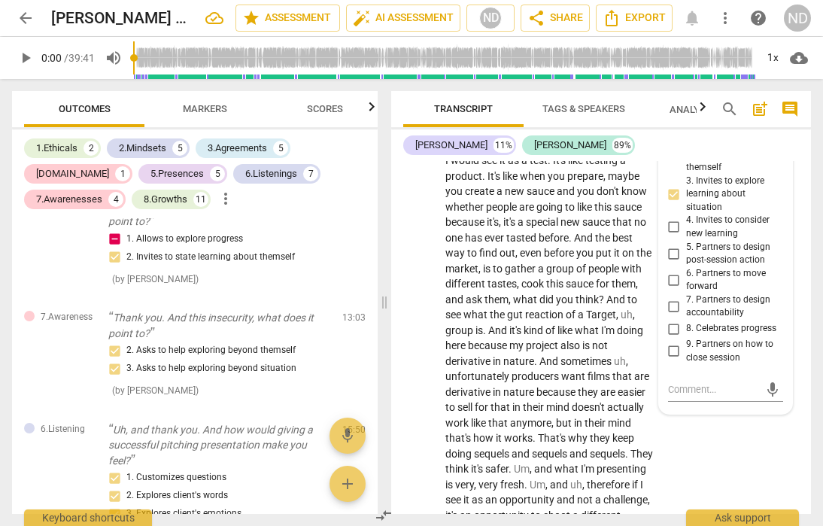
click at [723, 123] on div "NA play_arrow pause 27:54 + Add competency 8.Growth keyboard_arrow_right Thank …" at bounding box center [601, 81] width 420 height 84
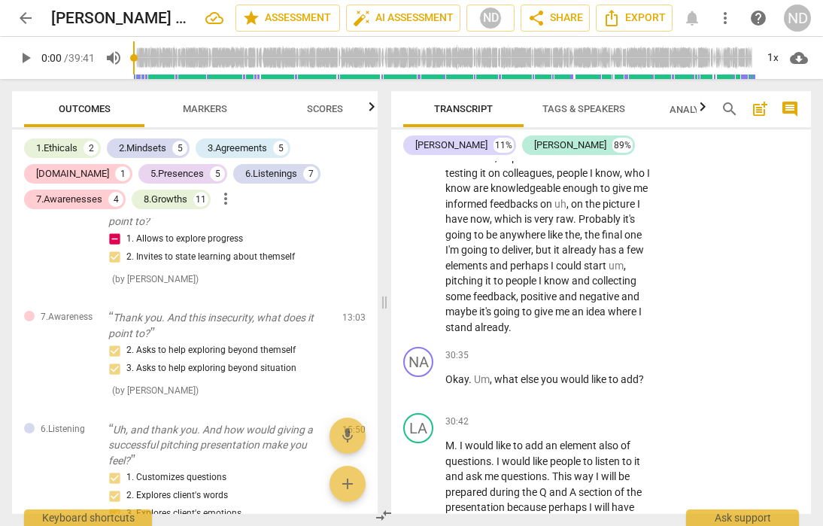
scroll to position [9589, 0]
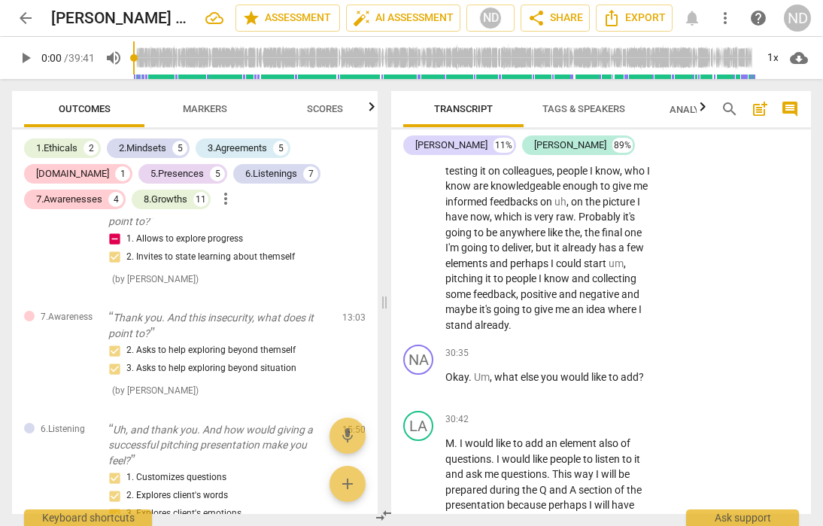
click at [563, 56] on div "+" at bounding box center [561, 48] width 15 height 15
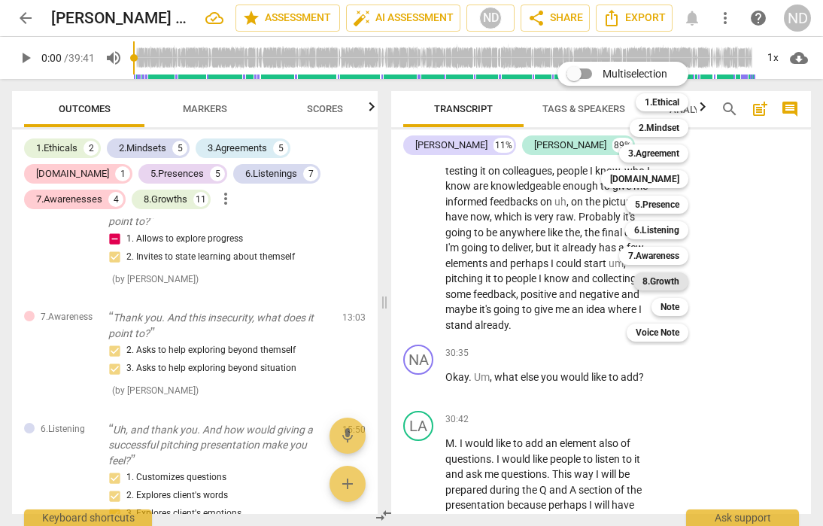
click at [654, 281] on b "8.Growth" at bounding box center [661, 281] width 37 height 18
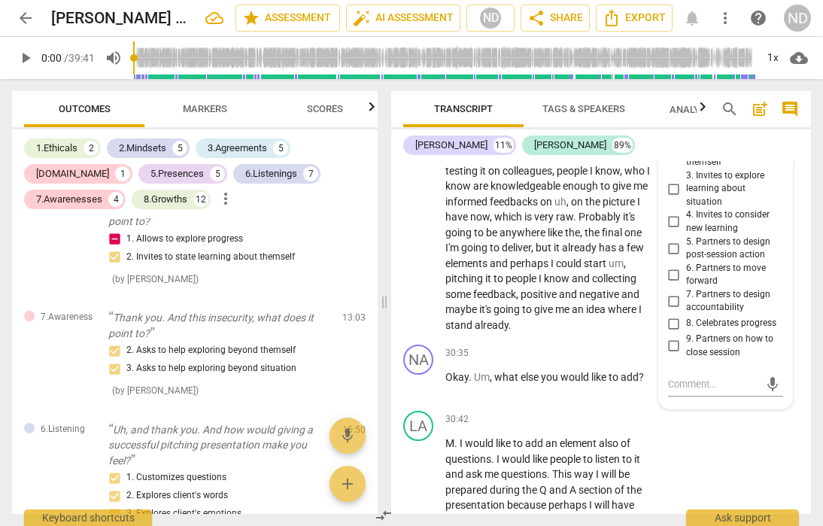
click at [672, 125] on input "1. Allows to explore progress" at bounding box center [674, 116] width 24 height 18
checkbox input "true"
click at [673, 198] on input "3. Invites to explore learning about situation" at bounding box center [674, 189] width 24 height 18
checkbox input "true"
click at [756, 102] on div "NA play_arrow pause 29:46 + Add competency 8.Growth keyboard_arrow_right Thank …" at bounding box center [601, 68] width 420 height 68
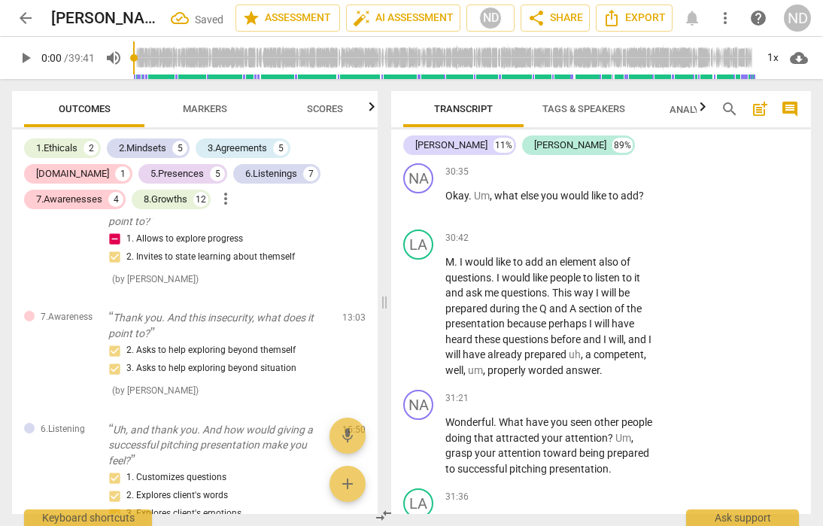
scroll to position [9782, 0]
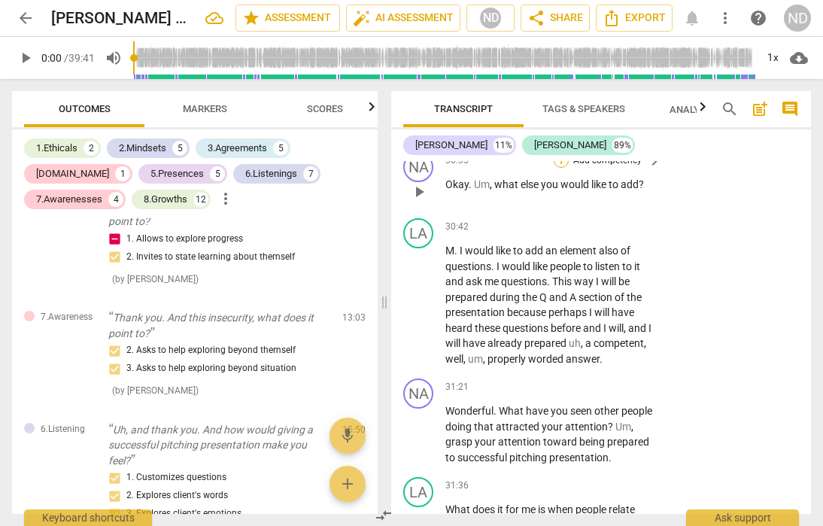
click at [563, 168] on div "+" at bounding box center [561, 160] width 15 height 15
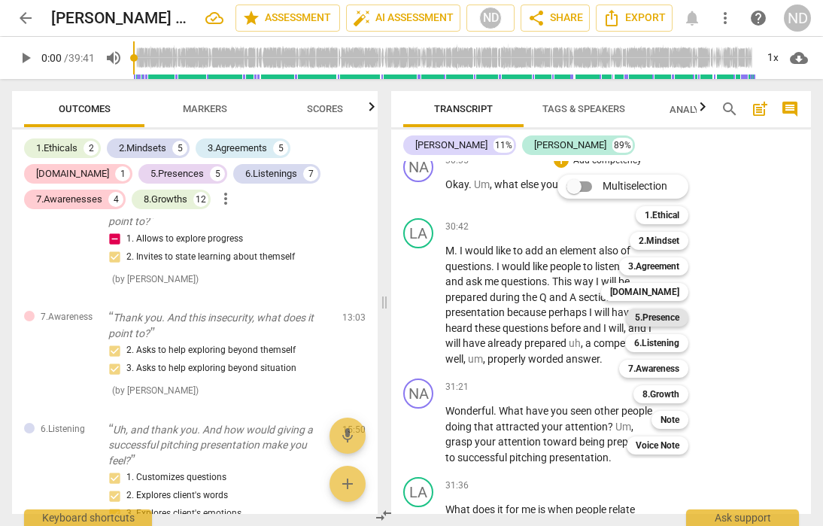
click at [683, 320] on div "5.Presence" at bounding box center [657, 318] width 62 height 18
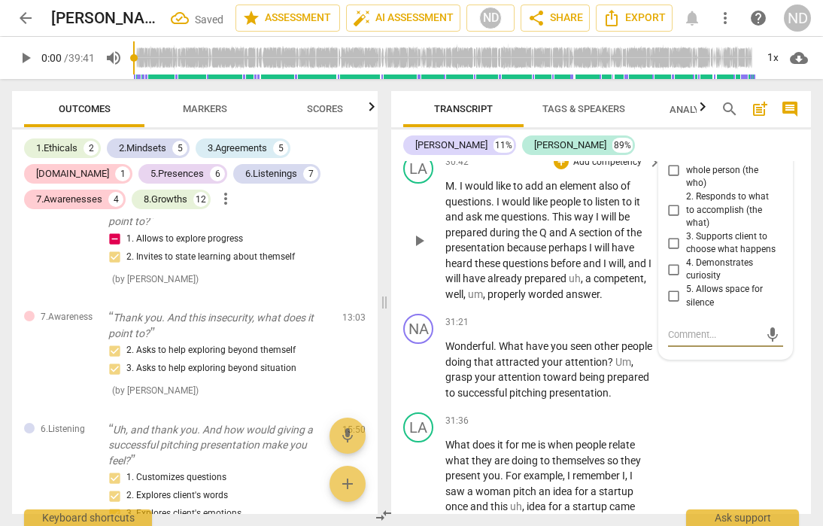
scroll to position [9837, 0]
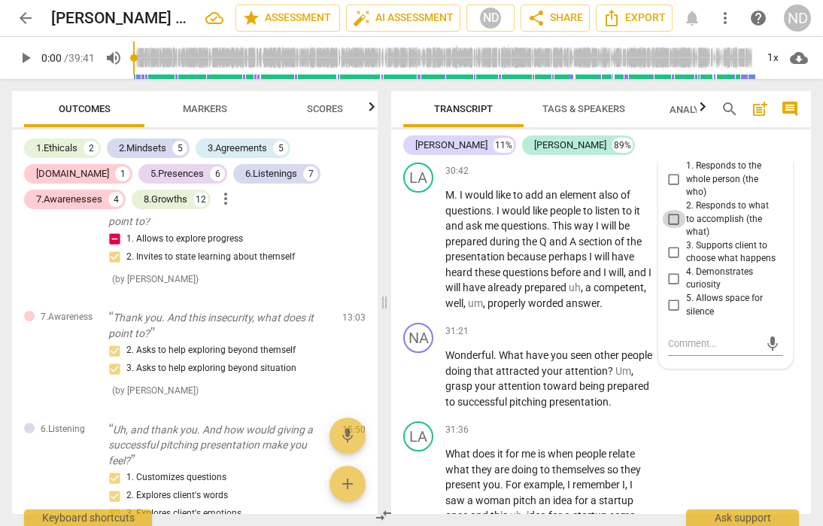
click at [673, 228] on input "2. Responds to what to accomplish (the what)" at bounding box center [674, 219] width 24 height 18
checkbox input "true"
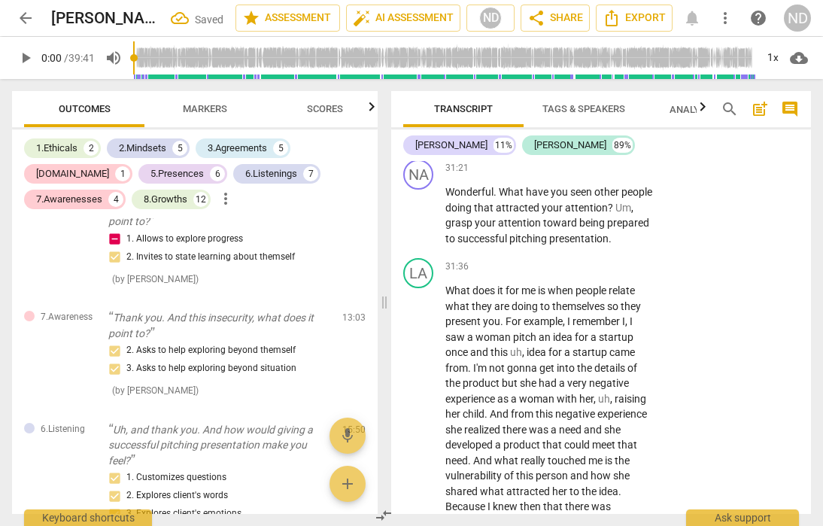
scroll to position [10011, 0]
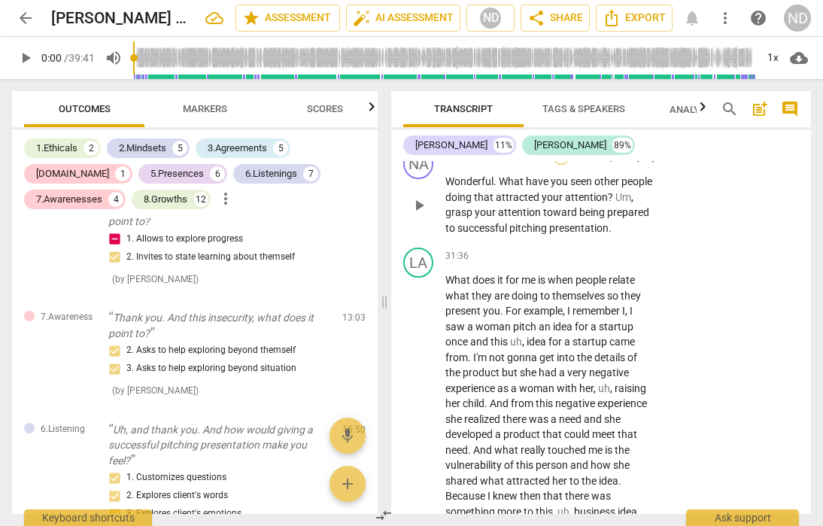
click at [563, 165] on div "+" at bounding box center [561, 157] width 15 height 15
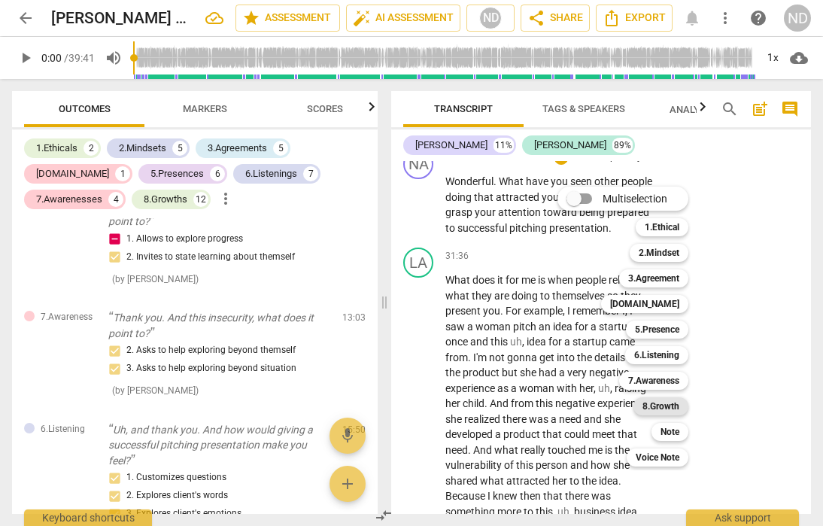
click at [665, 406] on b "8.Growth" at bounding box center [661, 406] width 37 height 18
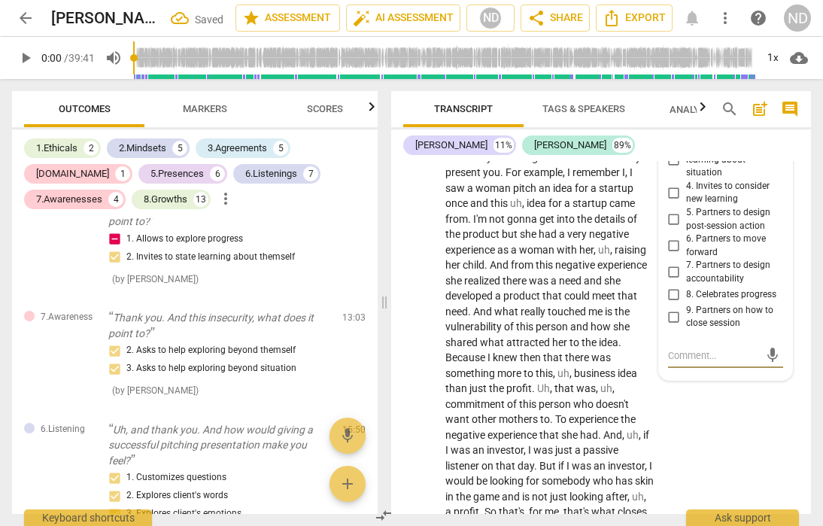
scroll to position [10144, 0]
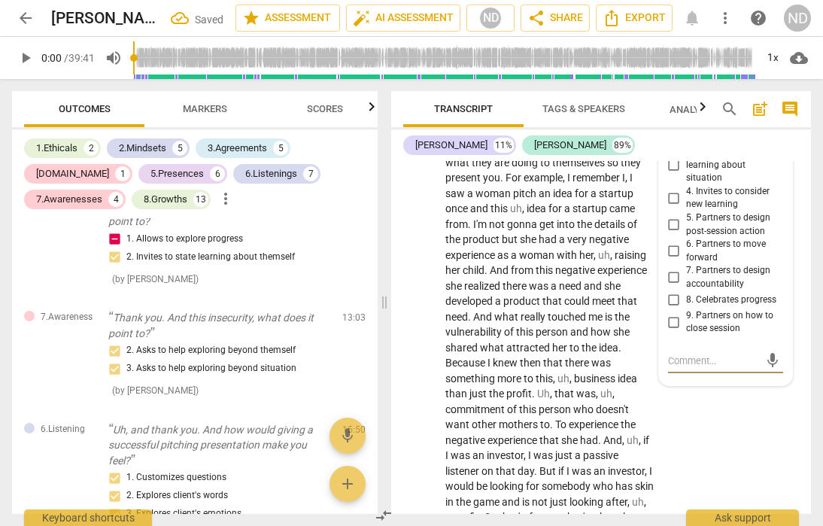
click at [673, 102] on input "1. Allows to explore progress" at bounding box center [674, 93] width 24 height 18
checkbox input "true"
click at [673, 175] on input "3. Invites to explore learning about situation" at bounding box center [674, 166] width 24 height 18
checkbox input "true"
click at [671, 207] on input "4. Invites to consider new learning" at bounding box center [674, 198] width 24 height 18
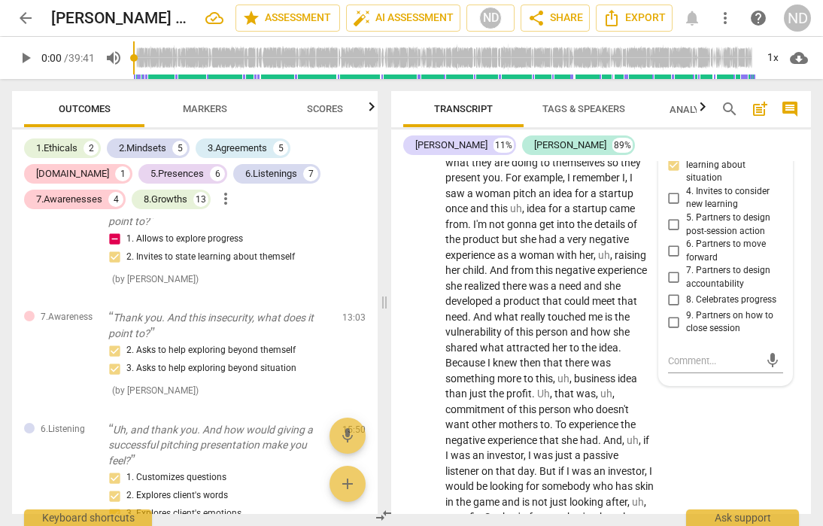
checkbox input "true"
click at [733, 108] on div "NA play_arrow pause 31:21 + Add competency 8.Growth keyboard_arrow_right Wonder…" at bounding box center [601, 59] width 420 height 99
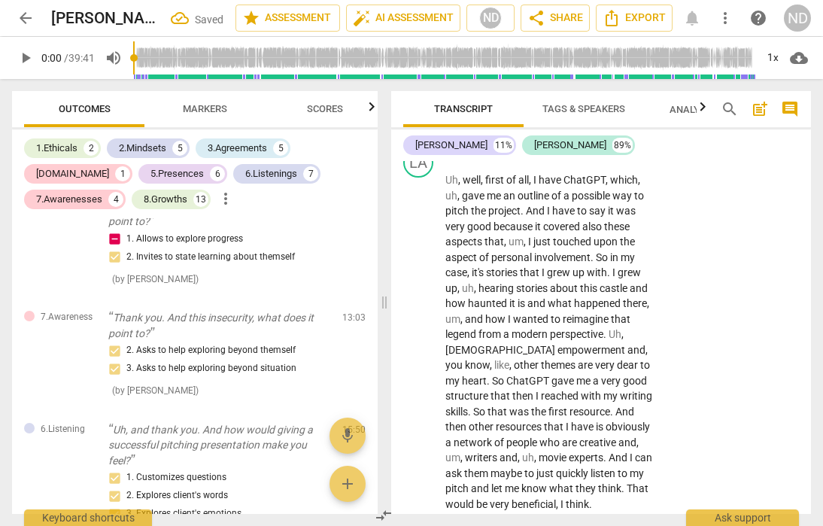
scroll to position [10681, 0]
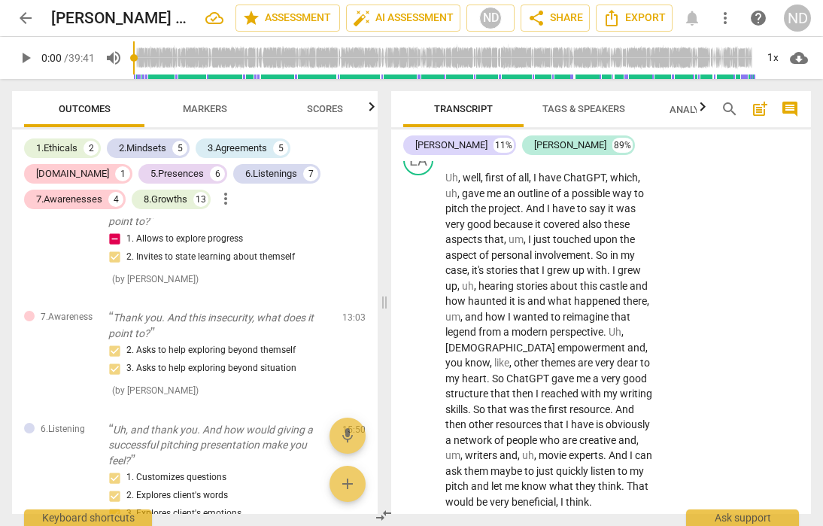
click at [561, 78] on div "+" at bounding box center [561, 70] width 15 height 15
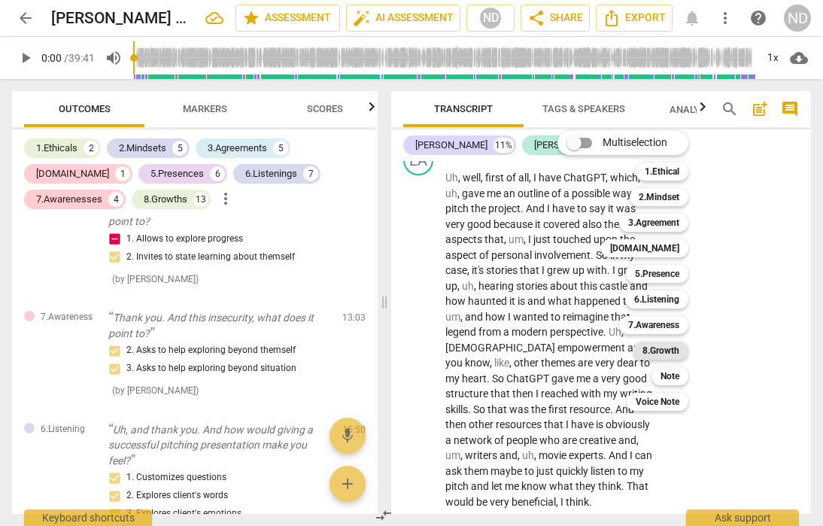
click at [663, 348] on b "8.Growth" at bounding box center [661, 351] width 37 height 18
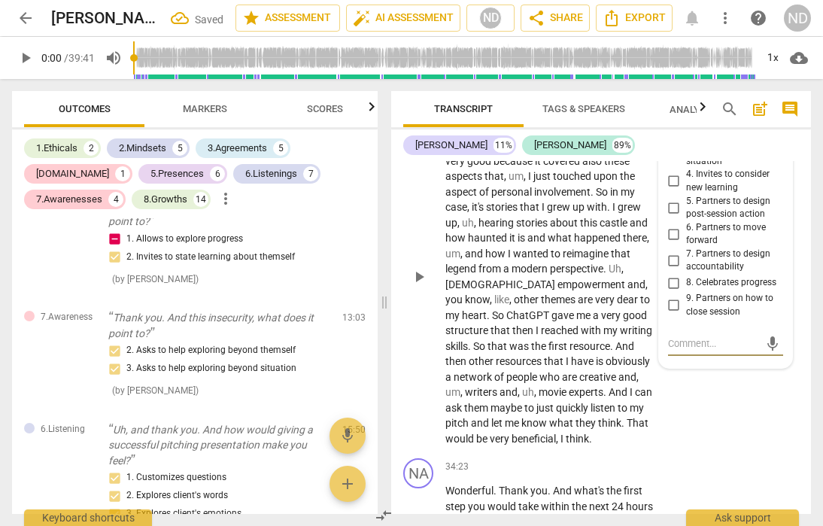
scroll to position [10747, 0]
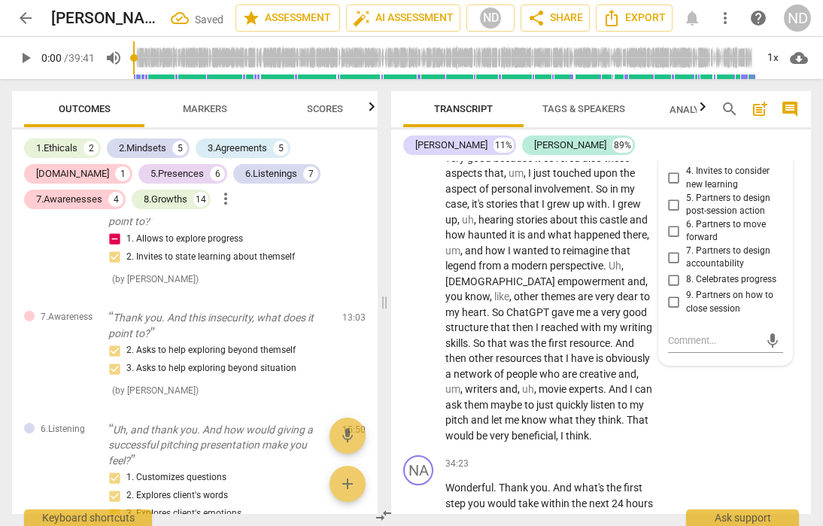
click at [671, 81] on input "1. Allows to explore progress" at bounding box center [674, 72] width 24 height 18
checkbox input "true"
click at [669, 154] on input "3. Invites to explore learning about situation" at bounding box center [674, 145] width 24 height 18
checkbox input "true"
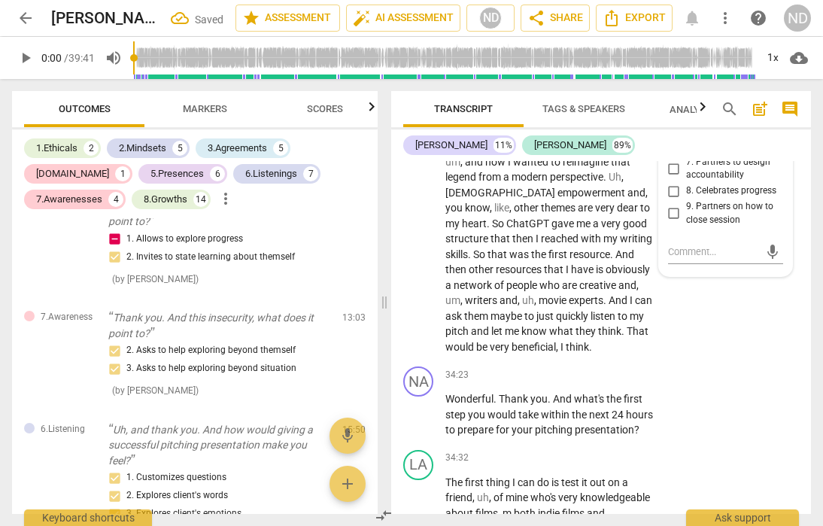
scroll to position [10837, 0]
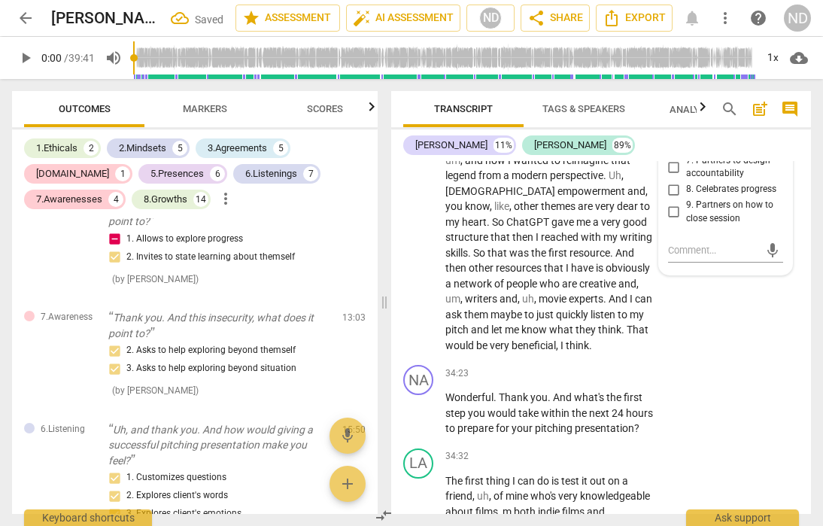
click at [675, 150] on input "6. Partners to move forward" at bounding box center [674, 141] width 24 height 18
checkbox input "true"
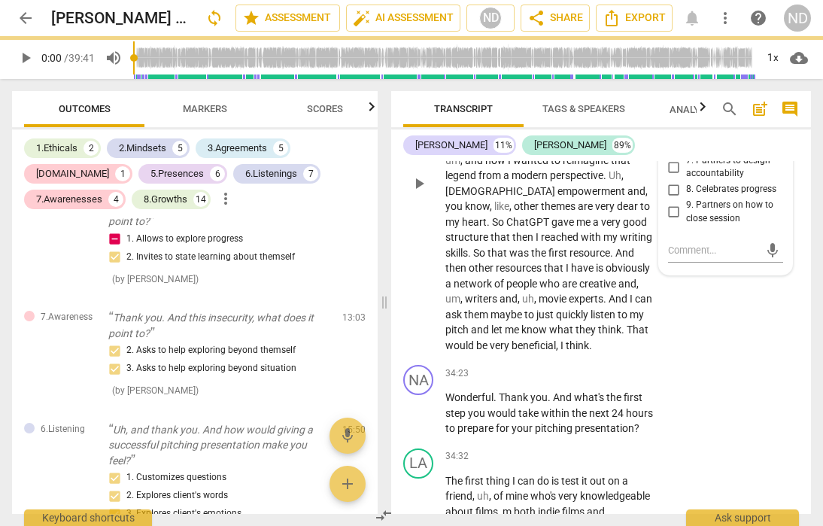
click at [805, 184] on div "LA play_arrow pause 33:15 + Add competency keyboard_arrow_right Uh , well , fir…" at bounding box center [601, 171] width 420 height 376
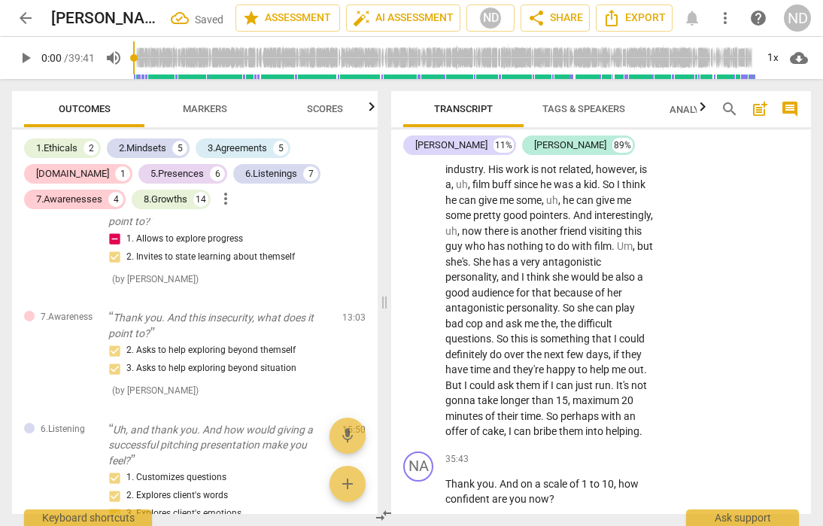
scroll to position [11213, 0]
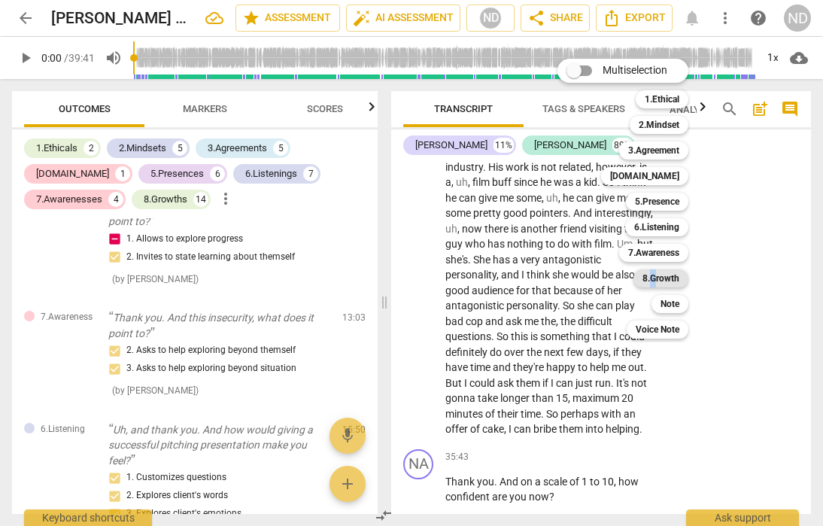
click at [655, 278] on b "8.Growth" at bounding box center [661, 278] width 37 height 18
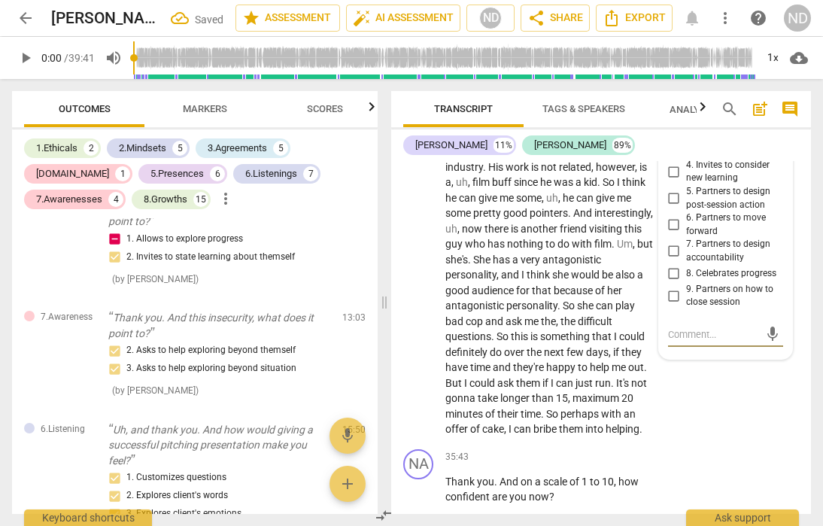
scroll to position [11418, 0]
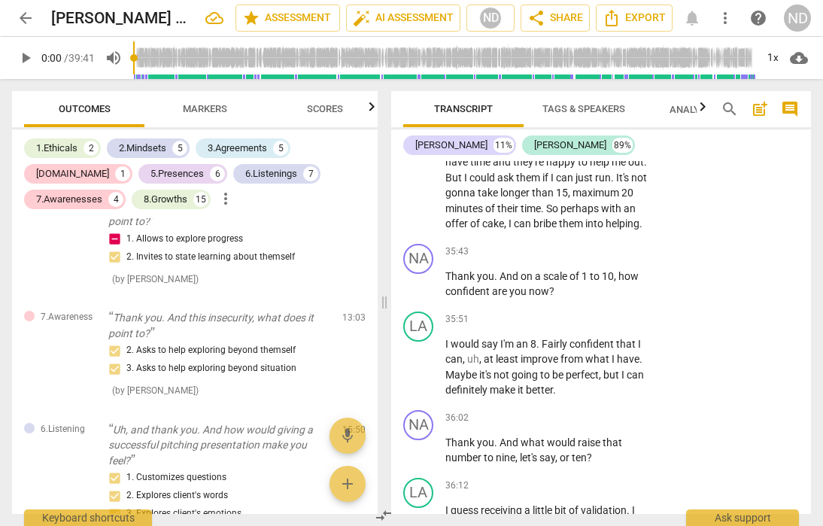
click at [673, 55] on input "7. Partners to design accountability" at bounding box center [674, 46] width 24 height 18
checkbox input "true"
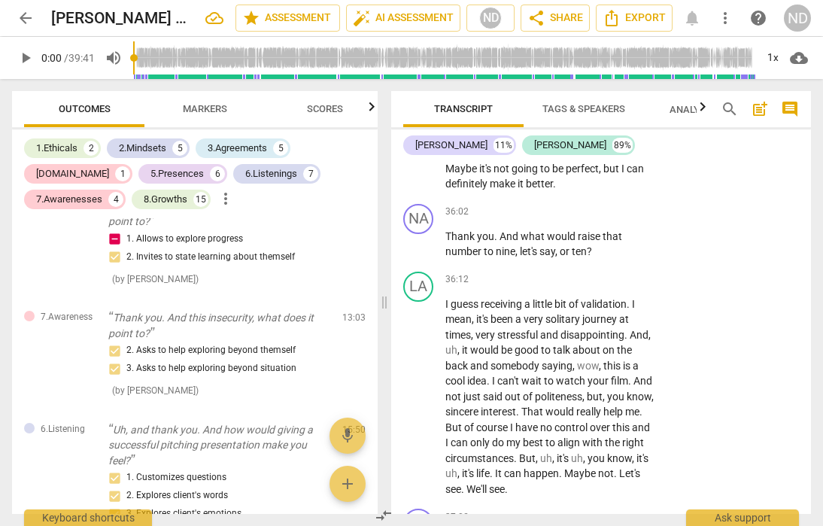
scroll to position [11629, 0]
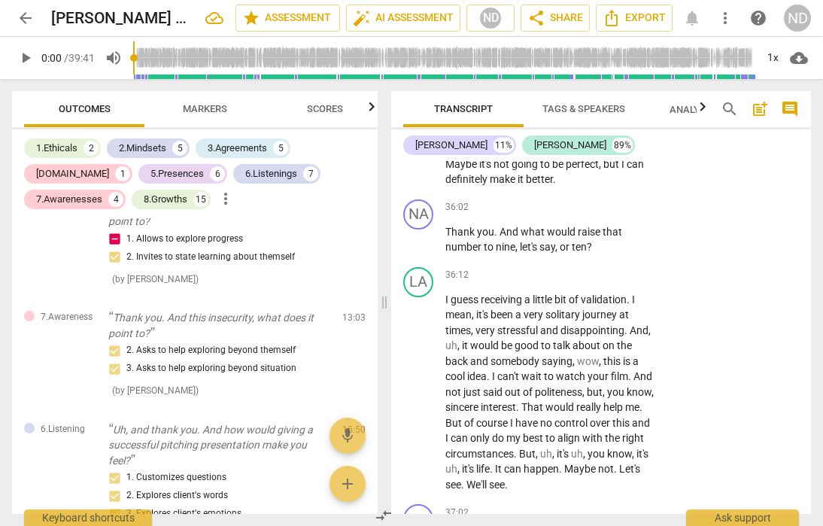
click at [561, 49] on div "+" at bounding box center [561, 41] width 15 height 15
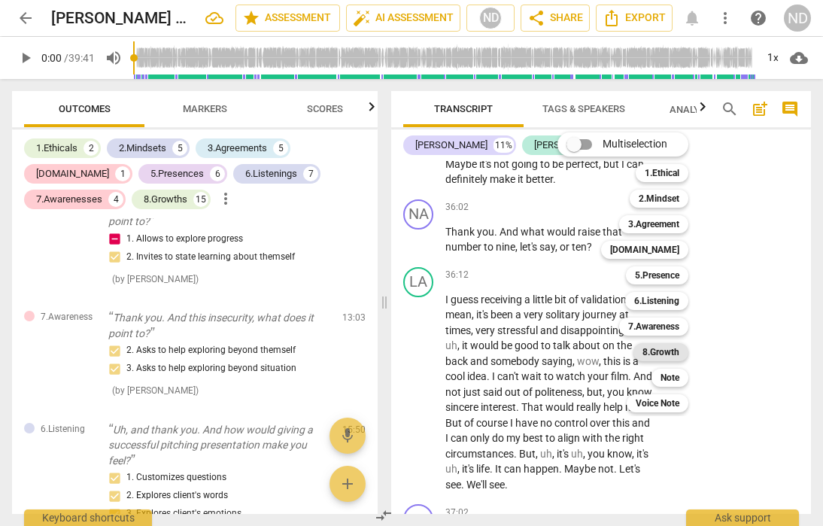
click at [677, 349] on b "8.Growth" at bounding box center [661, 352] width 37 height 18
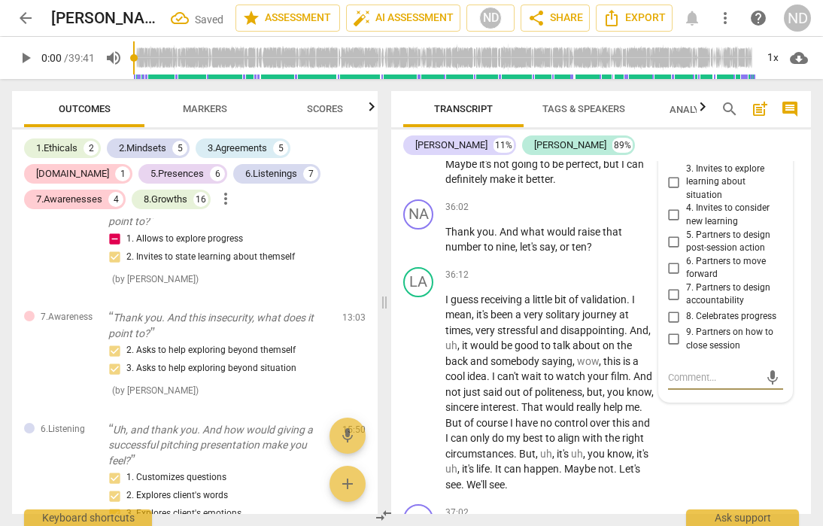
scroll to position [11909, 0]
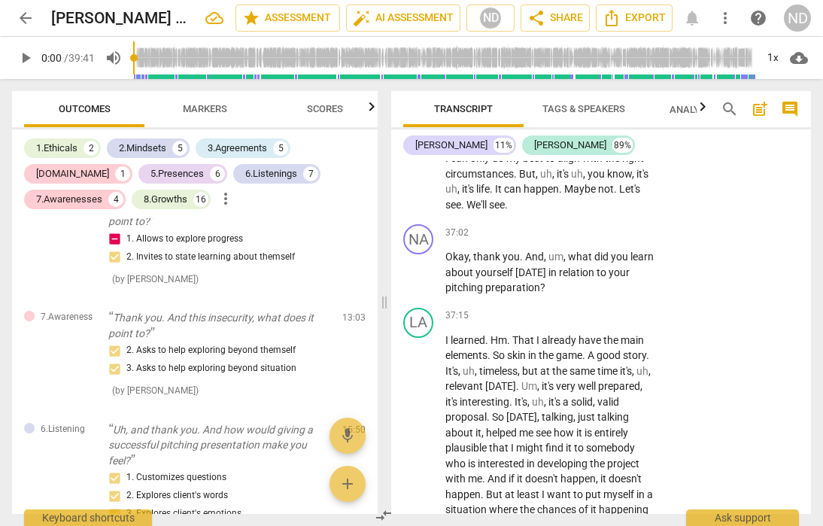
click at [674, 23] on input "7. Partners to design accountability" at bounding box center [674, 14] width 24 height 18
checkbox input "true"
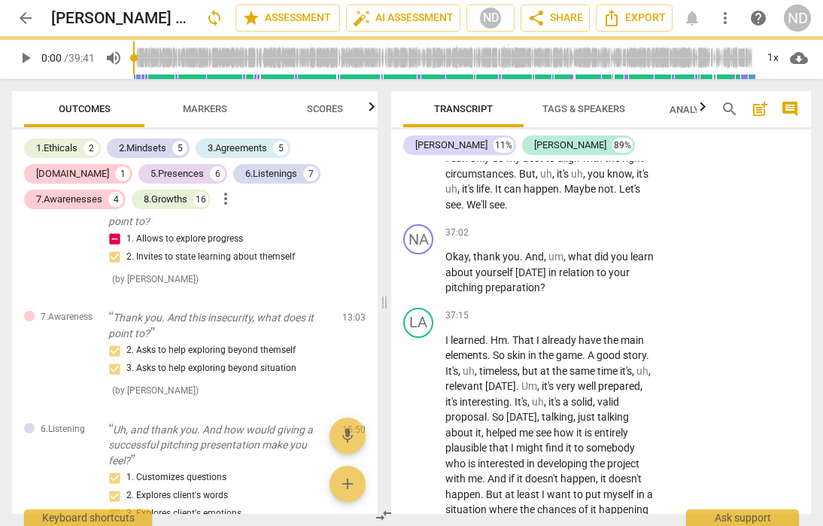
checkbox input "true"
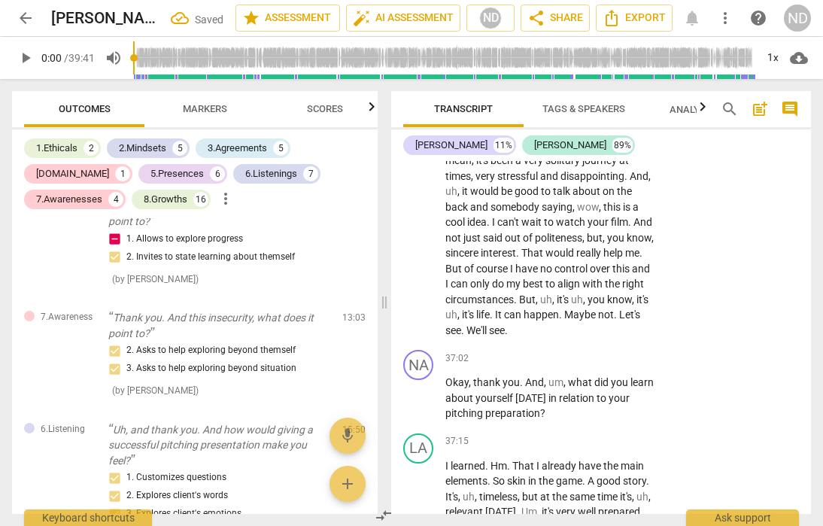
scroll to position [11786, 0]
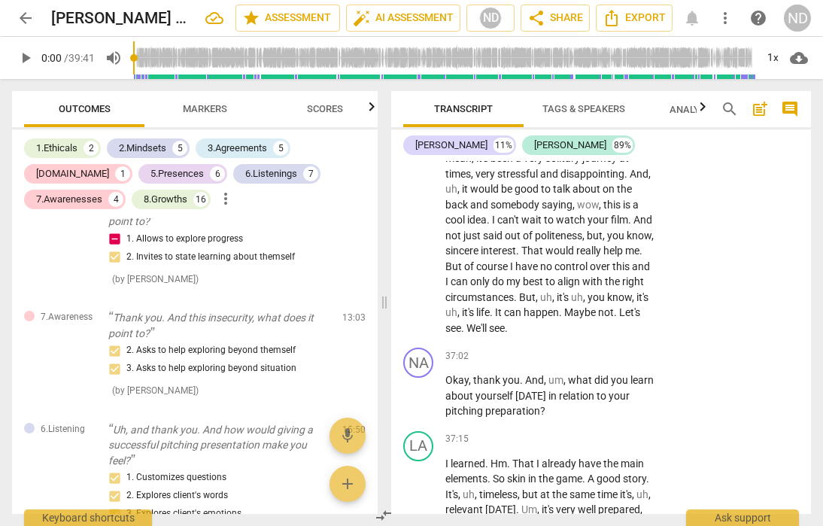
click at [561, 59] on div "+" at bounding box center [561, 51] width 15 height 15
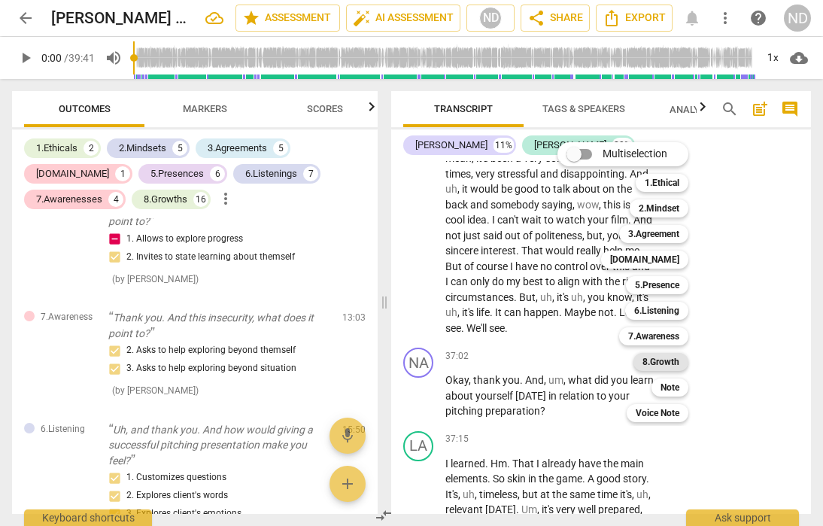
click at [657, 362] on b "8.Growth" at bounding box center [661, 362] width 37 height 18
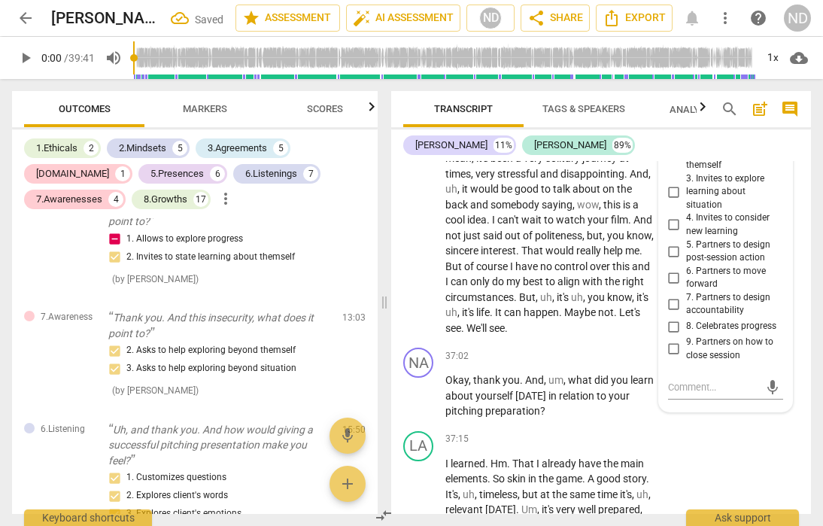
scroll to position [12076, 0]
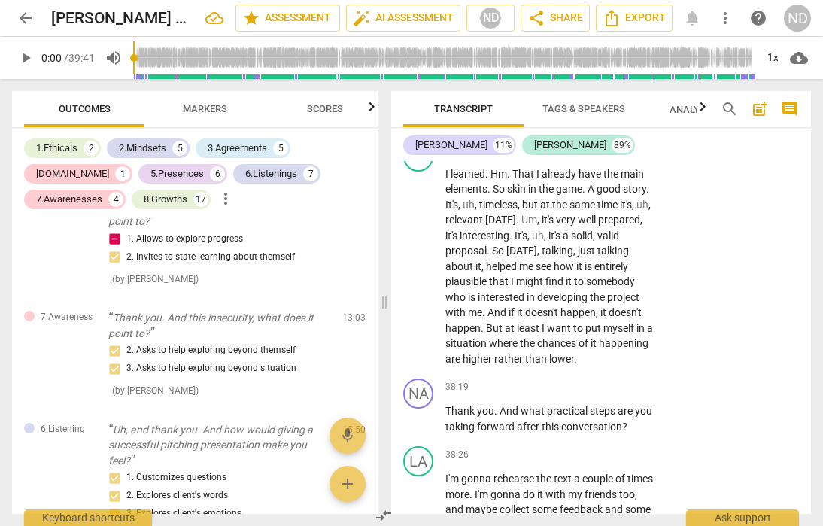
click at [672, 46] on input "8. Celebrates progress" at bounding box center [674, 37] width 24 height 18
checkbox input "true"
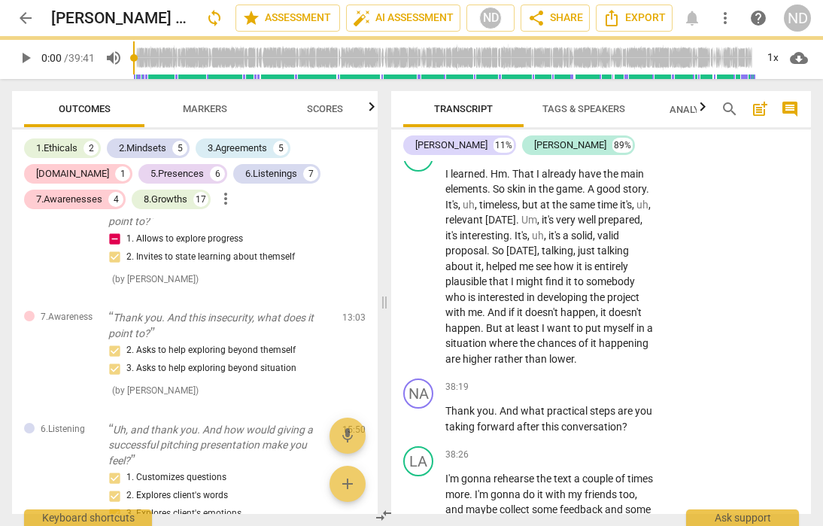
click at [668, 23] on input "7. Partners to design accountability" at bounding box center [674, 14] width 24 height 18
checkbox input "true"
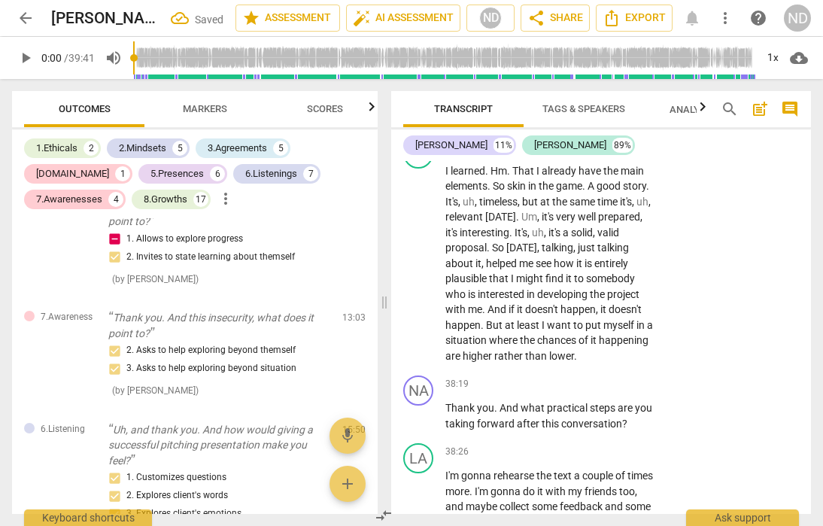
scroll to position [12081, 0]
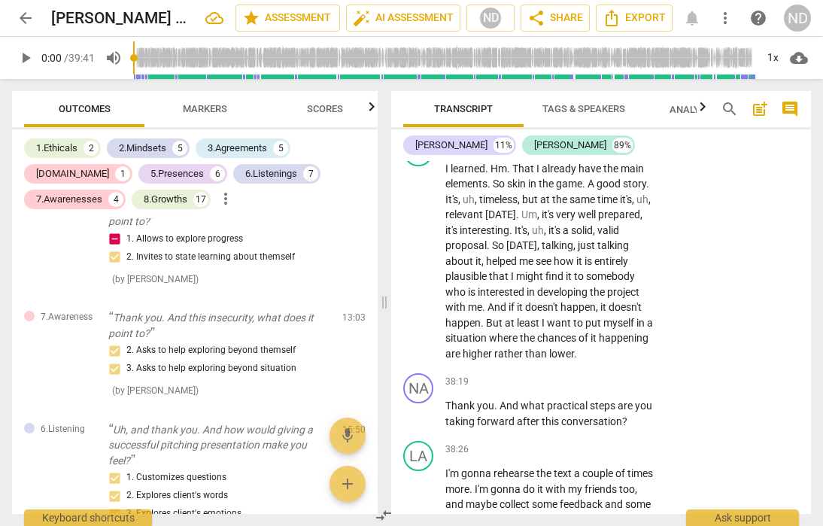
click at [564, 68] on div "+" at bounding box center [561, 60] width 15 height 15
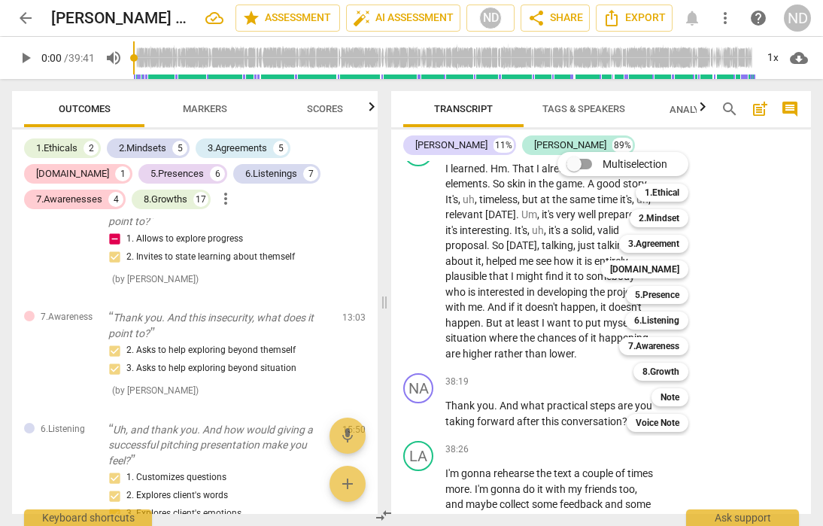
click at [561, 294] on div "Multiselection m 1.Ethical 1 2.Mindset 2 3.Agreement 3 [DOMAIN_NAME] 4 5.Presen…" at bounding box center [635, 291] width 166 height 287
click at [666, 367] on b "8.Growth" at bounding box center [661, 372] width 37 height 18
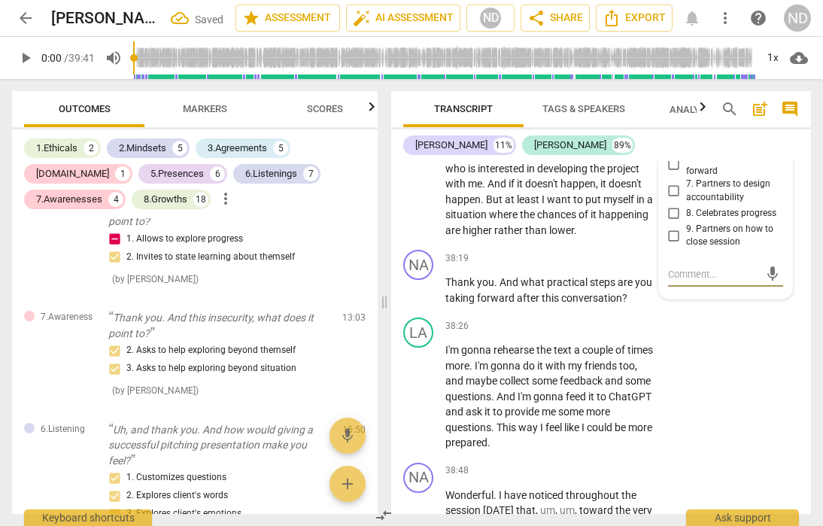
scroll to position [12203, 0]
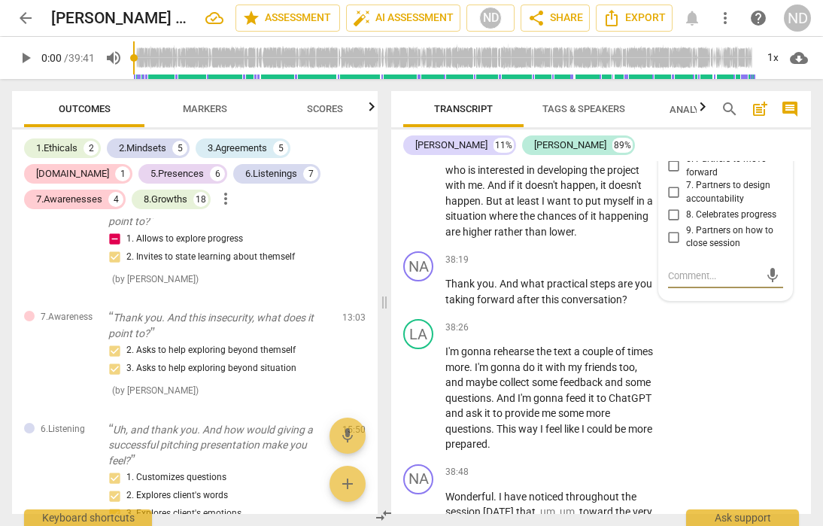
click at [672, 17] on input "1. Allows to explore progress" at bounding box center [674, 7] width 24 height 18
checkbox input "true"
click at [672, 50] on input "2. Invites to state learning about themself" at bounding box center [674, 41] width 24 height 18
checkbox input "true"
click at [666, 90] on input "3. Invites to explore learning about situation" at bounding box center [674, 80] width 24 height 18
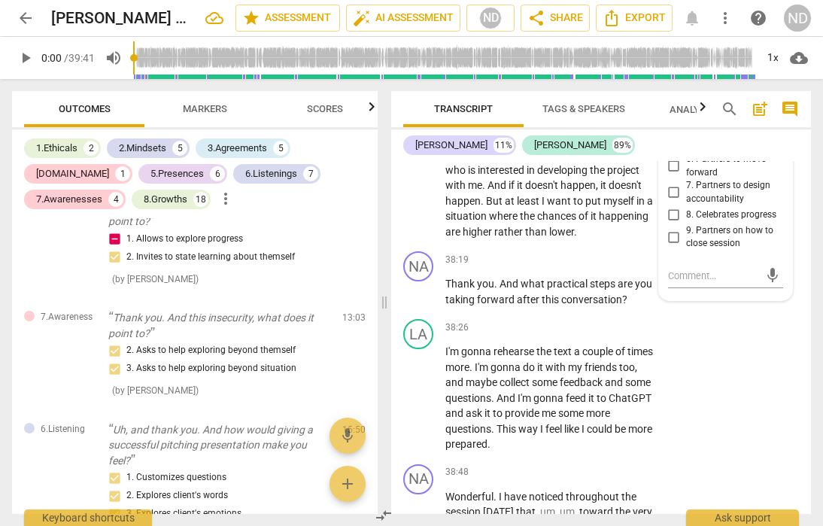
checkbox input "true"
click at [671, 122] on input "4. Invites to consider new learning" at bounding box center [674, 113] width 24 height 18
checkbox input "true"
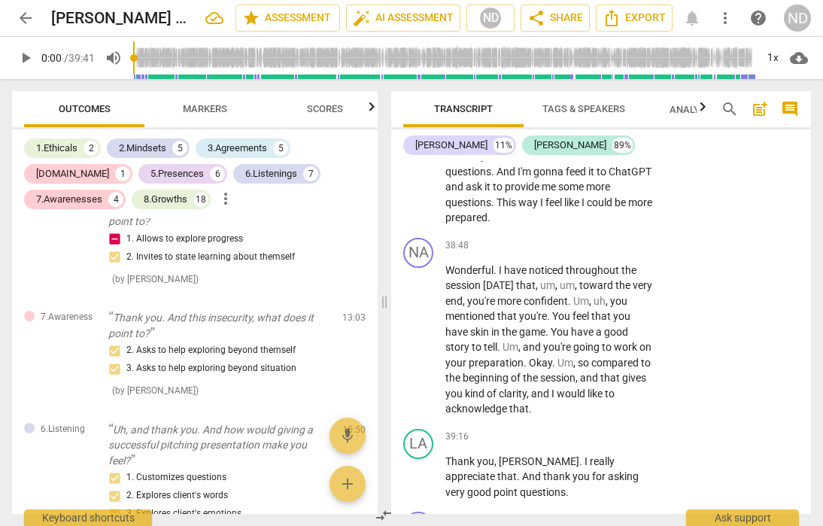
scroll to position [12445, 0]
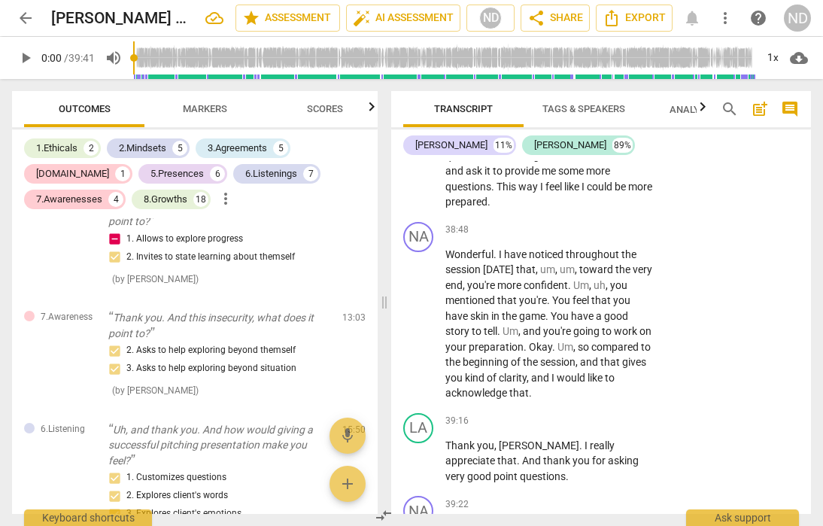
click at [564, 25] on div "+" at bounding box center [561, 17] width 15 height 15
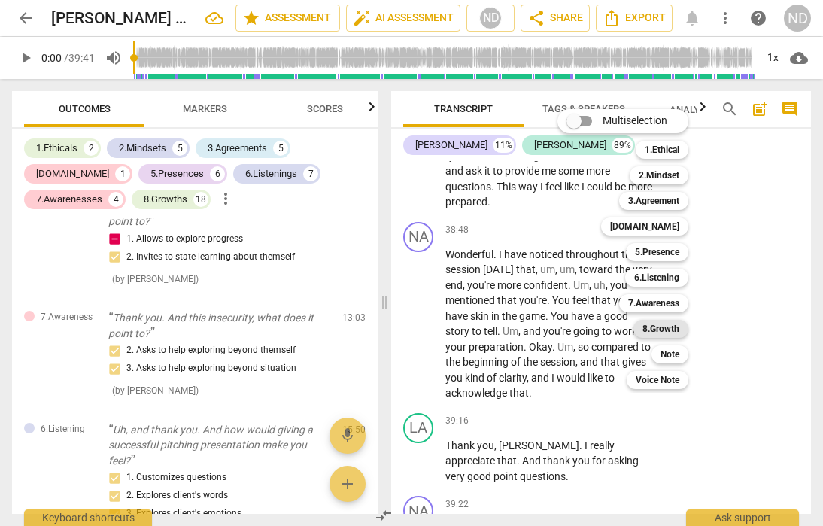
click at [653, 330] on b "8.Growth" at bounding box center [661, 329] width 37 height 18
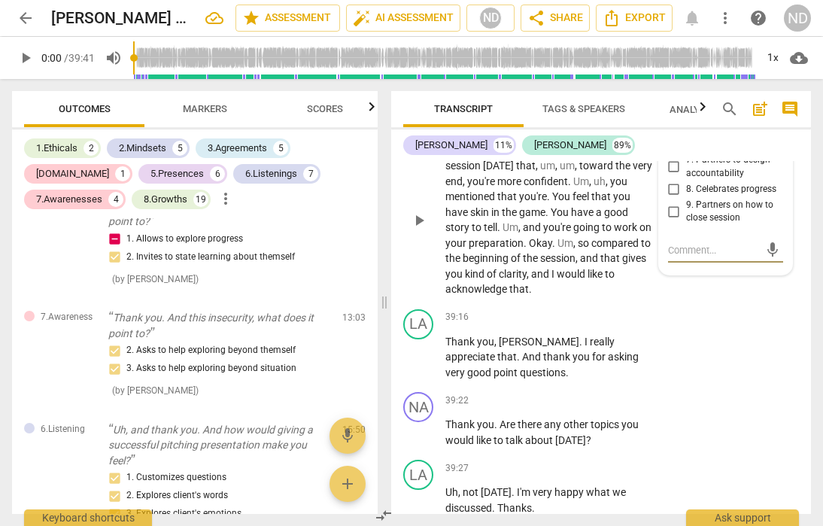
scroll to position [12559, 0]
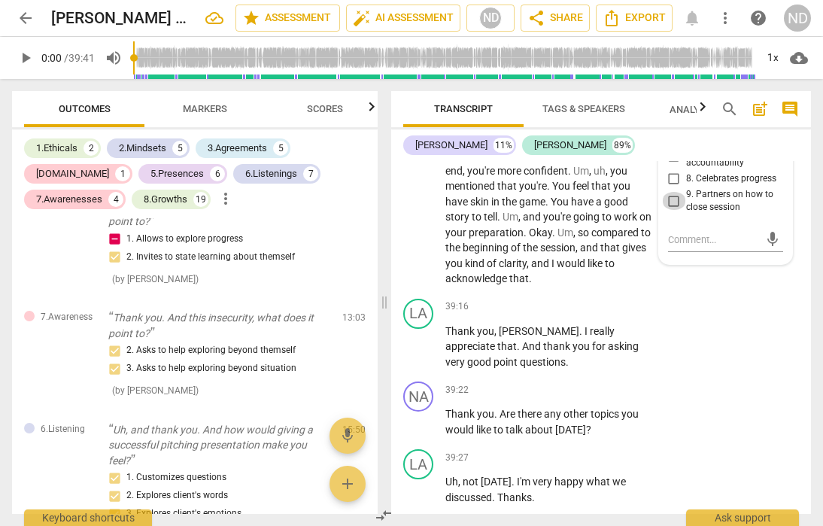
click at [673, 210] on input "9. Partners on how to close session" at bounding box center [674, 201] width 24 height 18
checkbox input "true"
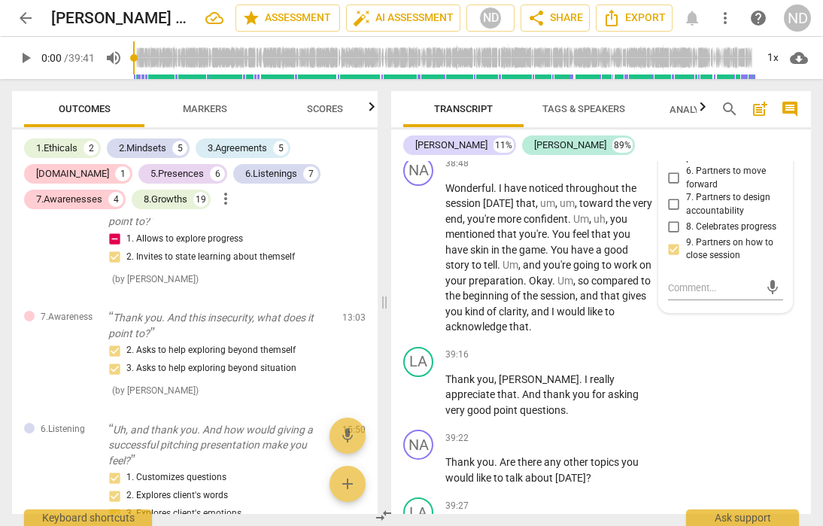
scroll to position [12513, 0]
click at [671, 212] on input "7. Partners to design accountability" at bounding box center [674, 203] width 24 height 18
checkbox input "true"
click at [677, 257] on input "9. Partners on how to close session" at bounding box center [674, 248] width 24 height 18
checkbox input "true"
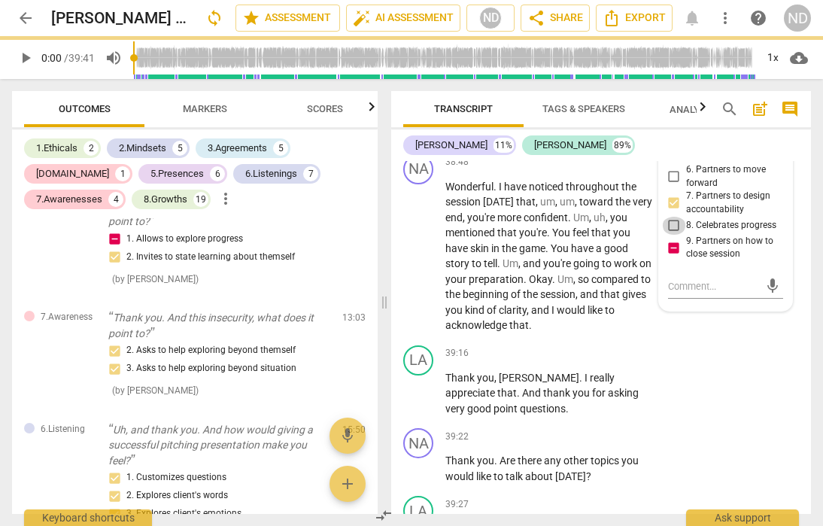
click at [676, 235] on input "8. Celebrates progress" at bounding box center [674, 226] width 24 height 18
checkbox input "true"
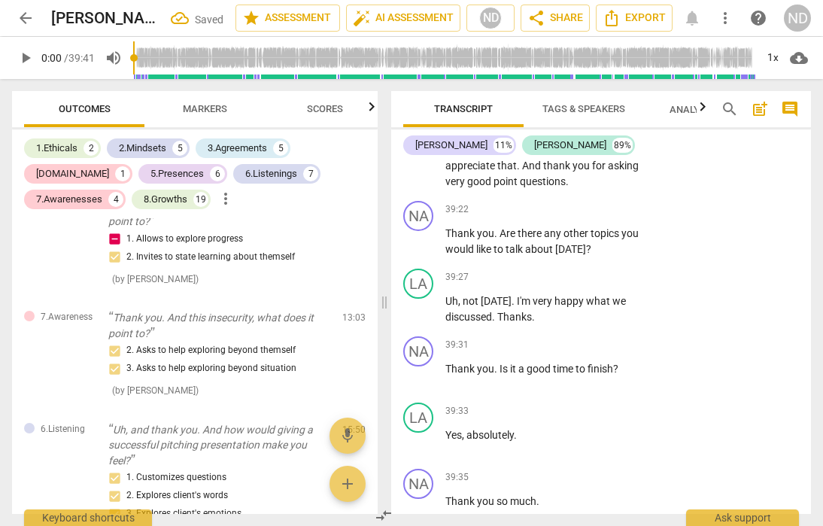
scroll to position [12738, 0]
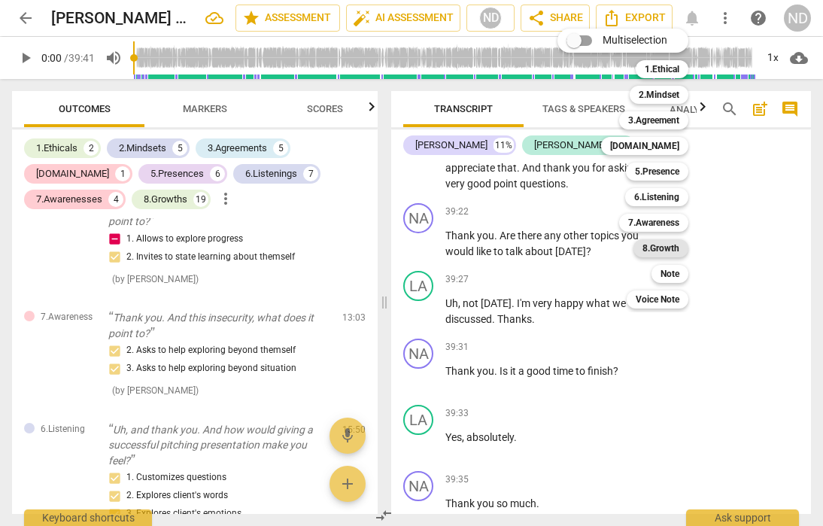
click at [662, 246] on b "8.Growth" at bounding box center [661, 248] width 37 height 18
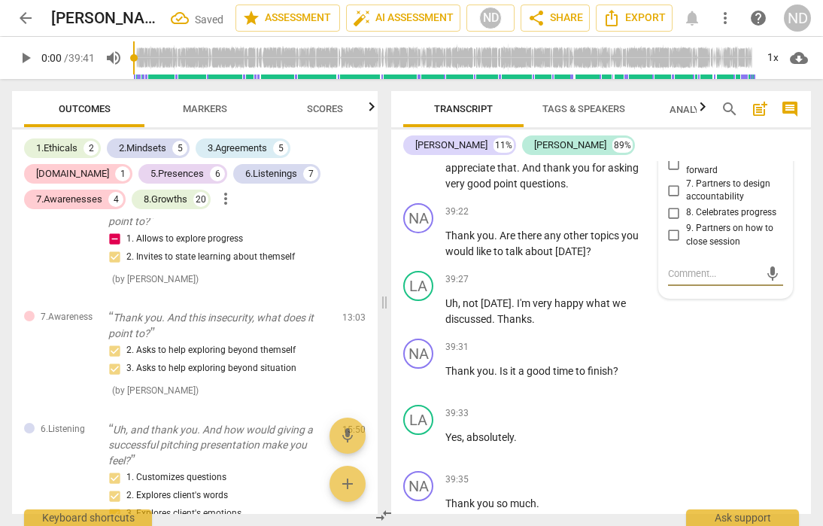
scroll to position [12743, 0]
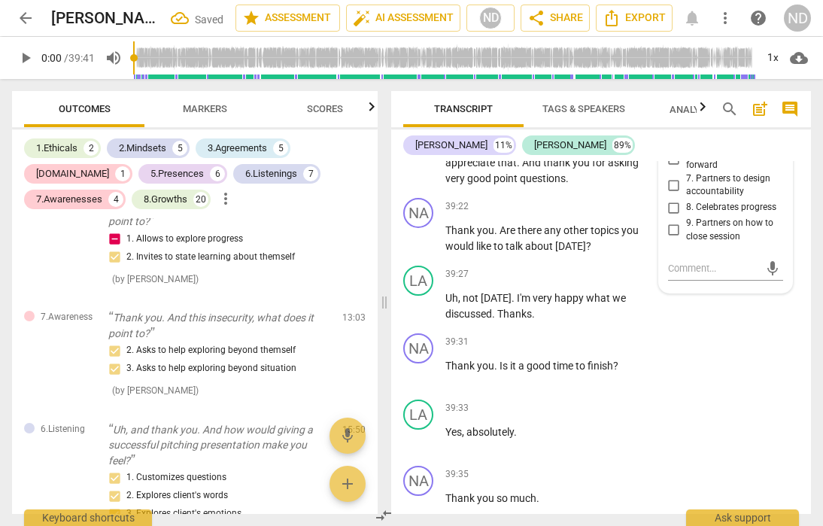
click at [674, 9] on input "1. Allows to explore progress" at bounding box center [674, 0] width 24 height 18
checkbox input "true"
click at [673, 82] on input "3. Invites to explore learning about situation" at bounding box center [674, 73] width 24 height 18
checkbox input "true"
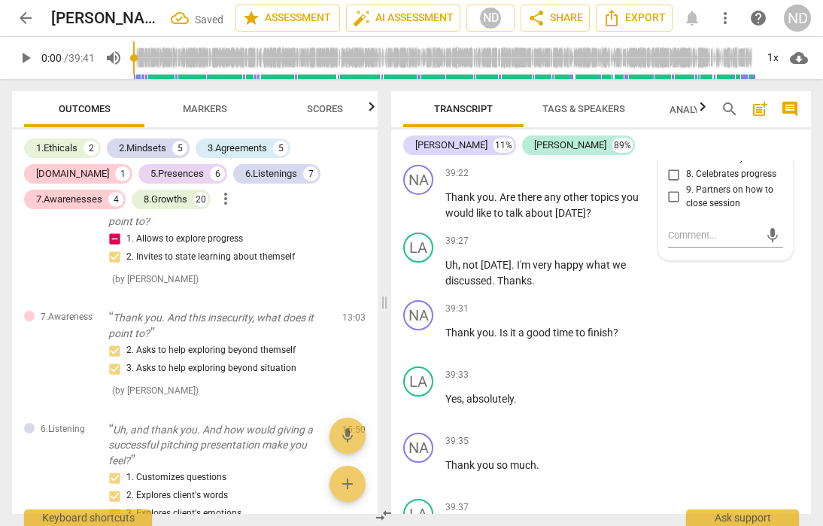
scroll to position [12781, 0]
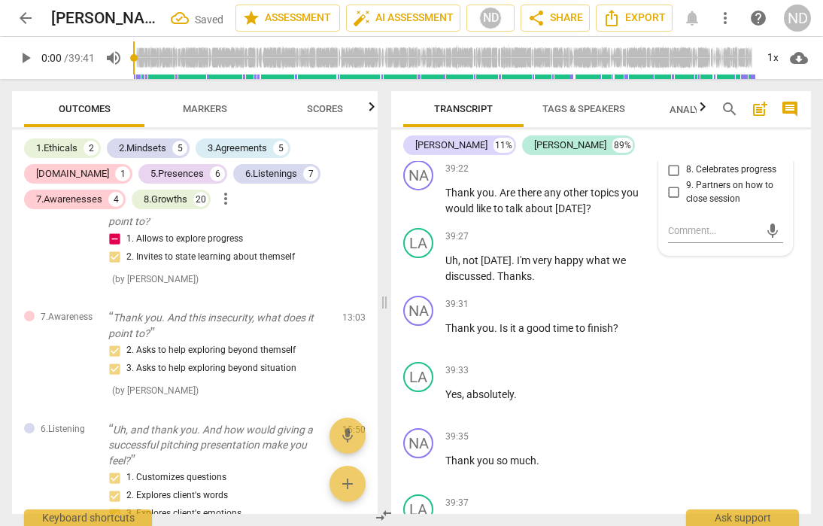
click at [674, 179] on input "8. Celebrates progress" at bounding box center [674, 170] width 24 height 18
checkbox input "true"
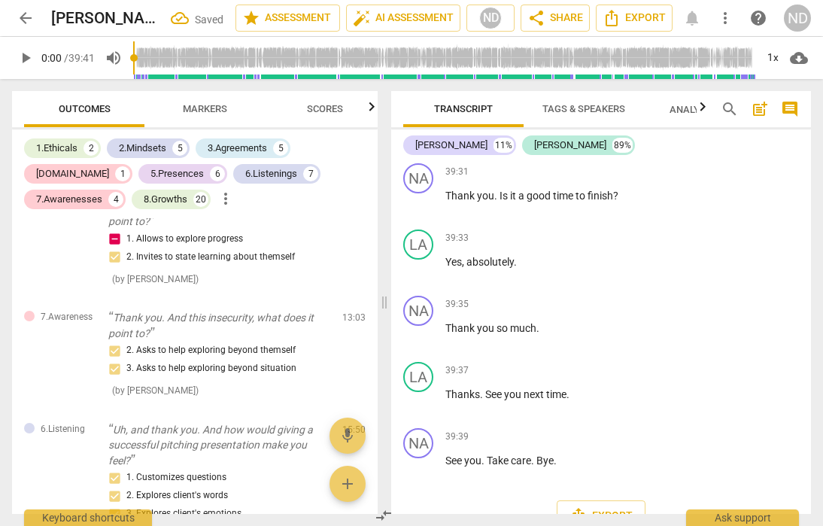
scroll to position [12889, 0]
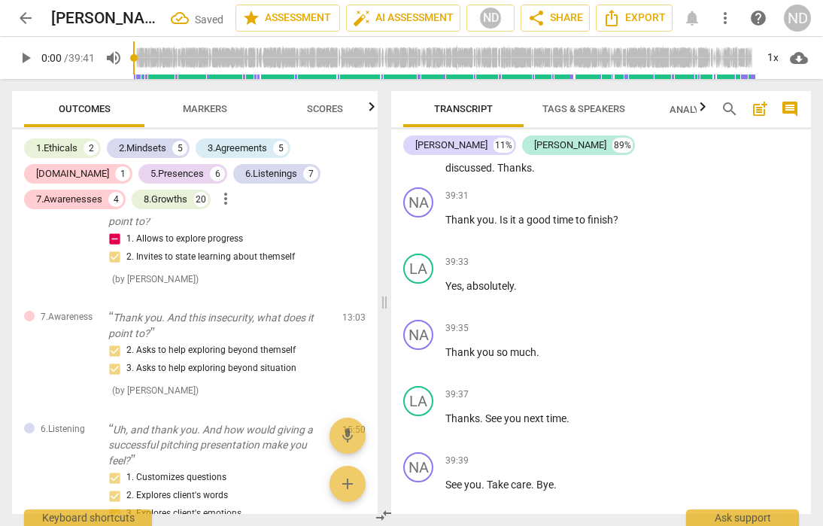
click at [563, 68] on div "+" at bounding box center [561, 60] width 15 height 15
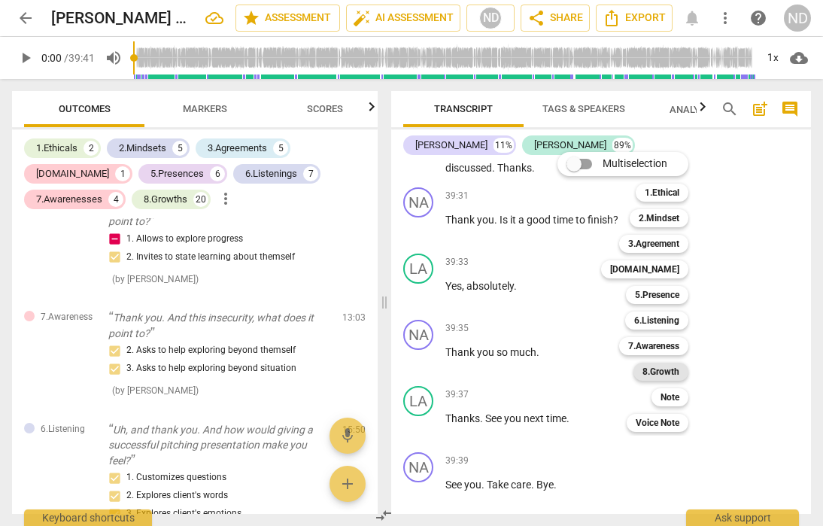
click at [651, 367] on b "8.Growth" at bounding box center [661, 372] width 37 height 18
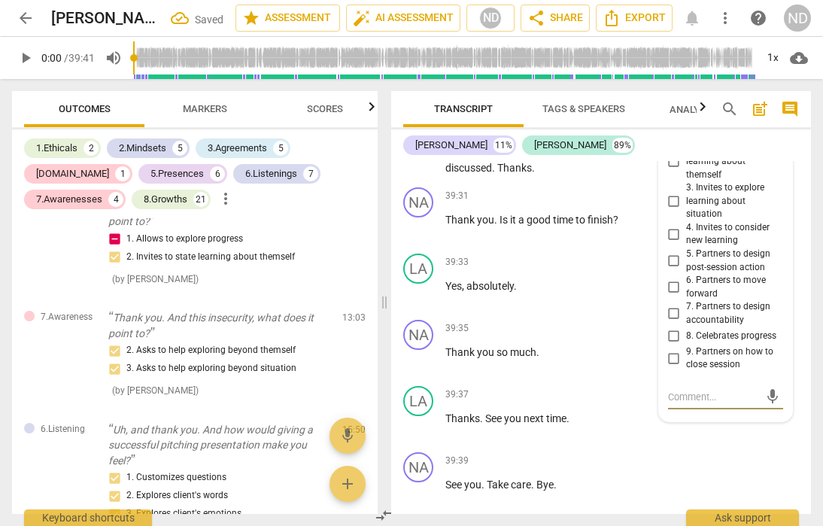
scroll to position [13174, 0]
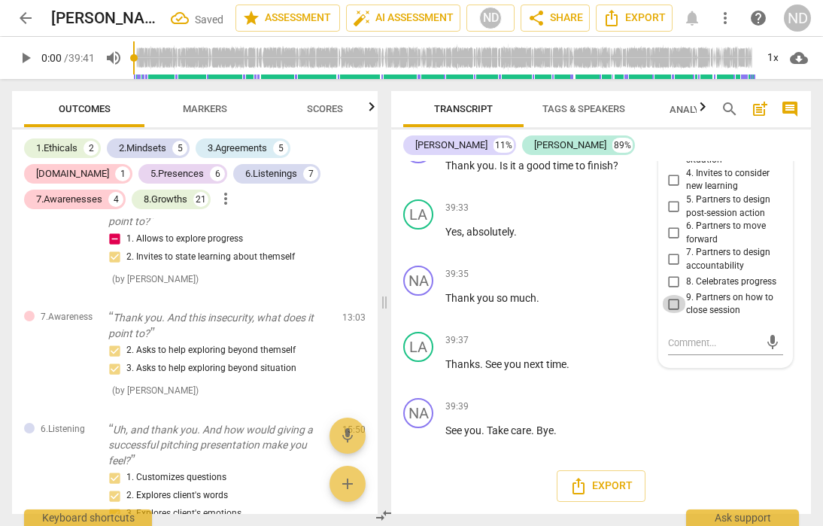
click at [673, 311] on input "9. Partners on how to close session" at bounding box center [674, 304] width 24 height 18
checkbox input "true"
click at [796, 415] on div "NA play_arrow pause 39:39 + Add competency keyboard_arrow_right See you . Take …" at bounding box center [601, 425] width 420 height 66
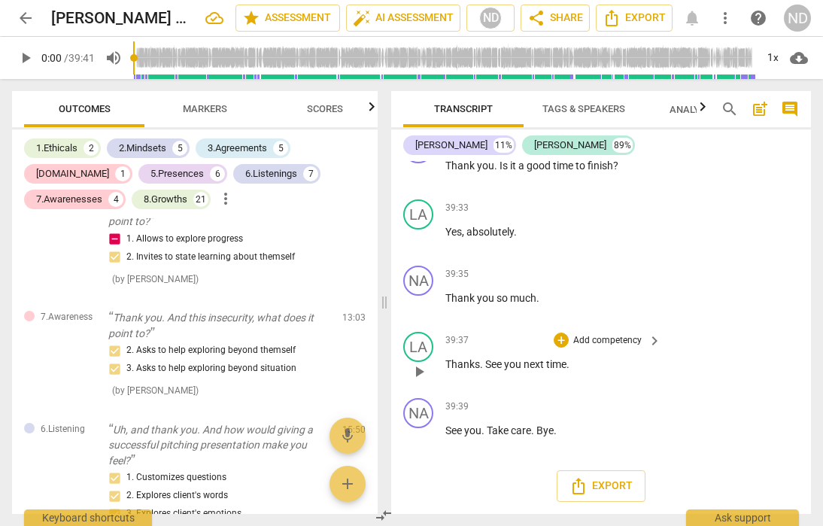
scroll to position [13006, 0]
click at [567, 149] on div "+" at bounding box center [561, 141] width 15 height 15
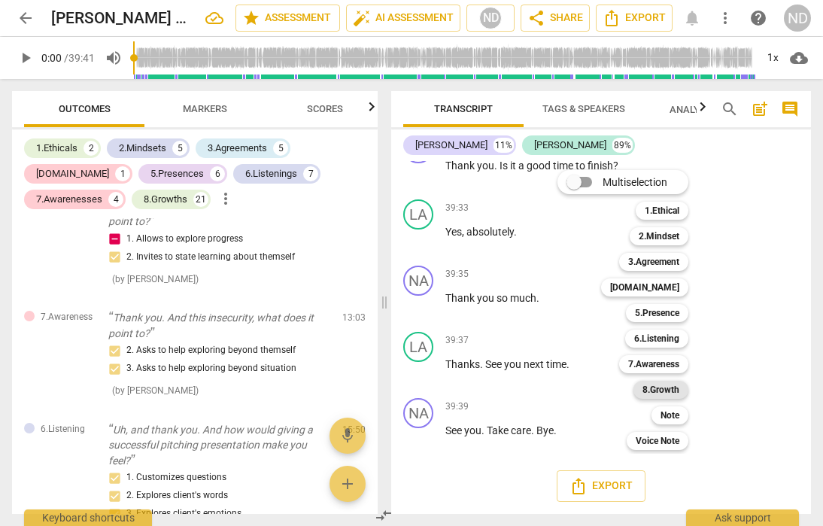
click at [671, 391] on b "8.Growth" at bounding box center [661, 390] width 37 height 18
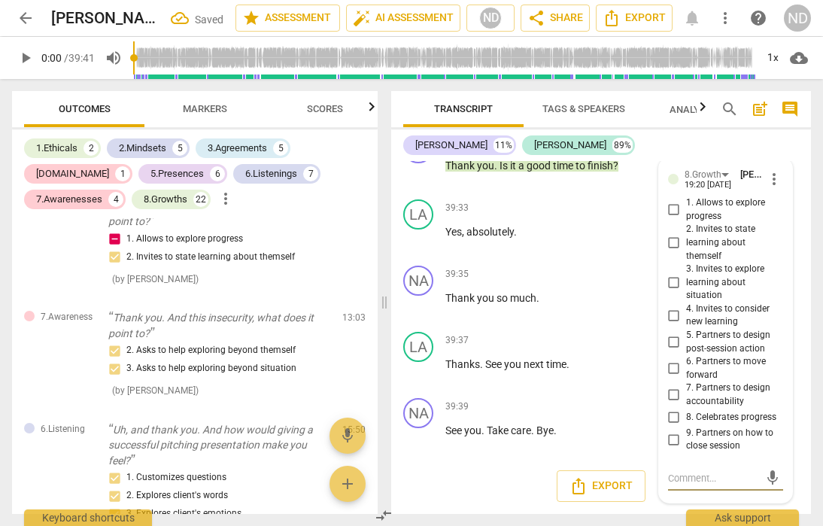
scroll to position [13174, 0]
click at [677, 443] on input "9. Partners on how to close session" at bounding box center [674, 439] width 24 height 18
checkbox input "true"
click at [804, 382] on div "LA play_arrow pause 39:37 + Add competency keyboard_arrow_right Thanks . See yo…" at bounding box center [601, 359] width 420 height 66
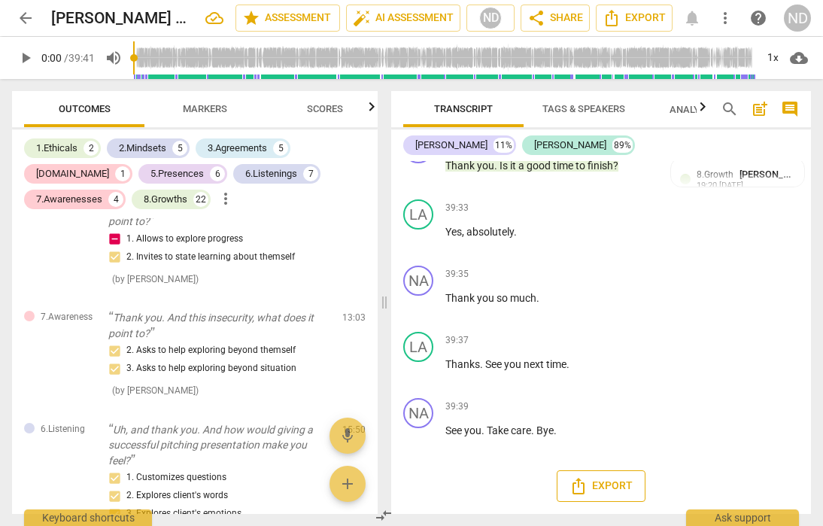
click at [578, 480] on icon "Export" at bounding box center [579, 486] width 12 height 17
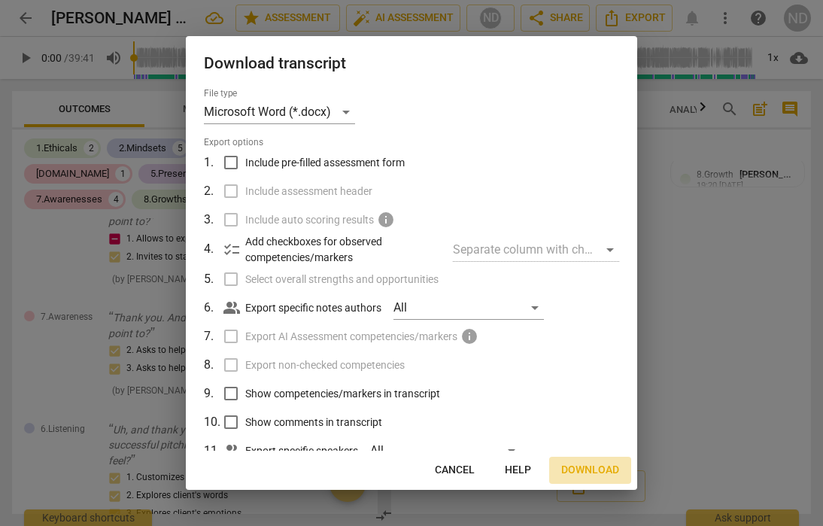
click at [585, 466] on span "Download" at bounding box center [590, 470] width 58 height 15
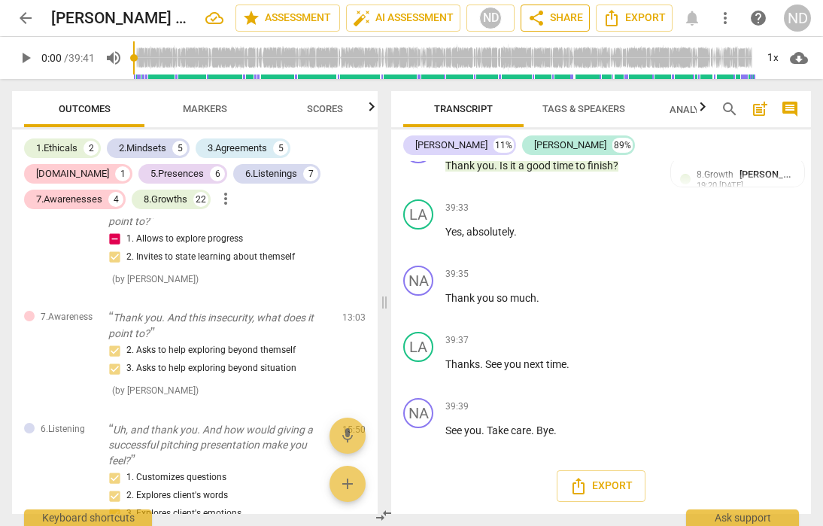
click at [543, 17] on span "share" at bounding box center [537, 18] width 18 height 18
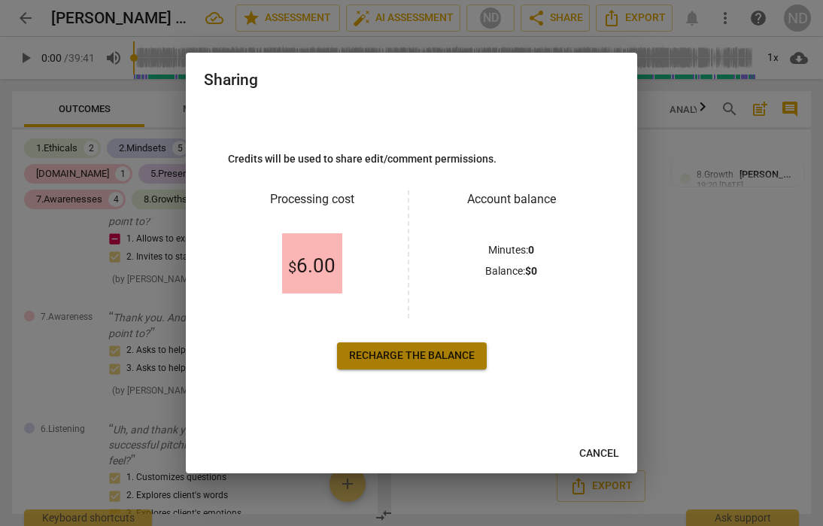
click at [418, 353] on span "Recharge the balance" at bounding box center [412, 355] width 126 height 15
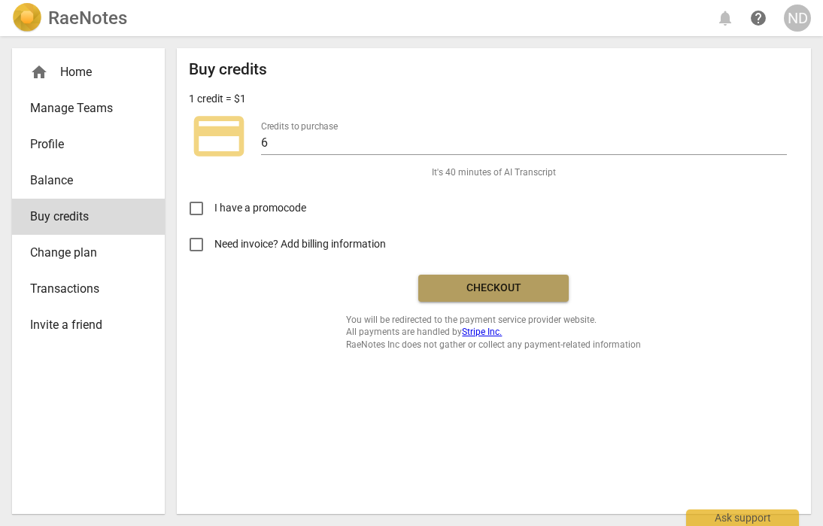
click at [497, 287] on span "Checkout" at bounding box center [493, 288] width 126 height 15
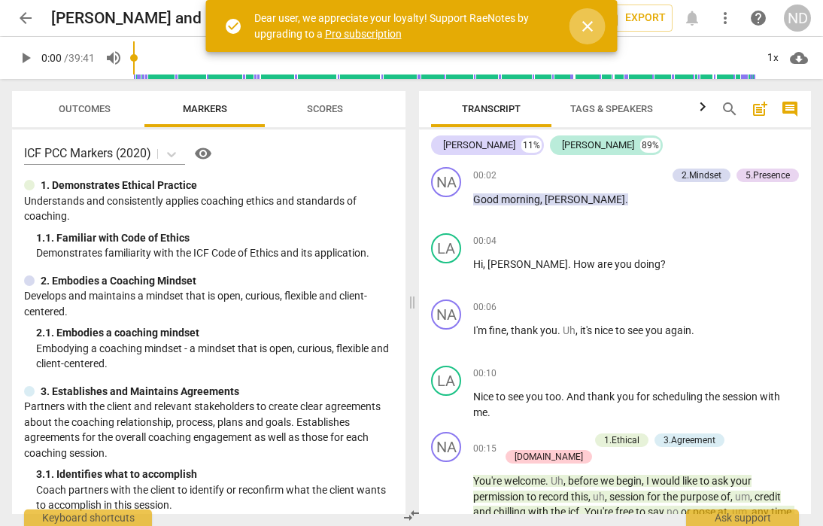
click at [590, 22] on span "close" at bounding box center [588, 26] width 18 height 18
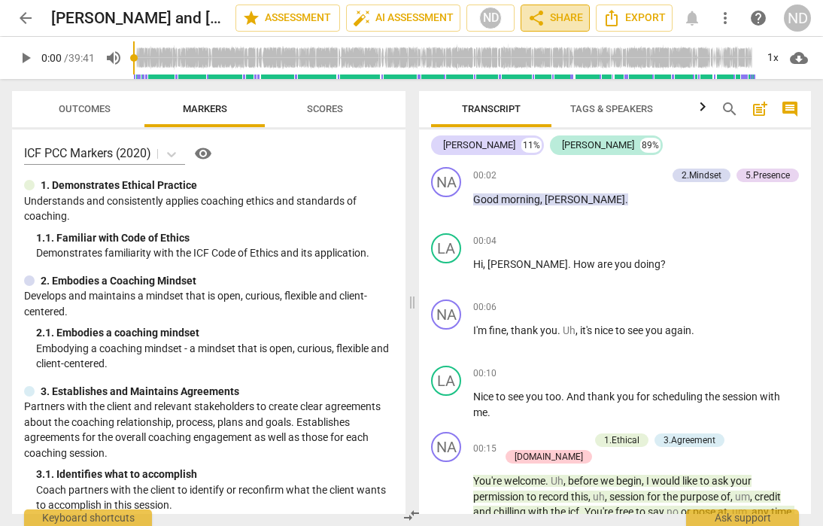
click at [564, 19] on span "share Share" at bounding box center [556, 18] width 56 height 18
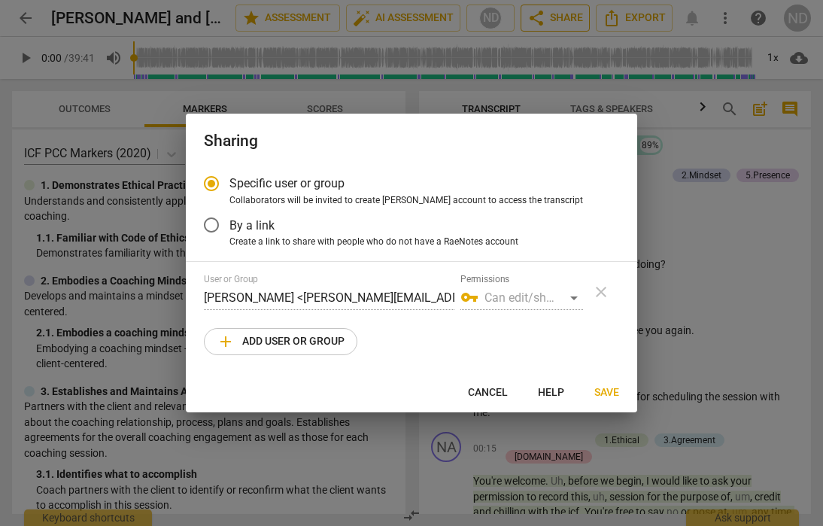
radio input "false"
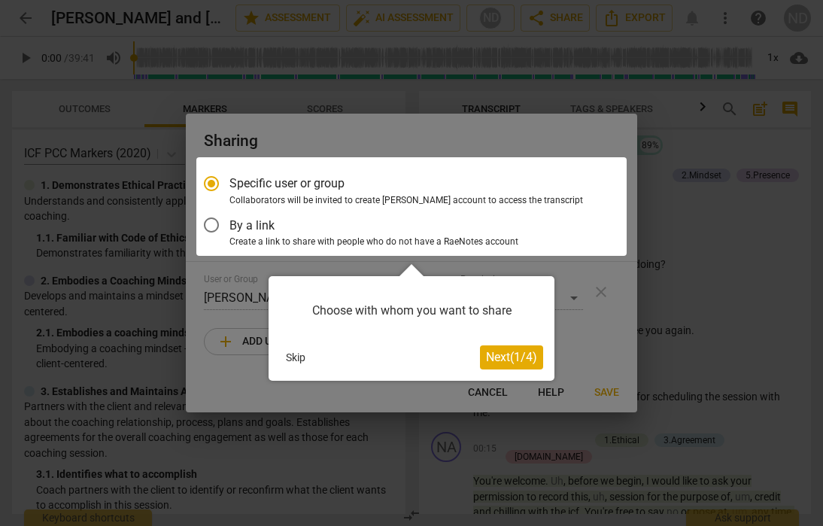
click at [210, 222] on div at bounding box center [411, 206] width 430 height 99
click at [209, 222] on div at bounding box center [411, 206] width 430 height 99
click at [505, 357] on span "Next ( 1 / 4 )" at bounding box center [511, 357] width 51 height 14
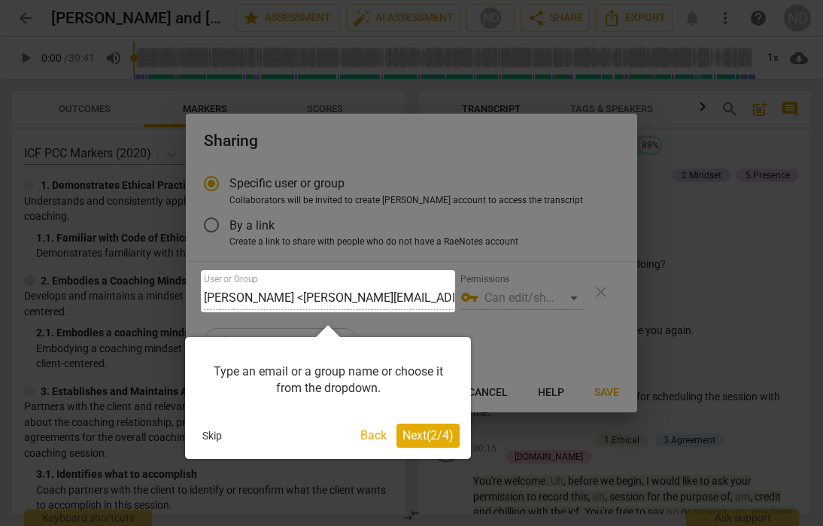
click at [439, 437] on span "Next ( 2 / 4 )" at bounding box center [428, 435] width 51 height 14
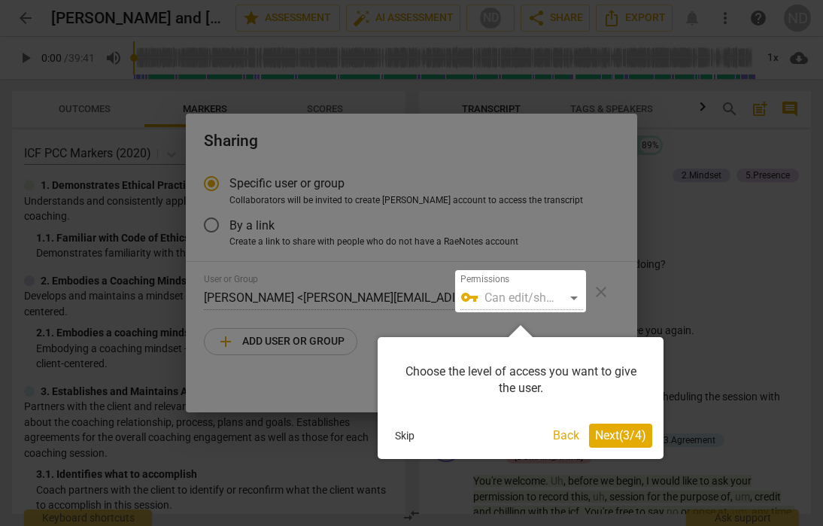
click at [612, 434] on span "Next ( 3 / 4 )" at bounding box center [620, 435] width 51 height 14
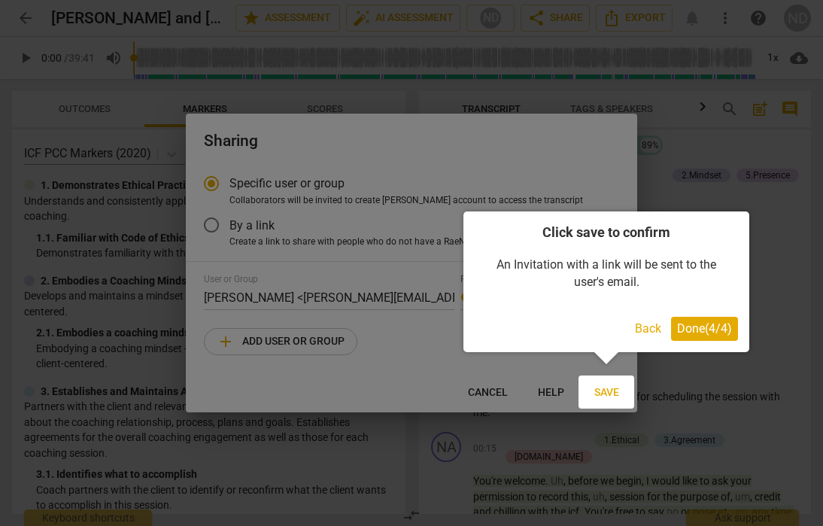
click at [701, 331] on span "Done ( 4 / 4 )" at bounding box center [704, 328] width 55 height 14
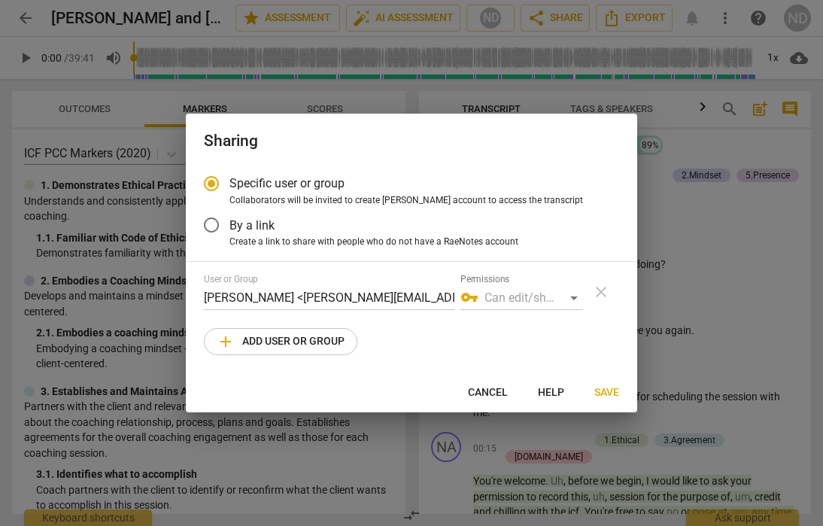
click at [214, 225] on input "By a link" at bounding box center [211, 225] width 36 height 36
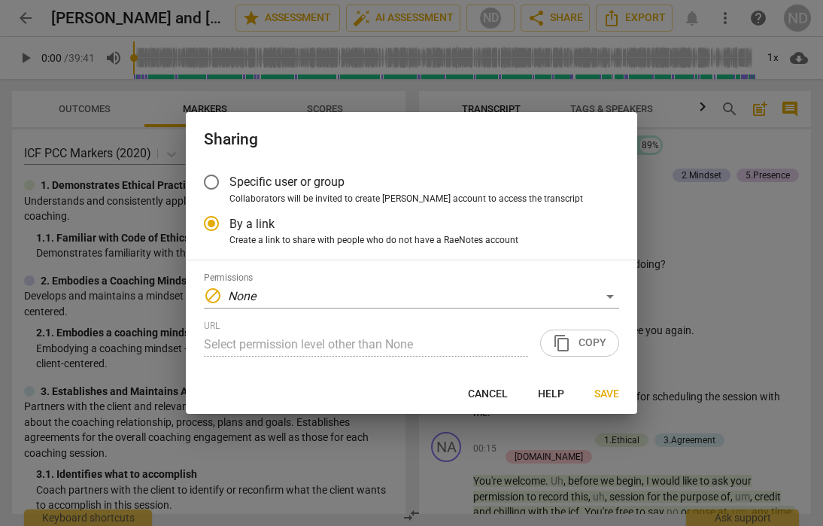
radio input "false"
click at [590, 339] on div "URL Select permission level other than None content_copy Copy" at bounding box center [411, 339] width 415 height 36
click at [576, 341] on div "URL Select permission level other than None content_copy Copy" at bounding box center [411, 339] width 415 height 36
click at [212, 176] on input "Specific user or group" at bounding box center [211, 182] width 36 height 36
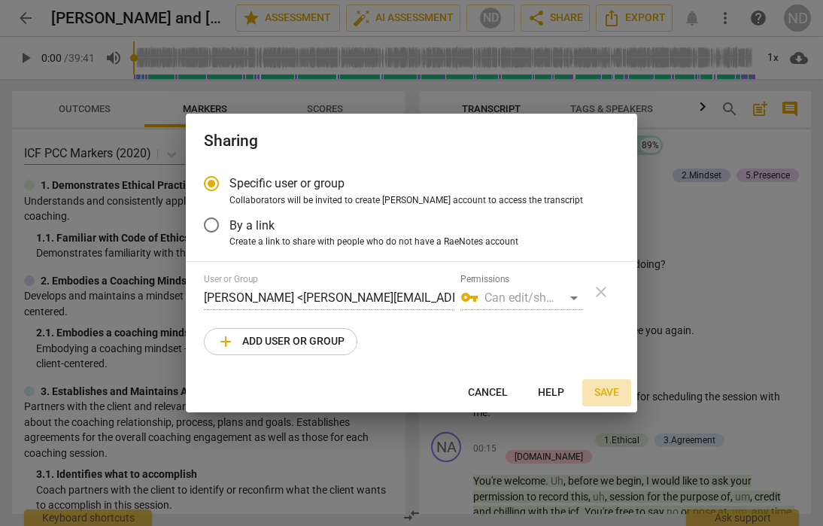
click at [595, 389] on span "Save" at bounding box center [607, 392] width 25 height 15
radio input "false"
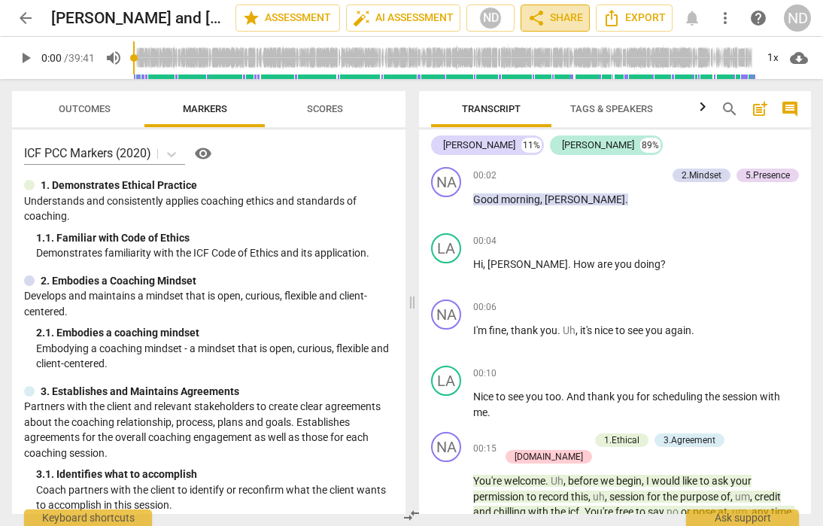
click at [546, 19] on span "share Share" at bounding box center [556, 18] width 56 height 18
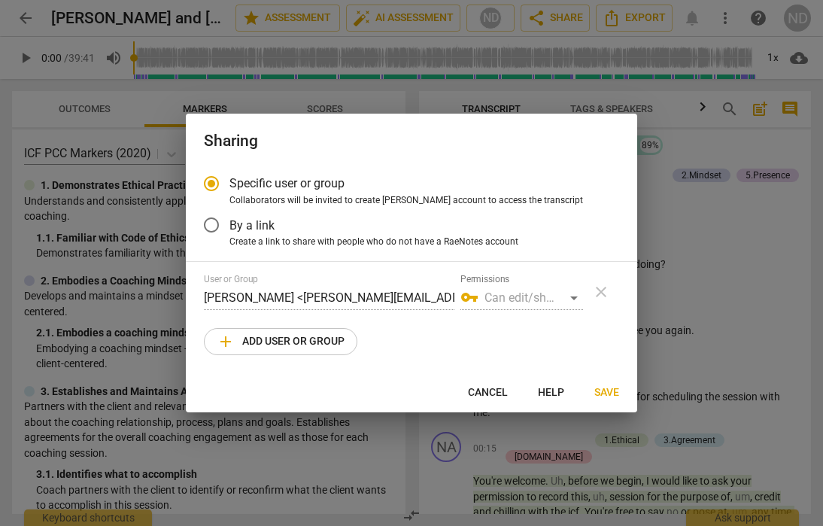
click at [606, 393] on span "Save" at bounding box center [607, 392] width 25 height 15
radio input "false"
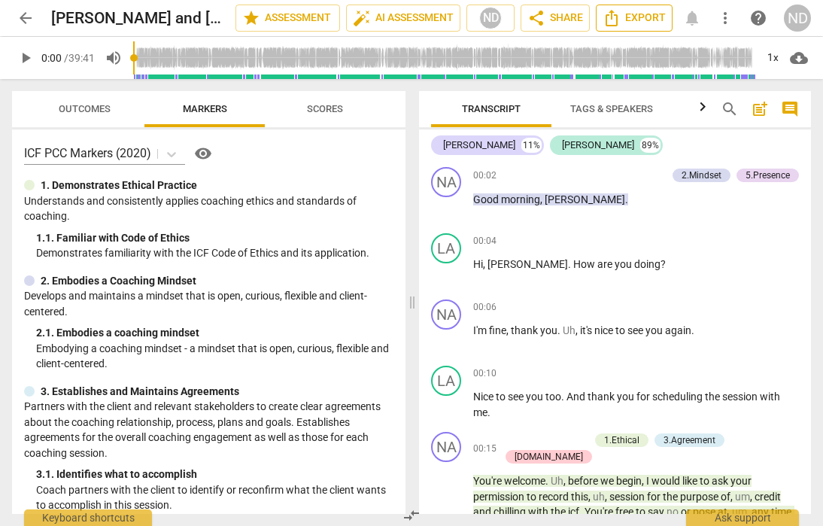
click at [614, 15] on icon "Export" at bounding box center [612, 18] width 18 height 18
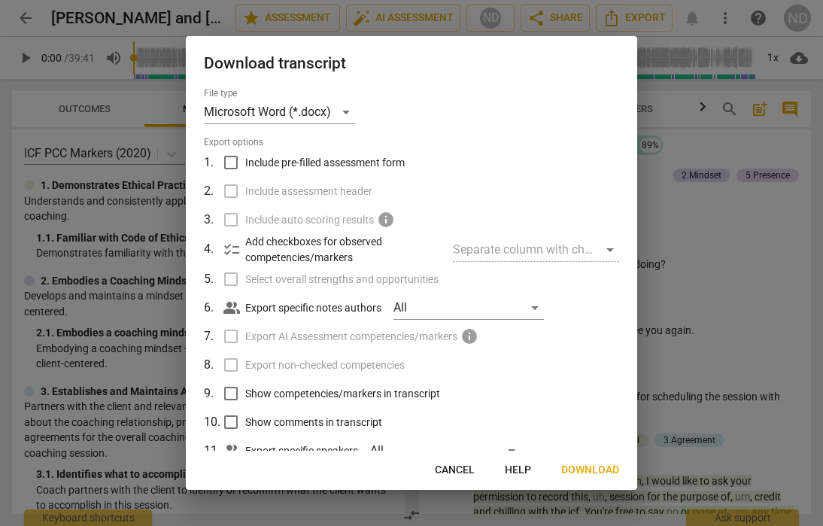
click at [230, 162] on input "Include pre-filled assessment form" at bounding box center [231, 162] width 29 height 29
checkbox input "true"
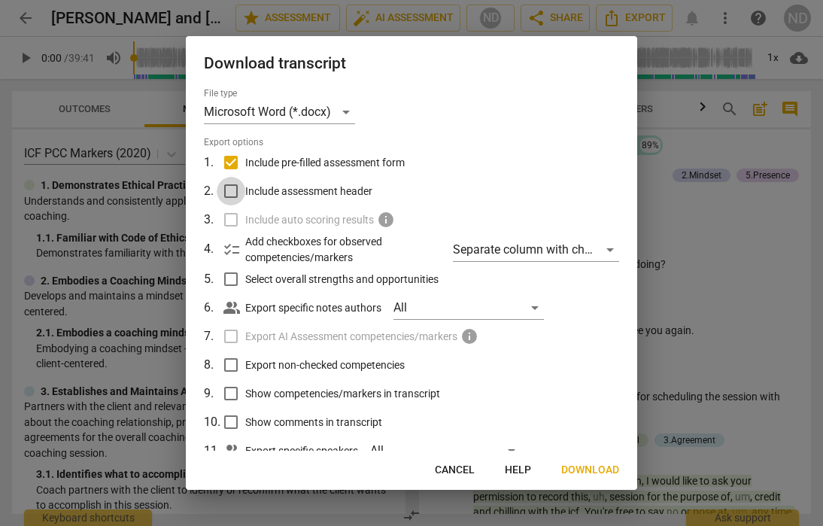
click at [233, 193] on input "Include assessment header" at bounding box center [231, 191] width 29 height 29
checkbox input "true"
click at [230, 276] on input "Select overall strengths and opportunities" at bounding box center [231, 279] width 29 height 29
checkbox input "true"
click at [235, 367] on input "Export non-checked competencies" at bounding box center [231, 365] width 29 height 29
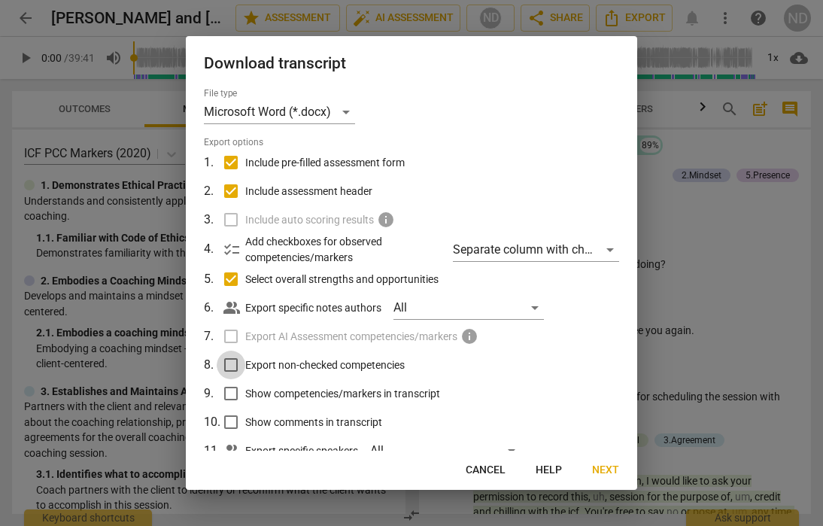
checkbox input "true"
click at [228, 400] on input "Show competencies/markers in transcript" at bounding box center [231, 393] width 29 height 29
checkbox input "true"
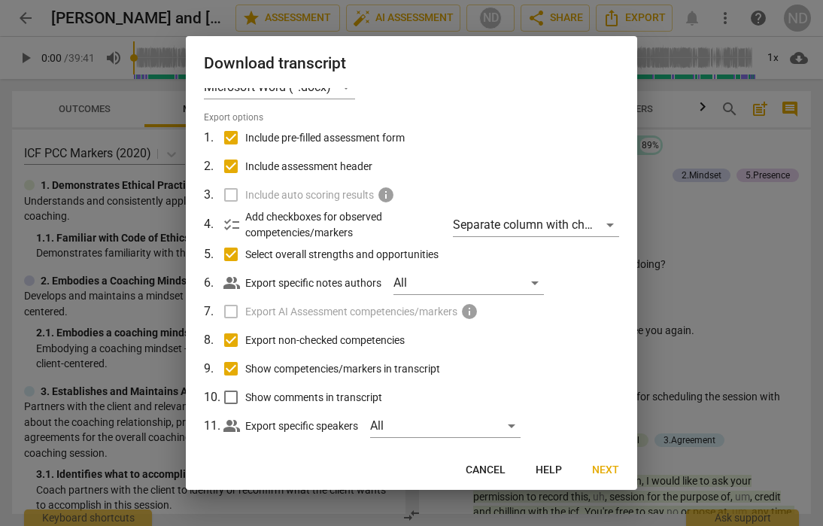
scroll to position [44, 0]
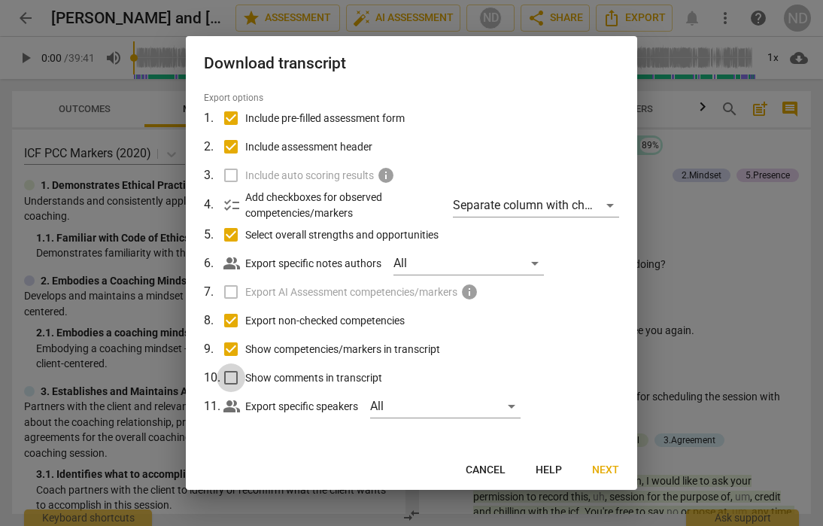
click at [235, 378] on input "Show comments in transcript" at bounding box center [231, 378] width 29 height 29
checkbox input "true"
click at [516, 406] on div "All" at bounding box center [445, 406] width 151 height 24
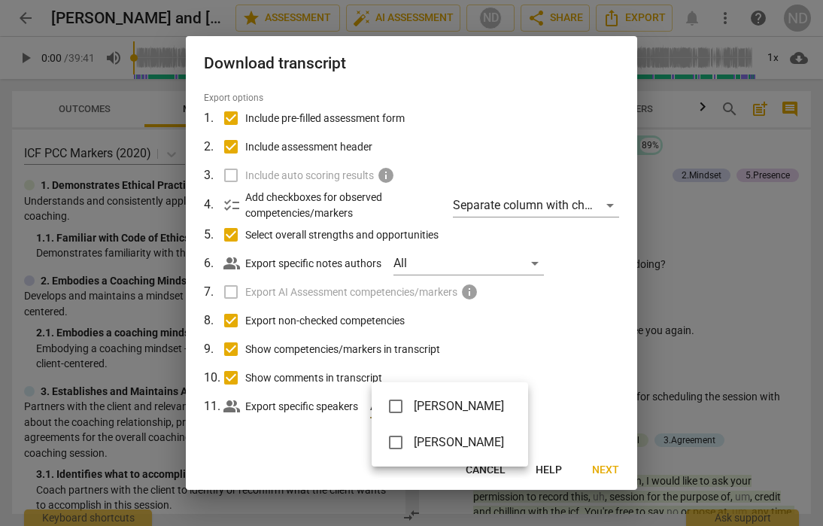
click at [402, 401] on input "checkbox" at bounding box center [396, 406] width 36 height 36
checkbox input "true"
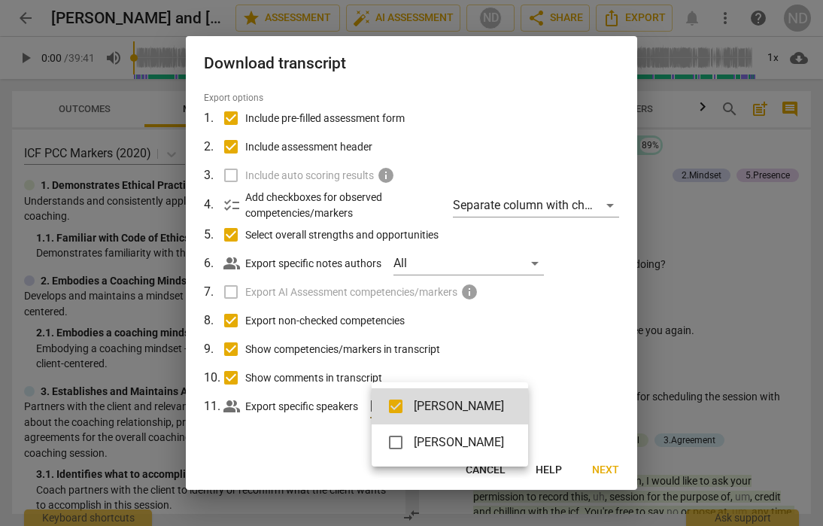
click at [402, 443] on input "checkbox" at bounding box center [396, 442] width 36 height 36
checkbox input "true"
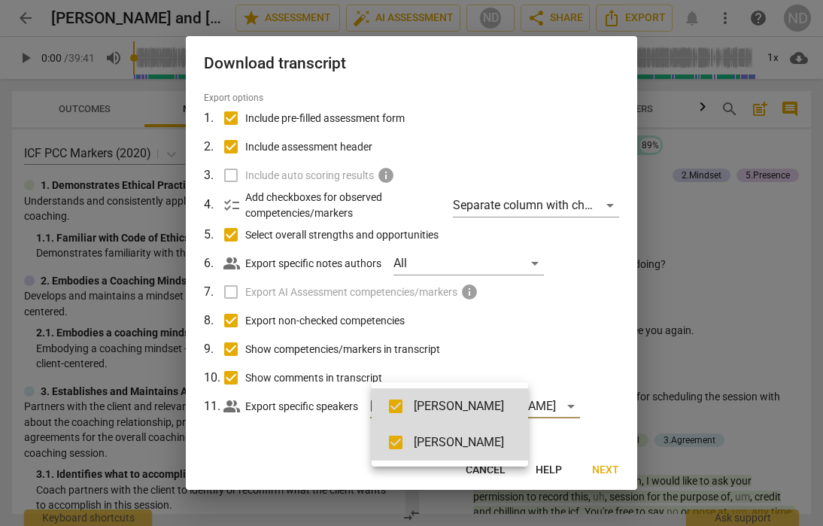
click at [554, 348] on div at bounding box center [411, 263] width 823 height 526
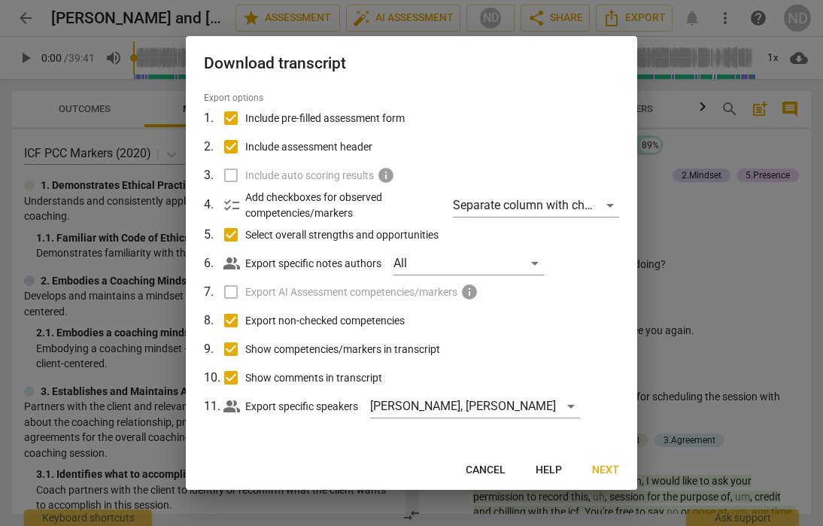
click at [231, 173] on label "Include auto scoring results info" at bounding box center [410, 175] width 394 height 29
click at [237, 294] on label "Export AI Assessment competencies/markers info" at bounding box center [410, 292] width 394 height 29
click at [608, 199] on div "Separate column with check marks" at bounding box center [536, 205] width 166 height 24
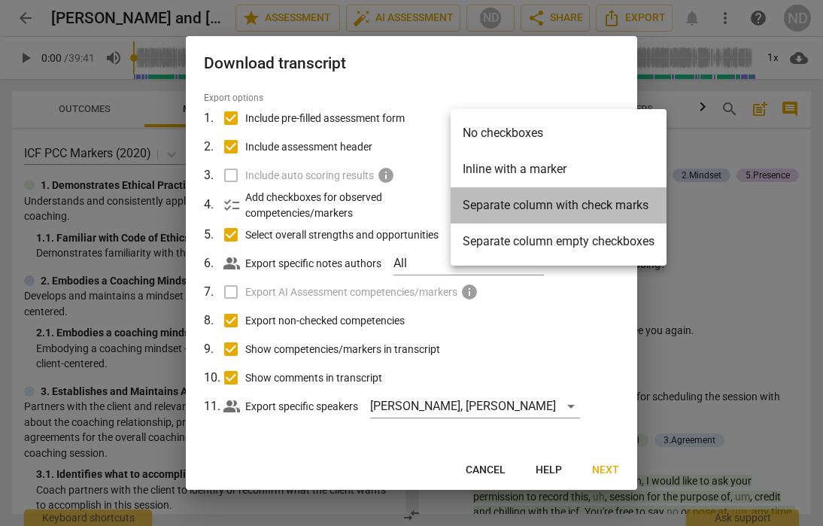
click at [633, 204] on li "Separate column with check marks" at bounding box center [559, 205] width 216 height 36
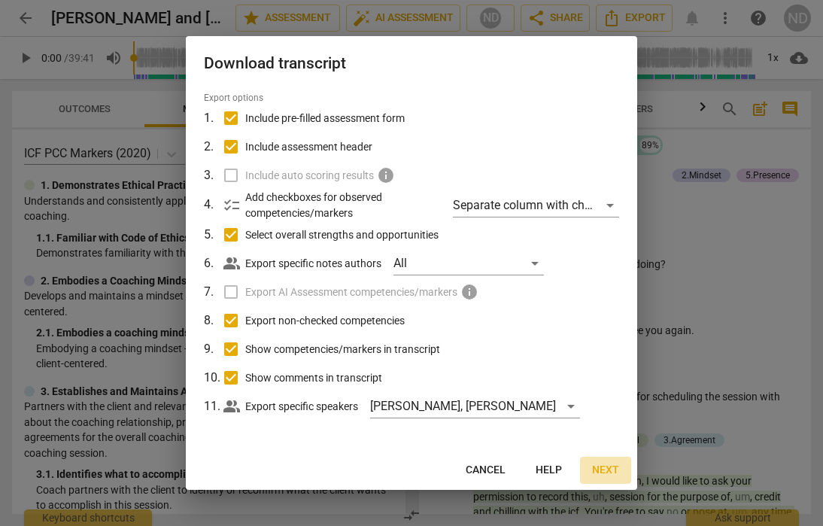
click at [610, 472] on span "Next" at bounding box center [605, 470] width 27 height 15
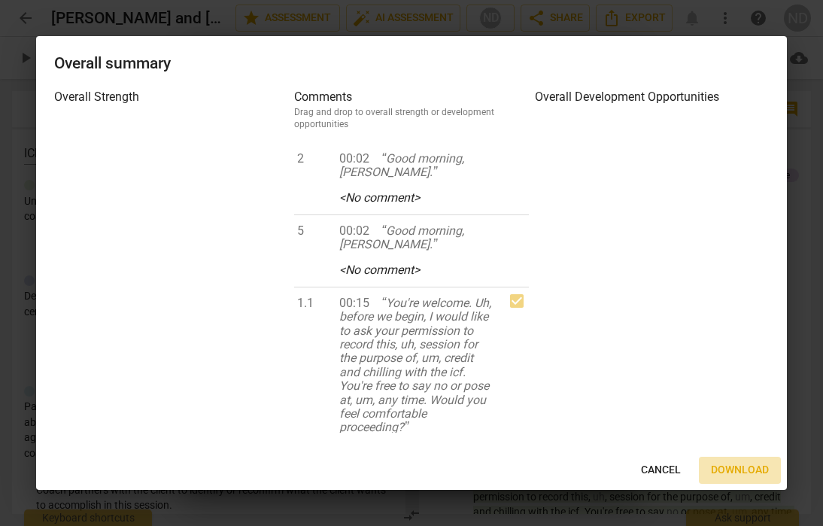
click at [736, 467] on span "Download" at bounding box center [740, 470] width 58 height 15
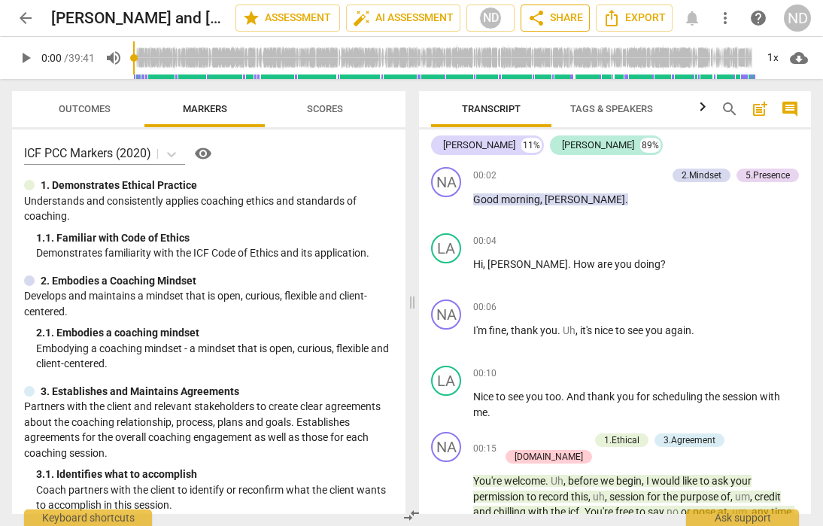
click at [558, 13] on span "share Share" at bounding box center [556, 18] width 56 height 18
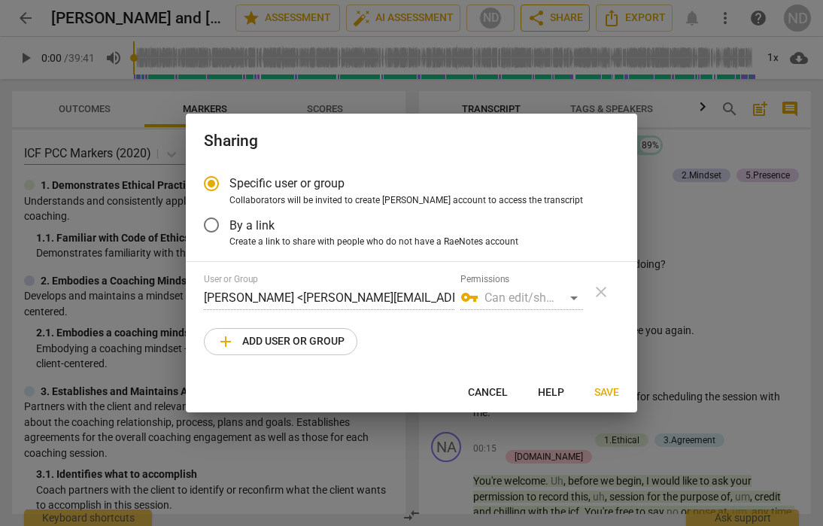
radio input "false"
click at [214, 223] on input "By a link" at bounding box center [211, 225] width 36 height 36
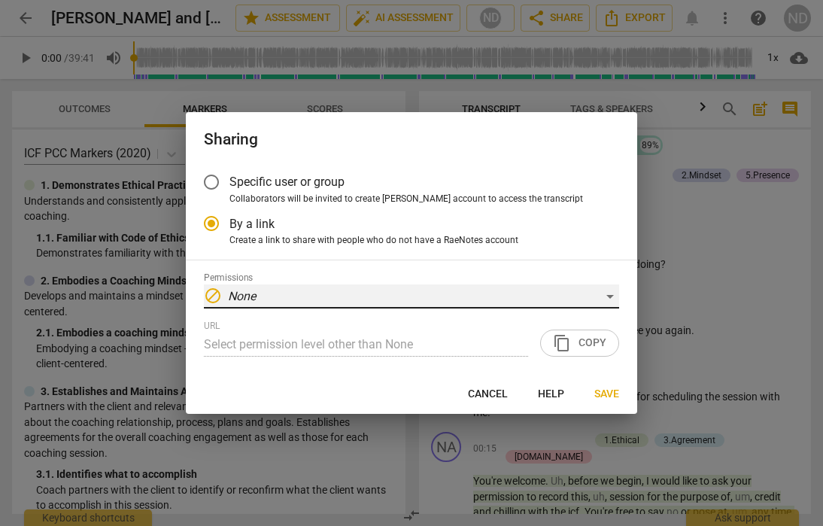
click at [607, 296] on div "block None" at bounding box center [411, 296] width 415 height 24
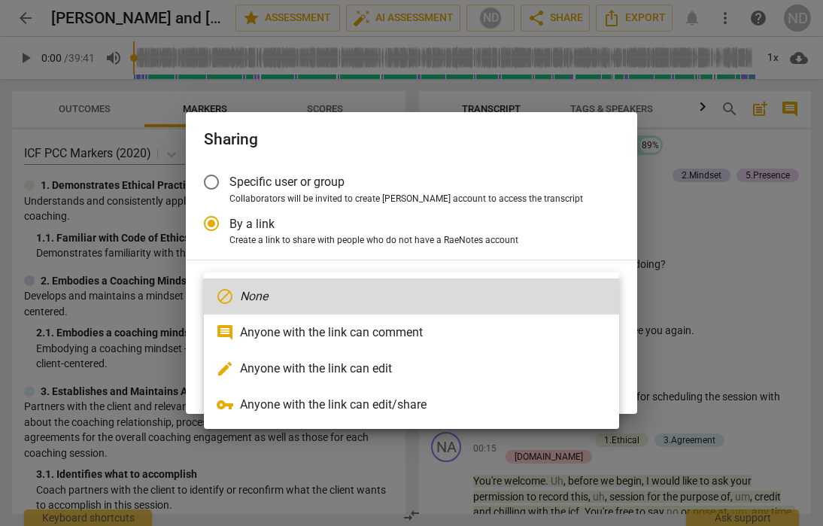
click at [519, 328] on li "comment Anyone with the link can comment" at bounding box center [411, 333] width 415 height 36
radio input "false"
type input "https://app.raenotes.com/meeting/6902981164844409b43390089eb4fdd2?success=6"
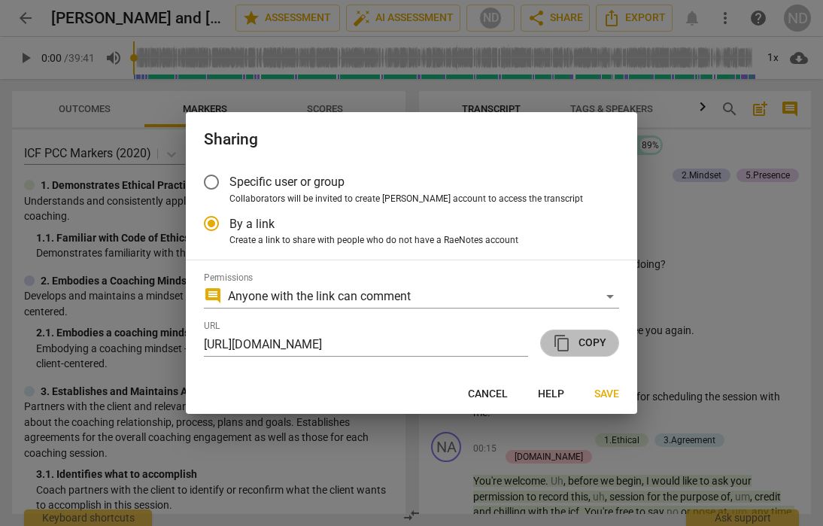
click at [592, 343] on span "content_copy Copy" at bounding box center [579, 343] width 53 height 18
click at [485, 391] on span "Cancel" at bounding box center [488, 394] width 40 height 15
radio input "false"
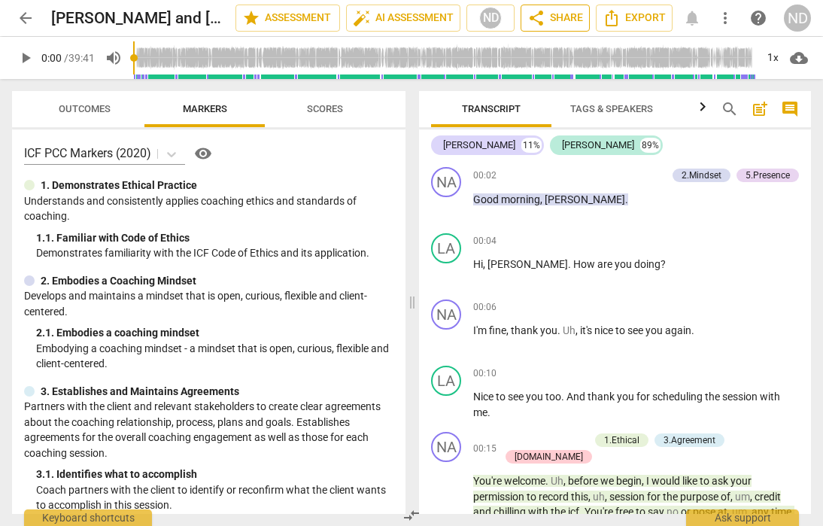
click at [546, 14] on span "share Share" at bounding box center [556, 18] width 56 height 18
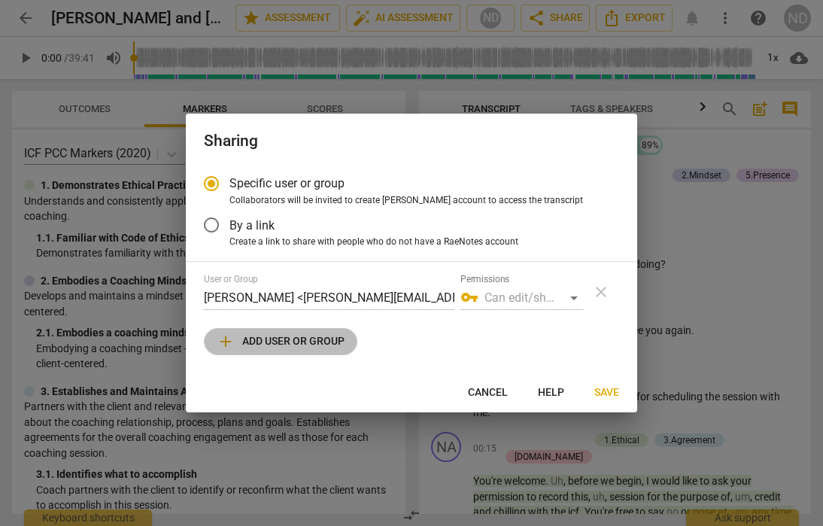
click at [324, 337] on span "add Add user or group" at bounding box center [281, 342] width 128 height 18
radio input "false"
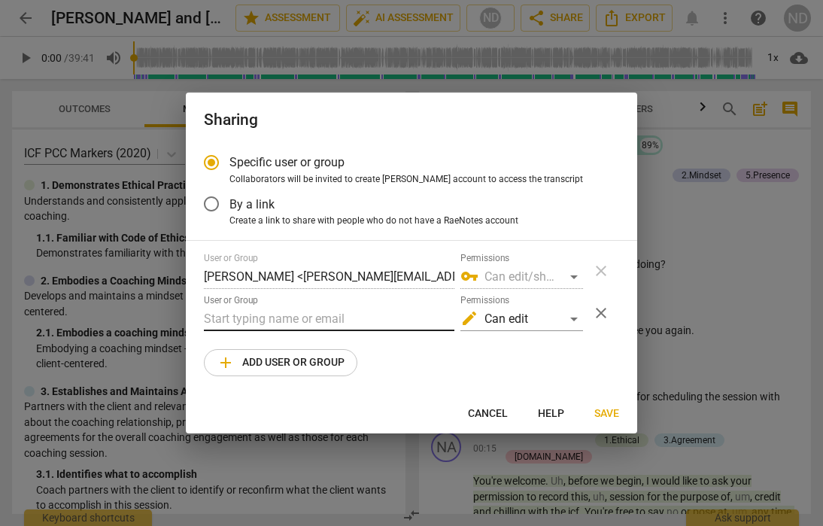
click at [278, 318] on input "text" at bounding box center [329, 319] width 251 height 24
drag, startPoint x: 409, startPoint y: 318, endPoint x: 180, endPoint y: 315, distance: 228.8
click at [180, 315] on div "Sharing Specific user or group Collaborators will be invited to create RaeNotes…" at bounding box center [411, 263] width 823 height 526
click at [418, 316] on input "Will Linssen- Top 10 Global Leadership" at bounding box center [329, 319] width 251 height 24
type input "Will Linssen- Top 10 Global Leadership Coach"
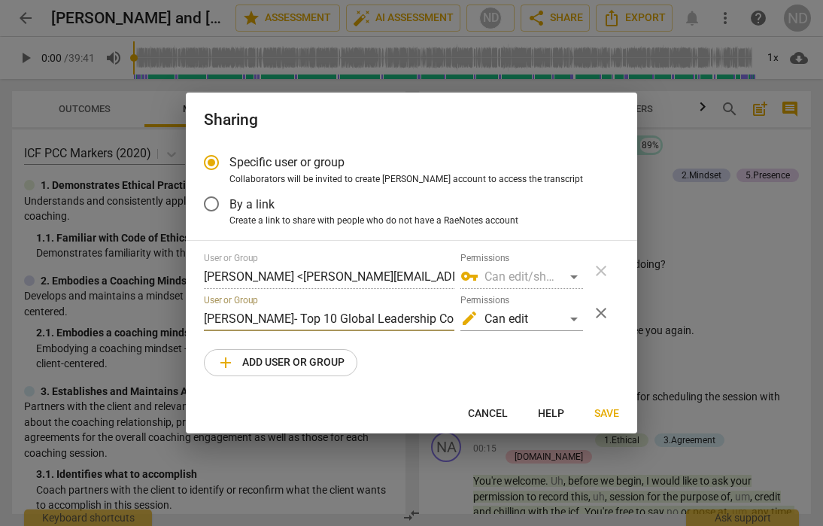
click at [606, 410] on span "Save" at bounding box center [607, 413] width 25 height 15
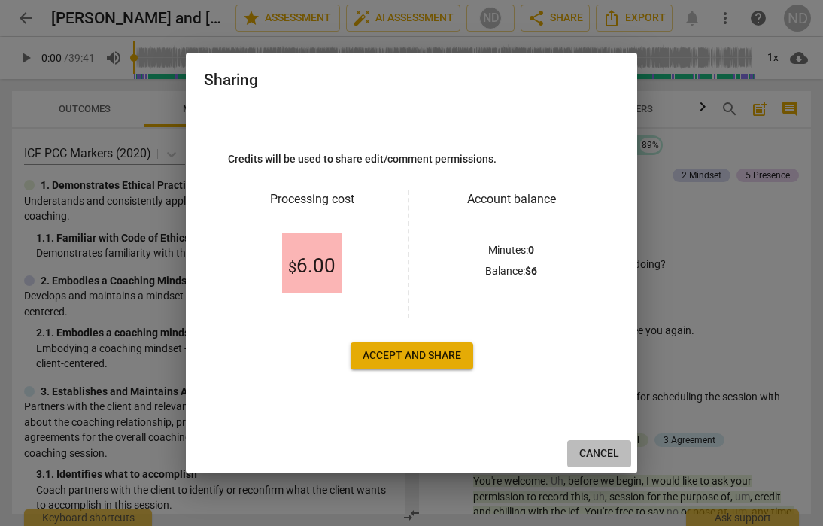
click at [602, 454] on span "Cancel" at bounding box center [600, 453] width 40 height 15
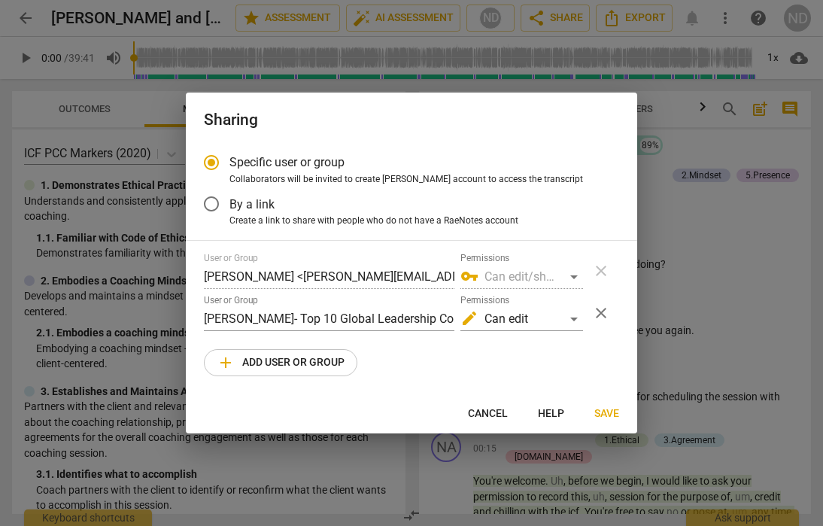
click at [601, 269] on div "User or Group Nora Dhubaiban <nora.dhubaiban@gmail.com> Permissions vpn_key Can…" at bounding box center [411, 271] width 415 height 36
click at [604, 409] on span "Save" at bounding box center [607, 413] width 25 height 15
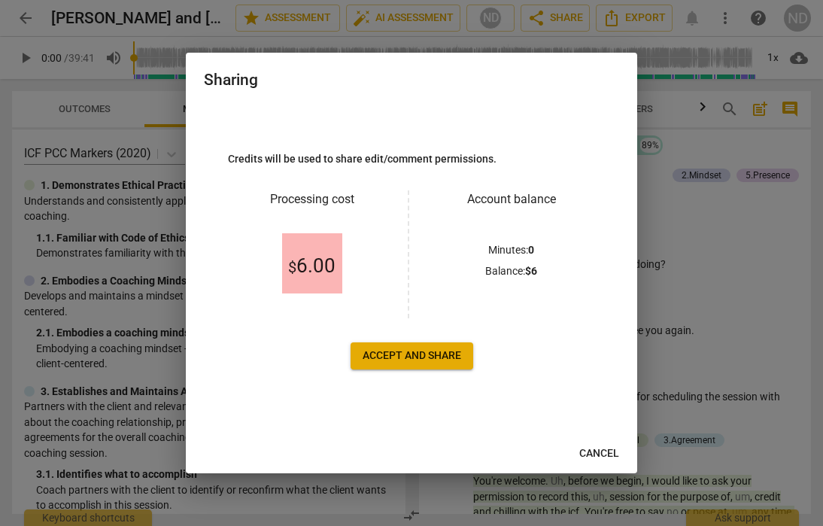
click at [432, 357] on span "Accept and share" at bounding box center [412, 355] width 99 height 15
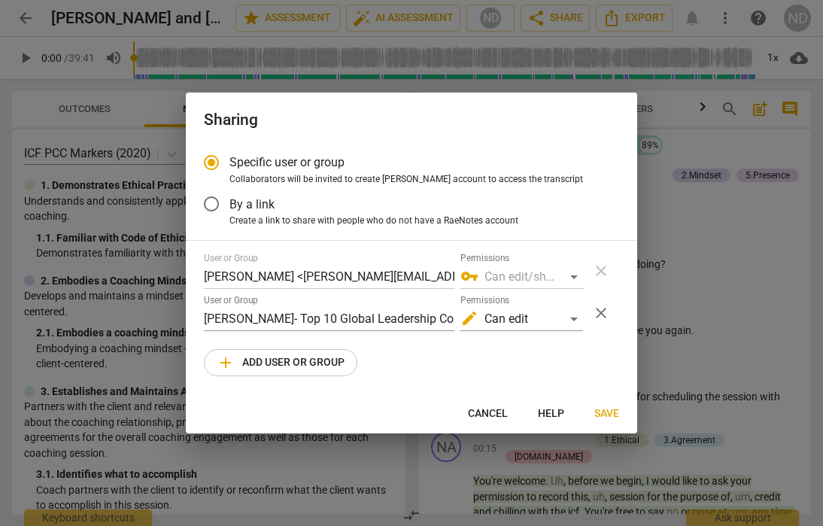
click at [216, 207] on input "By a link" at bounding box center [211, 204] width 36 height 36
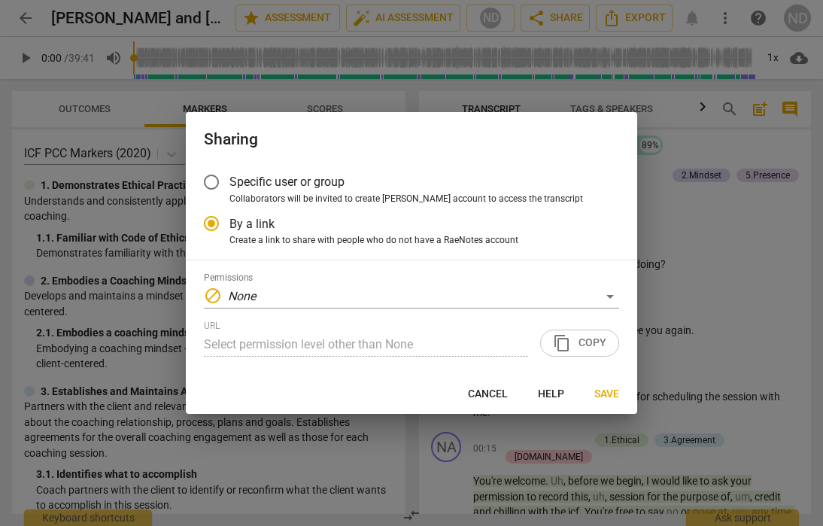
click at [582, 338] on div "URL Select permission level other than None content_copy Copy" at bounding box center [411, 339] width 415 height 36
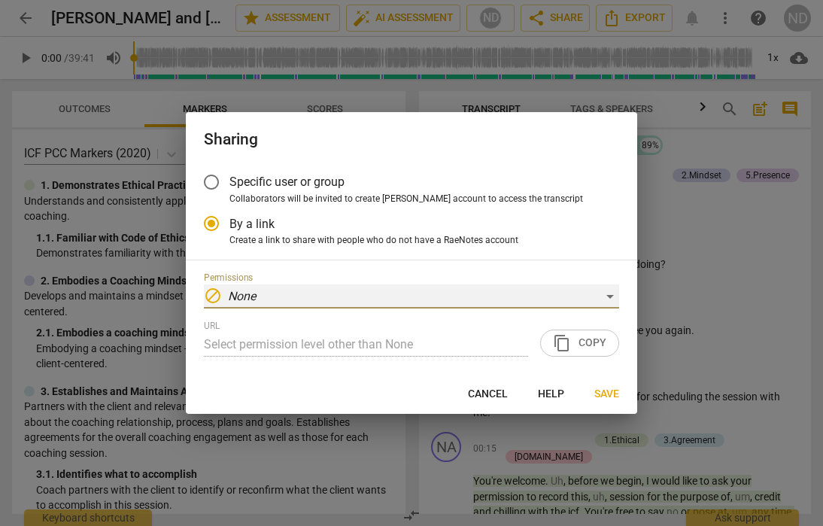
click at [608, 295] on div "block None" at bounding box center [411, 296] width 415 height 24
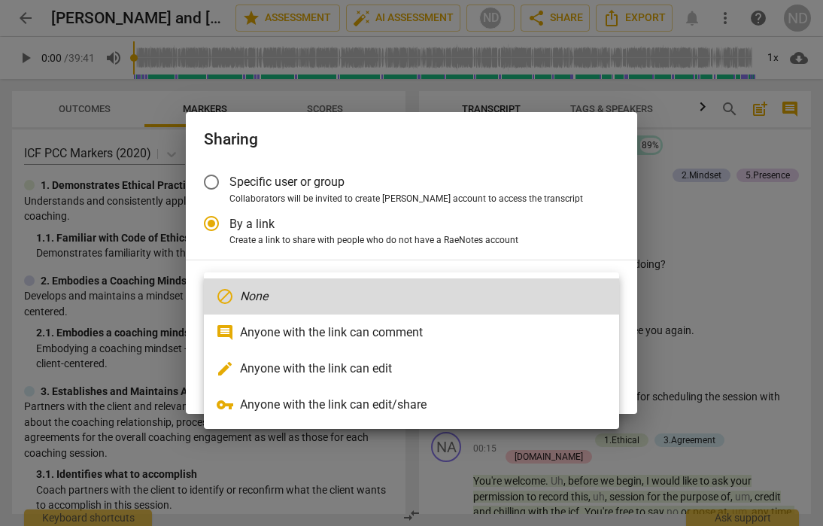
click at [544, 373] on li "edit Anyone with the link can edit" at bounding box center [411, 369] width 415 height 36
radio input "false"
type input "https://app.raenotes.com/meeting/6902981164844409b43390089eb4fdd2?success=6"
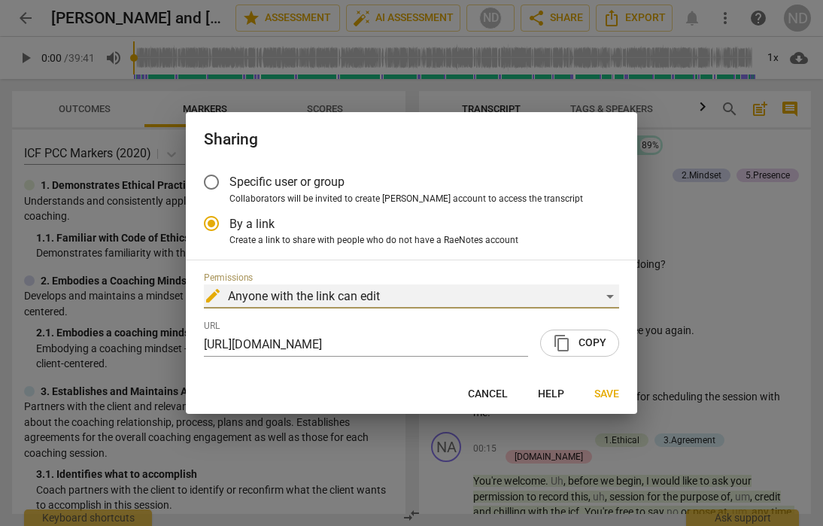
click at [610, 296] on div "edit Anyone with the link can edit" at bounding box center [411, 296] width 415 height 24
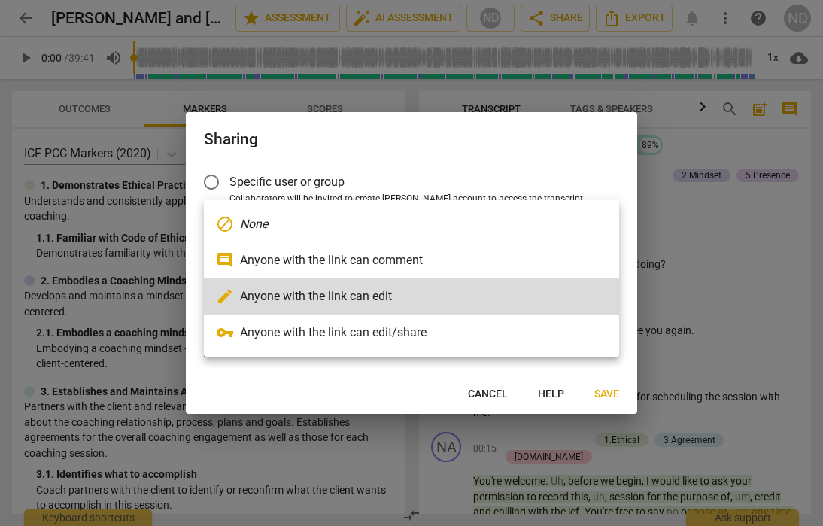
click at [515, 338] on li "vpn_key Anyone with the link can edit/share" at bounding box center [411, 333] width 415 height 36
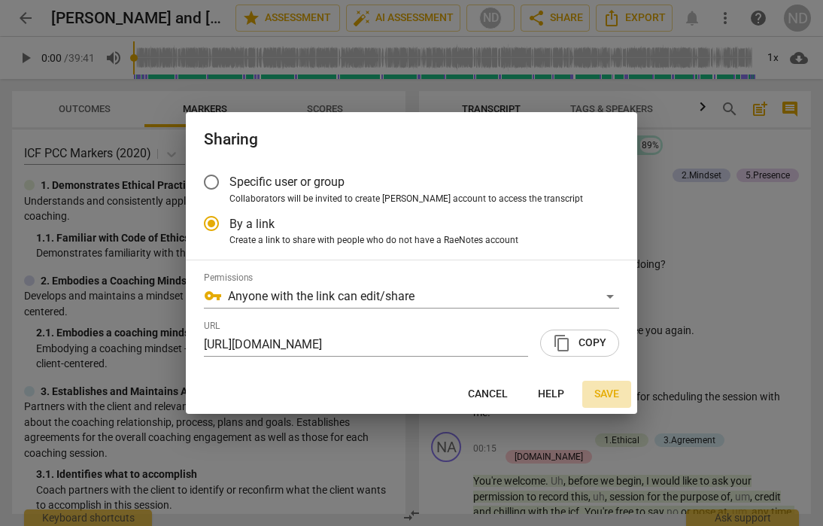
click at [607, 391] on span "Save" at bounding box center [607, 394] width 25 height 15
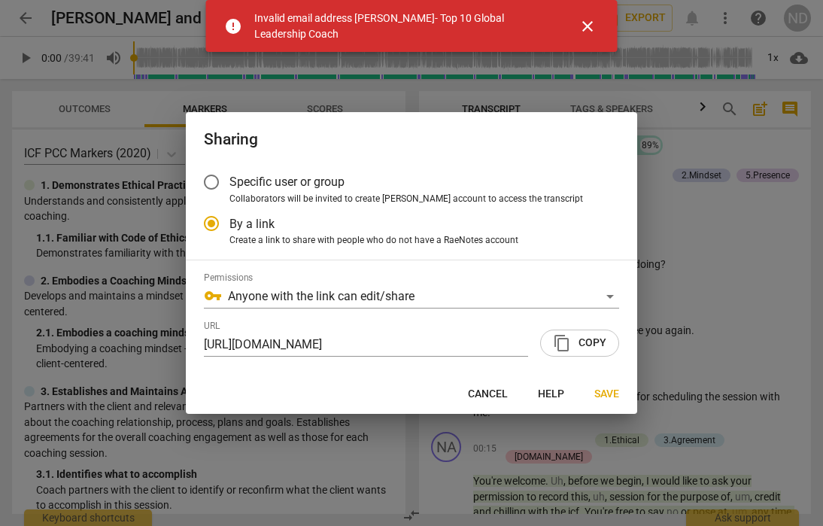
click at [491, 391] on span "Cancel" at bounding box center [488, 394] width 40 height 15
radio input "false"
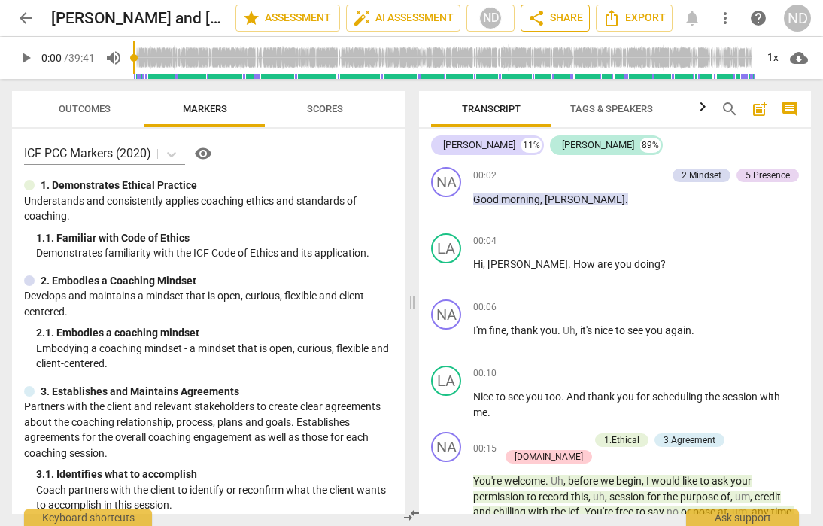
click at [555, 18] on span "share Share" at bounding box center [556, 18] width 56 height 18
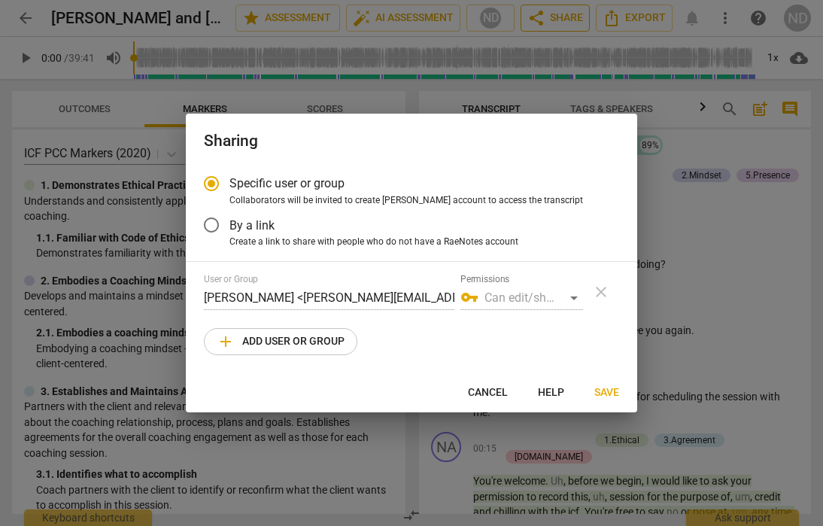
radio input "false"
click at [212, 224] on input "By a link" at bounding box center [211, 225] width 36 height 36
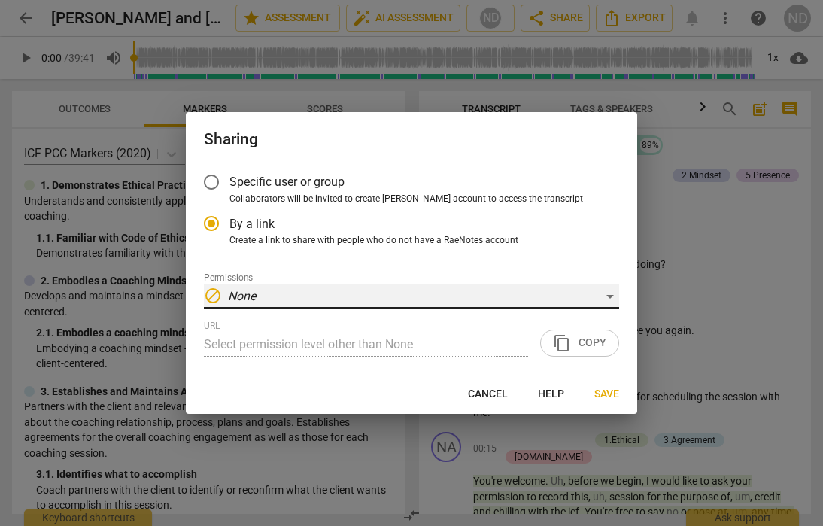
click at [603, 297] on div "block None" at bounding box center [411, 296] width 415 height 24
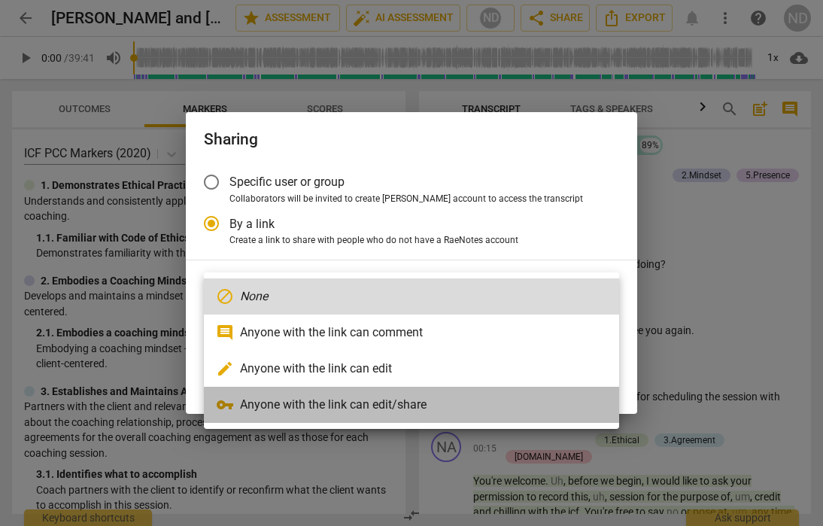
click at [502, 397] on li "vpn_key Anyone with the link can edit/share" at bounding box center [411, 405] width 415 height 36
radio input "false"
type input "https://app.raenotes.com/meeting/6902981164844409b43390089eb4fdd2?success=6"
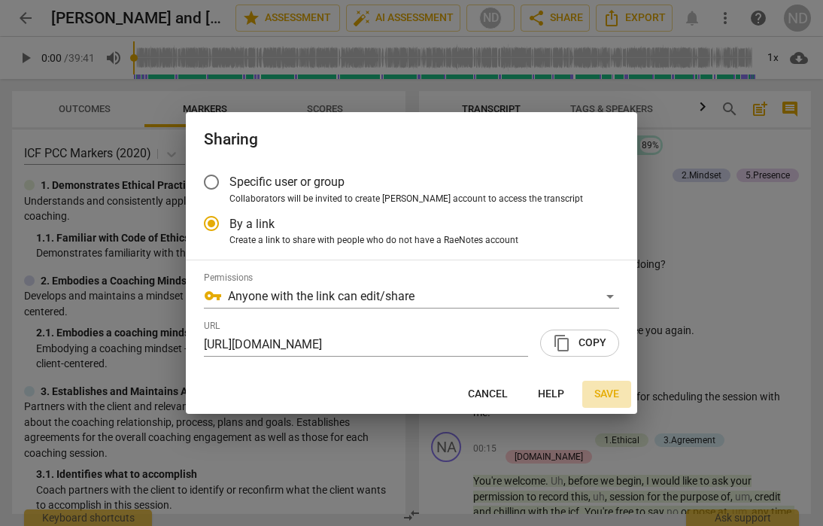
click at [603, 391] on span "Save" at bounding box center [607, 394] width 25 height 15
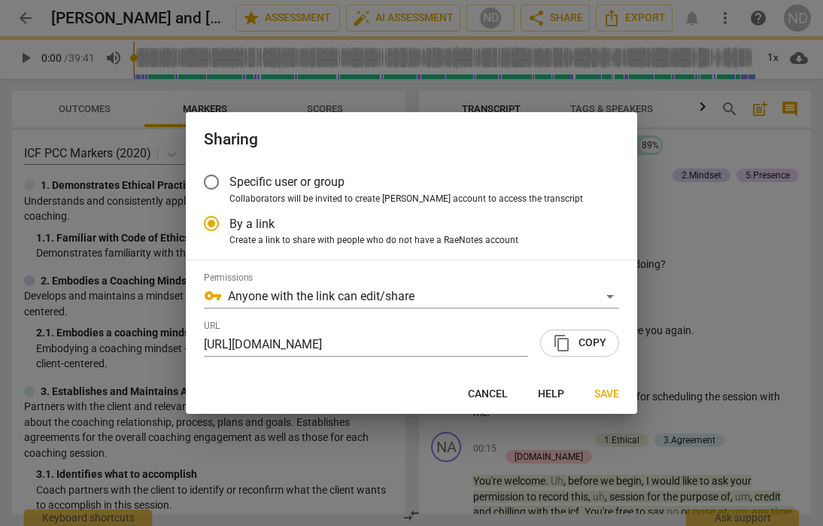
radio input "false"
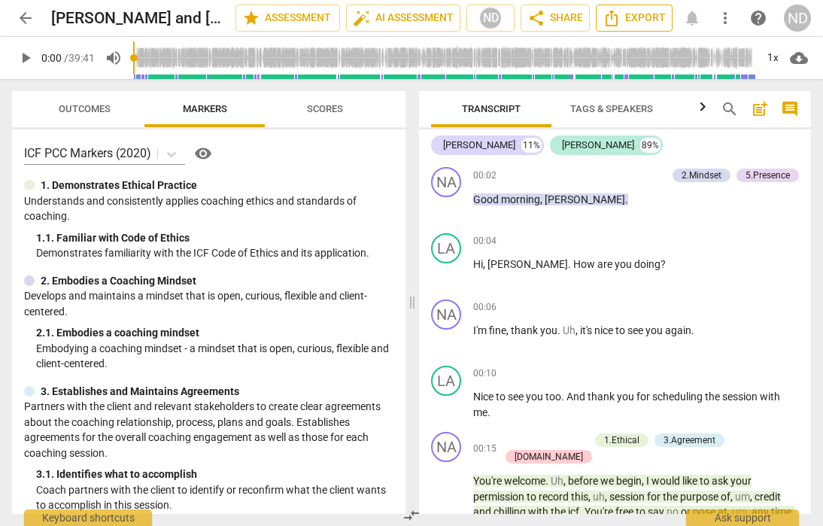
click at [614, 12] on icon "Export" at bounding box center [612, 18] width 12 height 17
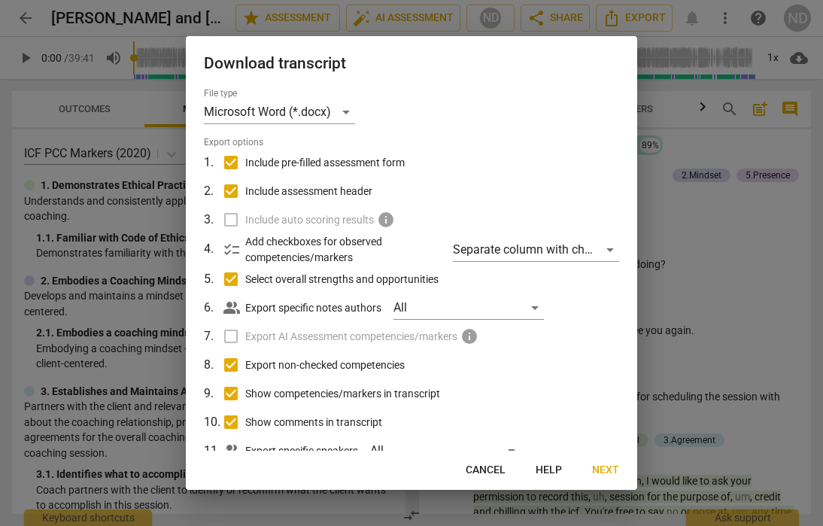
click at [490, 470] on span "Cancel" at bounding box center [486, 470] width 40 height 15
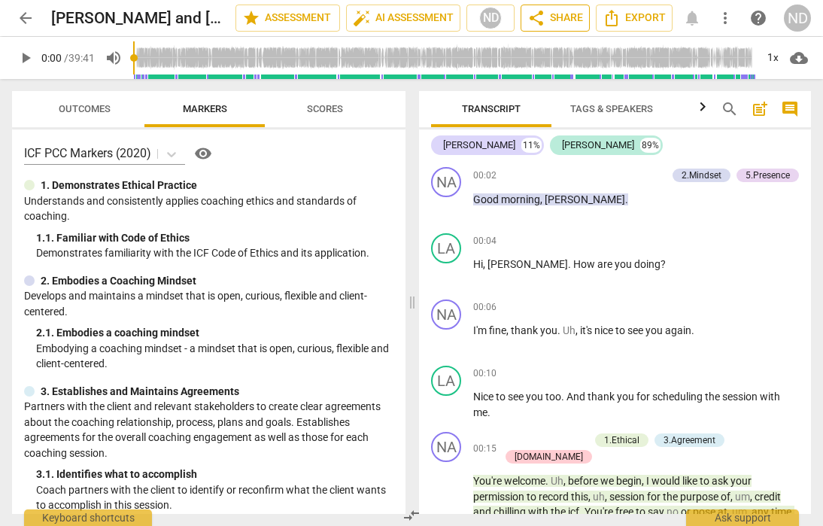
click at [558, 20] on span "share Share" at bounding box center [556, 18] width 56 height 18
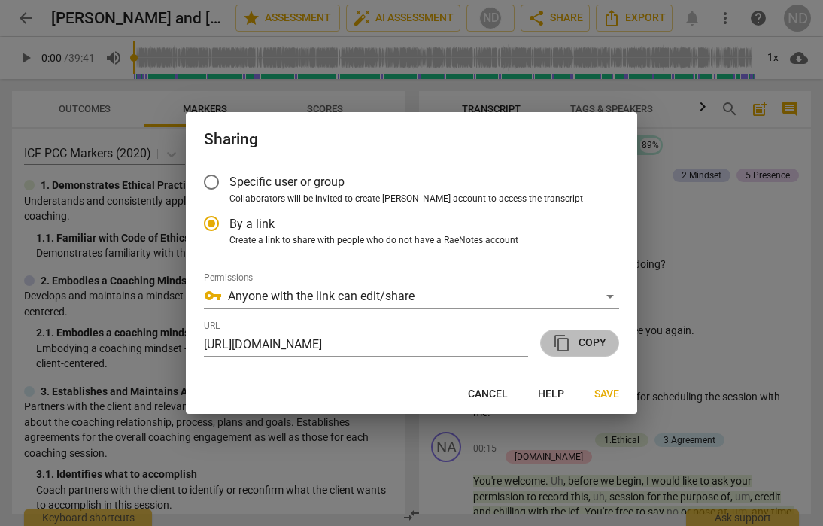
scroll to position [0, 0]
click at [589, 343] on span "content_copy Copy" at bounding box center [579, 343] width 53 height 18
click at [491, 395] on span "Cancel" at bounding box center [488, 394] width 40 height 15
radio input "false"
